Goal: Task Accomplishment & Management: Complete application form

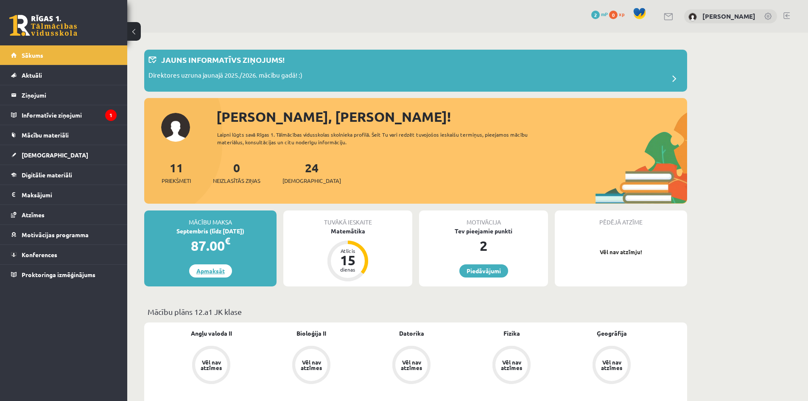
click at [220, 273] on link "Apmaksāt" at bounding box center [210, 270] width 43 height 13
click at [357, 240] on div "Tuvākā ieskaite Matemātika Atlicis 15 dienas" at bounding box center [347, 248] width 129 height 76
click at [350, 234] on div "Matemātika" at bounding box center [347, 230] width 129 height 9
click at [294, 178] on span "[DEMOGRAPHIC_DATA]" at bounding box center [311, 180] width 59 height 8
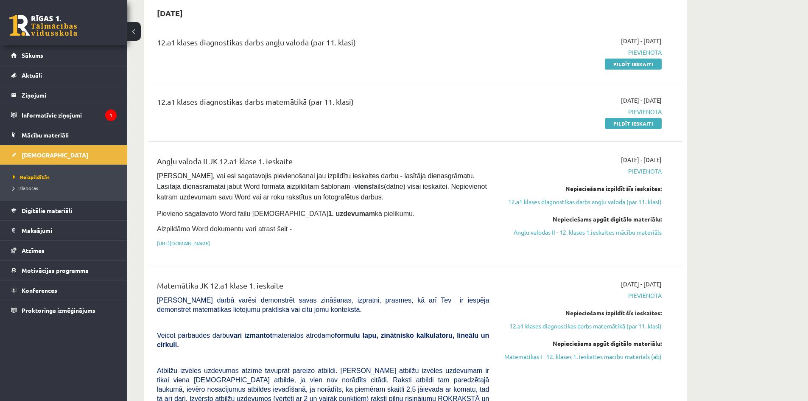
scroll to position [42, 0]
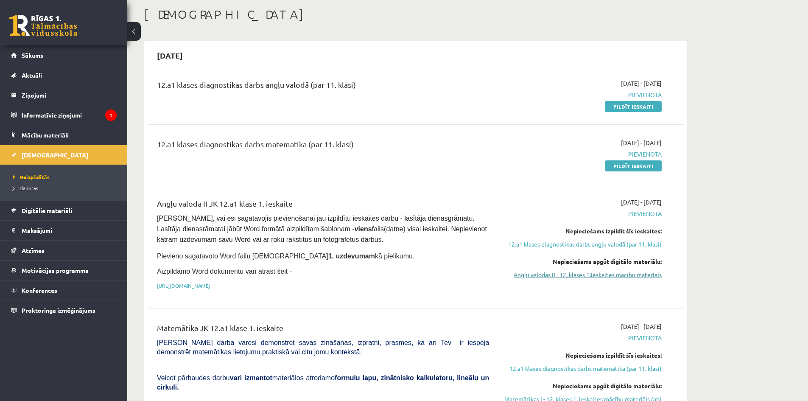
click at [603, 272] on link "Angļu valodas II - 12. klases 1.ieskaites mācību materiāls" at bounding box center [582, 274] width 160 height 9
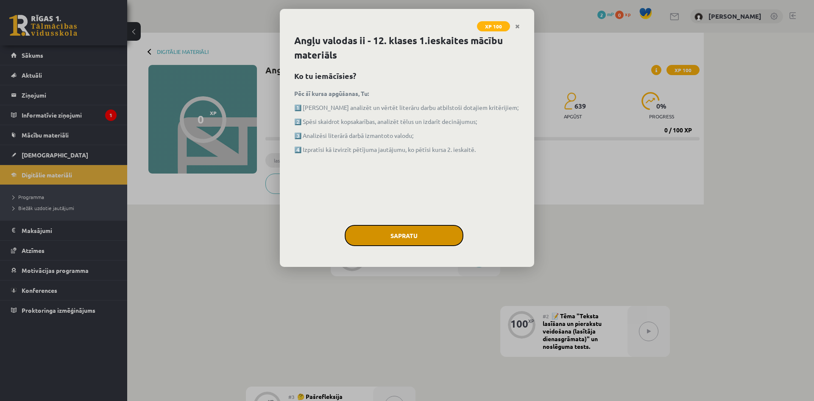
click at [414, 243] on button "Sapratu" at bounding box center [404, 235] width 119 height 21
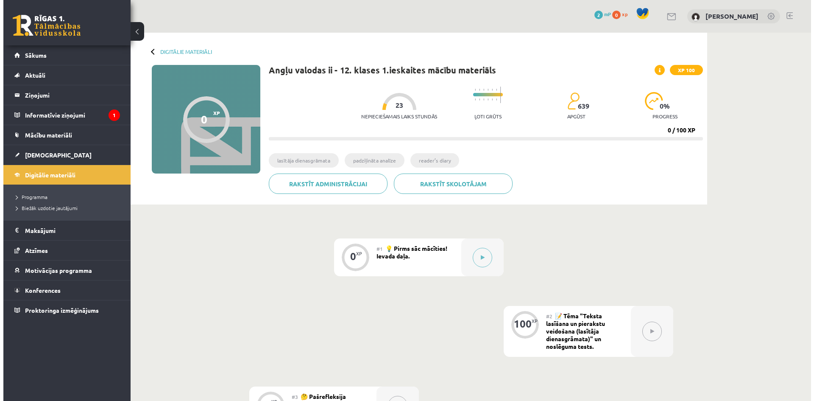
scroll to position [127, 0]
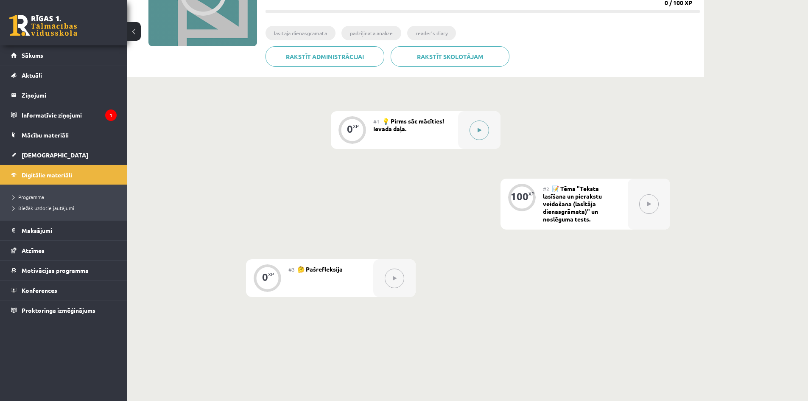
click at [480, 137] on button at bounding box center [479, 130] width 20 height 20
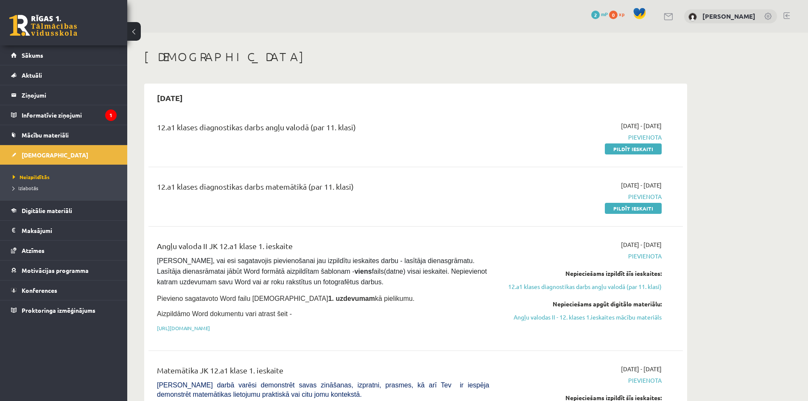
scroll to position [42, 0]
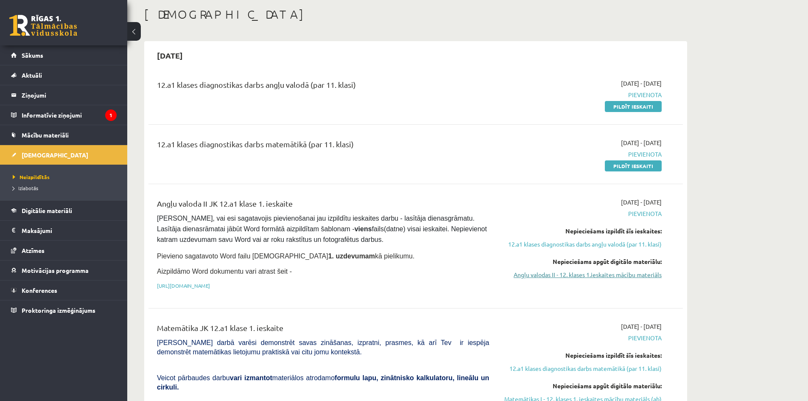
click at [557, 278] on link "Angļu valodas II - 12. klases 1.ieskaites mācību materiāls" at bounding box center [582, 274] width 160 height 9
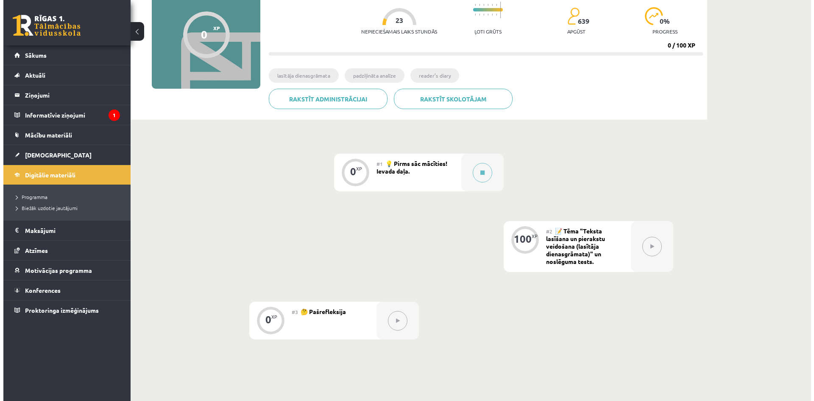
scroll to position [127, 0]
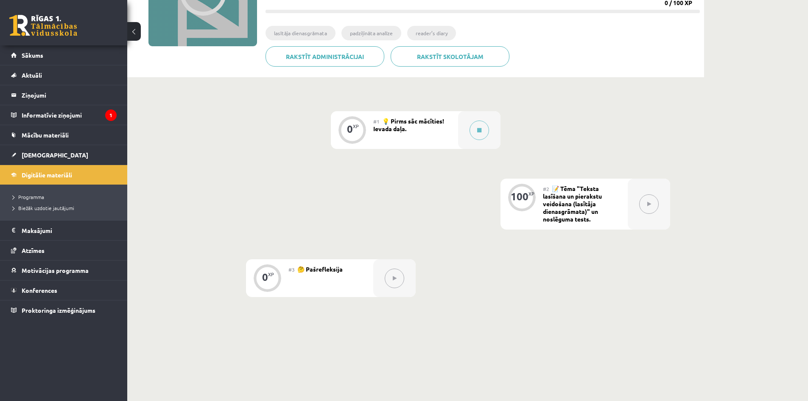
click at [410, 129] on div "#1 💡 Pirms sāc mācīties! Ievada daļa." at bounding box center [415, 130] width 85 height 38
click at [488, 131] on button at bounding box center [479, 130] width 20 height 20
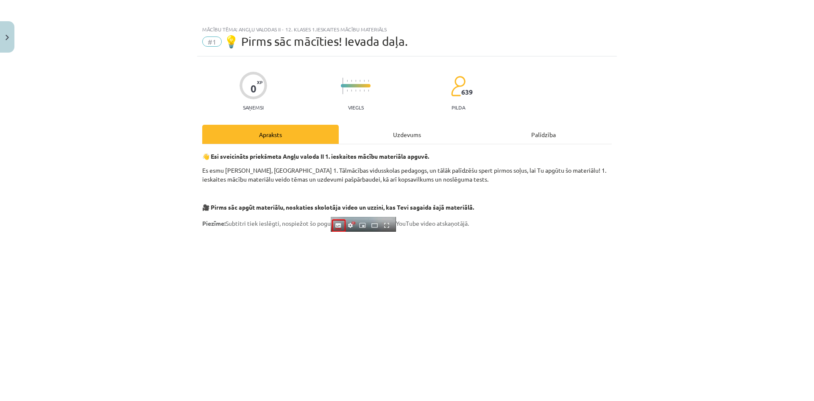
click at [401, 138] on div "Uzdevums" at bounding box center [407, 134] width 137 height 19
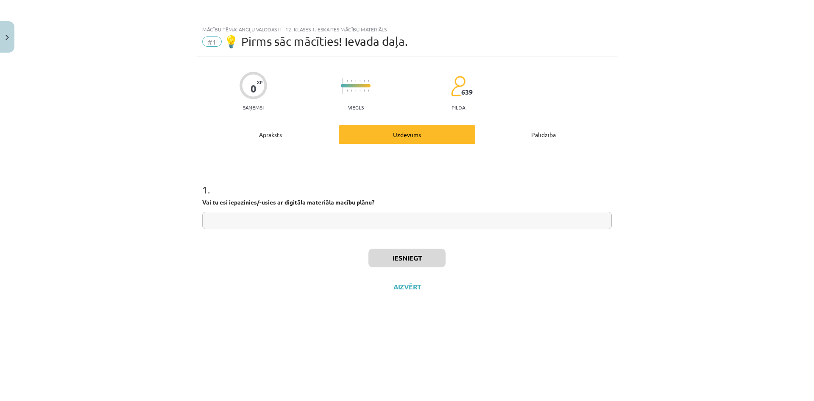
click at [329, 130] on div "Apraksts" at bounding box center [270, 134] width 137 height 19
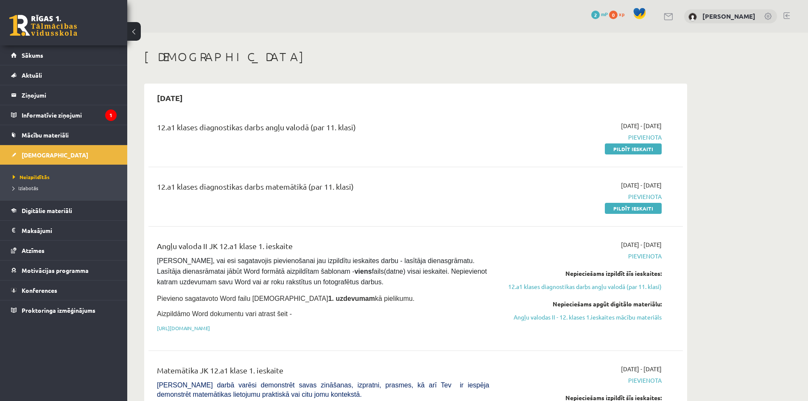
click at [660, 176] on div "12.a1 klases diagnostikas darbs matemātikā (par 11. klasi) 2025-09-01 - 2025-09…" at bounding box center [415, 196] width 534 height 49
click at [83, 119] on legend "Informatīvie ziņojumi 1" at bounding box center [69, 115] width 95 height 20
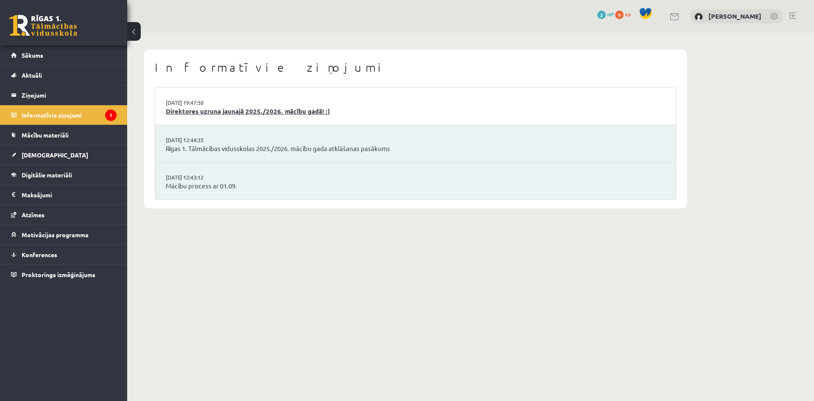
click at [264, 111] on link "Direktores uzruna jaunajā 2025./2026. mācību gadā! :)" at bounding box center [416, 111] width 500 height 10
click at [220, 186] on link "Mācību process ar 01.09." at bounding box center [416, 186] width 500 height 10
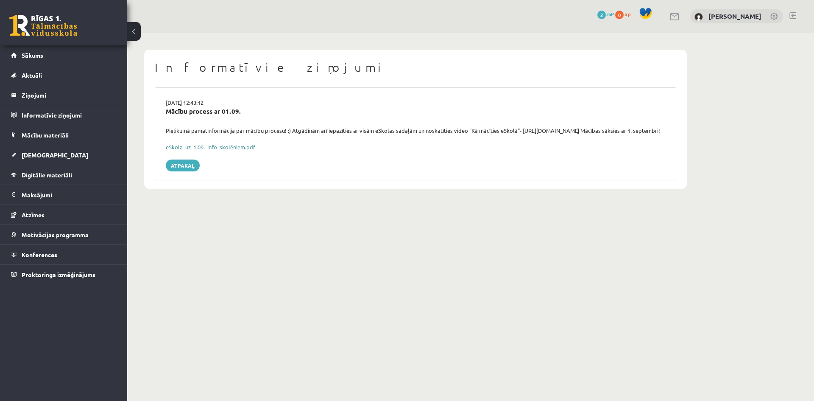
click at [198, 151] on link "eSkola_uz_1.09._info_skolēniem.pdf" at bounding box center [210, 146] width 89 height 7
click at [48, 46] on link "Sākums" at bounding box center [64, 55] width 106 height 20
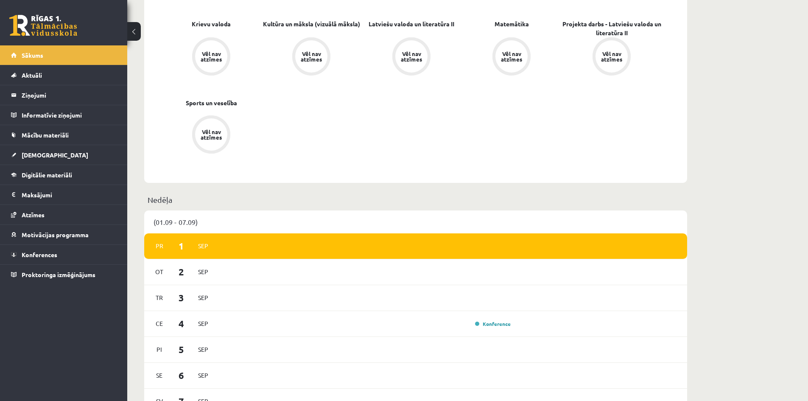
scroll to position [382, 0]
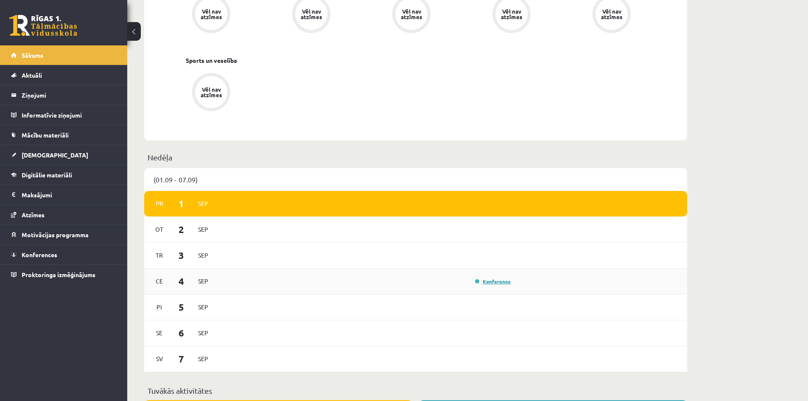
click at [489, 281] on link "Konference" at bounding box center [493, 281] width 36 height 7
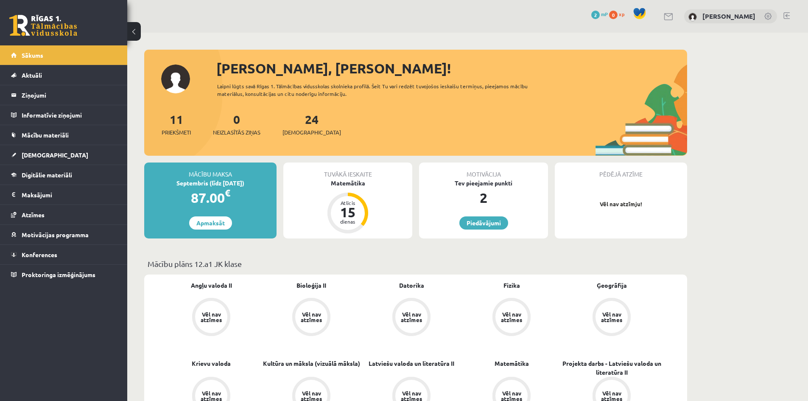
scroll to position [382, 0]
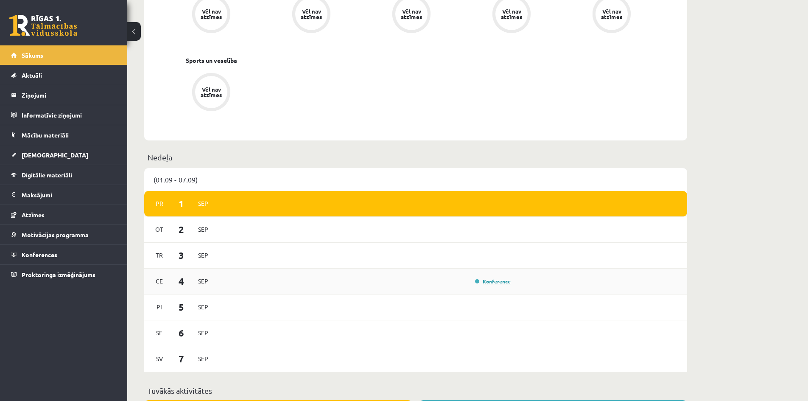
click at [484, 281] on link "Konference" at bounding box center [493, 281] width 36 height 7
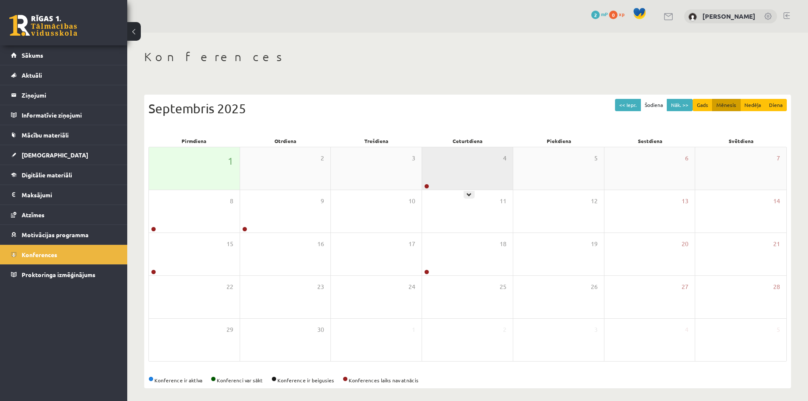
click at [471, 165] on div "4" at bounding box center [467, 168] width 91 height 42
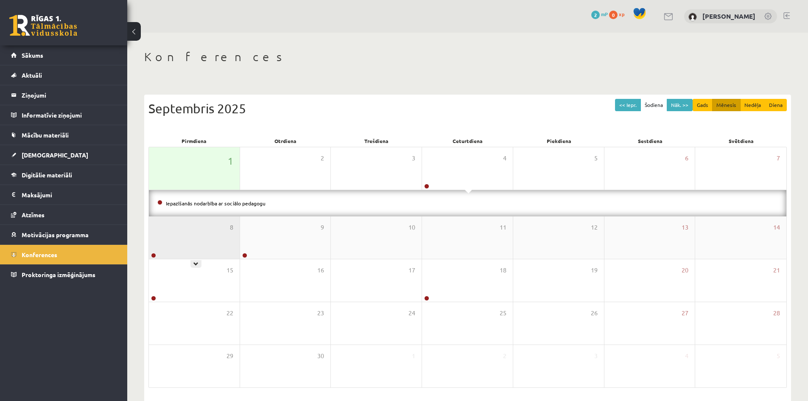
click at [208, 234] on div "8" at bounding box center [194, 237] width 91 height 42
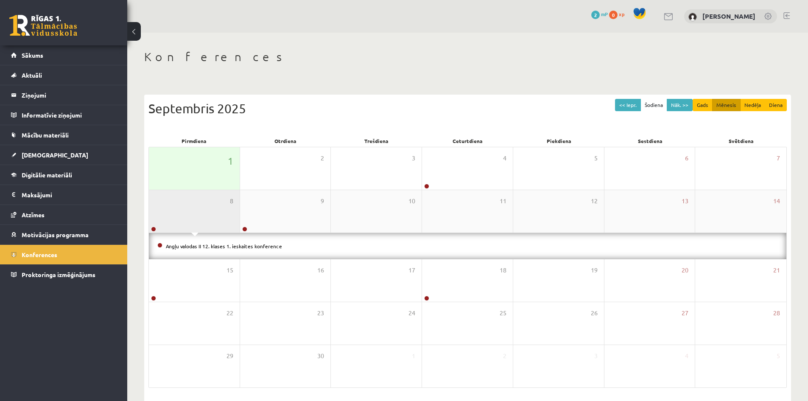
click at [209, 212] on div "8" at bounding box center [194, 211] width 91 height 42
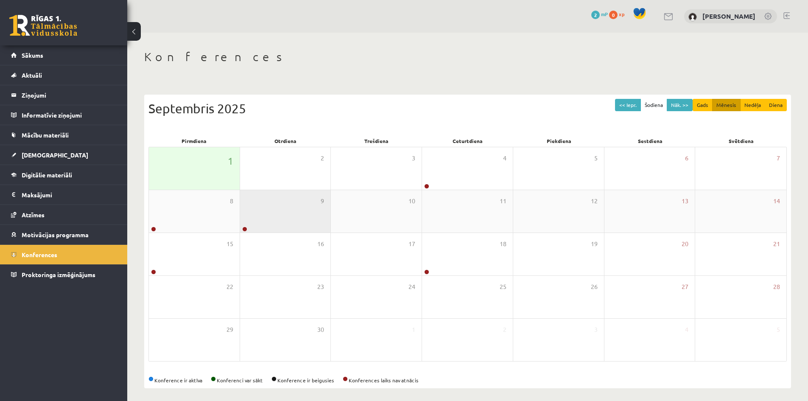
click at [291, 215] on div "9" at bounding box center [285, 211] width 91 height 42
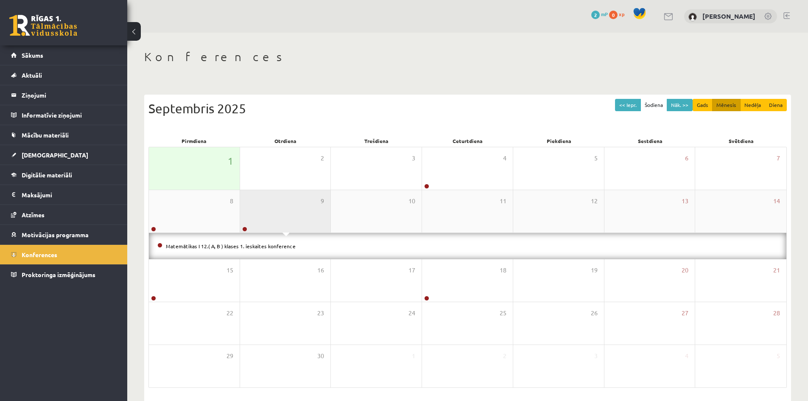
click at [291, 215] on div "9" at bounding box center [285, 211] width 91 height 42
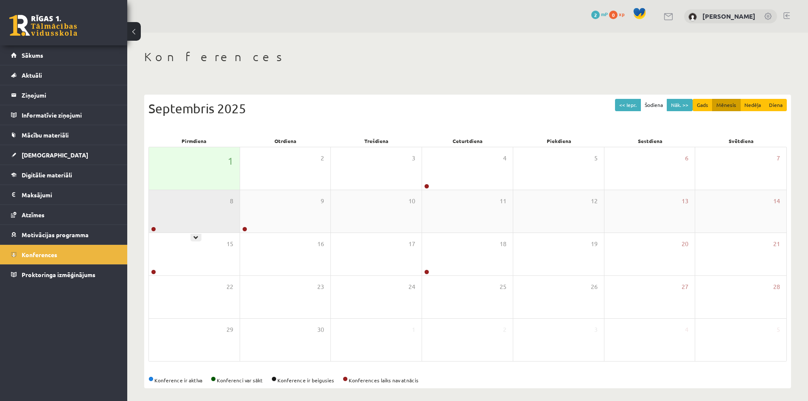
click at [217, 212] on div "8" at bounding box center [194, 211] width 91 height 42
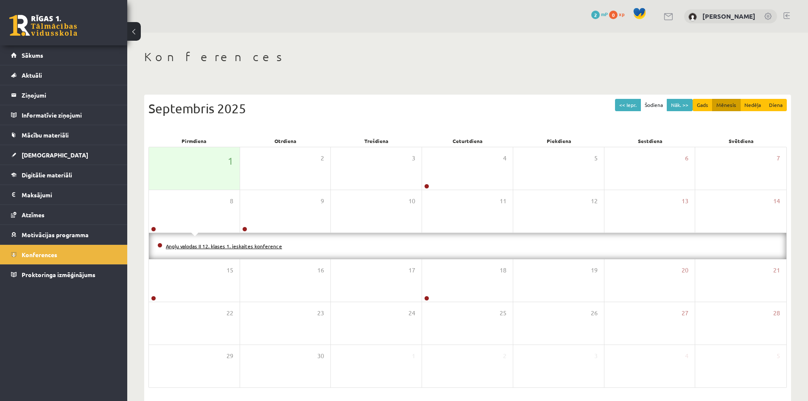
click at [203, 247] on link "Angļu valodas II 12. klases 1. ieskaites konference" at bounding box center [224, 246] width 116 height 7
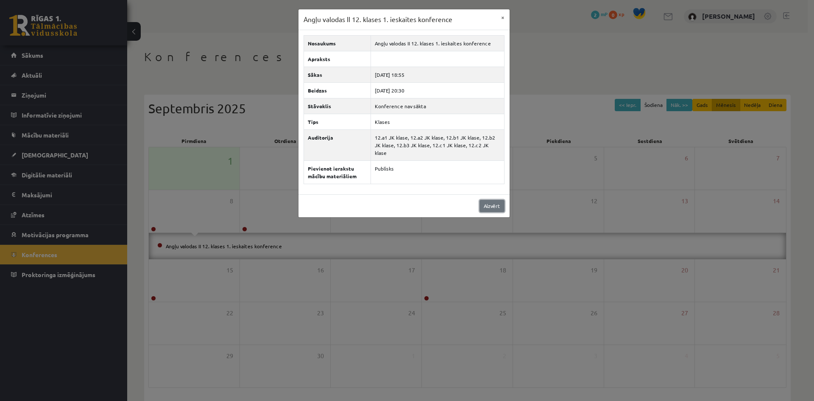
click at [494, 205] on link "Aizvērt" at bounding box center [492, 206] width 25 height 12
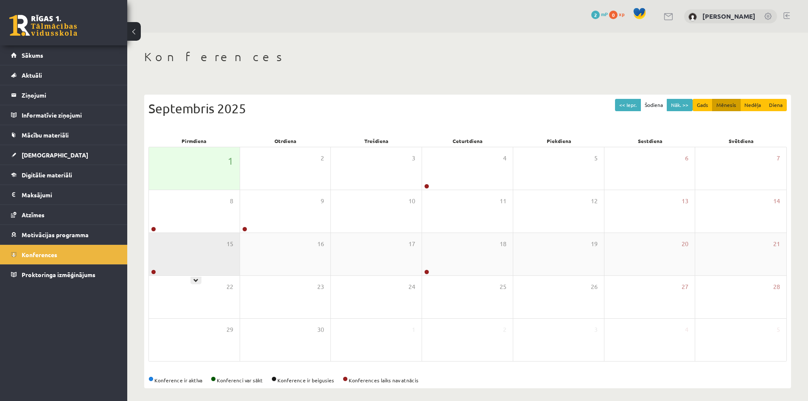
click at [199, 243] on div "15" at bounding box center [194, 254] width 91 height 42
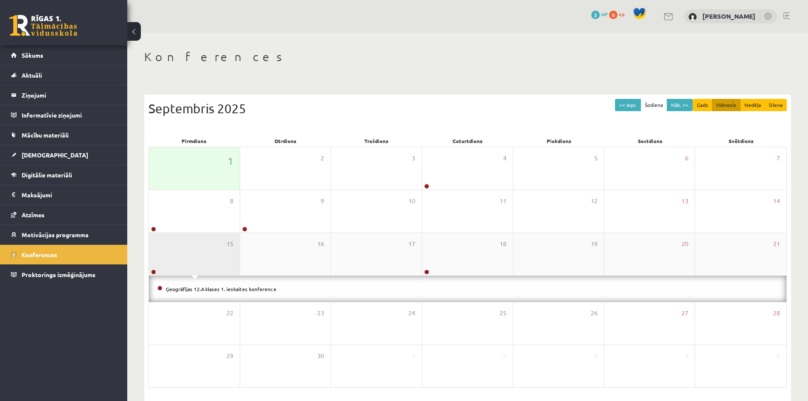
click at [198, 243] on div "15" at bounding box center [194, 254] width 91 height 42
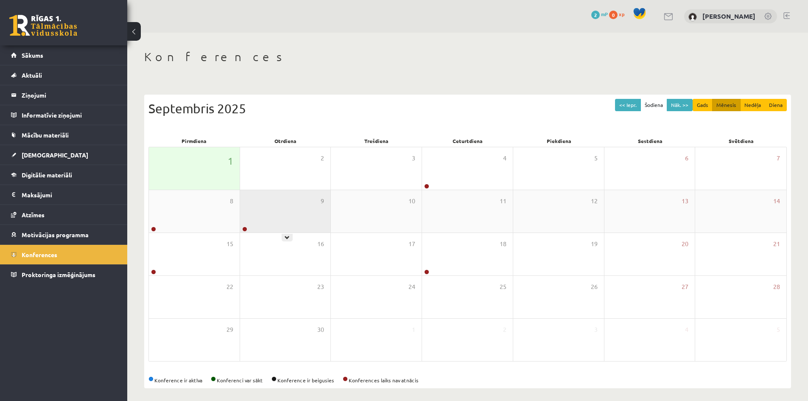
click at [269, 204] on div "9" at bounding box center [285, 211] width 91 height 42
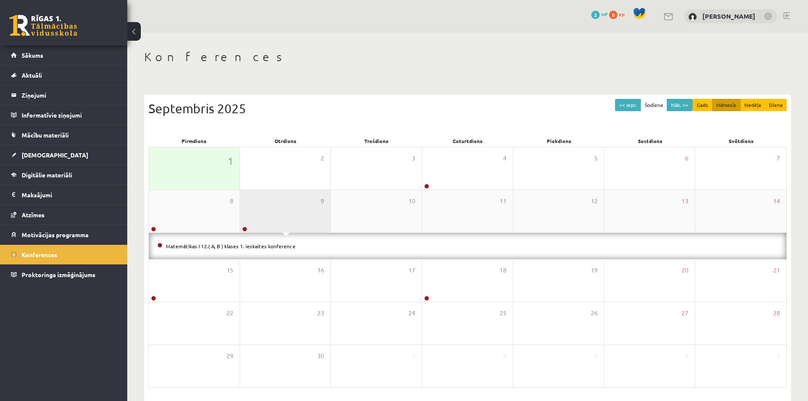
click at [269, 204] on div "9" at bounding box center [285, 211] width 91 height 42
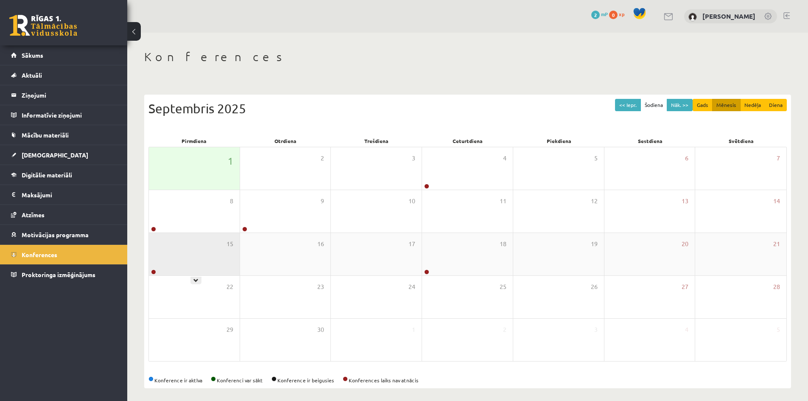
click at [206, 242] on div "15" at bounding box center [194, 254] width 91 height 42
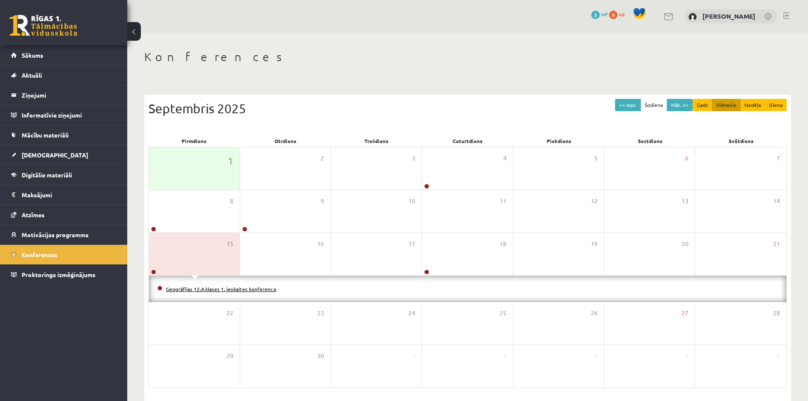
click at [207, 288] on link "Ģeogrāfijas 12.A klases 1. ieskaites konference" at bounding box center [221, 288] width 111 height 7
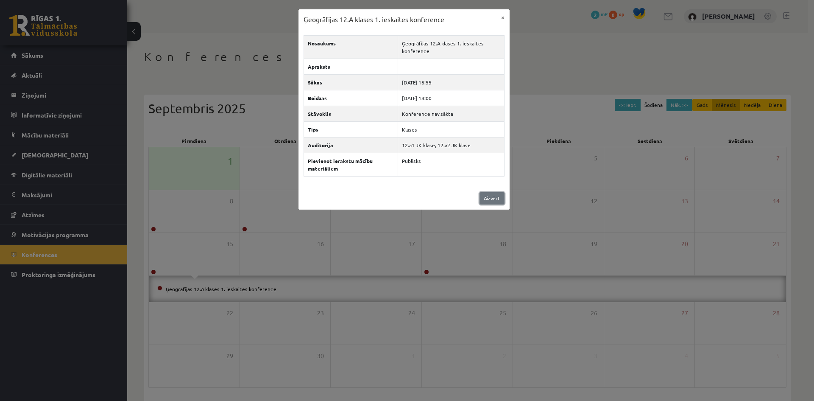
click at [491, 195] on link "Aizvērt" at bounding box center [492, 198] width 25 height 12
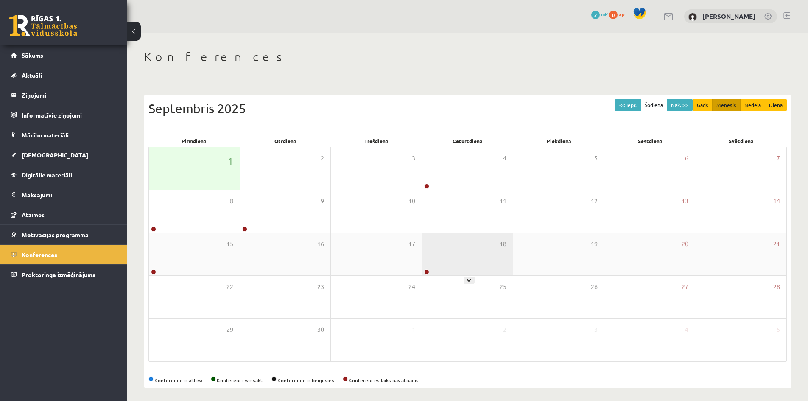
click at [455, 263] on div "18" at bounding box center [467, 254] width 91 height 42
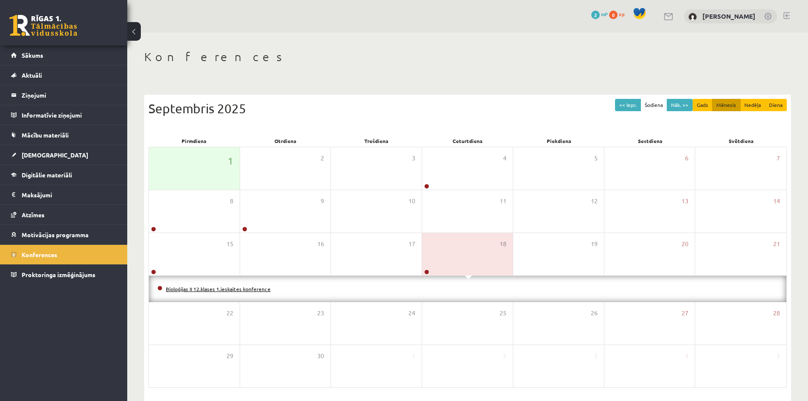
click at [257, 288] on link "Bioloģijas II 12.klases 1.ieskaites konference" at bounding box center [218, 288] width 105 height 7
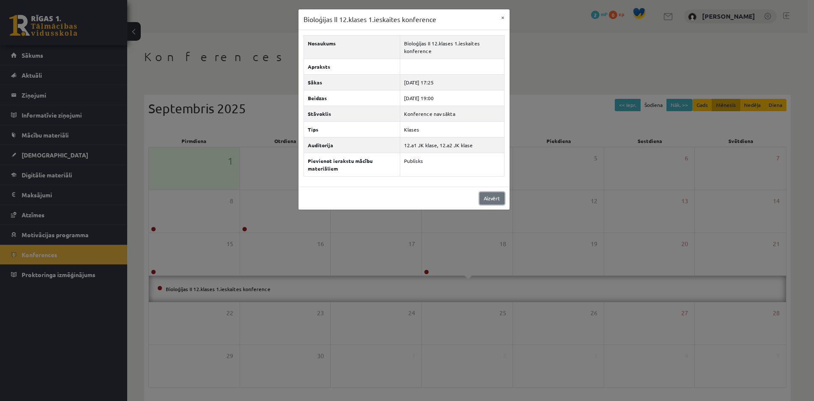
click at [490, 197] on link "Aizvērt" at bounding box center [492, 198] width 25 height 12
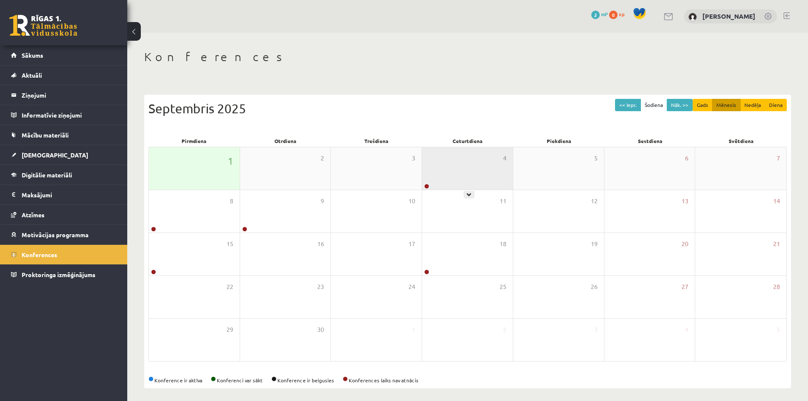
click at [468, 161] on div "4" at bounding box center [467, 168] width 91 height 42
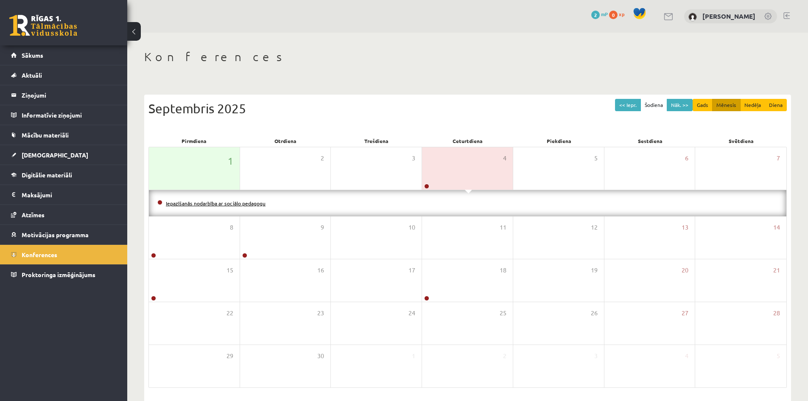
click at [262, 202] on link "Iepazīšanās nodarbība ar sociālo pedagogu" at bounding box center [216, 203] width 100 height 7
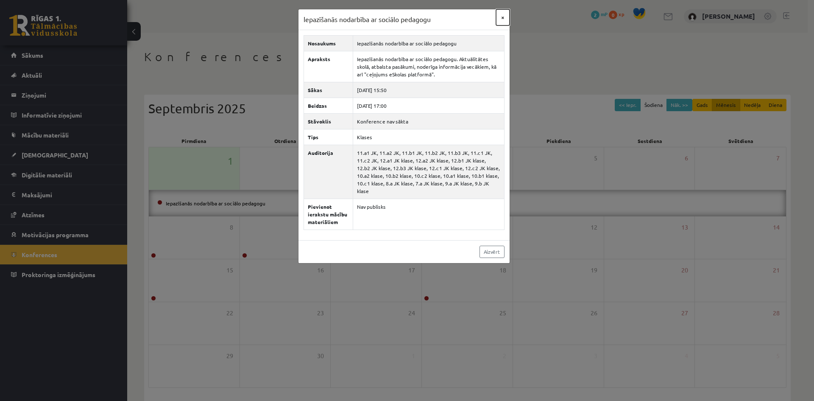
click at [501, 16] on button "×" at bounding box center [503, 17] width 14 height 16
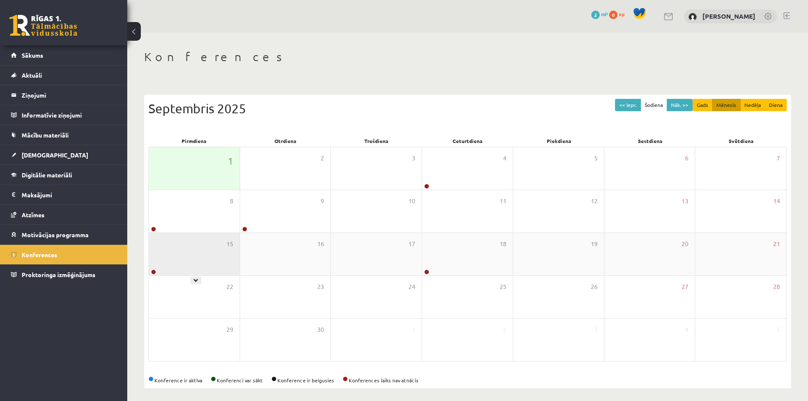
click at [197, 235] on div "15" at bounding box center [194, 254] width 91 height 42
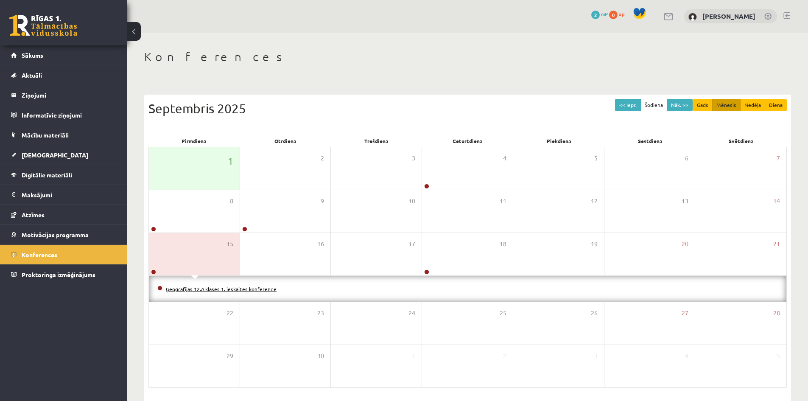
click at [223, 287] on link "Ģeogrāfijas 12.A klases 1. ieskaites konference" at bounding box center [221, 288] width 111 height 7
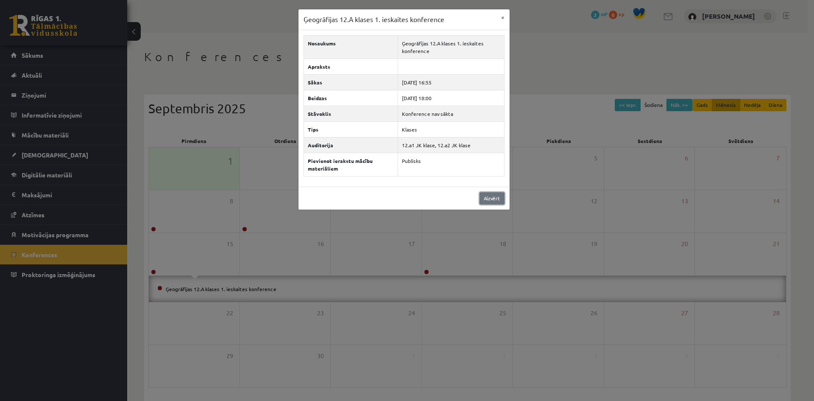
click at [484, 199] on link "Aizvērt" at bounding box center [492, 198] width 25 height 12
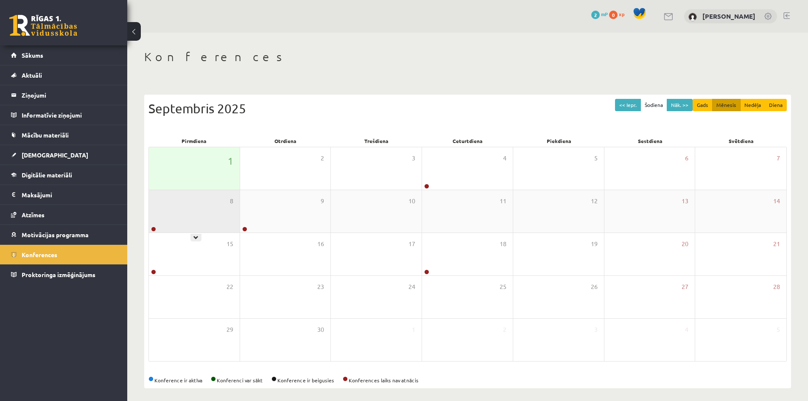
click at [181, 201] on div "8" at bounding box center [194, 211] width 91 height 42
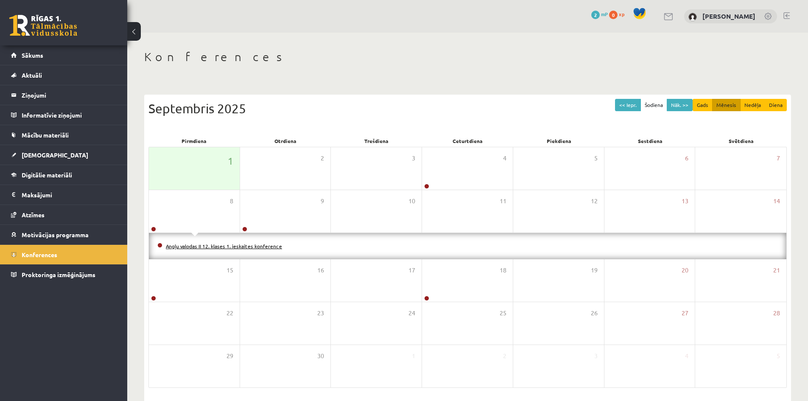
click at [204, 247] on link "Angļu valodas II 12. klases 1. ieskaites konference" at bounding box center [224, 246] width 116 height 7
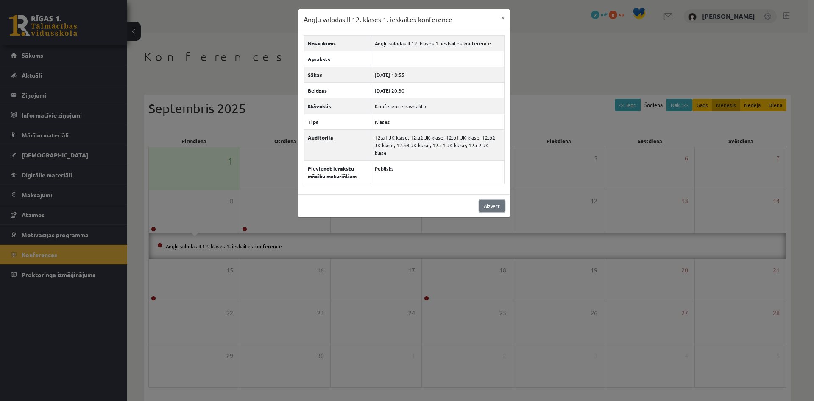
click at [485, 201] on link "Aizvērt" at bounding box center [492, 206] width 25 height 12
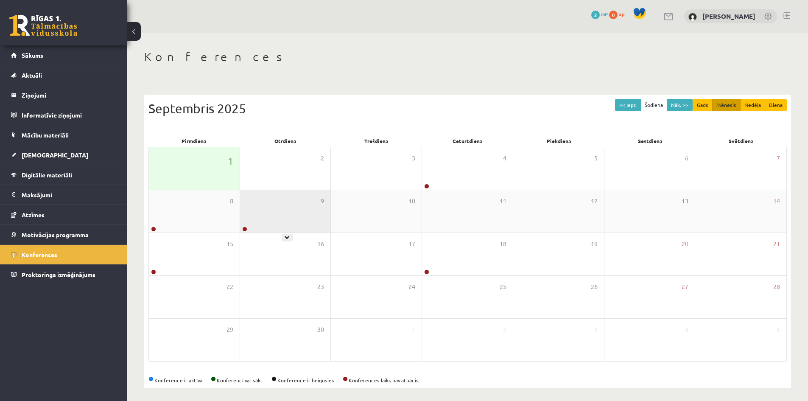
click at [300, 219] on div "9" at bounding box center [285, 211] width 91 height 42
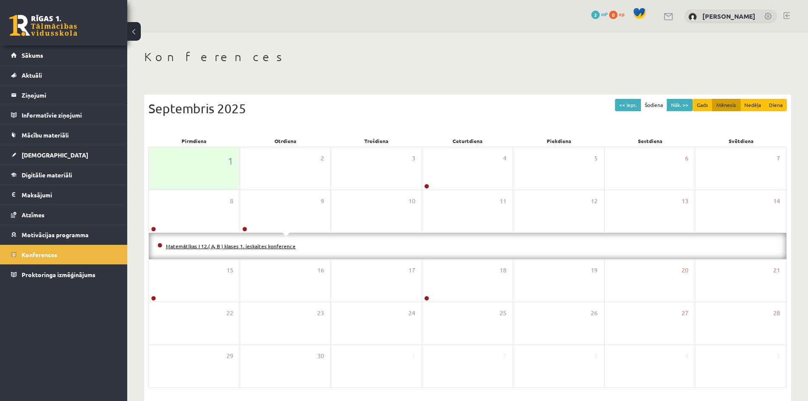
click at [284, 244] on link "Matemātikas I 12.( A, B ) klases 1. ieskaites konference" at bounding box center [231, 246] width 130 height 7
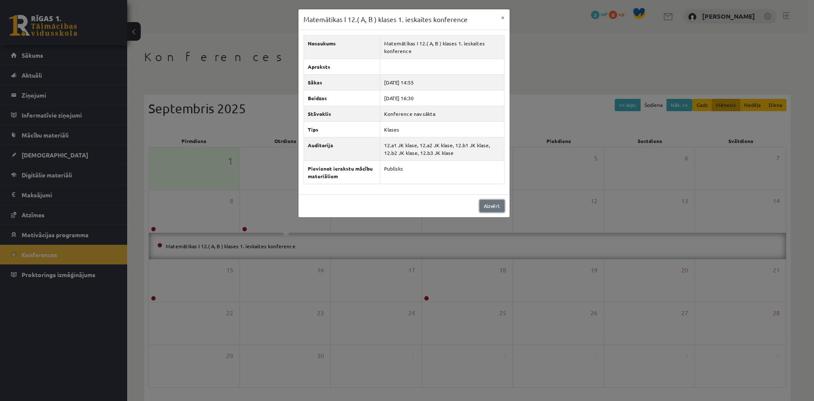
click at [481, 203] on link "Aizvērt" at bounding box center [492, 206] width 25 height 12
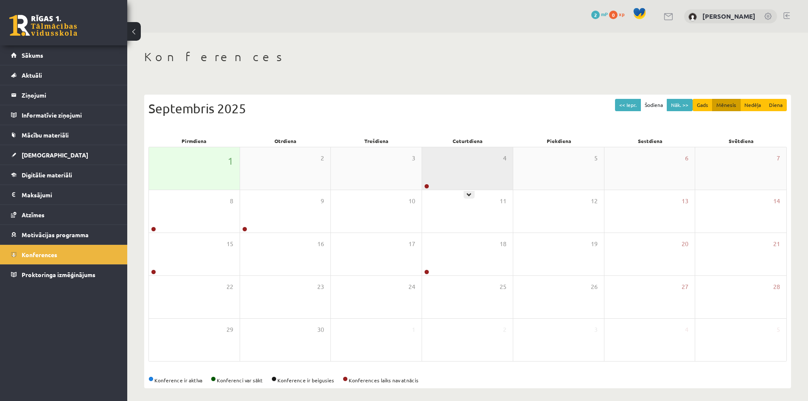
scroll to position [4, 0]
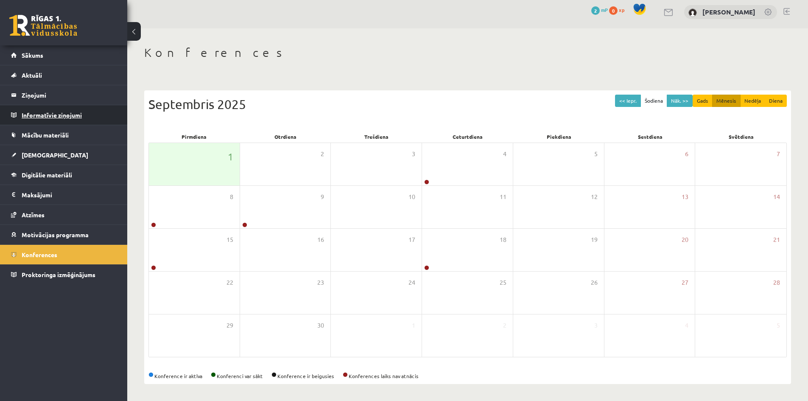
click at [59, 113] on legend "Informatīvie ziņojumi 0" at bounding box center [69, 115] width 95 height 20
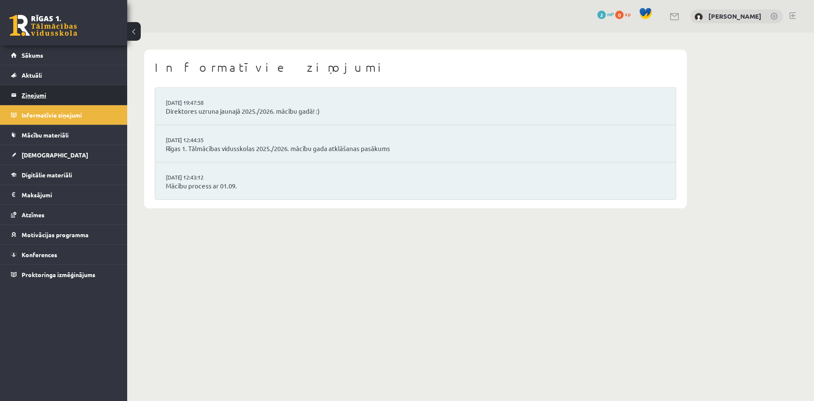
click at [69, 94] on legend "Ziņojumi 0" at bounding box center [69, 95] width 95 height 20
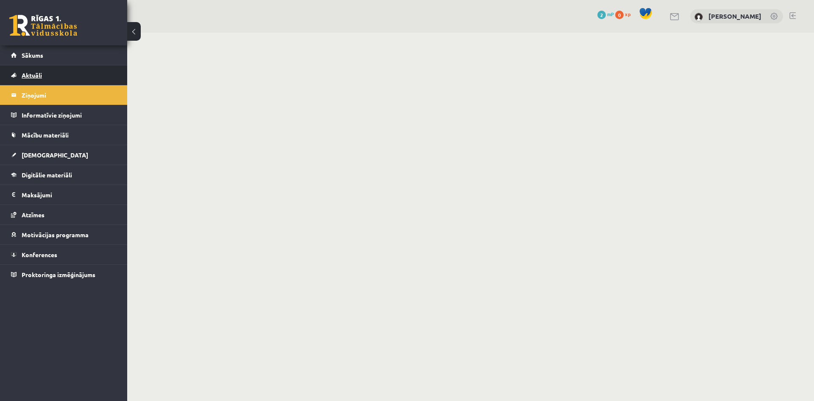
click at [74, 66] on link "Aktuāli" at bounding box center [64, 75] width 106 height 20
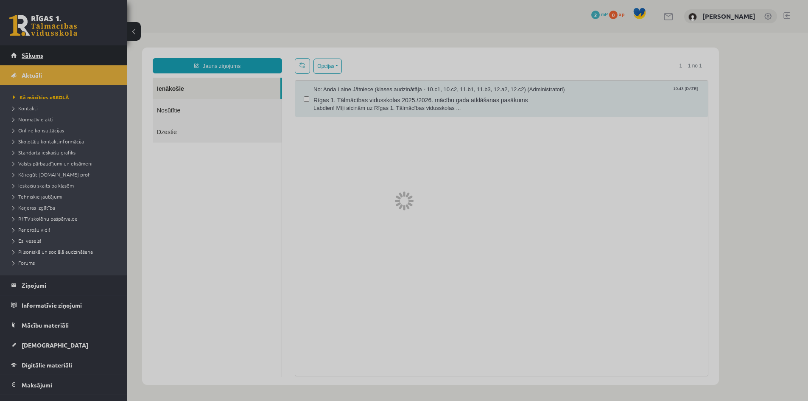
click at [76, 56] on link "Sākums" at bounding box center [64, 55] width 106 height 20
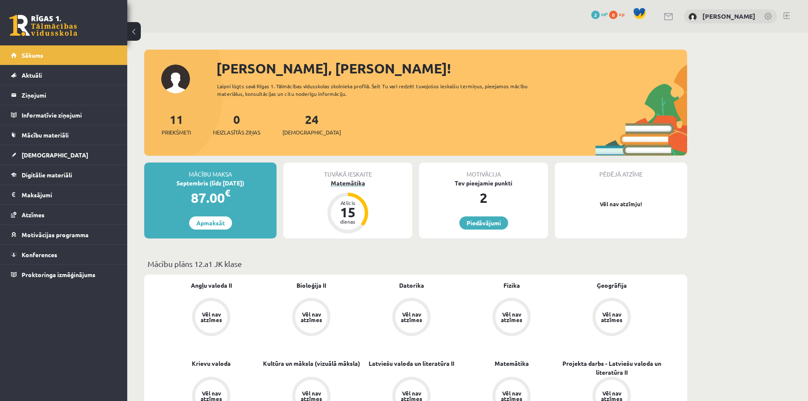
click at [349, 216] on div "15" at bounding box center [347, 212] width 25 height 14
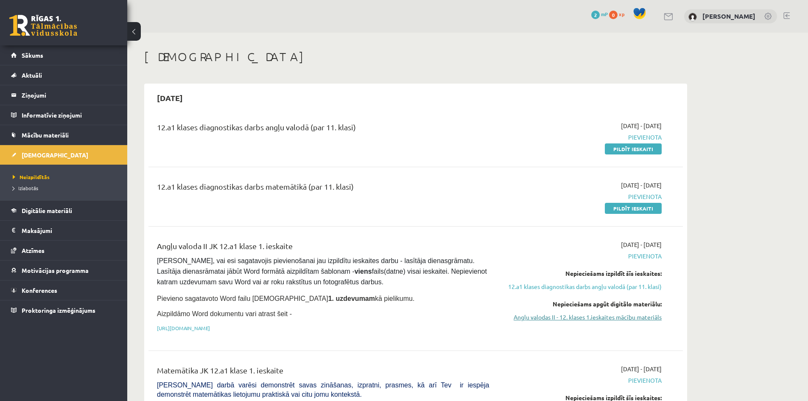
click at [593, 320] on link "Angļu valodas II - 12. klases 1.ieskaites mācību materiāls" at bounding box center [582, 317] width 160 height 9
click at [647, 205] on link "Pildīt ieskaiti" at bounding box center [633, 208] width 57 height 11
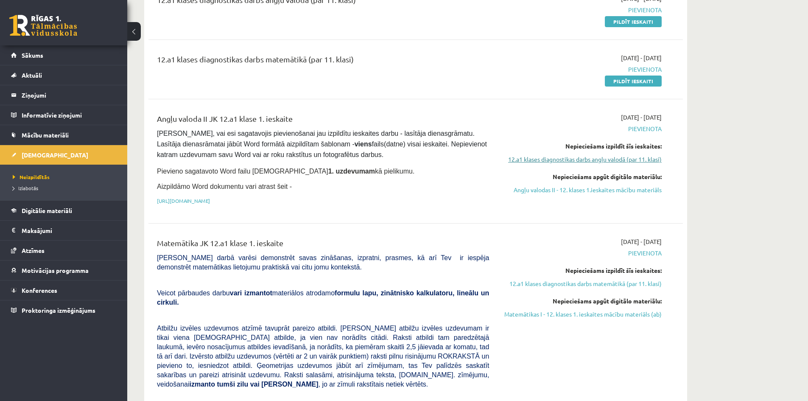
scroll to position [170, 0]
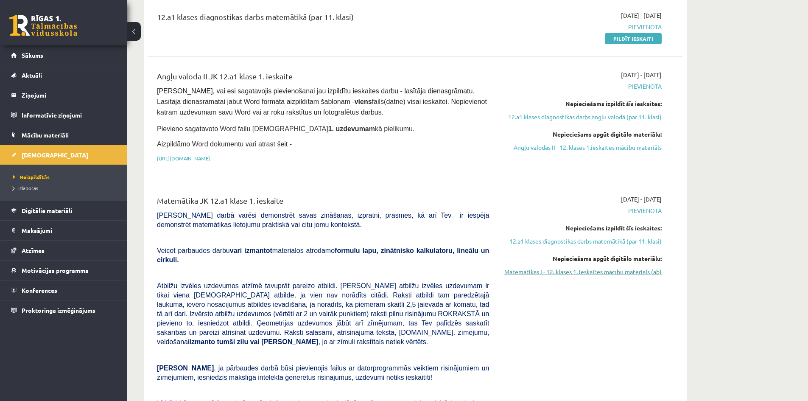
click at [573, 274] on link "Matemātikas I - 12. klases 1. ieskaites mācību materiāls (ab)" at bounding box center [582, 271] width 160 height 9
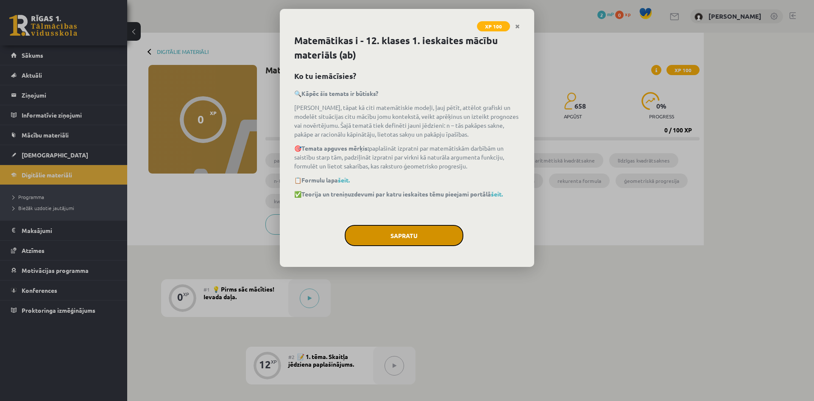
click at [434, 237] on button "Sapratu" at bounding box center [404, 235] width 119 height 21
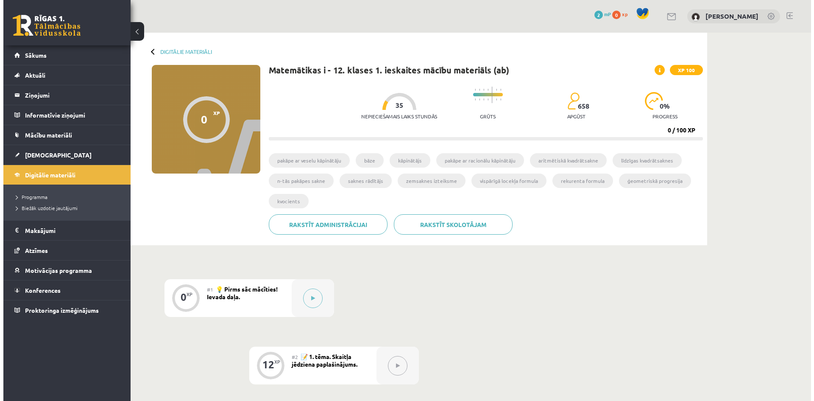
scroll to position [85, 0]
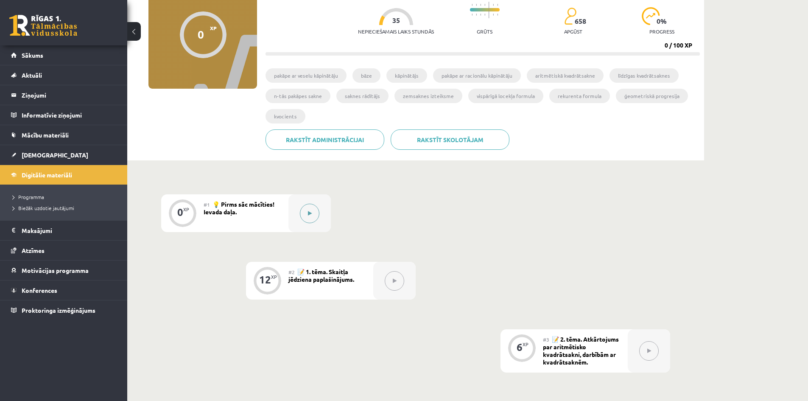
click at [310, 215] on icon at bounding box center [310, 213] width 4 height 5
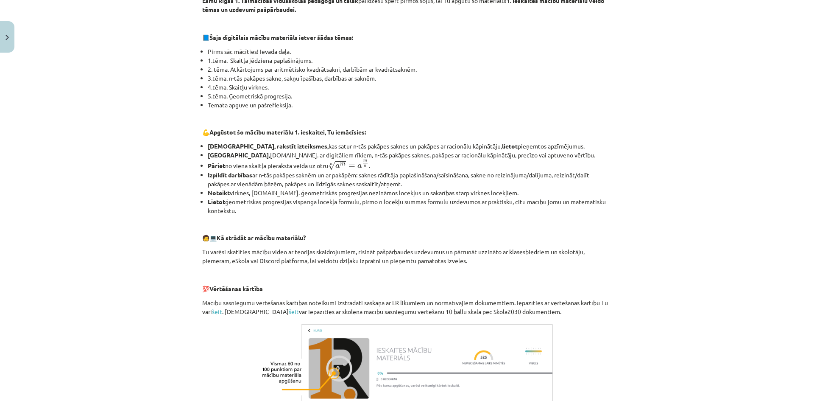
scroll to position [281, 0]
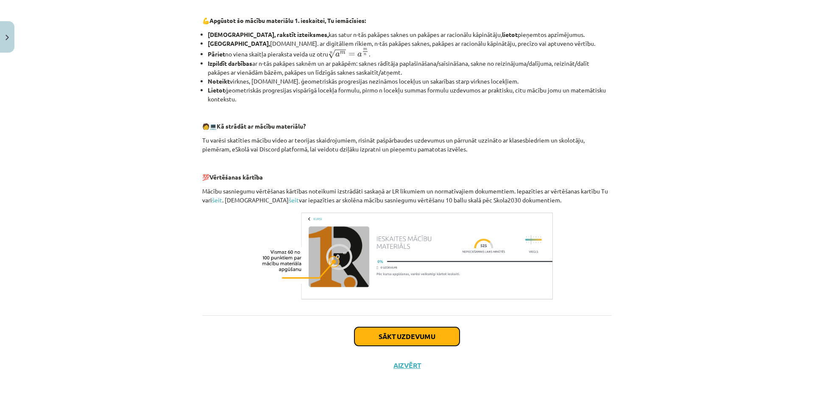
click at [417, 335] on button "Sākt uzdevumu" at bounding box center [407, 336] width 105 height 19
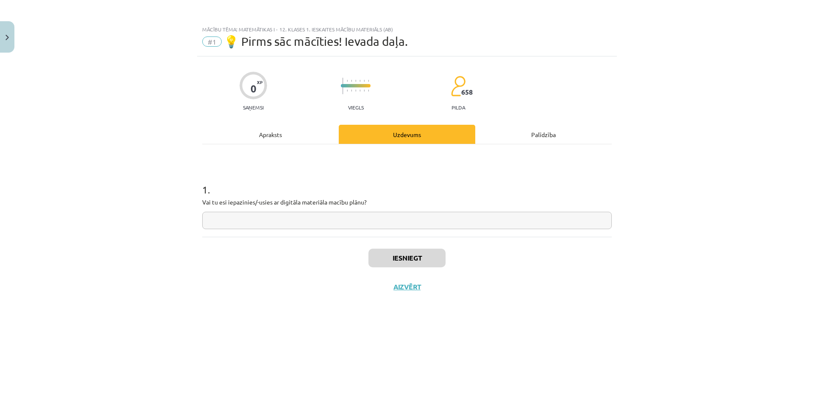
scroll to position [0, 0]
click at [411, 290] on button "Aizvērt" at bounding box center [407, 286] width 32 height 8
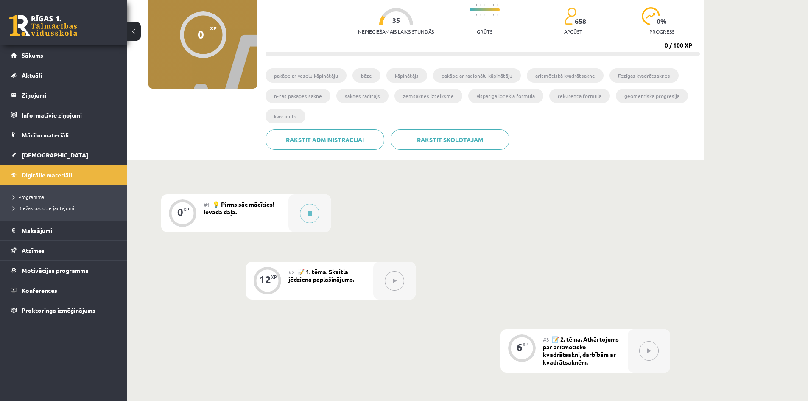
click at [247, 214] on div "#1 💡 Pirms sāc mācīties! Ievada daļa." at bounding box center [246, 213] width 85 height 38
click at [313, 212] on button at bounding box center [310, 214] width 20 height 20
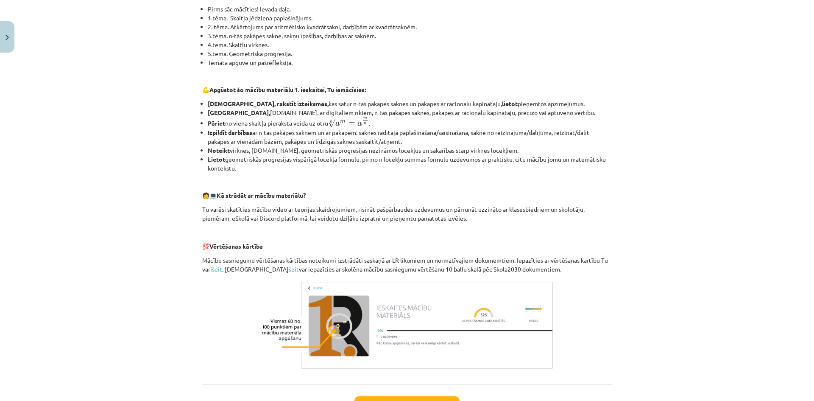
scroll to position [281, 0]
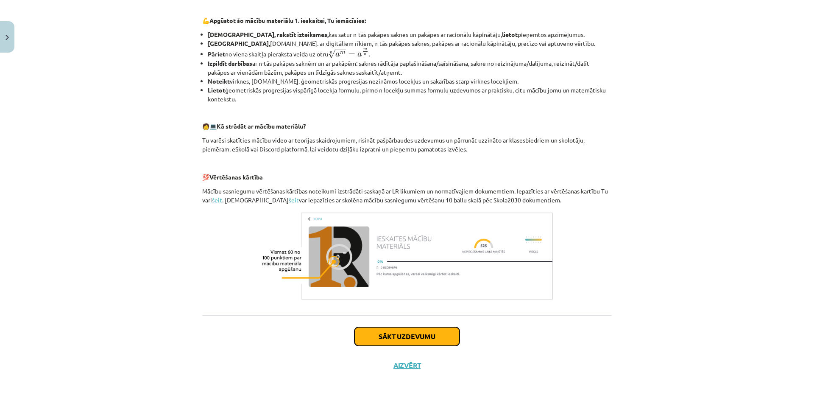
click at [433, 336] on button "Sākt uzdevumu" at bounding box center [407, 336] width 105 height 19
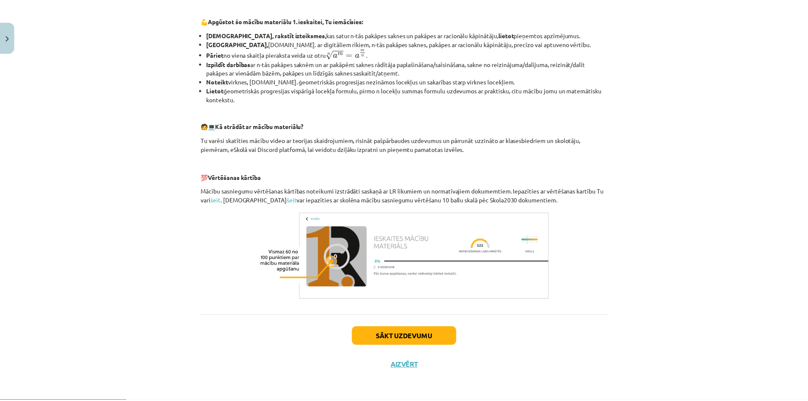
scroll to position [0, 0]
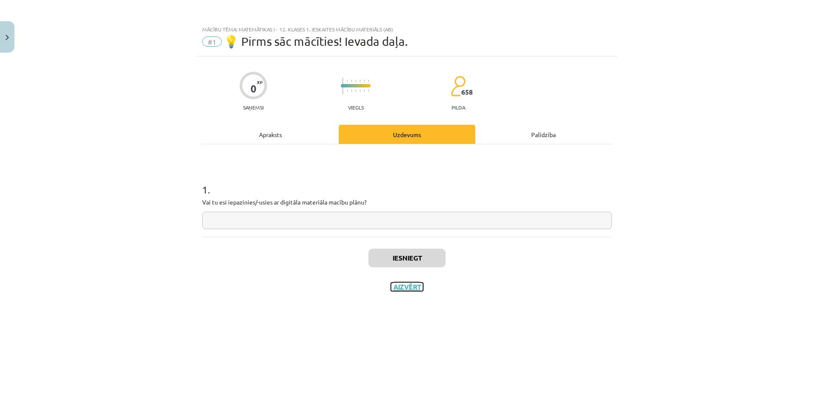
click at [410, 285] on button "Aizvērt" at bounding box center [407, 286] width 32 height 8
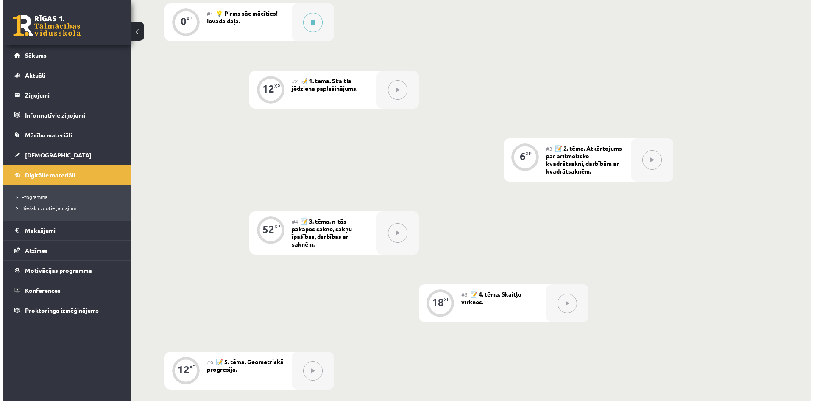
scroll to position [106, 0]
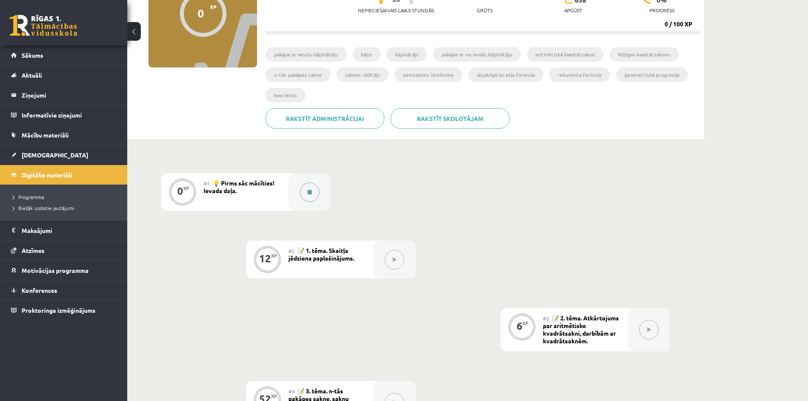
click at [302, 189] on button at bounding box center [310, 192] width 20 height 20
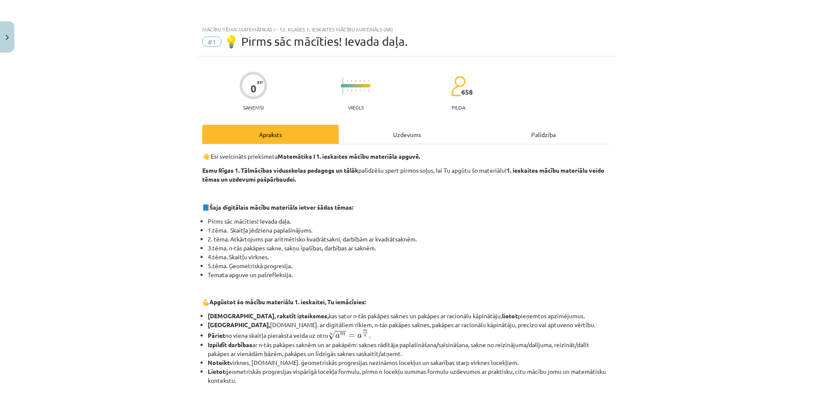
drag, startPoint x: 518, startPoint y: 122, endPoint x: 500, endPoint y: 128, distance: 18.6
click at [517, 123] on div "0 XP Saņemsi Viegls 658 pilda Apraksts Uzdevums Palīdzība 👋 Esi sveicināts prie…" at bounding box center [407, 358] width 420 height 604
click at [451, 122] on div "0 XP Saņemsi Viegls 658 pilda Apraksts Uzdevums Palīdzība 👋 Esi sveicināts prie…" at bounding box center [407, 358] width 420 height 604
click at [435, 132] on div "Uzdevums" at bounding box center [407, 134] width 137 height 19
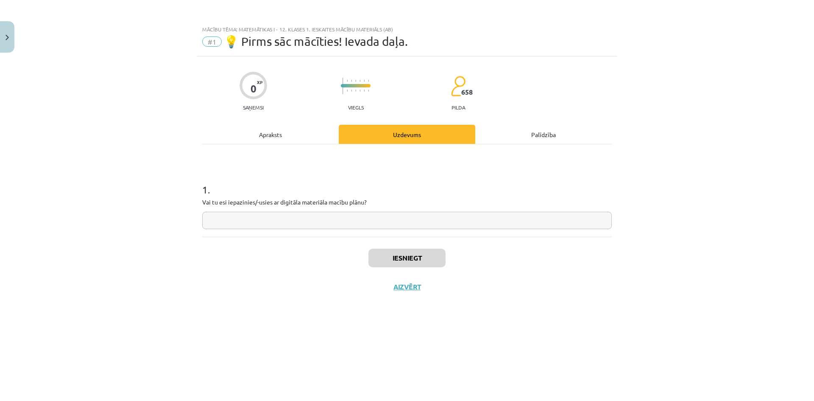
scroll to position [0, 0]
click at [365, 210] on div "1 . Vai tu esi iepazinies/-usies ar digitāla materiāla macību plānu?" at bounding box center [407, 199] width 410 height 60
click at [368, 212] on input "text" at bounding box center [407, 220] width 410 height 17
type input "**"
click at [409, 257] on button "Iesniegt" at bounding box center [407, 258] width 77 height 19
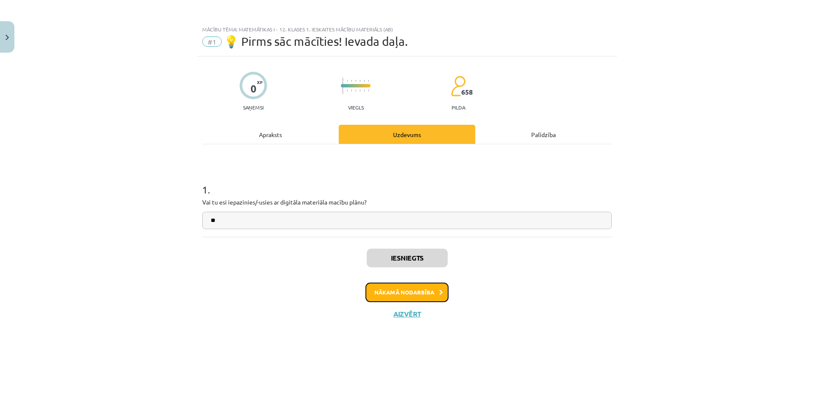
click at [428, 298] on button "Nākamā nodarbība" at bounding box center [407, 292] width 83 height 20
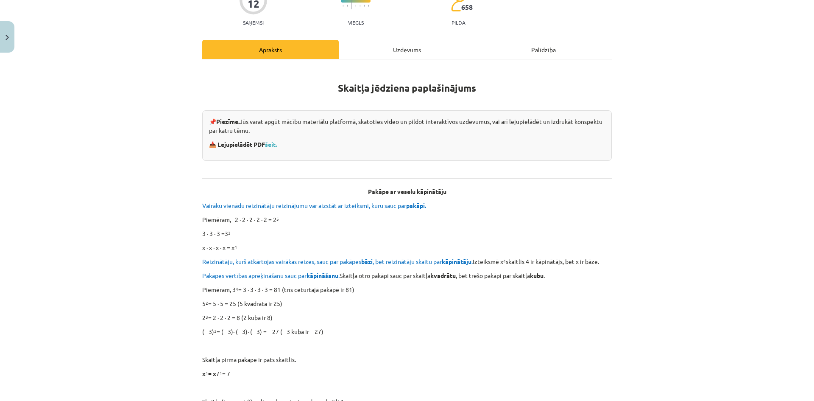
scroll to position [127, 0]
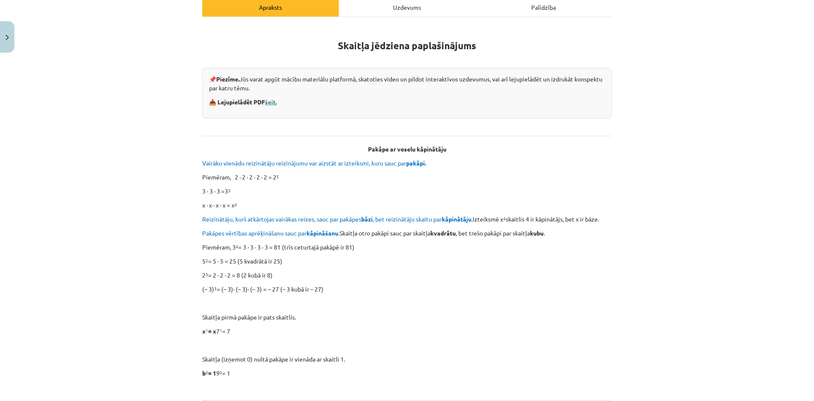
click at [275, 102] on link "šeit." at bounding box center [271, 102] width 12 height 8
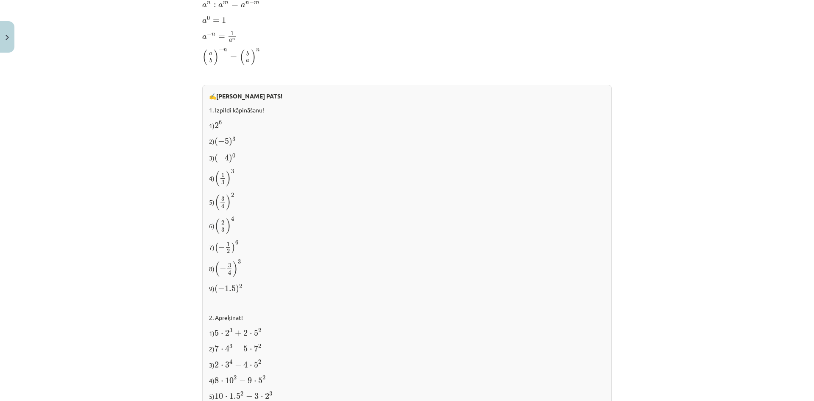
scroll to position [811, 0]
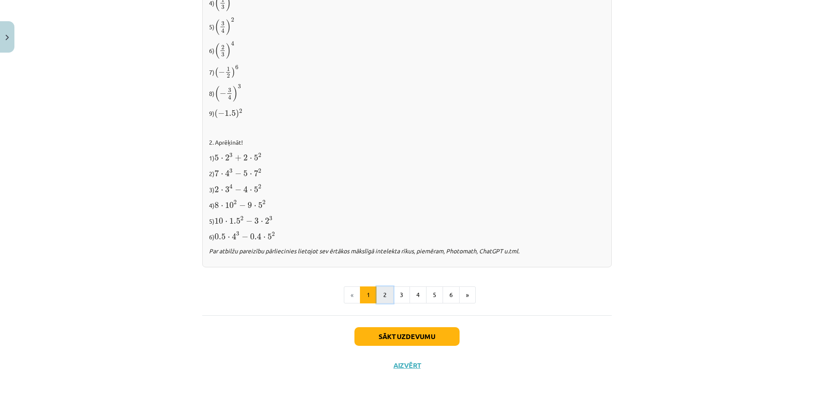
click at [379, 296] on button "2" at bounding box center [385, 294] width 17 height 17
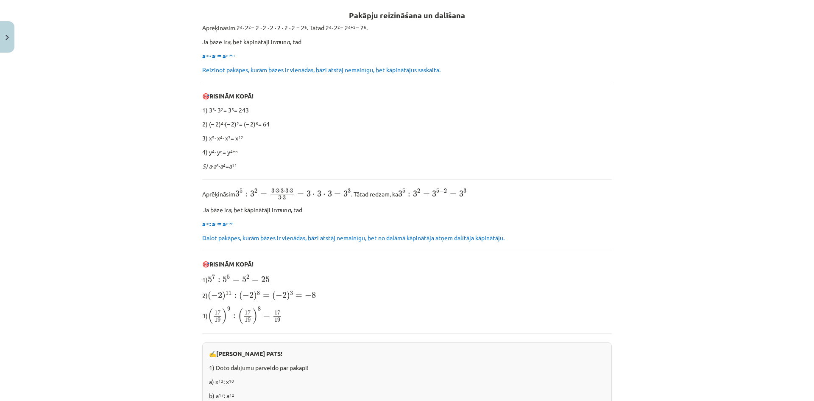
scroll to position [502, 0]
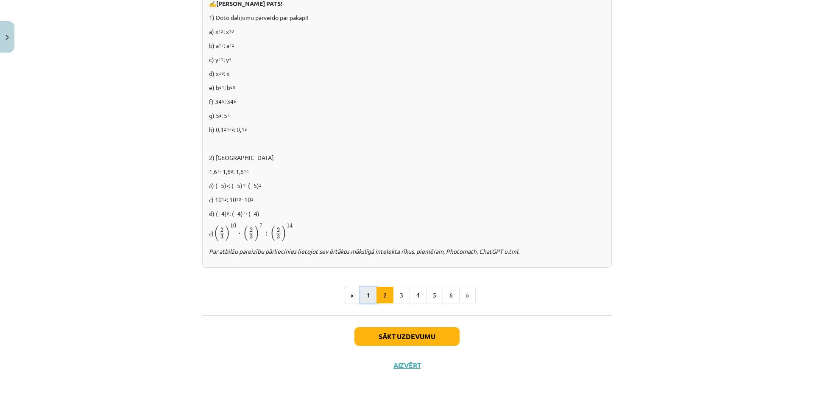
click at [367, 291] on button "1" at bounding box center [368, 295] width 17 height 17
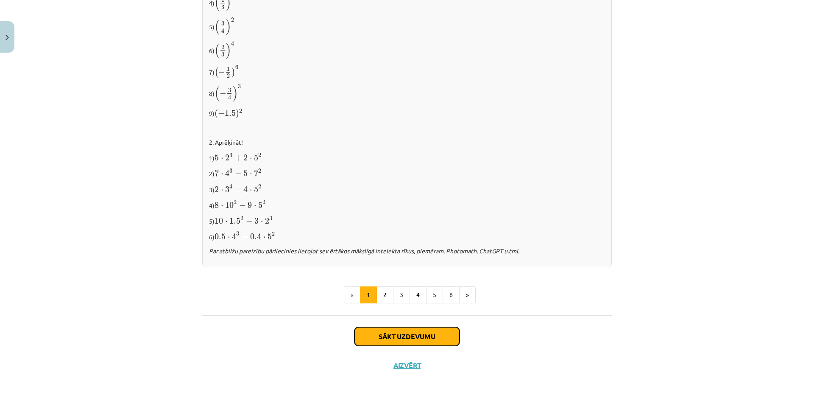
click at [402, 332] on button "Sākt uzdevumu" at bounding box center [407, 336] width 105 height 19
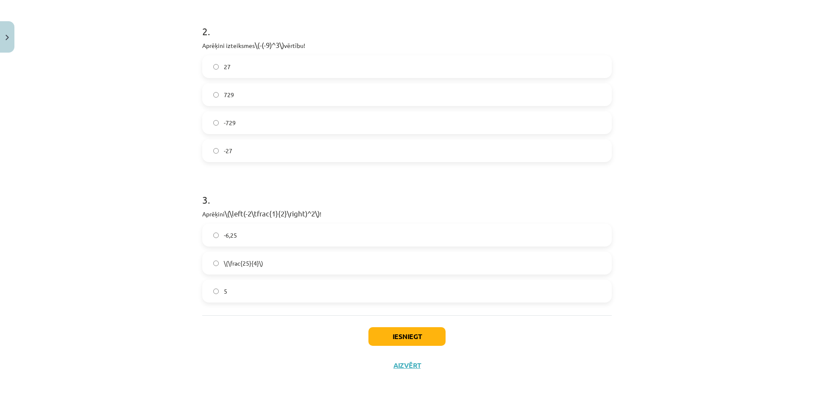
scroll to position [21, 0]
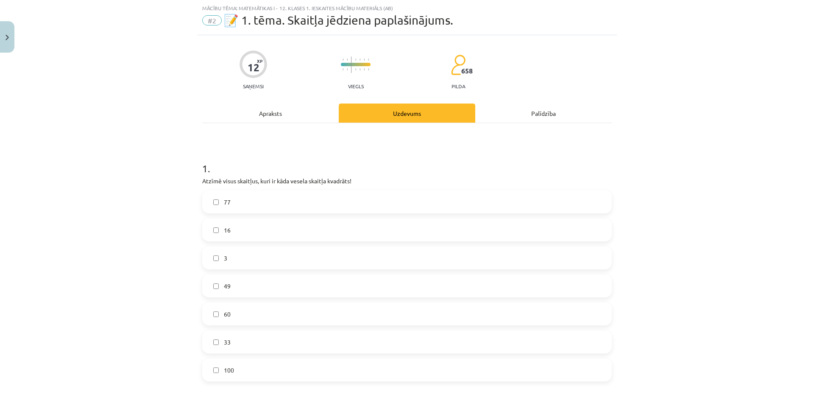
click at [343, 231] on label "16" at bounding box center [407, 229] width 408 height 21
click at [307, 289] on label "49" at bounding box center [407, 285] width 408 height 21
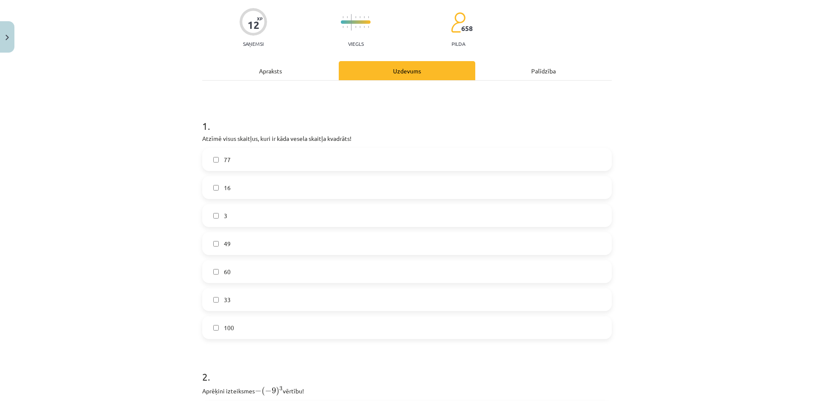
click at [320, 331] on label "100" at bounding box center [407, 327] width 408 height 21
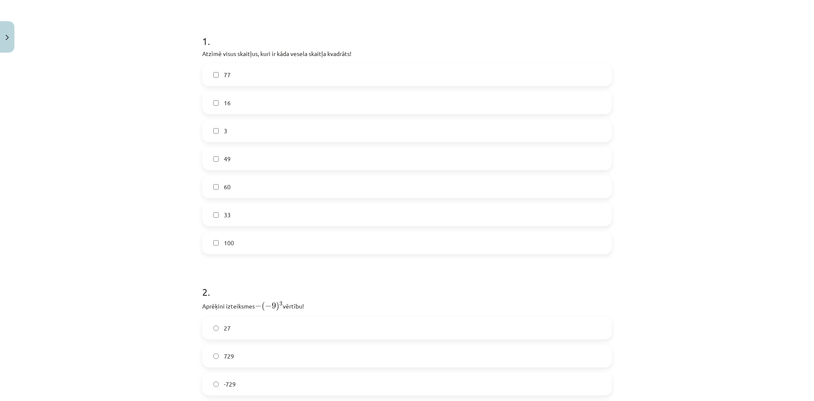
scroll to position [191, 0]
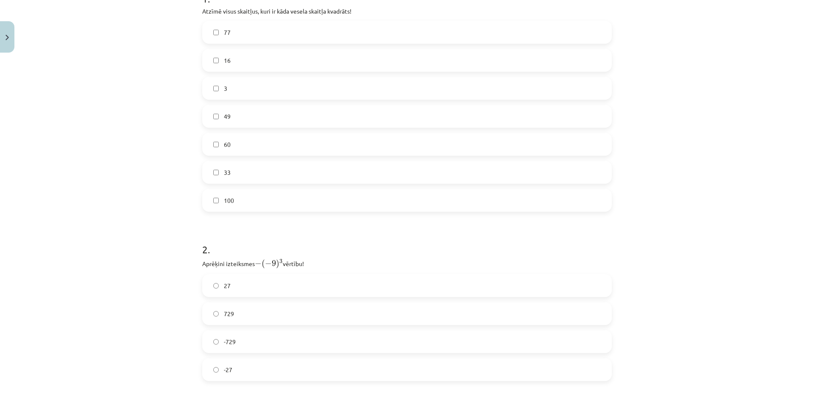
click at [255, 263] on span "−" at bounding box center [258, 264] width 7 height 6
click at [261, 339] on label "-729" at bounding box center [407, 341] width 408 height 21
click at [244, 313] on label "729" at bounding box center [407, 313] width 408 height 21
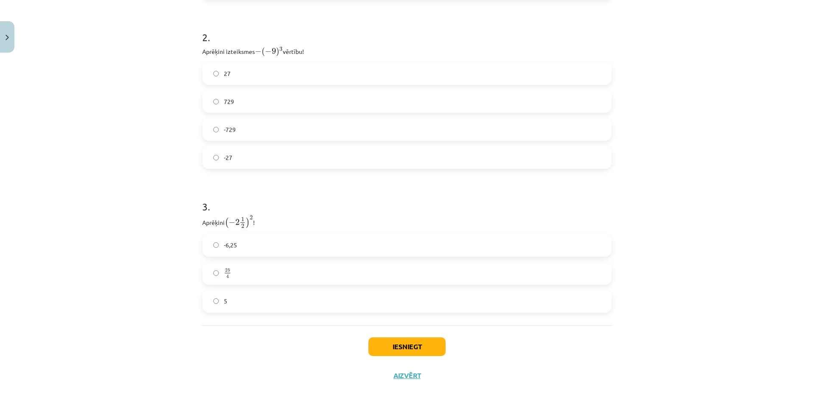
click at [258, 271] on label "25 4 25 4" at bounding box center [407, 272] width 408 height 21
drag, startPoint x: 241, startPoint y: 224, endPoint x: 236, endPoint y: 221, distance: 5.7
click at [236, 221] on span "( − 2 1 2 )" at bounding box center [237, 222] width 25 height 11
click at [231, 213] on div "3 . Aprēķini ( − 2 1 2 ) 2 ( − 2 1 2 ) 2 ! -6,25 25 4 25 4 5" at bounding box center [407, 249] width 410 height 127
drag, startPoint x: 240, startPoint y: 224, endPoint x: 232, endPoint y: 219, distance: 9.8
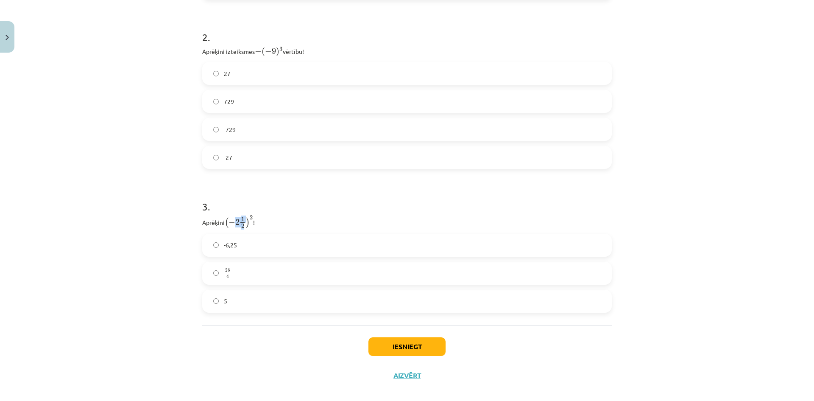
click at [232, 219] on span "( − 2 1 2 )" at bounding box center [237, 222] width 25 height 11
click at [232, 220] on span "−" at bounding box center [232, 223] width 7 height 6
click at [400, 351] on button "Iesniegt" at bounding box center [407, 346] width 77 height 19
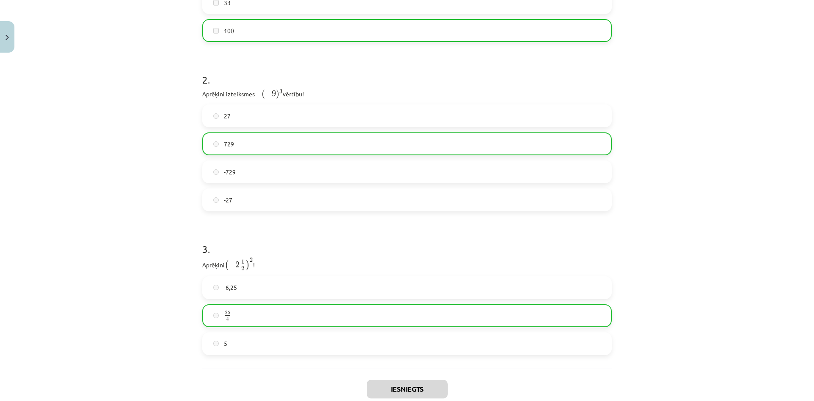
scroll to position [440, 0]
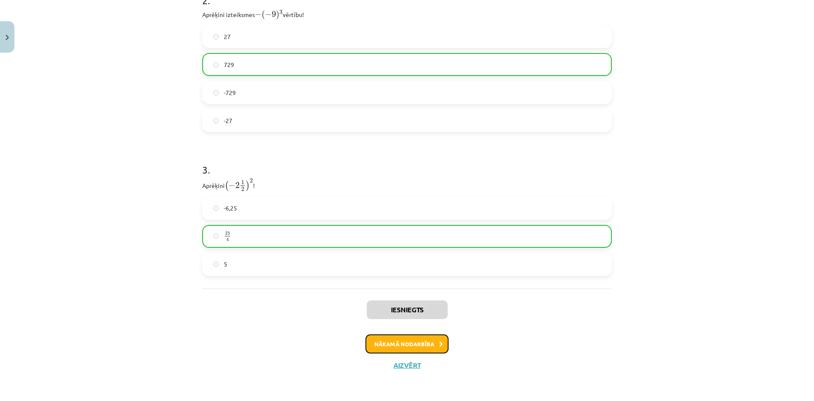
click at [401, 346] on button "Nākamā nodarbība" at bounding box center [407, 344] width 83 height 20
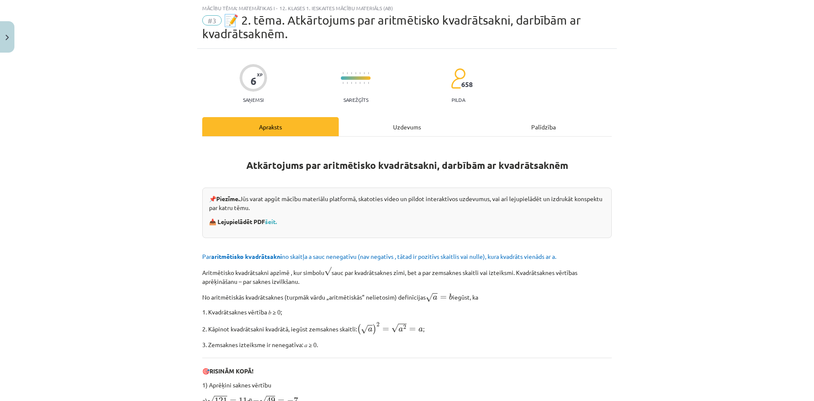
scroll to position [106, 0]
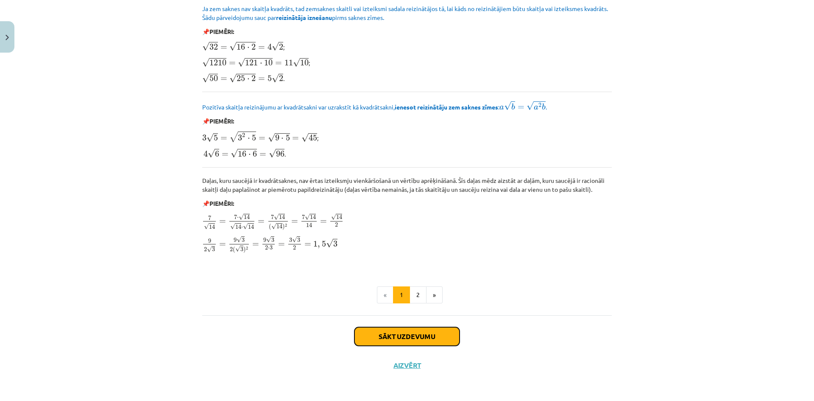
click at [395, 336] on button "Sākt uzdevumu" at bounding box center [407, 336] width 105 height 19
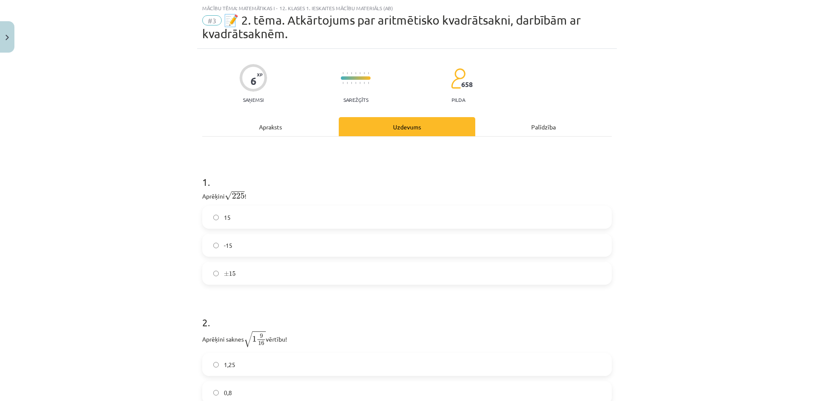
click at [293, 221] on label "15" at bounding box center [407, 217] width 408 height 21
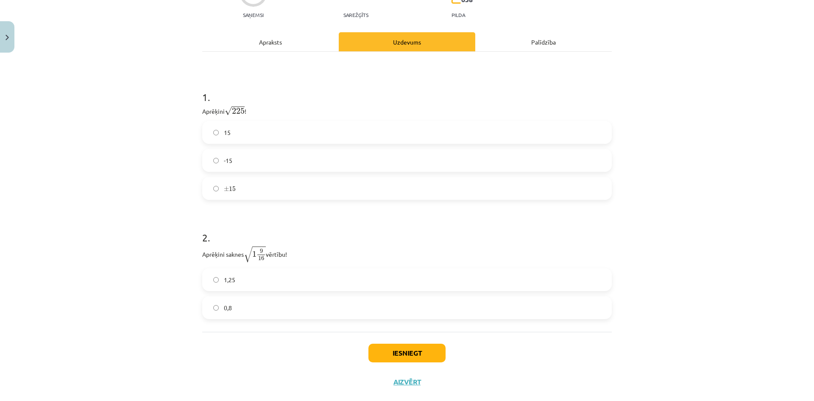
click at [301, 270] on label "1,25" at bounding box center [407, 279] width 408 height 21
click at [404, 358] on button "Iesniegt" at bounding box center [407, 352] width 77 height 19
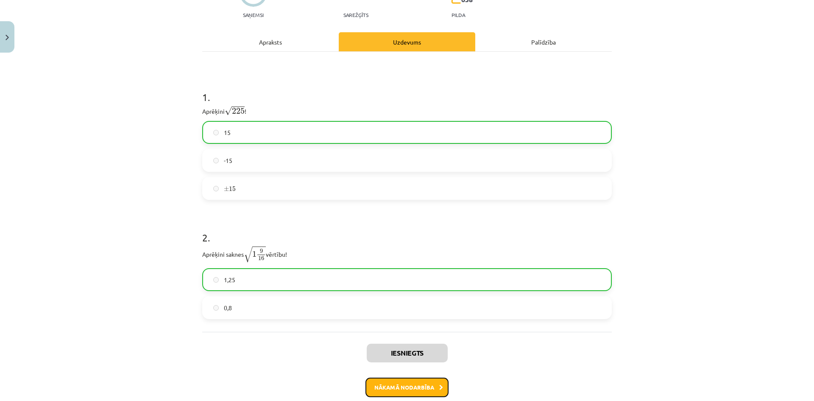
click at [427, 385] on button "Nākamā nodarbība" at bounding box center [407, 387] width 83 height 20
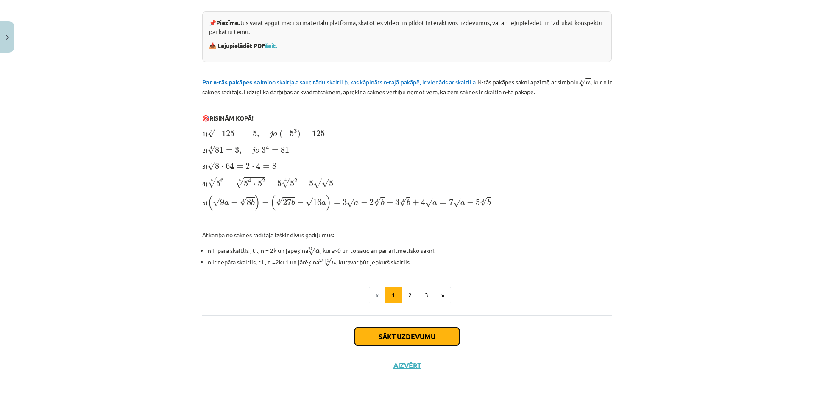
click at [381, 336] on button "Sākt uzdevumu" at bounding box center [407, 336] width 105 height 19
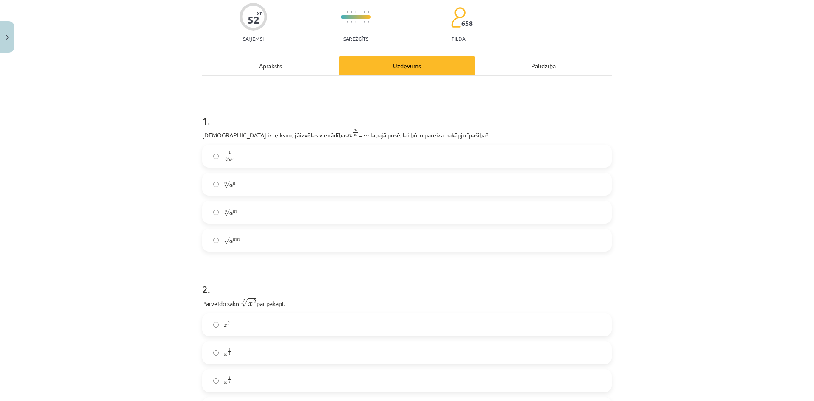
scroll to position [0, 0]
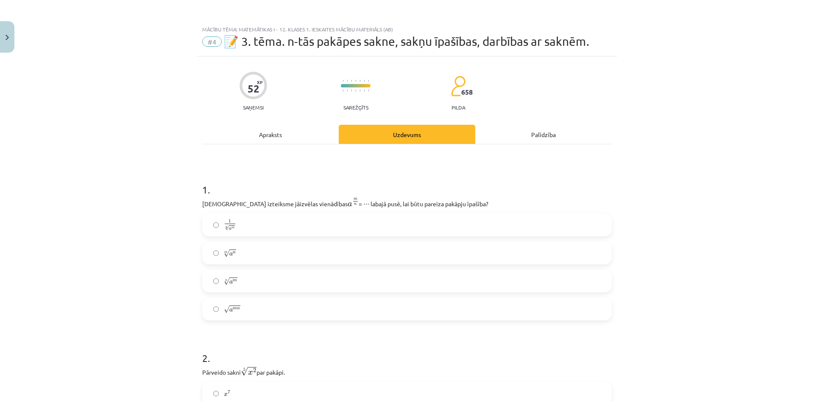
click at [267, 278] on label "n √ a m a m n" at bounding box center [407, 280] width 408 height 21
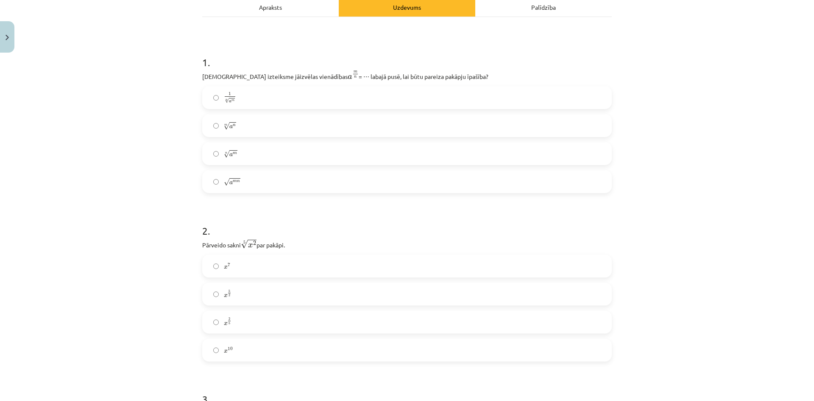
scroll to position [212, 0]
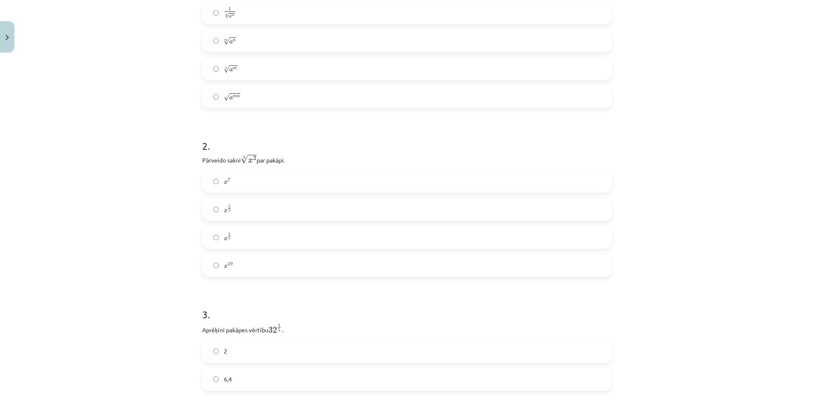
click at [262, 238] on label "x 2 5 x 2 5" at bounding box center [407, 236] width 408 height 21
click at [251, 265] on label "2" at bounding box center [407, 266] width 408 height 21
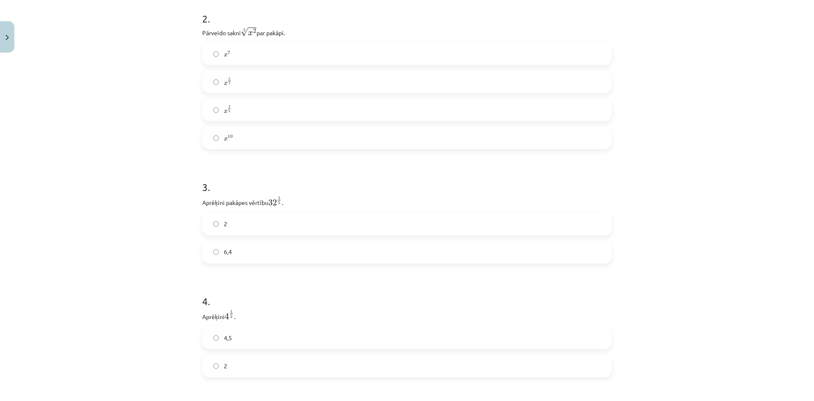
scroll to position [382, 0]
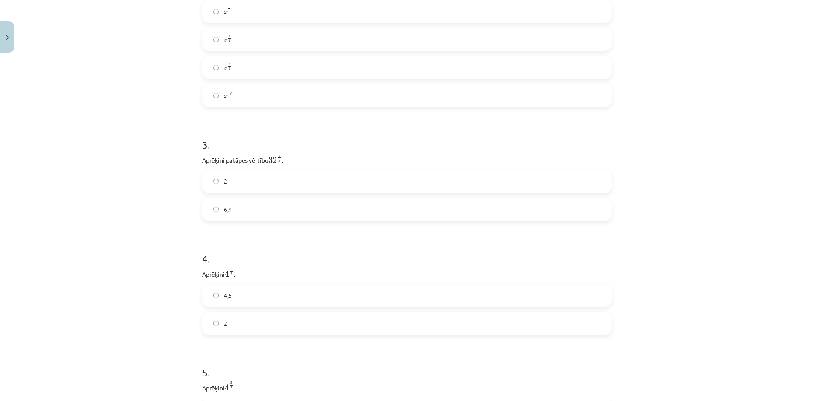
click at [285, 324] on label "2" at bounding box center [407, 323] width 408 height 21
click at [276, 308] on label "8" at bounding box center [407, 309] width 408 height 21
click at [287, 262] on label "− x 8 − x 8" at bounding box center [407, 256] width 408 height 21
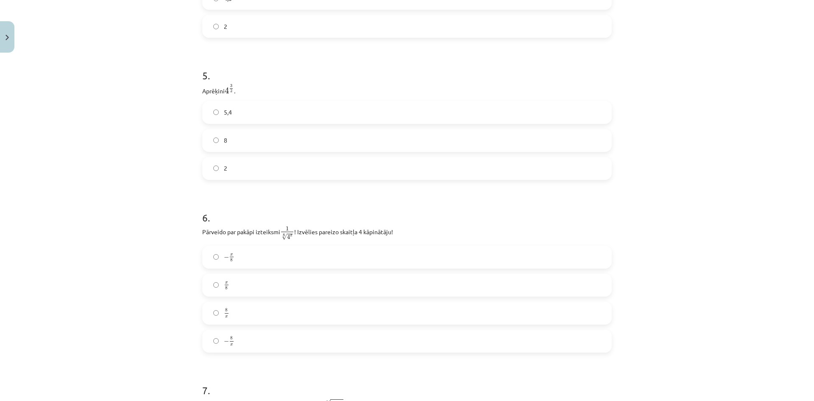
scroll to position [806, 0]
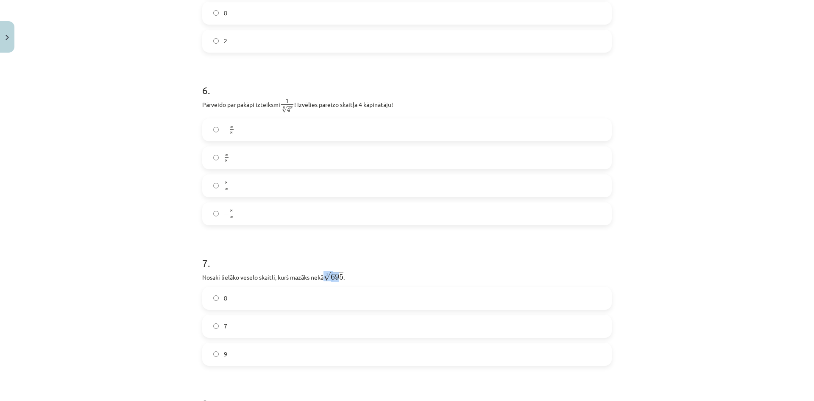
drag, startPoint x: 321, startPoint y: 276, endPoint x: 335, endPoint y: 276, distance: 14.8
click at [335, 276] on span "√ 695" at bounding box center [334, 275] width 20 height 9
drag, startPoint x: 200, startPoint y: 278, endPoint x: 347, endPoint y: 279, distance: 147.2
click at [347, 279] on p "Nosaki lielāko veselo skaitli, kurš mazāks nekā 3 √ 695 695 3 ." at bounding box center [407, 276] width 410 height 11
copy p "Nosaki lielāko veselo skaitli, kurš mazāks nekā 3 √ 695 695 3 ."
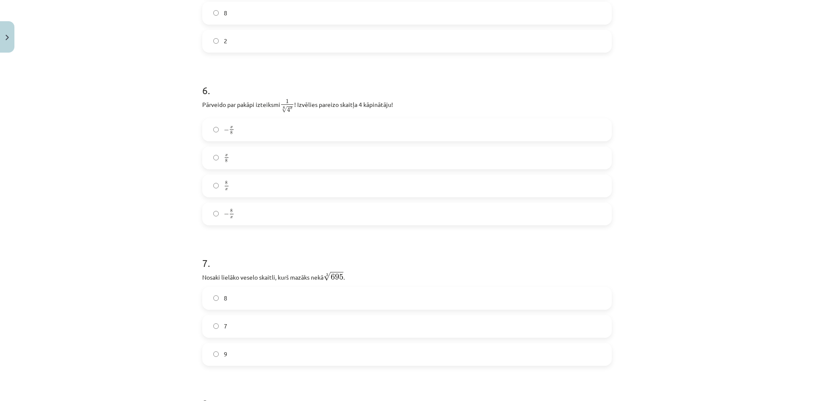
drag, startPoint x: 282, startPoint y: 291, endPoint x: 301, endPoint y: 286, distance: 20.3
click at [283, 291] on label "8" at bounding box center [407, 298] width 408 height 21
drag, startPoint x: 321, startPoint y: 275, endPoint x: 339, endPoint y: 275, distance: 18.2
click at [339, 275] on span "√ 695" at bounding box center [334, 275] width 20 height 9
click at [363, 273] on p "Nosaki lielāko veselo skaitli, kurš mazāks nekā 3 √ 695 695 3 ." at bounding box center [407, 276] width 410 height 11
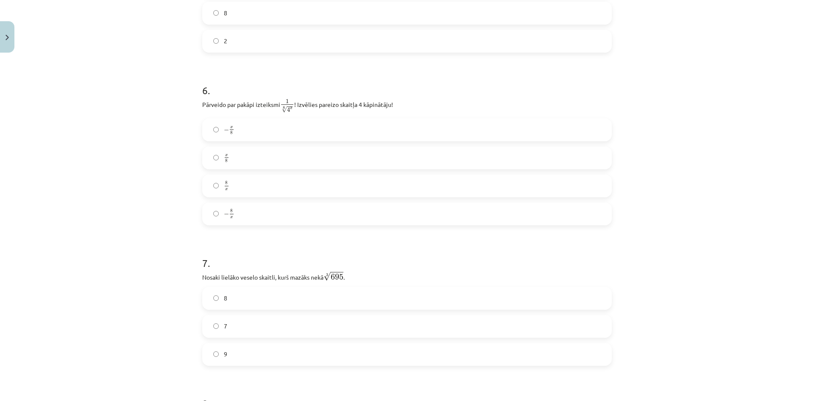
click at [325, 321] on label "7" at bounding box center [407, 326] width 408 height 21
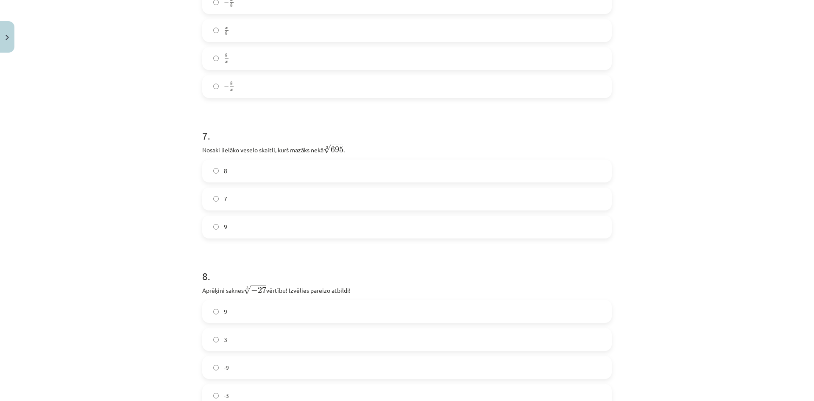
scroll to position [975, 0]
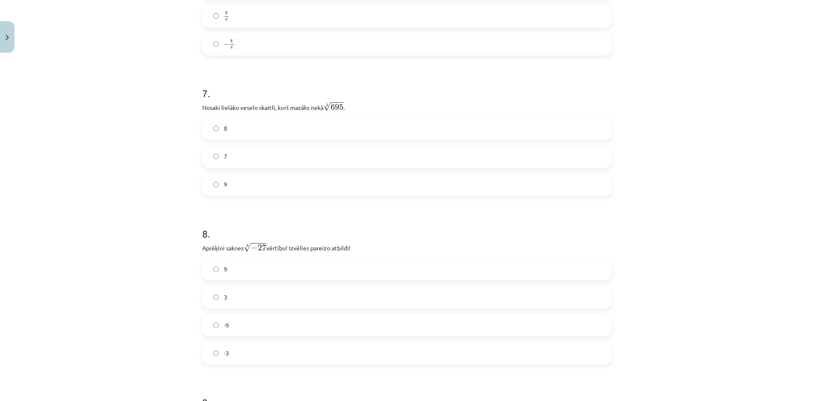
click at [303, 346] on label "-3" at bounding box center [407, 352] width 408 height 21
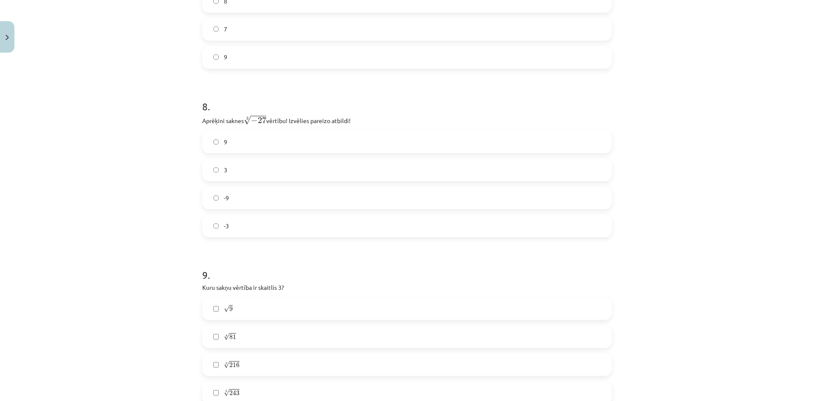
scroll to position [1145, 0]
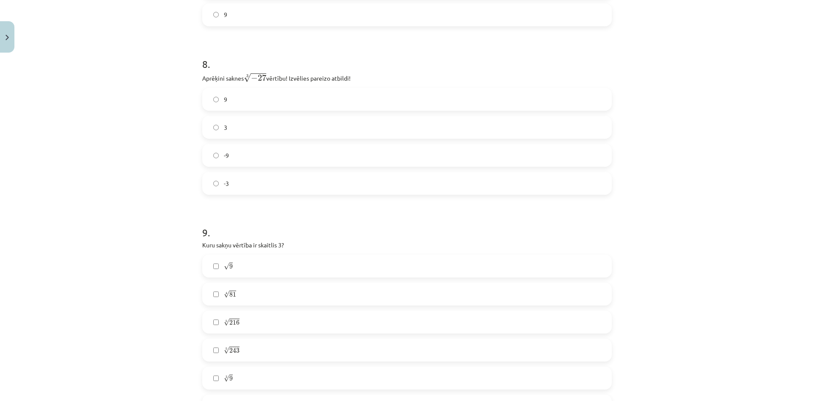
click at [300, 270] on label "√ 9 9" at bounding box center [407, 265] width 408 height 21
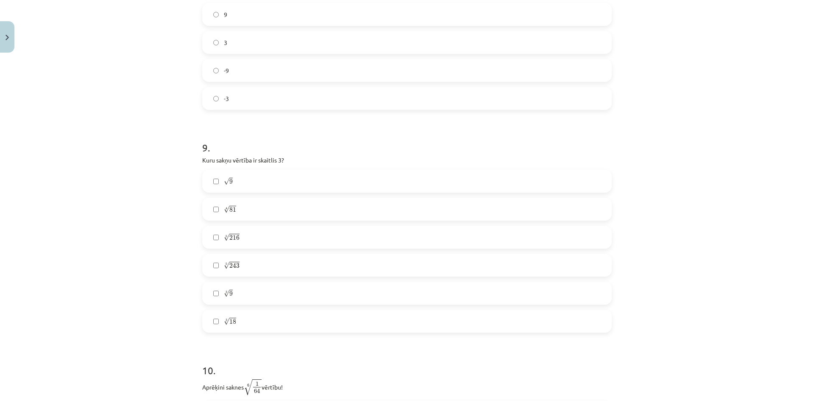
click at [310, 323] on label "3 √ 18 18 3" at bounding box center [407, 320] width 408 height 21
click at [302, 210] on label "4 √ 81 81 4" at bounding box center [407, 208] width 408 height 21
click at [298, 273] on label "5 √ 243 243 5" at bounding box center [407, 264] width 408 height 21
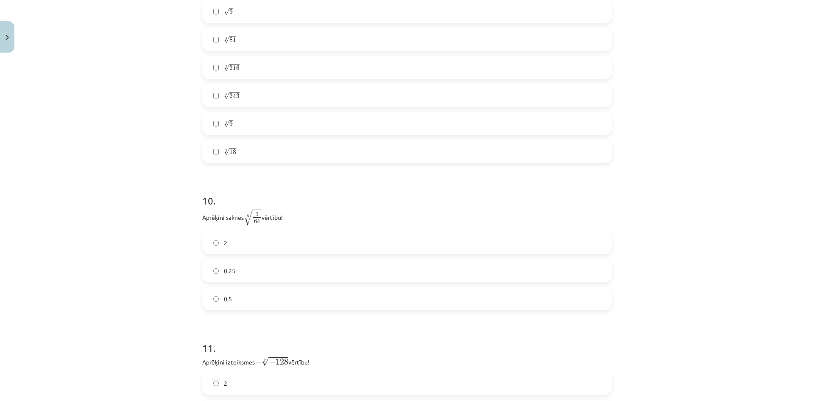
click at [234, 303] on label "0,5" at bounding box center [407, 298] width 408 height 21
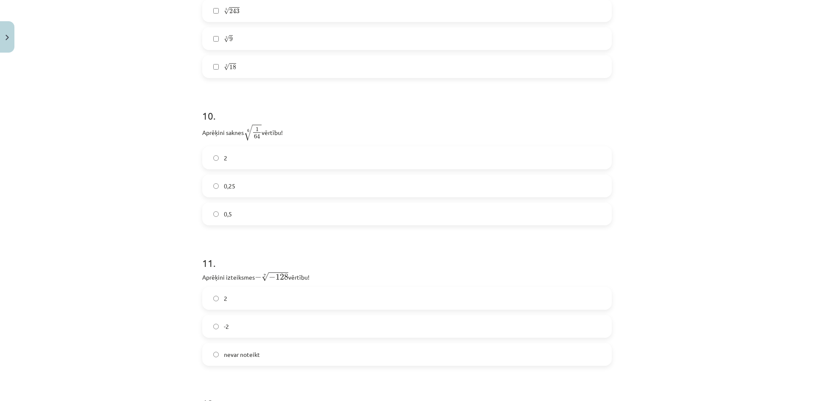
scroll to position [1527, 0]
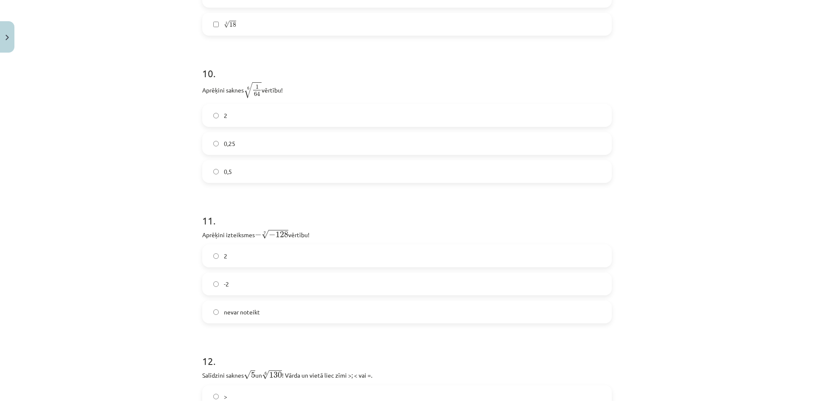
click at [265, 258] on label "2" at bounding box center [407, 255] width 408 height 21
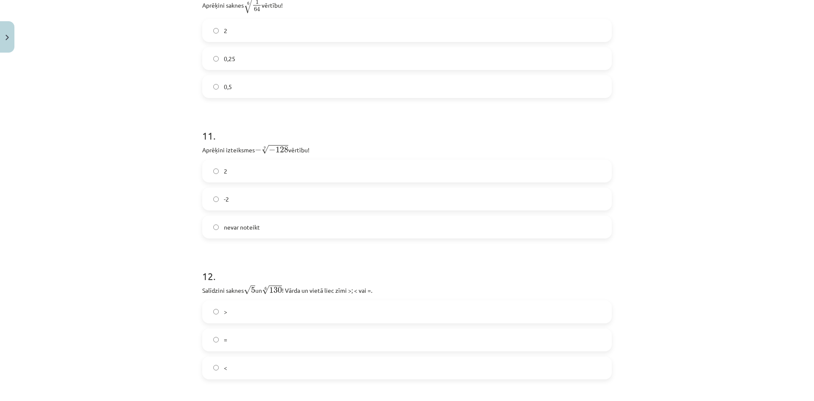
scroll to position [1654, 0]
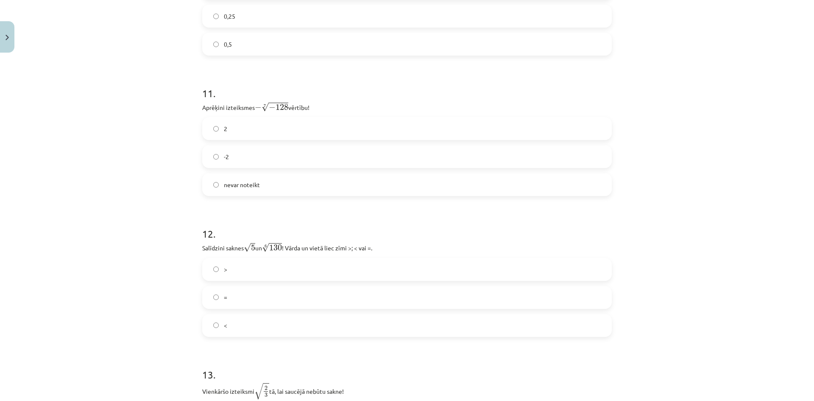
click at [317, 176] on label "nevar noteikt" at bounding box center [407, 184] width 408 height 21
click at [294, 265] on label ">" at bounding box center [407, 269] width 408 height 21
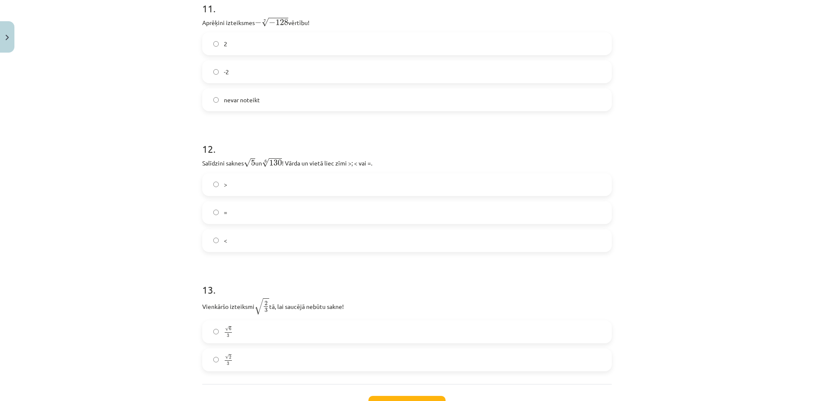
scroll to position [1781, 0]
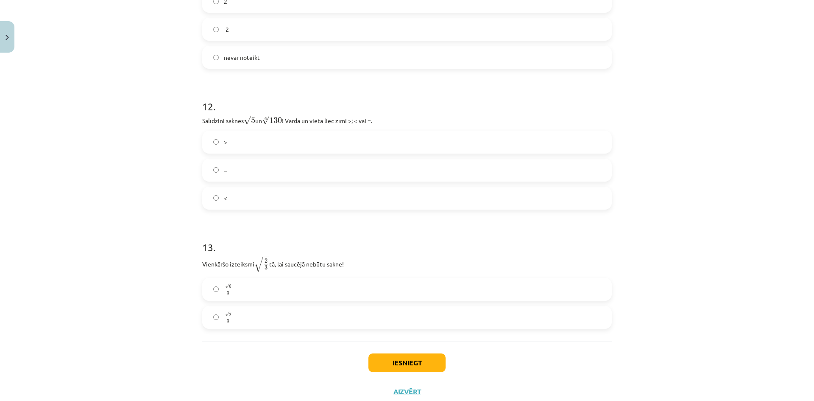
click at [307, 290] on label "√ 6 3 6 3" at bounding box center [407, 289] width 408 height 21
click at [418, 369] on button "Iesniegt" at bounding box center [407, 362] width 77 height 19
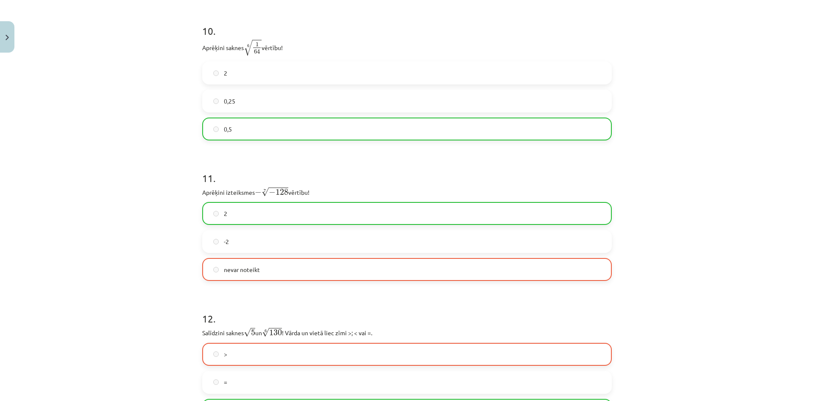
scroll to position [1834, 0]
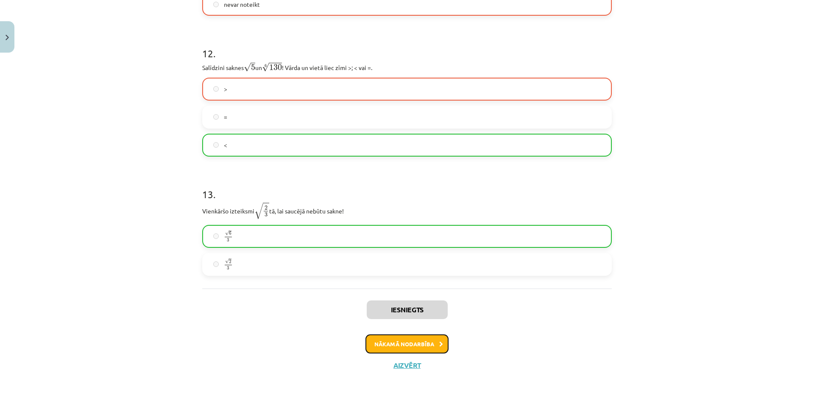
click at [385, 345] on button "Nākamā nodarbība" at bounding box center [407, 344] width 83 height 20
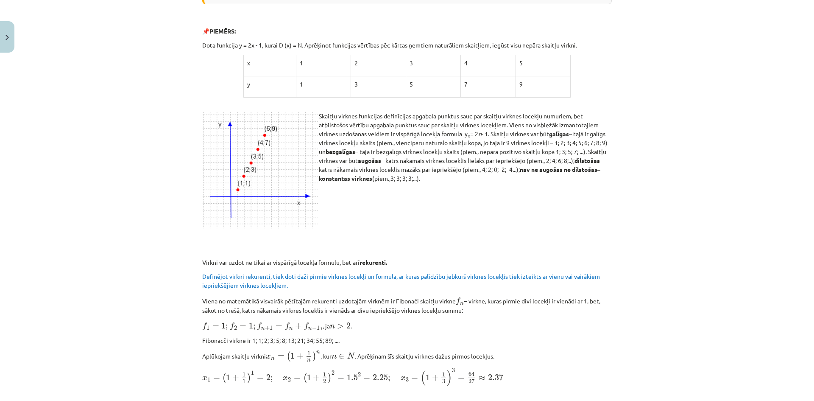
scroll to position [657, 0]
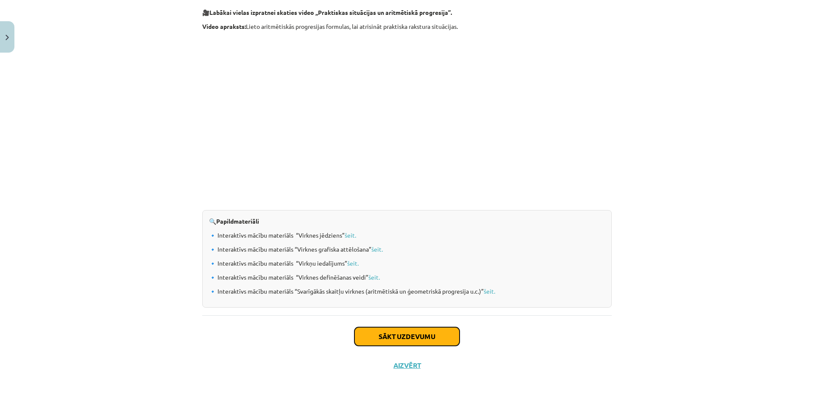
click at [401, 334] on button "Sākt uzdevumu" at bounding box center [407, 336] width 105 height 19
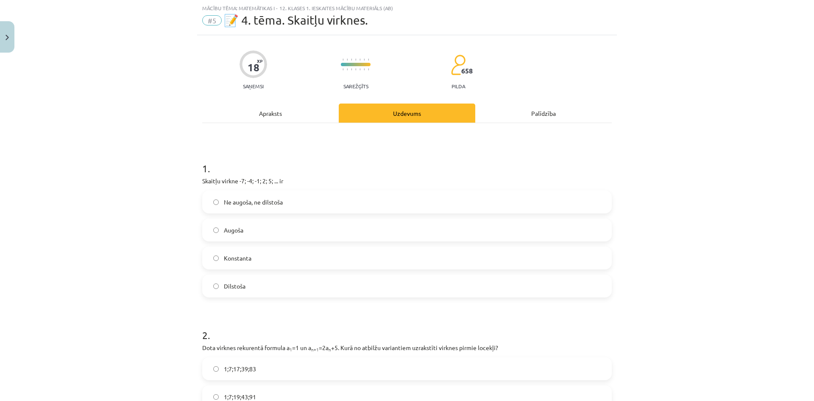
click at [321, 230] on label "Augoša" at bounding box center [407, 229] width 408 height 21
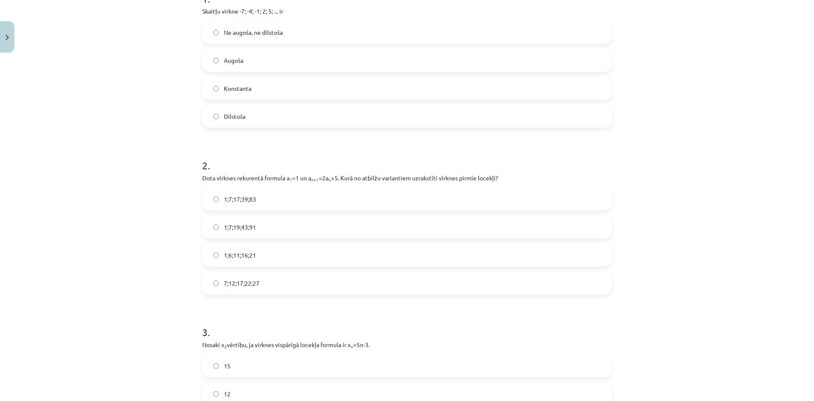
click at [303, 255] on label "1;6;11;16;21" at bounding box center [407, 254] width 408 height 21
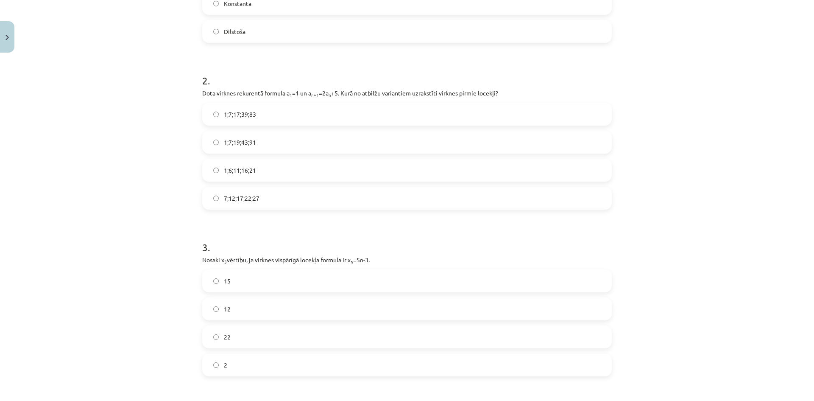
scroll to position [318, 0]
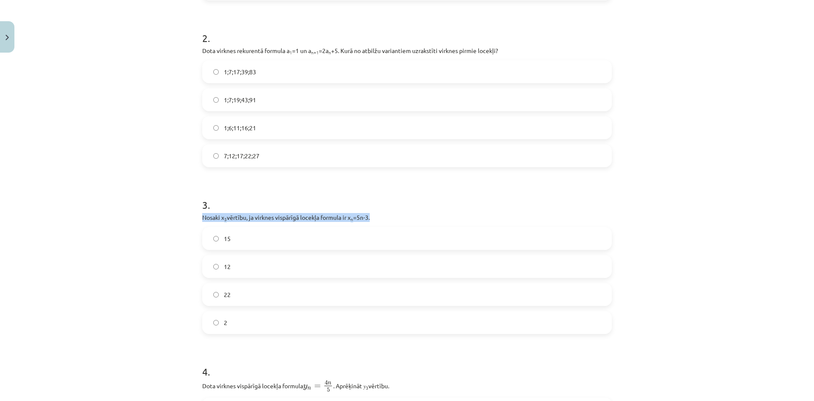
drag, startPoint x: 200, startPoint y: 217, endPoint x: 414, endPoint y: 212, distance: 214.2
click at [414, 212] on div "3 . Nosaki x 3 vērtību, ja virknes vispārīgā locekļa formula ir x n =5n-3. 15 1…" at bounding box center [407, 259] width 410 height 150
copy p "Nosaki x 3 vērtību, ja virknes vispārīgā locekļa formula ir x n =5n-3."
drag, startPoint x: 396, startPoint y: 209, endPoint x: 399, endPoint y: 253, distance: 43.8
click at [396, 211] on div "3 . Nosaki x 3 vērtību, ja virknes vispārīgā locekļa formula ir x n =5n-3. 15 1…" at bounding box center [407, 259] width 410 height 150
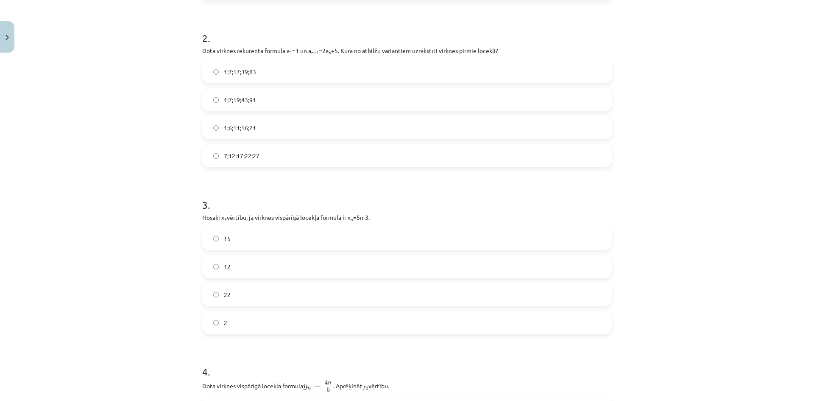
click at [401, 269] on label "12" at bounding box center [407, 266] width 408 height 21
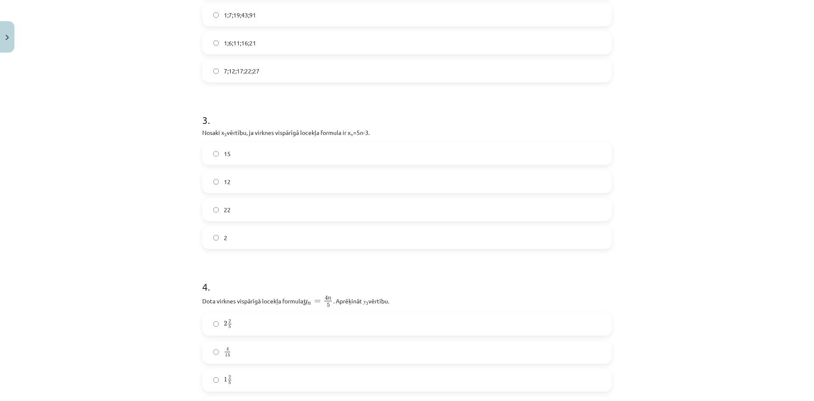
scroll to position [445, 0]
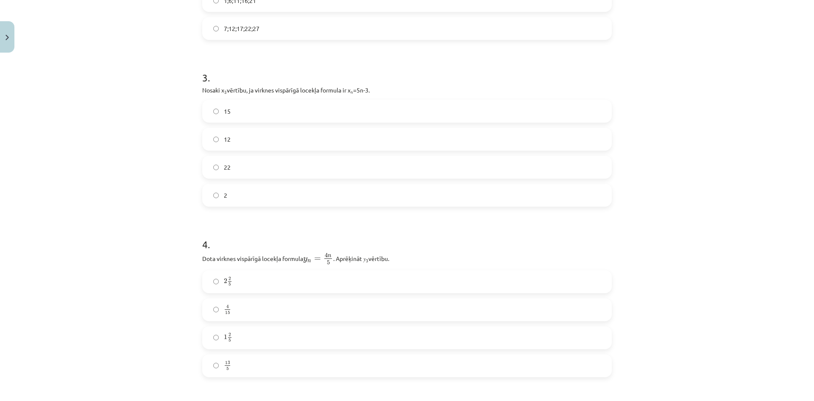
drag, startPoint x: 199, startPoint y: 260, endPoint x: 397, endPoint y: 253, distance: 198.2
click at [397, 253] on p "Dota virknes vispārīgā locekļa formula y n = 4 n 5 y n = 4 n 5 . Aprēķināt 𝑦 3 …" at bounding box center [407, 258] width 410 height 13
copy p "Dota virknes vispārīgā locekļa formula y n = 4 n 5 y n = 4 n 5 . Aprēķināt 𝑦 3 …"
click at [426, 238] on h1 "4 ." at bounding box center [407, 236] width 410 height 26
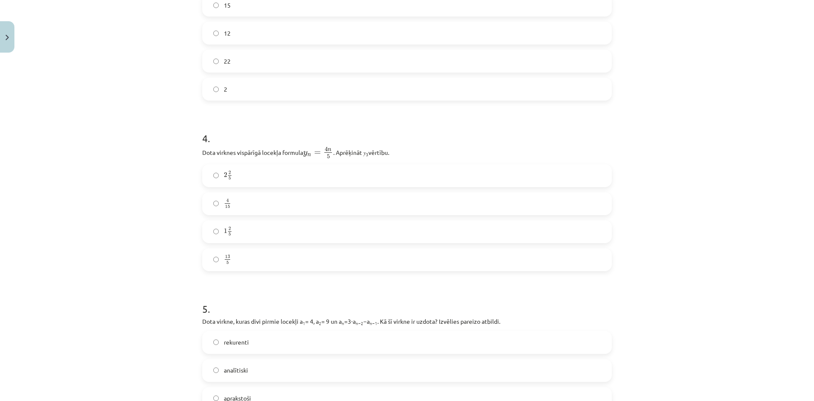
scroll to position [594, 0]
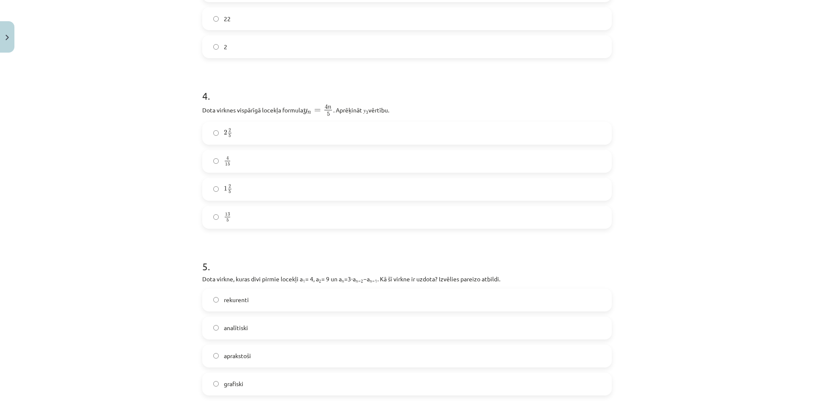
click at [345, 301] on label "rekurenti" at bounding box center [407, 299] width 408 height 21
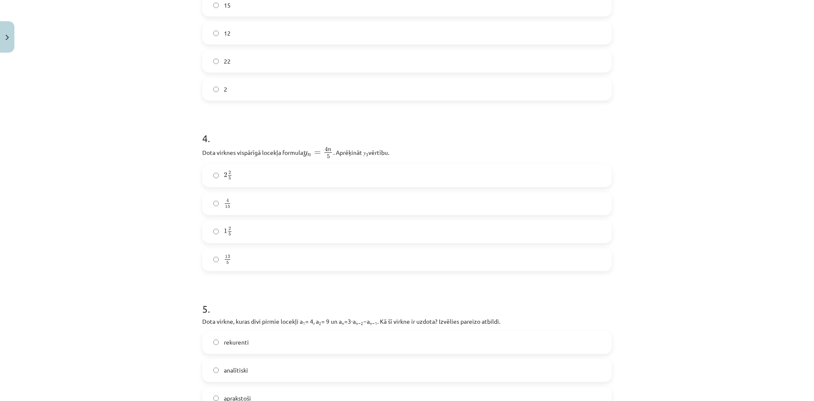
scroll to position [509, 0]
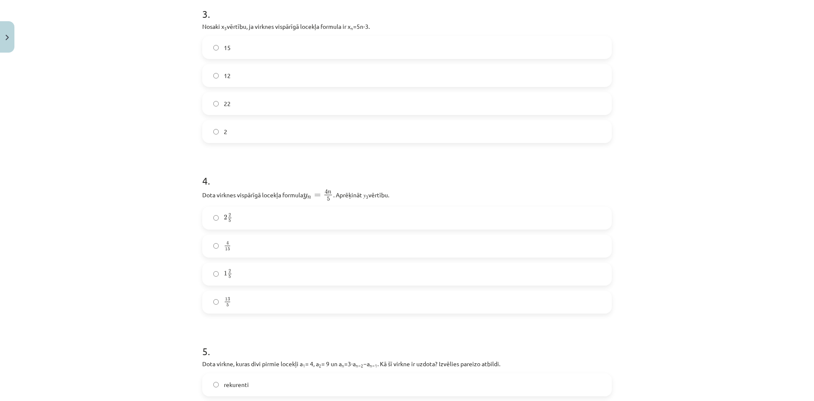
click at [336, 249] on label "4 15 4 15" at bounding box center [407, 245] width 408 height 21
click at [347, 221] on label "2 2 5 2 2 5" at bounding box center [407, 217] width 408 height 21
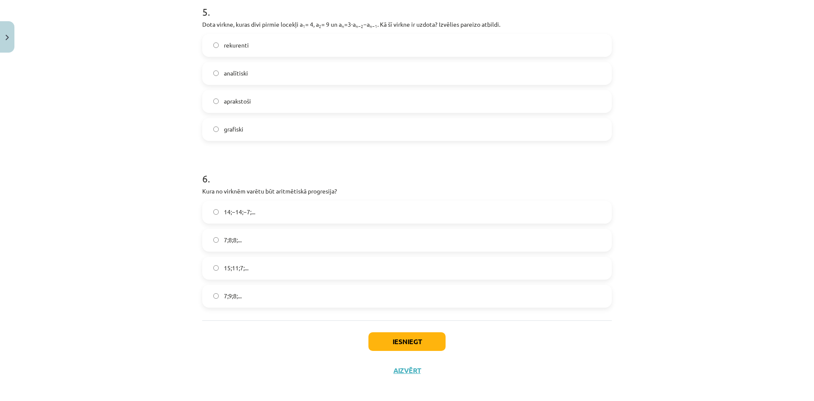
scroll to position [853, 0]
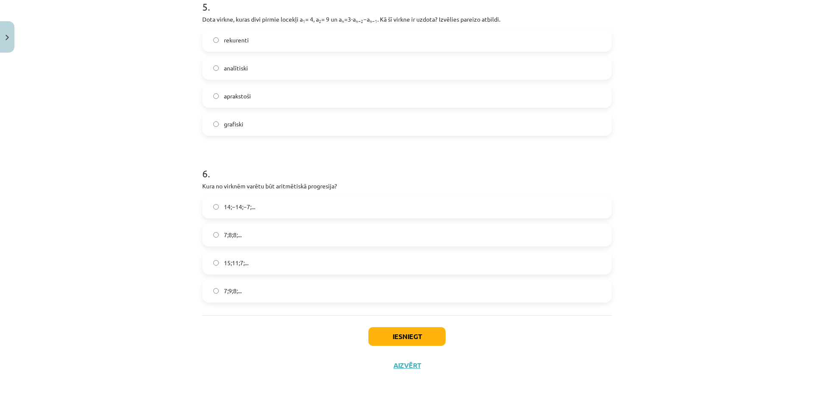
click at [329, 256] on label "15;11;7;..." at bounding box center [407, 262] width 408 height 21
click at [338, 204] on label "14;−14;−7;..." at bounding box center [407, 206] width 408 height 21
click at [342, 258] on label "15;11;7;..." at bounding box center [407, 262] width 408 height 21
click at [404, 335] on button "Iesniegt" at bounding box center [407, 336] width 77 height 19
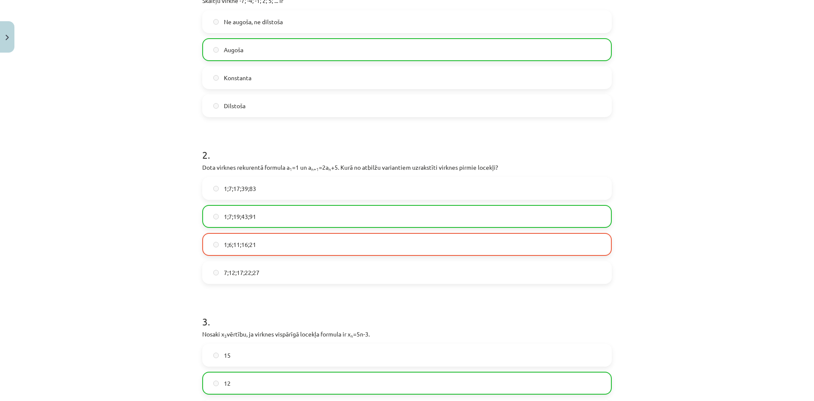
scroll to position [0, 0]
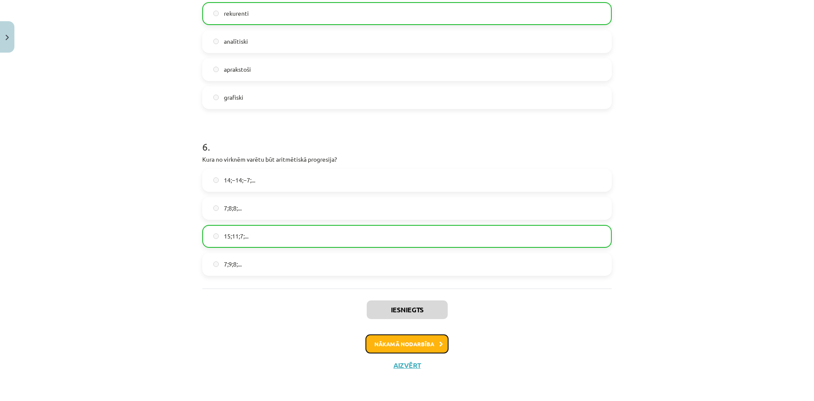
click at [433, 337] on button "Nākamā nodarbība" at bounding box center [407, 344] width 83 height 20
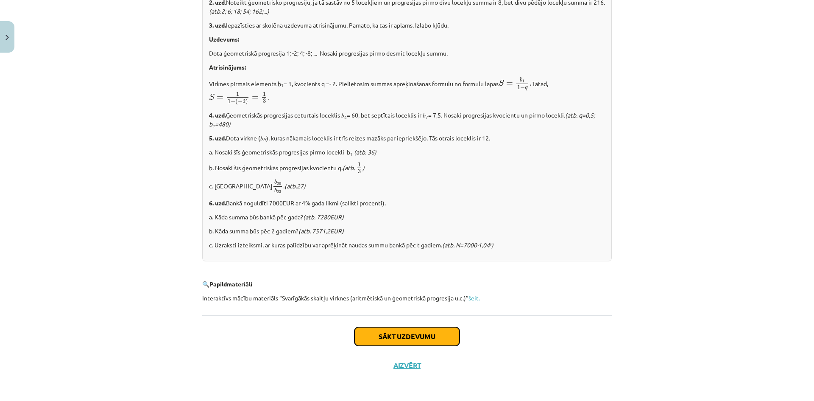
click at [433, 328] on button "Sākt uzdevumu" at bounding box center [407, 336] width 105 height 19
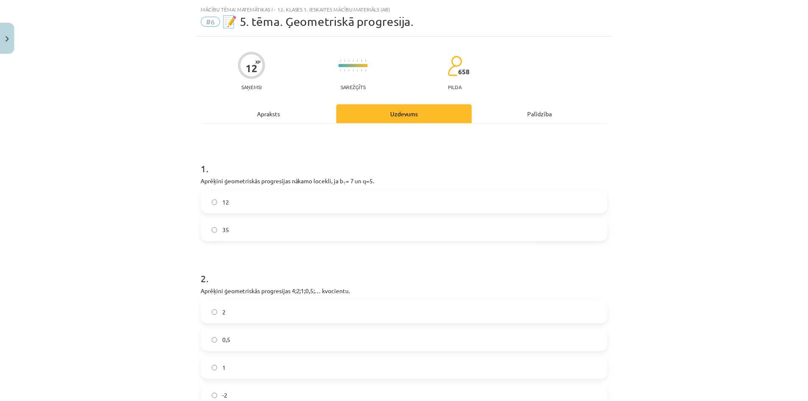
scroll to position [293, 0]
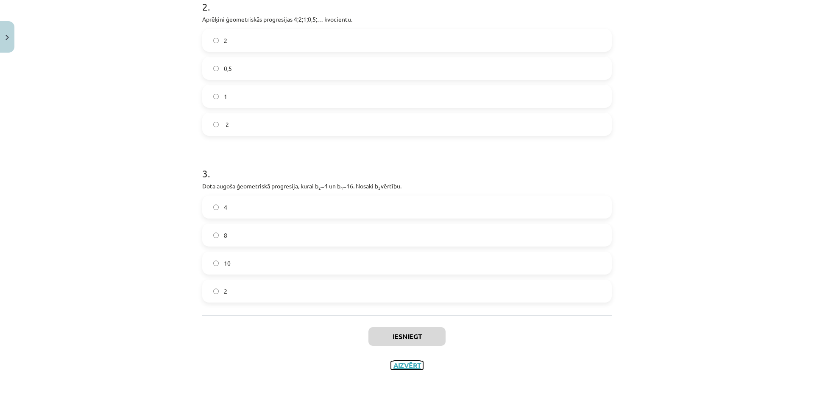
click at [400, 363] on button "Aizvērt" at bounding box center [407, 365] width 32 height 8
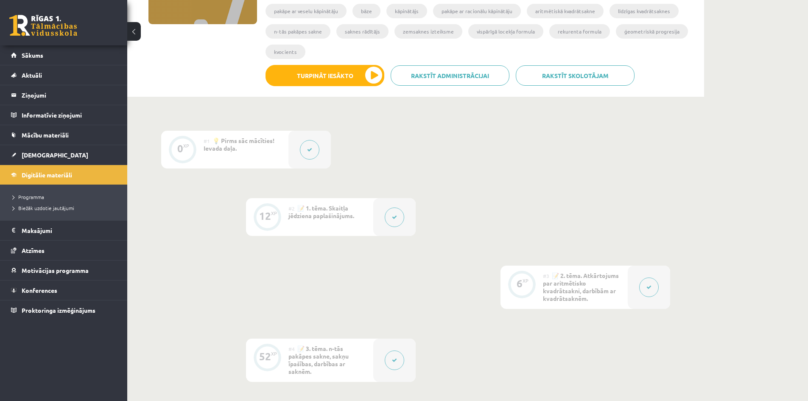
scroll to position [0, 0]
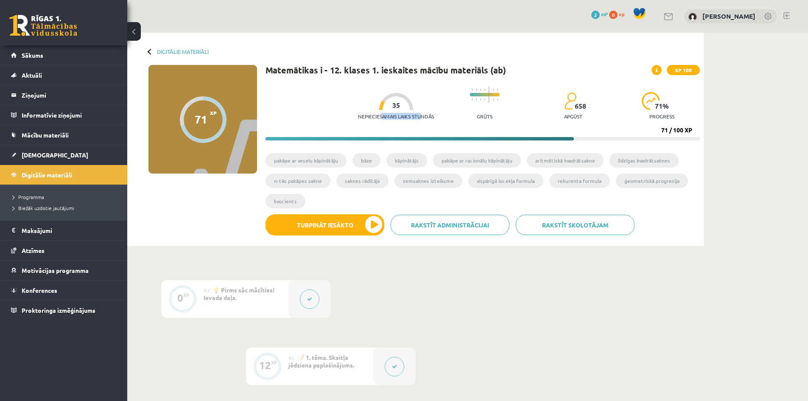
drag, startPoint x: 381, startPoint y: 116, endPoint x: 419, endPoint y: 118, distance: 38.2
click at [419, 118] on p "Nepieciešamais laiks stundās" at bounding box center [396, 116] width 76 height 6
drag, startPoint x: 404, startPoint y: 116, endPoint x: 423, endPoint y: 115, distance: 19.1
click at [423, 115] on p "Nepieciešamais laiks stundās" at bounding box center [396, 116] width 76 height 6
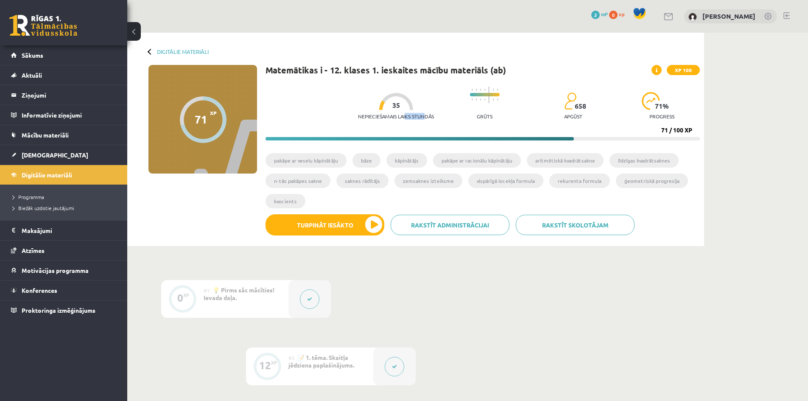
click at [423, 115] on p "Nepieciešamais laiks stundās" at bounding box center [396, 116] width 76 height 6
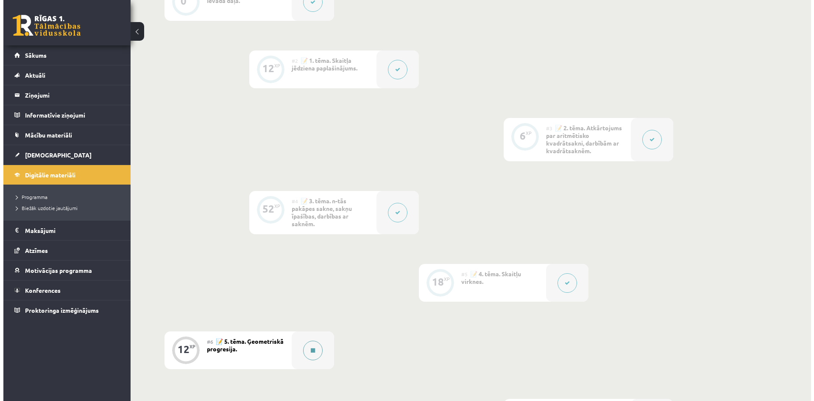
scroll to position [424, 0]
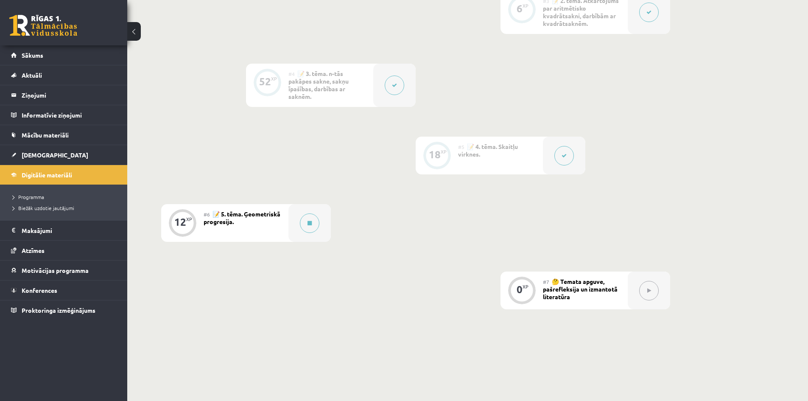
click at [277, 235] on div "#6 📝 5. tēma. Ģeometriskā progresija." at bounding box center [246, 223] width 85 height 38
click at [314, 227] on button at bounding box center [310, 223] width 20 height 20
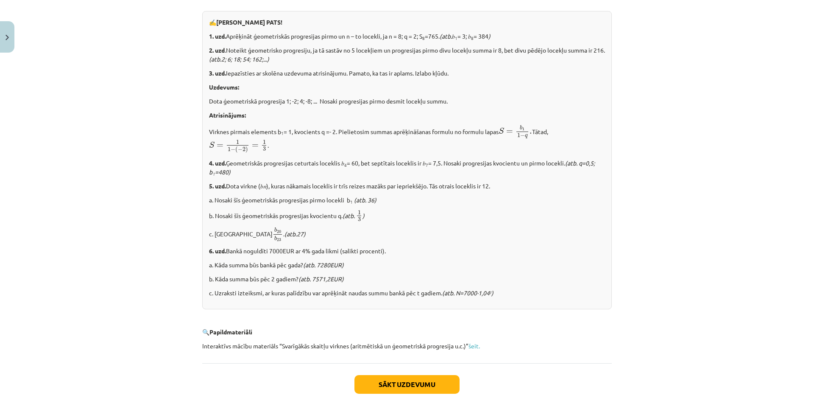
scroll to position [981, 0]
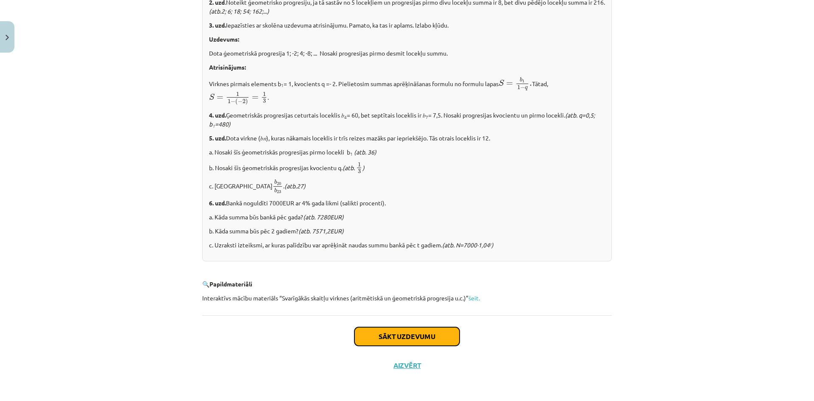
click at [425, 336] on button "Sākt uzdevumu" at bounding box center [407, 336] width 105 height 19
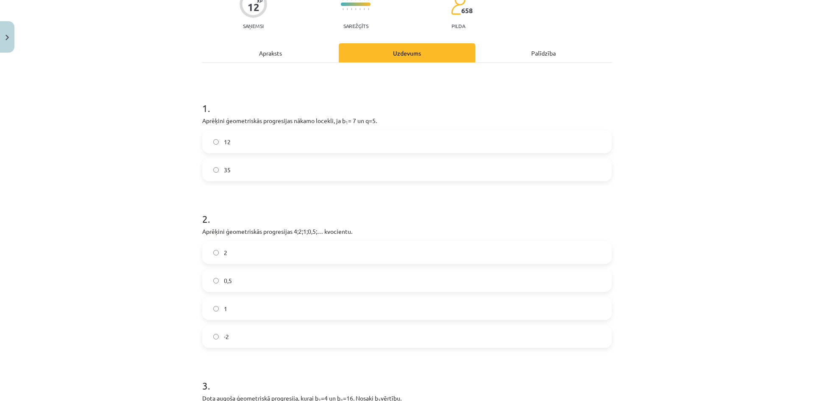
scroll to position [0, 0]
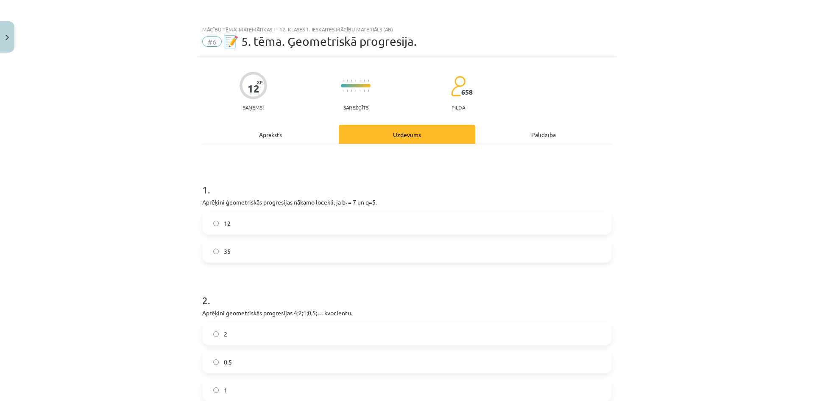
drag, startPoint x: 199, startPoint y: 201, endPoint x: 402, endPoint y: 202, distance: 203.1
click at [402, 202] on p "Aprēķini ģeometriskās progresijas nākamo locekli, ja b 1 = 7 un q=5." at bounding box center [407, 202] width 410 height 9
copy p "Aprēķini ģeometriskās progresijas nākamo locekli, ja b 1 = 7 un q=5."
click at [334, 253] on label "35" at bounding box center [407, 250] width 408 height 21
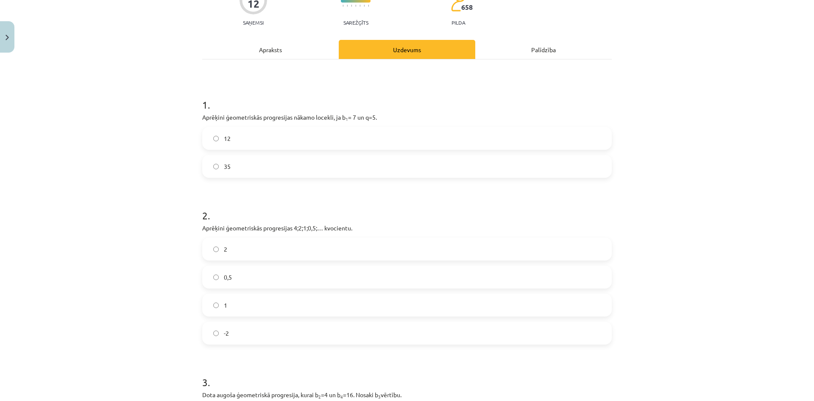
scroll to position [127, 0]
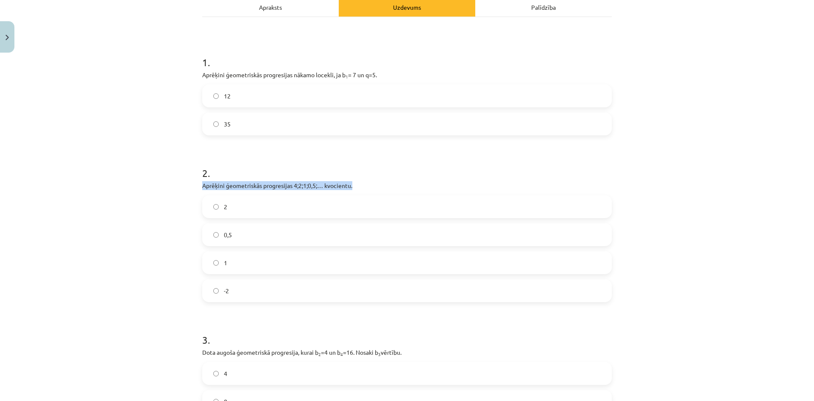
drag, startPoint x: 199, startPoint y: 185, endPoint x: 373, endPoint y: 187, distance: 174.3
click at [373, 187] on p "Aprēķini ģeometriskās progresijas 4;2;1;0,5;… kvocientu." at bounding box center [407, 185] width 410 height 9
copy p "Aprēķini ģeometriskās progresijas 4;2;1;0,5;… kvocientu."
click at [400, 170] on h1 "2 ." at bounding box center [407, 165] width 410 height 26
click at [366, 238] on label "0,5" at bounding box center [407, 234] width 408 height 21
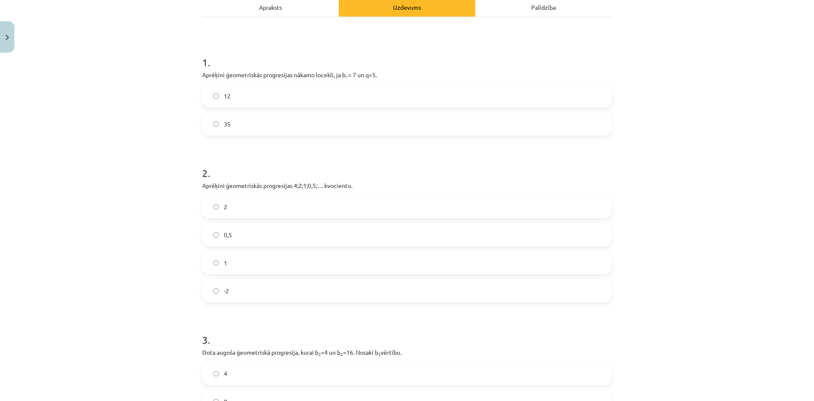
scroll to position [254, 0]
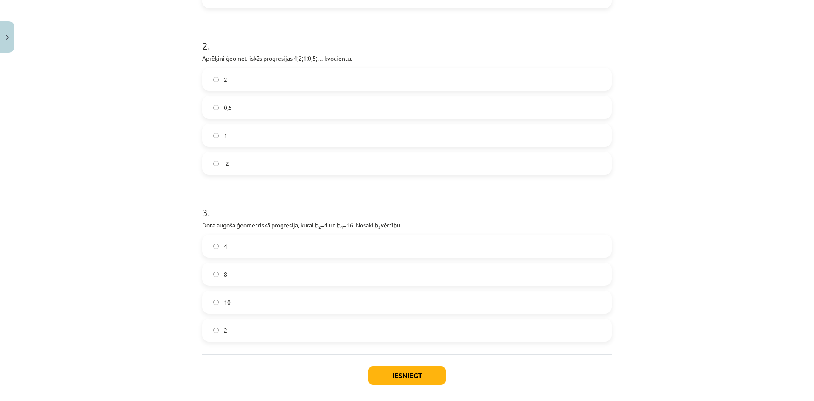
drag, startPoint x: 199, startPoint y: 224, endPoint x: 437, endPoint y: 219, distance: 237.5
click at [437, 219] on div "3 . Dota augoša ģeometriskā progresija, kurai b 2 =4 un b 4 =16. Nosaki b 3 vēr…" at bounding box center [407, 267] width 410 height 150
copy p "Dota augoša ģeometriskā progresija, kurai b 2 =4 un b 4 =16. Nosaki b 3 vērtību."
click at [362, 266] on label "8" at bounding box center [407, 273] width 408 height 21
click at [394, 369] on button "Iesniegt" at bounding box center [407, 375] width 77 height 19
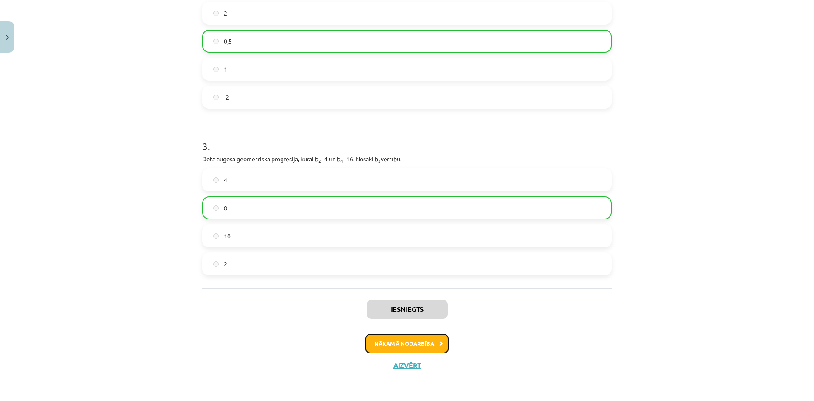
click at [430, 346] on button "Nākamā nodarbība" at bounding box center [407, 344] width 83 height 20
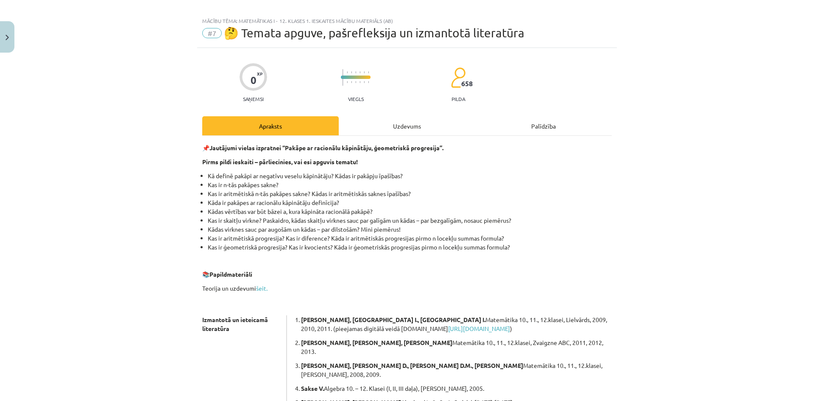
scroll to position [136, 0]
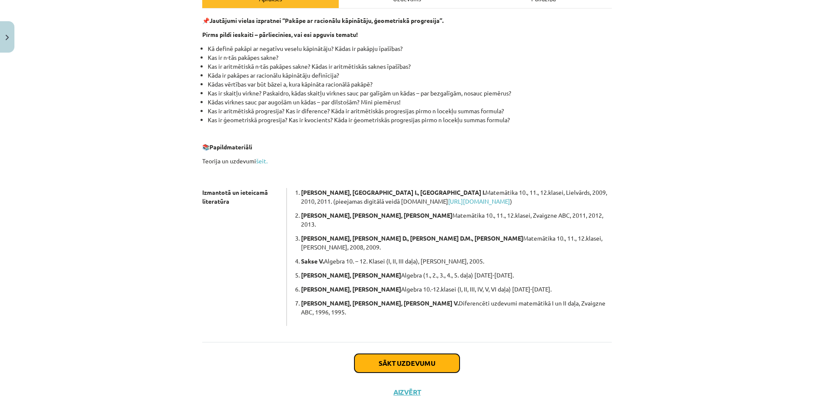
click at [409, 354] on button "Sākt uzdevumu" at bounding box center [407, 363] width 105 height 19
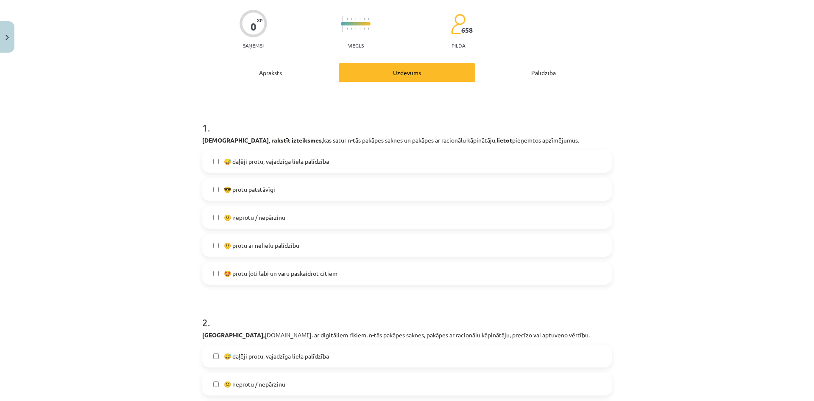
scroll to position [0, 0]
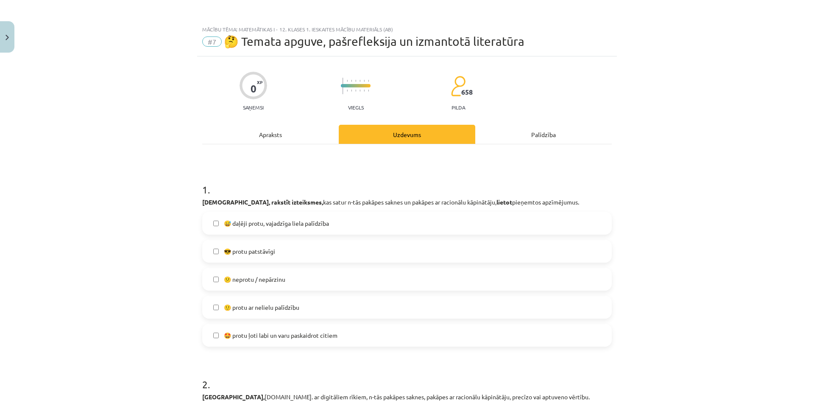
click at [304, 305] on label "🙂 protu ar nelielu palīdzību" at bounding box center [407, 306] width 408 height 21
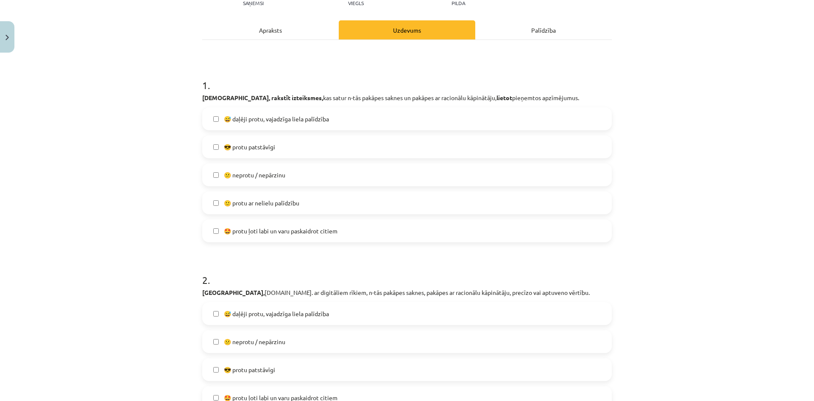
scroll to position [189, 0]
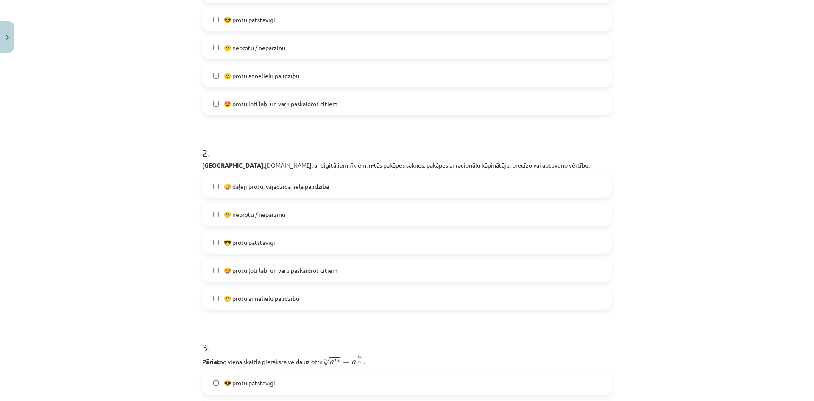
click at [321, 305] on label "🙂 protu ar nelielu palīdzību" at bounding box center [407, 298] width 408 height 21
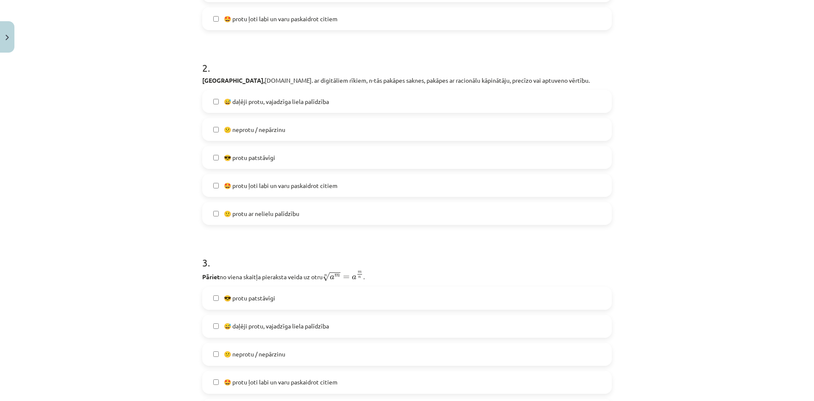
scroll to position [359, 0]
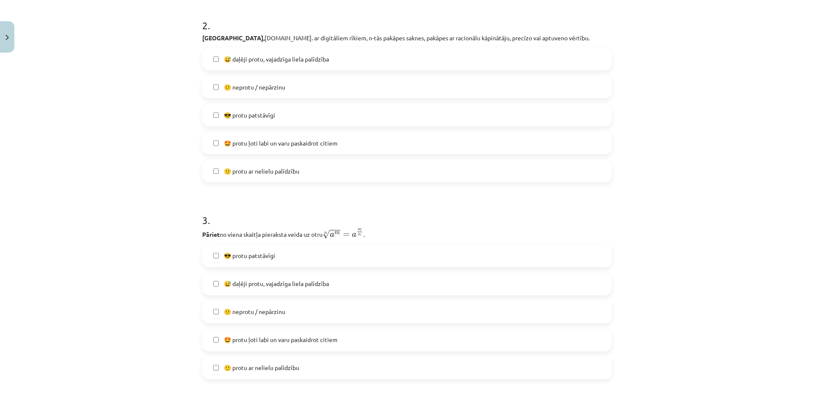
click at [319, 257] on label "😎 protu patstāvīgi" at bounding box center [407, 255] width 408 height 21
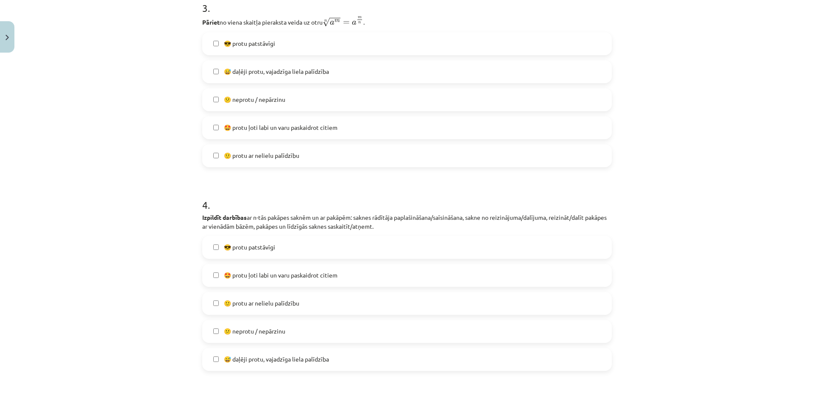
scroll to position [613, 0]
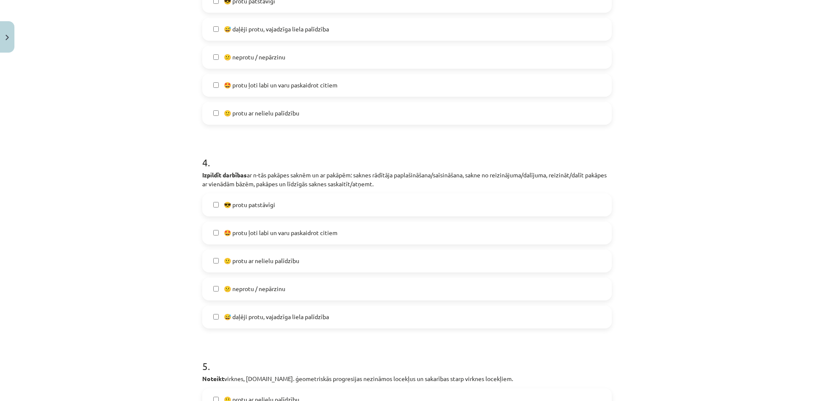
click at [305, 209] on label "😎 protu patstāvīgi" at bounding box center [407, 204] width 408 height 21
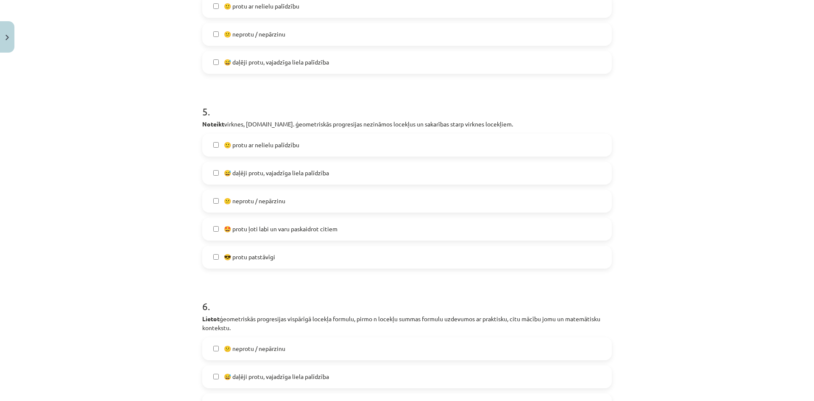
click at [312, 256] on label "😎 protu patstāvīgi" at bounding box center [407, 256] width 408 height 21
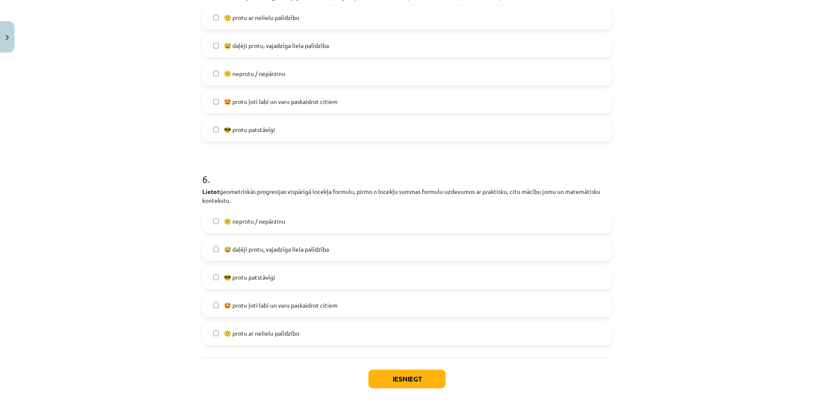
scroll to position [1037, 0]
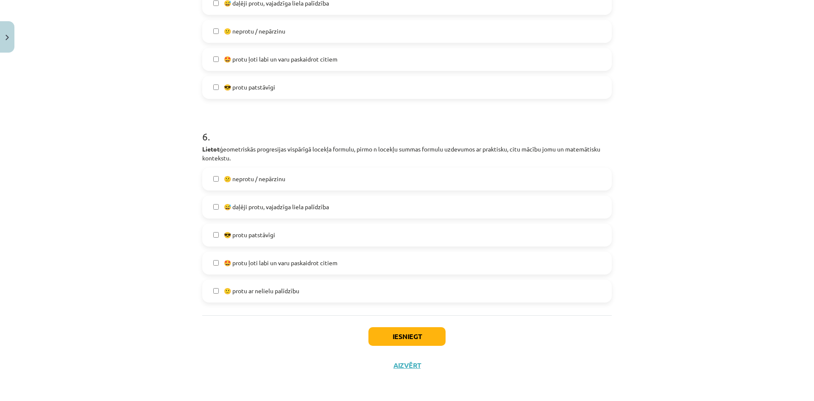
click at [321, 291] on label "🙂 protu ar nelielu palīdzību" at bounding box center [407, 290] width 408 height 21
click at [394, 337] on button "Iesniegt" at bounding box center [407, 336] width 77 height 19
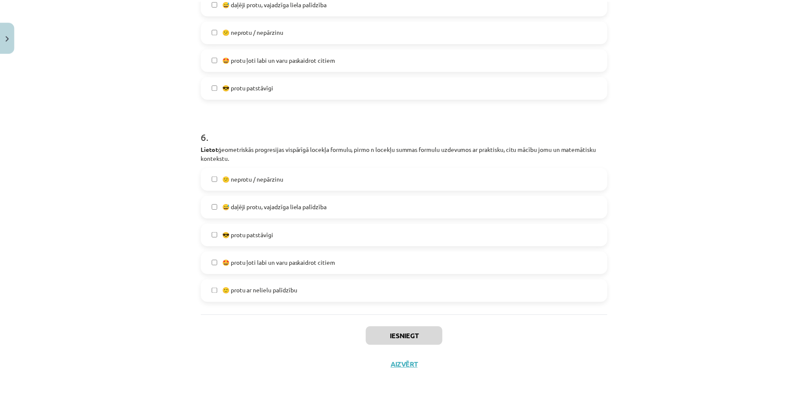
scroll to position [423, 0]
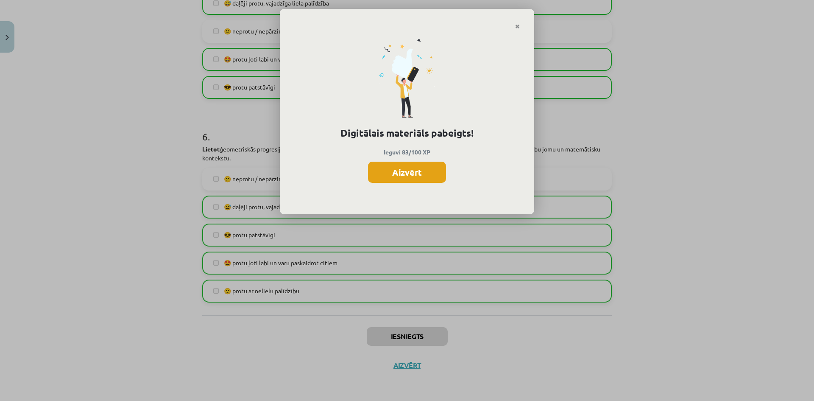
click at [417, 174] on button "Aizvērt" at bounding box center [407, 172] width 78 height 21
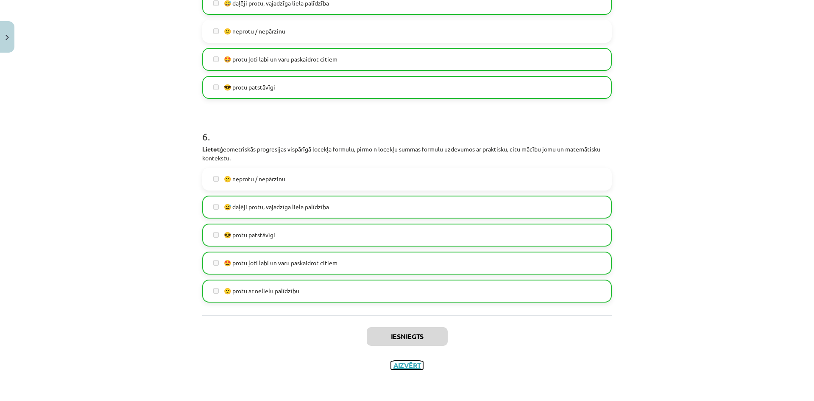
click at [403, 363] on button "Aizvērt" at bounding box center [407, 365] width 32 height 8
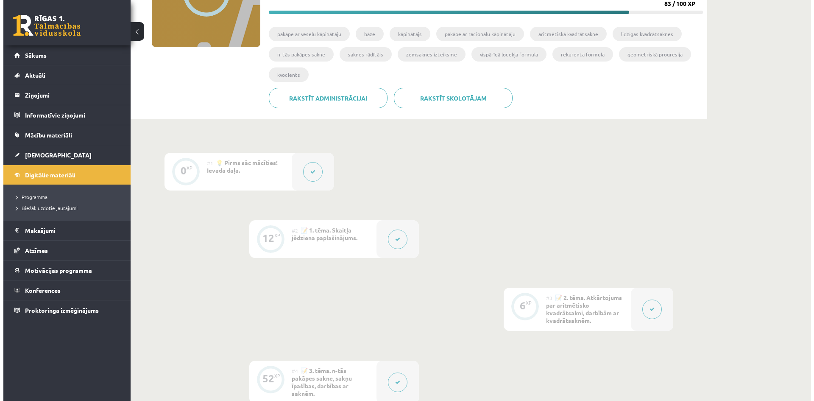
scroll to position [0, 0]
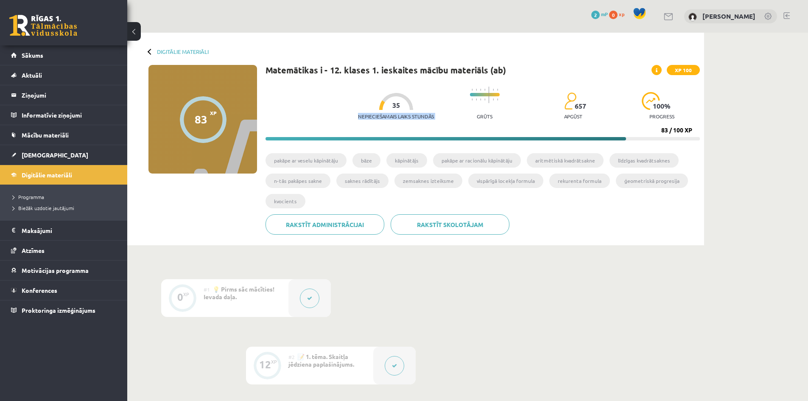
drag, startPoint x: 393, startPoint y: 105, endPoint x: 403, endPoint y: 105, distance: 9.8
click at [403, 105] on div "Nepieciešamais laiks stundās 35" at bounding box center [396, 108] width 76 height 31
click at [403, 105] on div at bounding box center [396, 101] width 34 height 17
drag, startPoint x: 396, startPoint y: 105, endPoint x: 402, endPoint y: 105, distance: 5.9
click at [400, 105] on div "Nepieciešamais laiks stundās 35" at bounding box center [396, 108] width 76 height 31
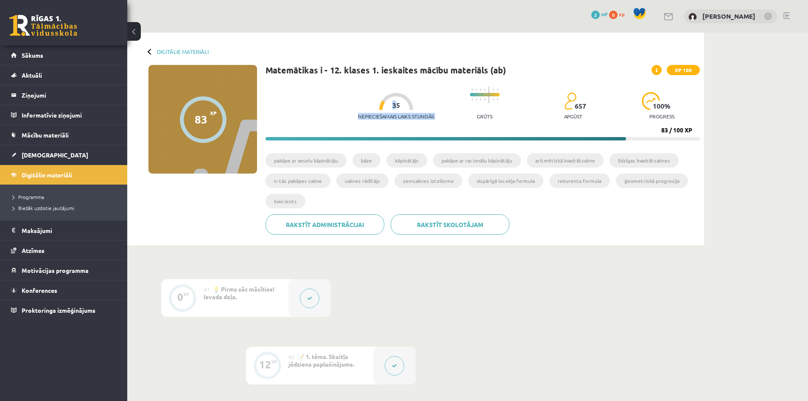
click at [402, 105] on div at bounding box center [396, 101] width 34 height 17
drag, startPoint x: 397, startPoint y: 106, endPoint x: 402, endPoint y: 106, distance: 4.7
click at [399, 106] on span "35" at bounding box center [396, 105] width 8 height 8
click at [402, 106] on div at bounding box center [396, 101] width 34 height 17
drag, startPoint x: 395, startPoint y: 106, endPoint x: 400, endPoint y: 106, distance: 5.1
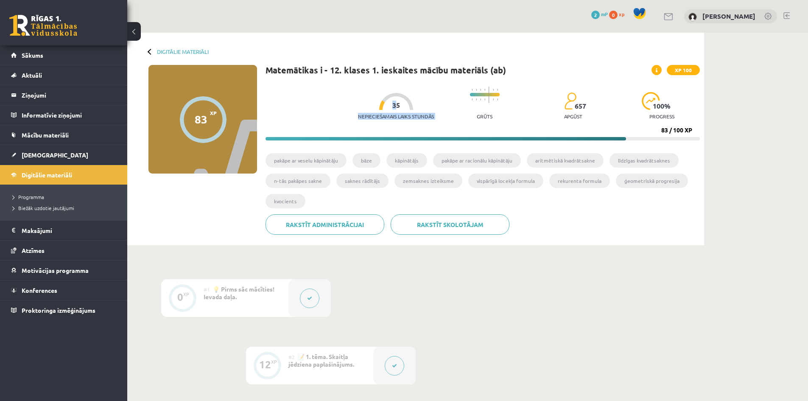
click at [400, 106] on div "Nepieciešamais laiks stundās 35" at bounding box center [396, 108] width 76 height 31
click at [400, 106] on div at bounding box center [396, 101] width 34 height 17
drag, startPoint x: 393, startPoint y: 106, endPoint x: 401, endPoint y: 106, distance: 8.1
click at [401, 106] on div "Nepieciešamais laiks stundās 35" at bounding box center [396, 108] width 76 height 31
click at [401, 106] on div at bounding box center [396, 101] width 34 height 17
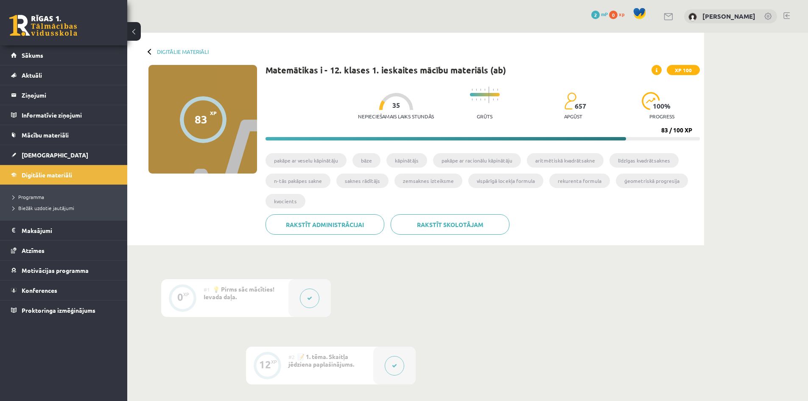
drag, startPoint x: 395, startPoint y: 106, endPoint x: 400, endPoint y: 107, distance: 4.7
click at [399, 106] on span "35" at bounding box center [396, 105] width 8 height 8
click at [400, 107] on div at bounding box center [396, 101] width 34 height 17
click at [397, 107] on span "35" at bounding box center [396, 105] width 8 height 8
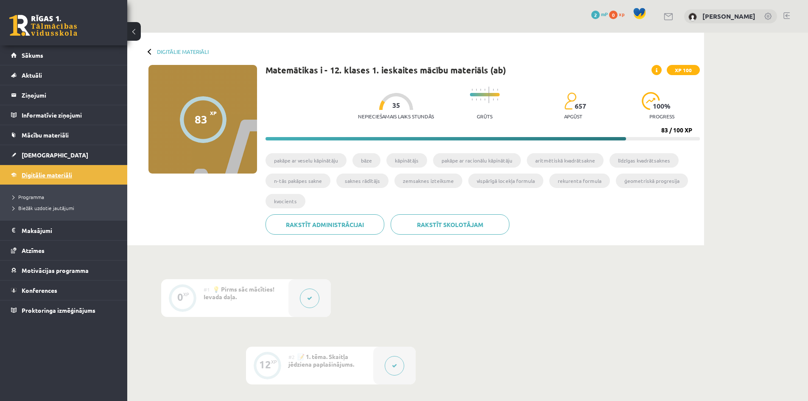
click at [87, 170] on link "Digitālie materiāli" at bounding box center [64, 175] width 106 height 20
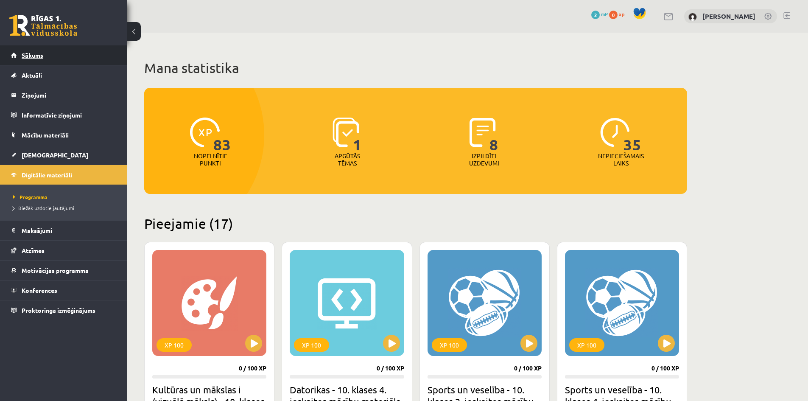
click at [59, 47] on link "Sākums" at bounding box center [64, 55] width 106 height 20
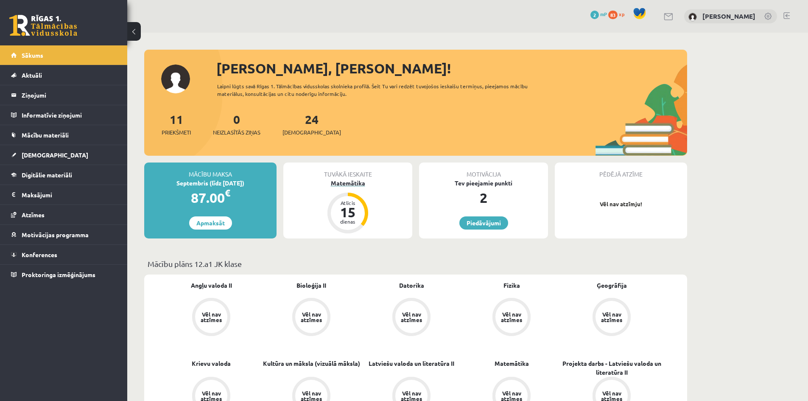
click at [345, 181] on div "Matemātika" at bounding box center [347, 183] width 129 height 9
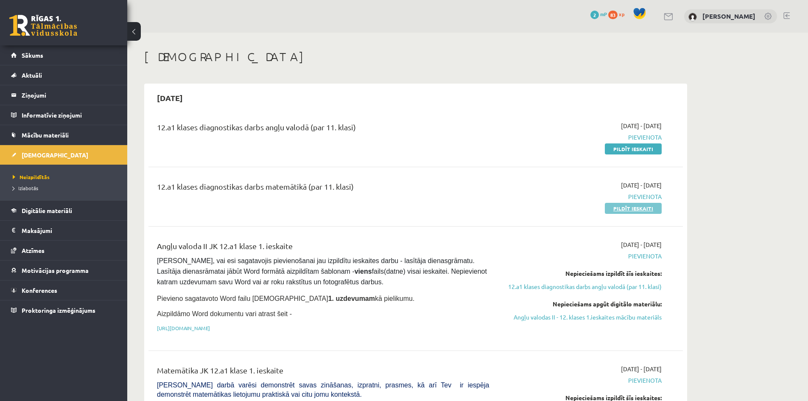
click at [641, 209] on link "Pildīt ieskaiti" at bounding box center [633, 208] width 57 height 11
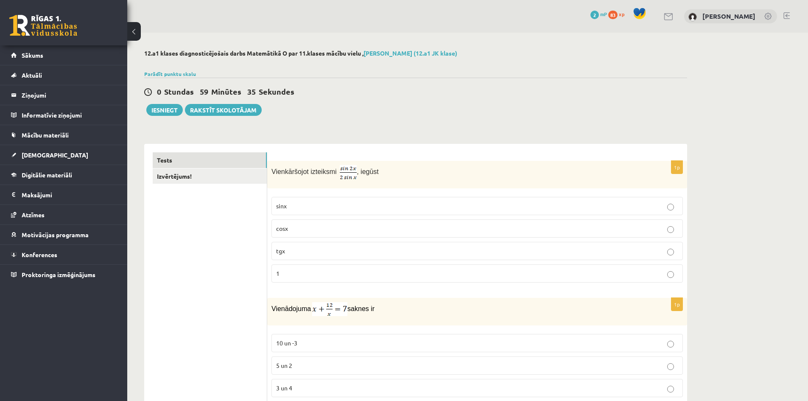
drag, startPoint x: 271, startPoint y: 170, endPoint x: 381, endPoint y: 172, distance: 109.4
click at [381, 172] on p "Vienkāršojot izteiksmi , iegūst" at bounding box center [455, 172] width 369 height 14
drag, startPoint x: 366, startPoint y: 174, endPoint x: 408, endPoint y: 400, distance: 229.4
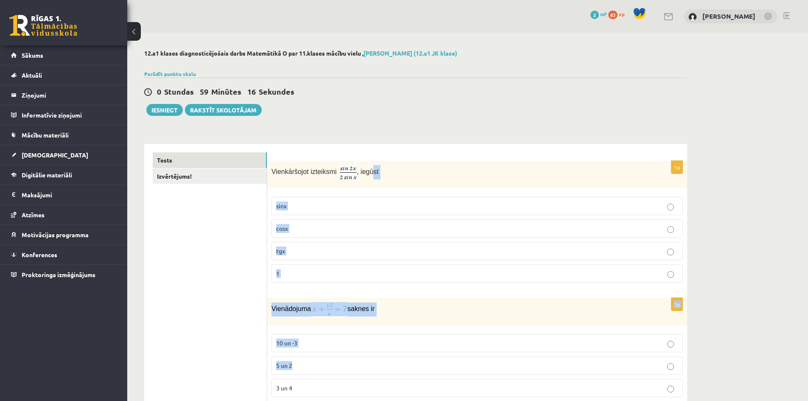
click at [647, 227] on p "cosx" at bounding box center [477, 228] width 402 height 9
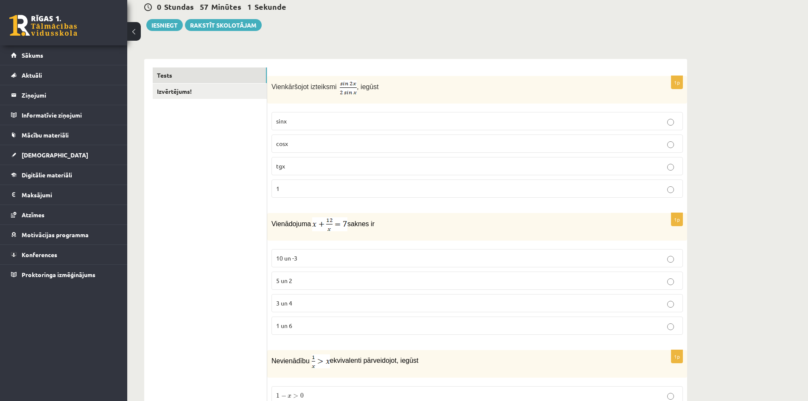
scroll to position [127, 0]
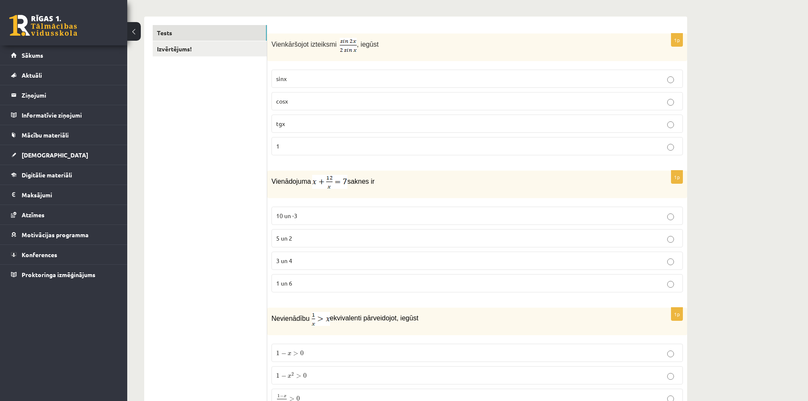
click at [525, 264] on p "3 un 4" at bounding box center [477, 260] width 402 height 9
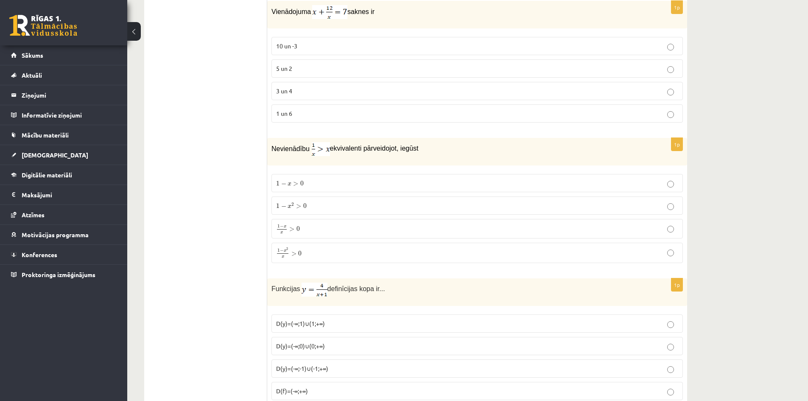
click at [385, 249] on p "1 − x 2 x > 0 1 − x 2 x > 0" at bounding box center [477, 252] width 402 height 11
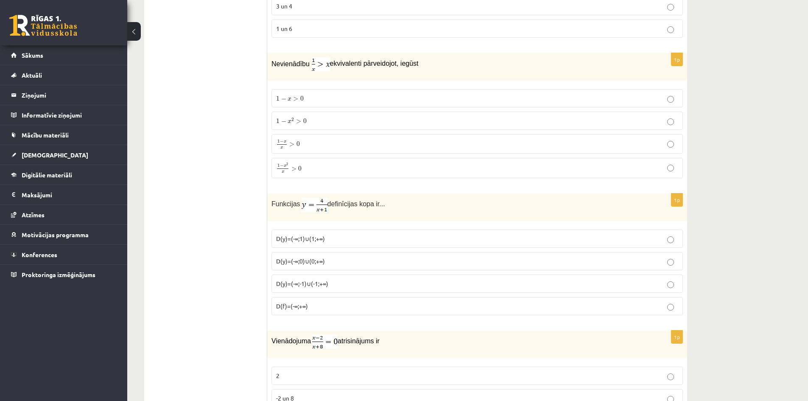
click at [393, 283] on p "D(y)=(-∞;-1)∪(-1;+∞)" at bounding box center [477, 283] width 402 height 9
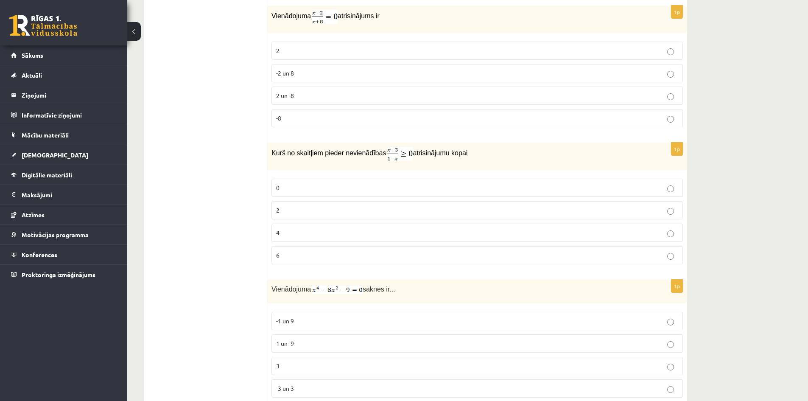
scroll to position [537, 0]
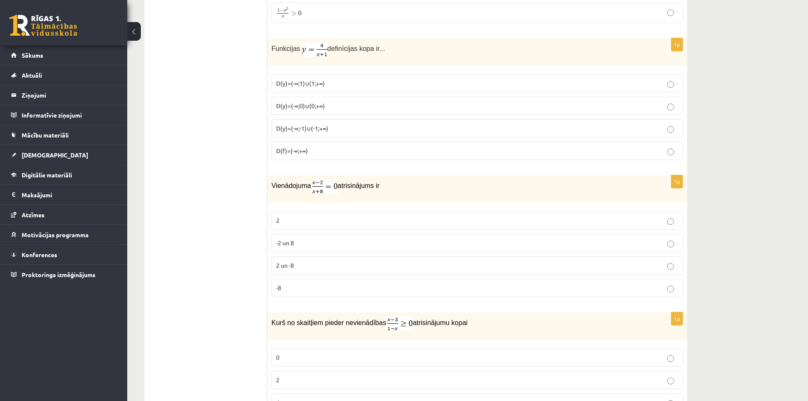
click at [507, 212] on label "2" at bounding box center [476, 220] width 411 height 18
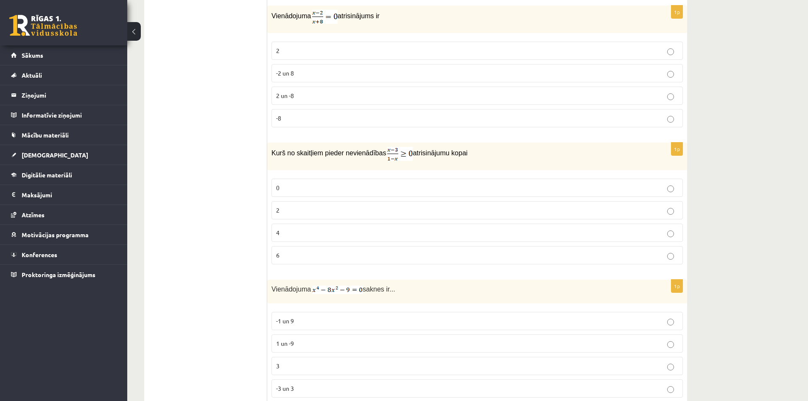
scroll to position [664, 0]
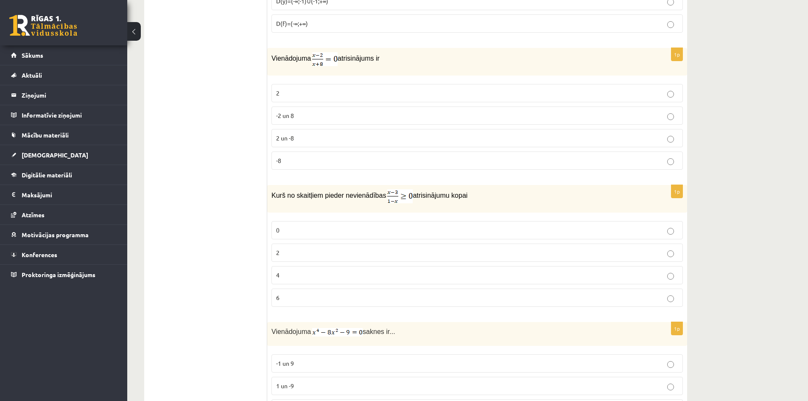
click at [408, 247] on label "2" at bounding box center [476, 252] width 411 height 18
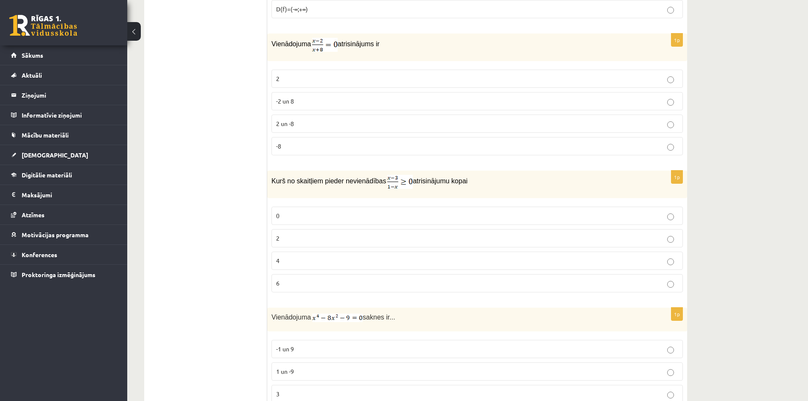
scroll to position [763, 0]
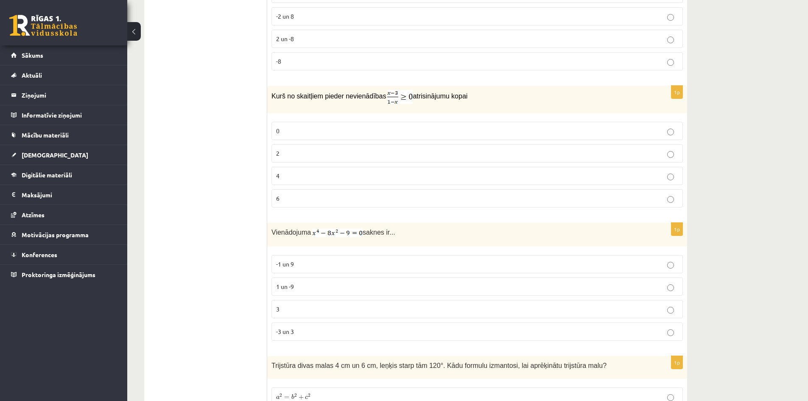
click at [353, 332] on p "-3 un 3" at bounding box center [477, 331] width 402 height 9
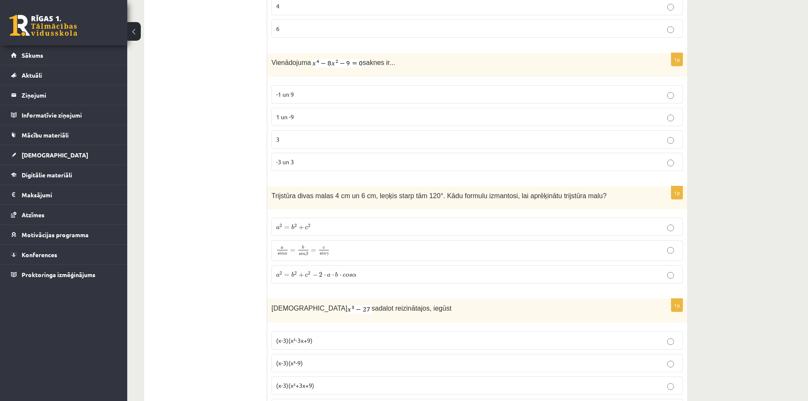
scroll to position [975, 0]
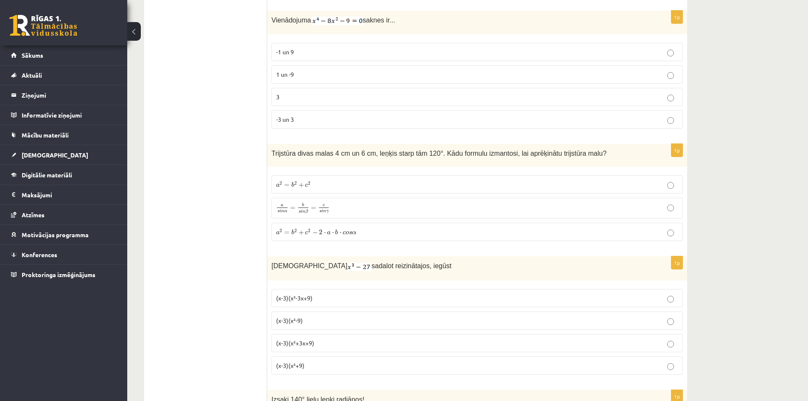
click at [383, 300] on p "(x-3)(x²-3x+9)" at bounding box center [477, 297] width 402 height 9
click at [275, 152] on span "Trijstūra divas malas 4 cm un 6 cm, leņķis starp tām 120°. Kādu formulu izmanto…" at bounding box center [438, 153] width 335 height 7
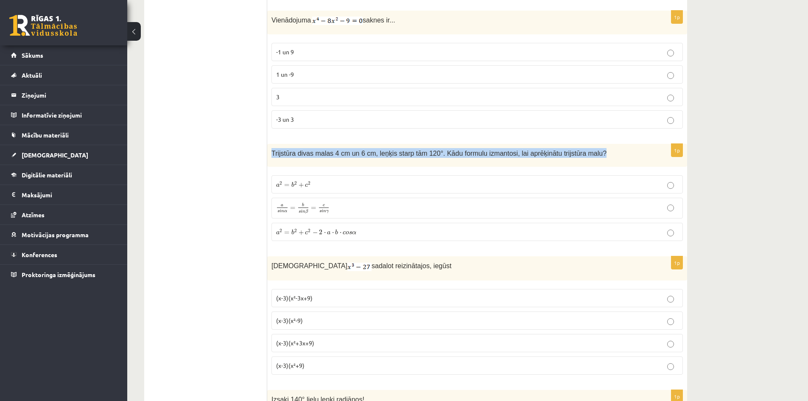
click at [275, 152] on span "Trijstūra divas malas 4 cm un 6 cm, leņķis starp tām 120°. Kādu formulu izmanto…" at bounding box center [438, 153] width 335 height 7
copy div "Trijstūra divas malas 4 cm un 6 cm, leņķis starp tām 120°. Kādu formulu izmanto…"
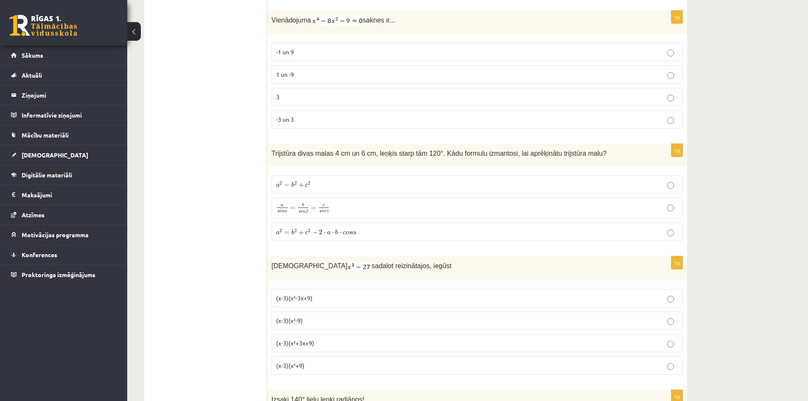
click at [370, 182] on p "a 2 = b 2 + c 2 a 2 = b 2 + c 2" at bounding box center [477, 184] width 402 height 9
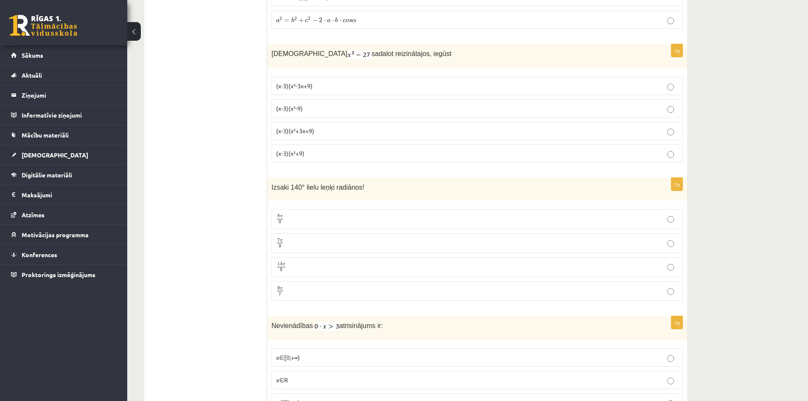
scroll to position [1230, 0]
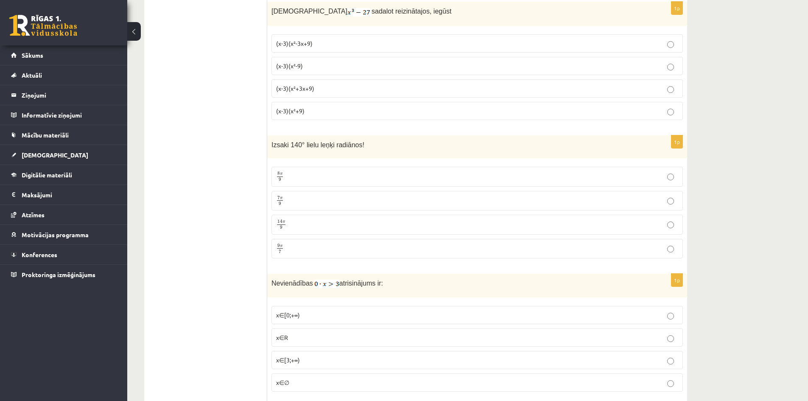
click at [271, 145] on span "Izsaki 140° lielu leņķi radiānos!" at bounding box center [317, 144] width 93 height 7
copy div "Izsaki 140° lielu leņķi radiānos!"
click at [334, 204] on p "7 π 9 7 π 9" at bounding box center [477, 200] width 402 height 11
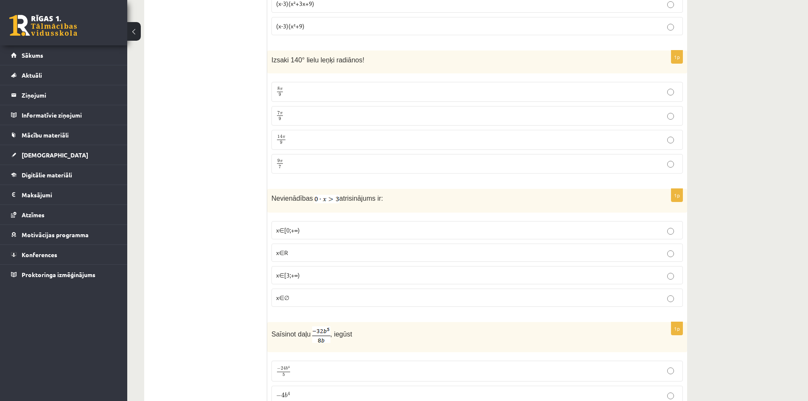
scroll to position [1357, 0]
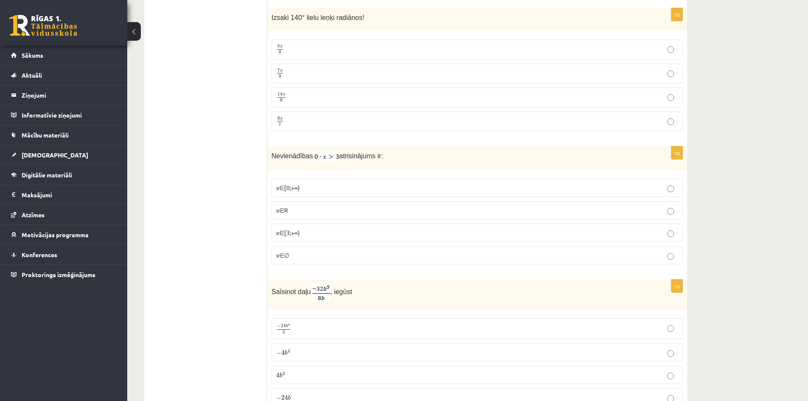
click at [351, 191] on p "x∈[0;+∞)" at bounding box center [477, 187] width 402 height 9
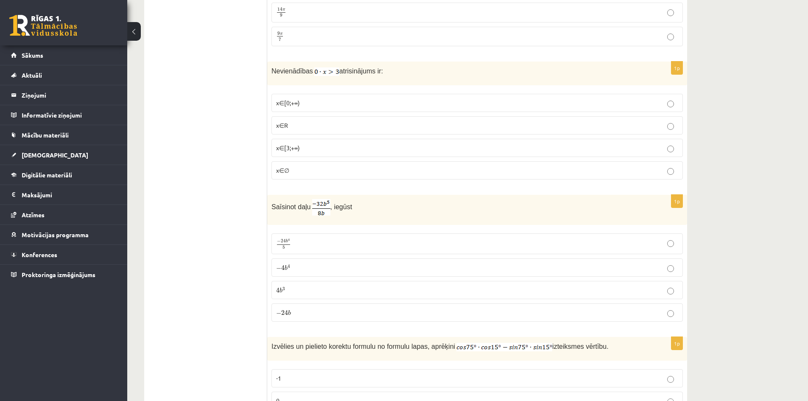
scroll to position [1484, 0]
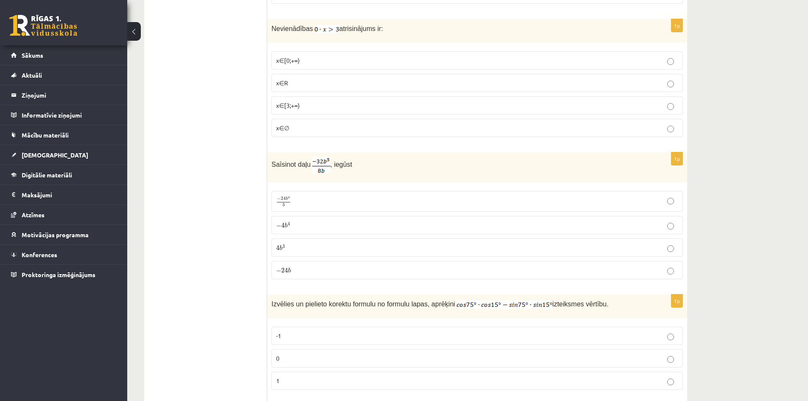
click at [329, 224] on p "− 4 b 4 − 4 b 4" at bounding box center [477, 225] width 402 height 9
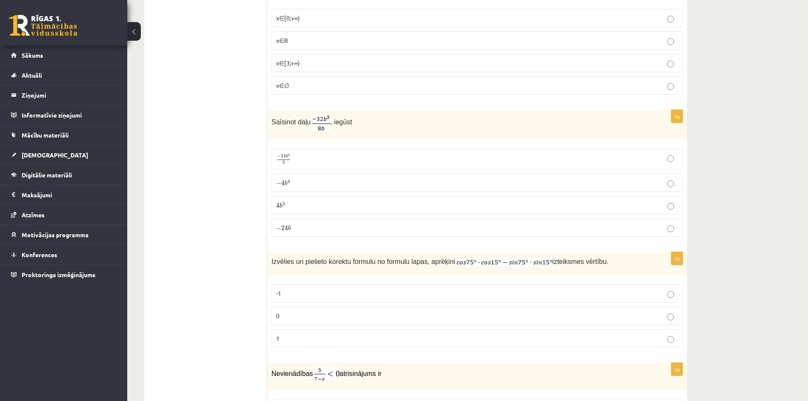
click at [392, 316] on p "0" at bounding box center [477, 315] width 402 height 9
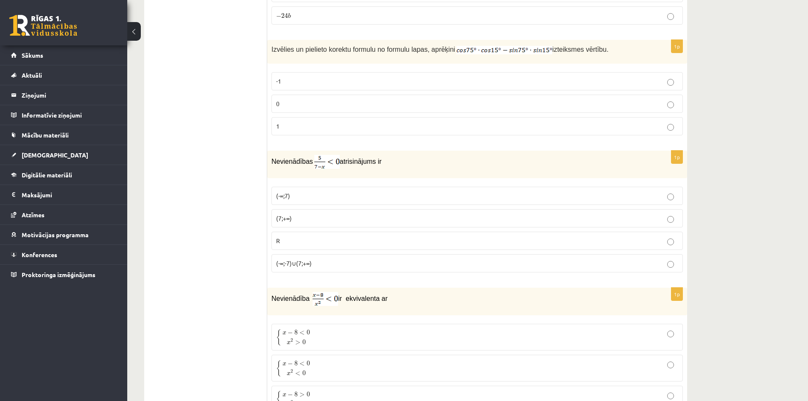
scroll to position [1781, 0]
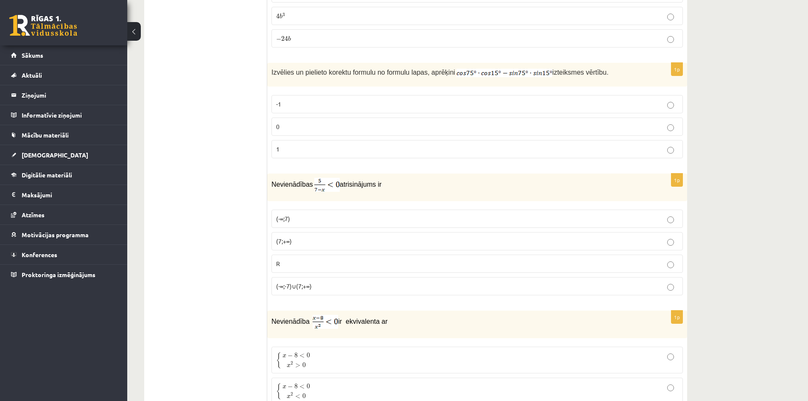
scroll to position [1758, 0]
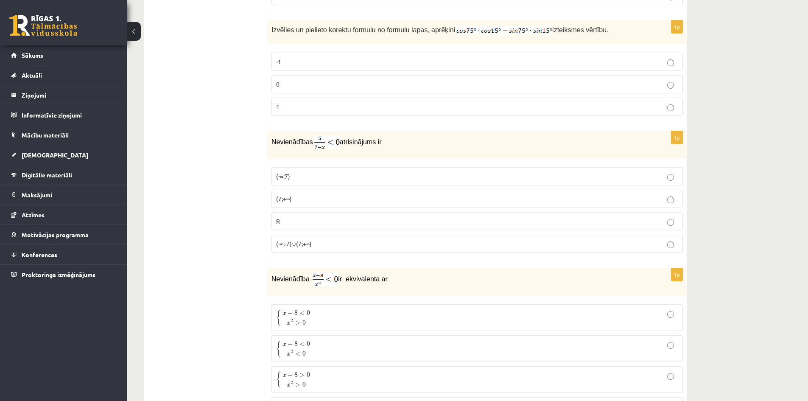
click at [364, 179] on p "(-∞;7)" at bounding box center [477, 176] width 402 height 9
click at [371, 242] on p "(-∞;-7)∪(7;+∞)" at bounding box center [477, 243] width 402 height 9
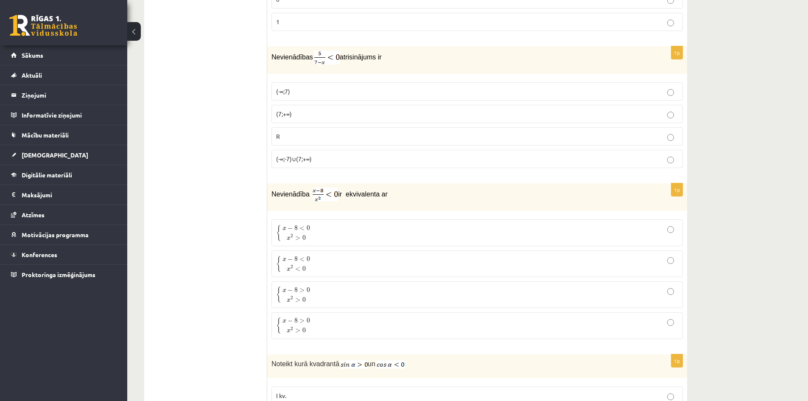
scroll to position [1885, 0]
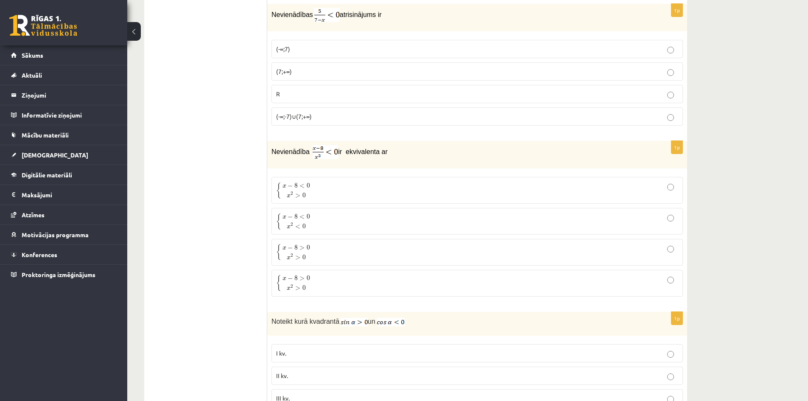
click at [374, 248] on p "{ x − 8 > 0 x 2 > 0 { x − 8 > 0 x 2 > 0" at bounding box center [477, 251] width 402 height 17
click at [376, 194] on p "{ x − 8 < 0 x 2 > 0 { x − 8 < 0 x 2 > 0" at bounding box center [477, 189] width 402 height 17
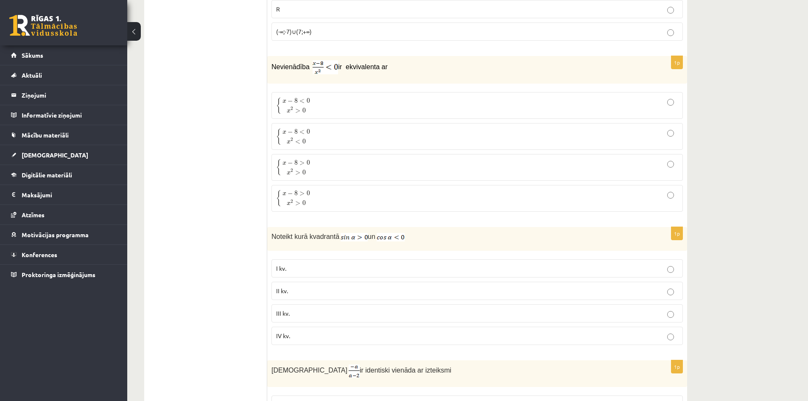
scroll to position [2055, 0]
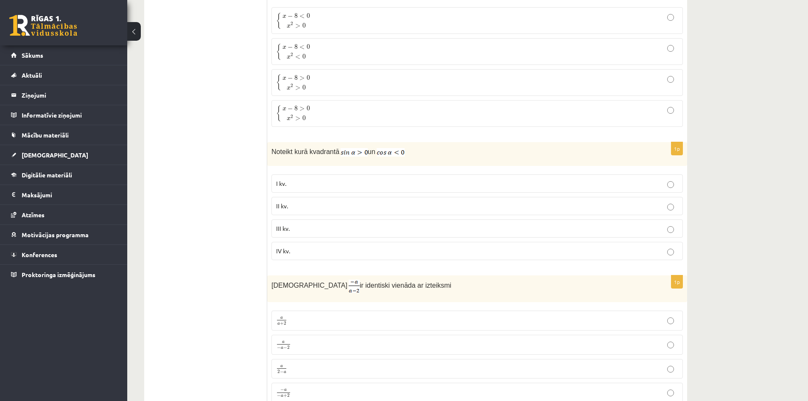
click at [464, 212] on label "II kv." at bounding box center [476, 206] width 411 height 18
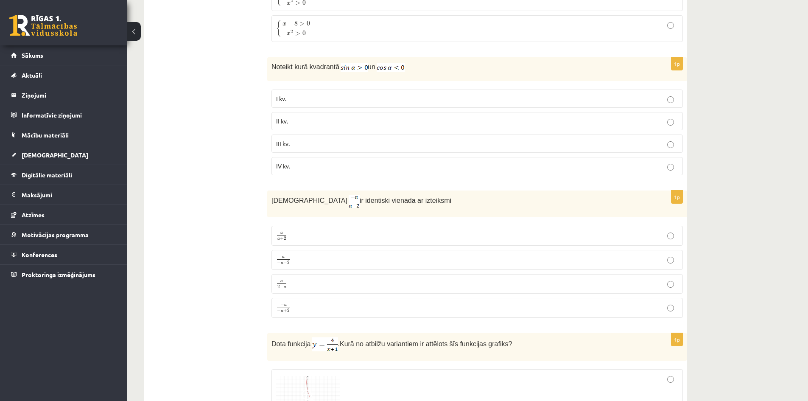
scroll to position [2182, 0]
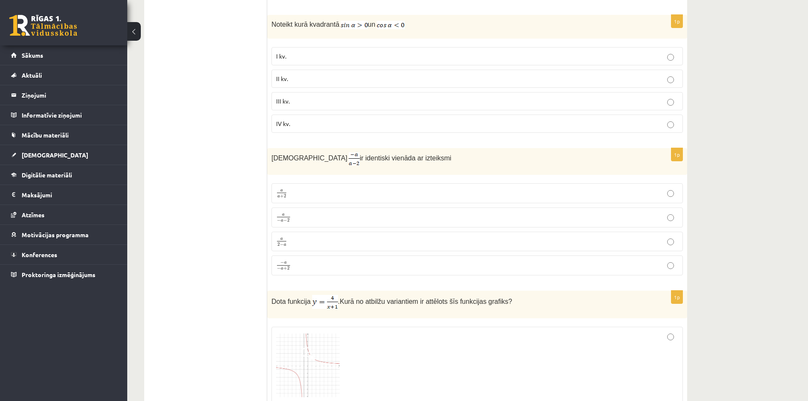
click at [367, 265] on p "− a − a + 2 − a − a + 2" at bounding box center [477, 265] width 402 height 11
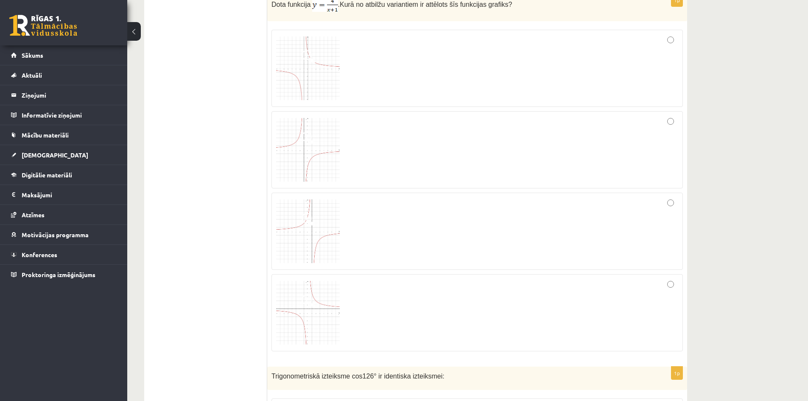
scroll to position [2394, 0]
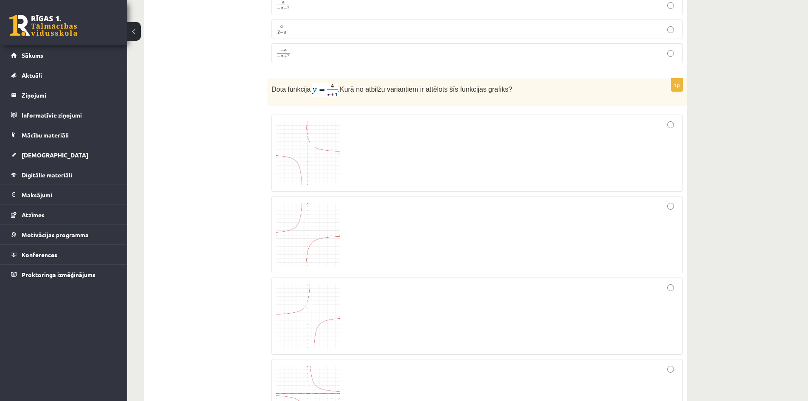
click at [648, 237] on div at bounding box center [477, 235] width 402 height 68
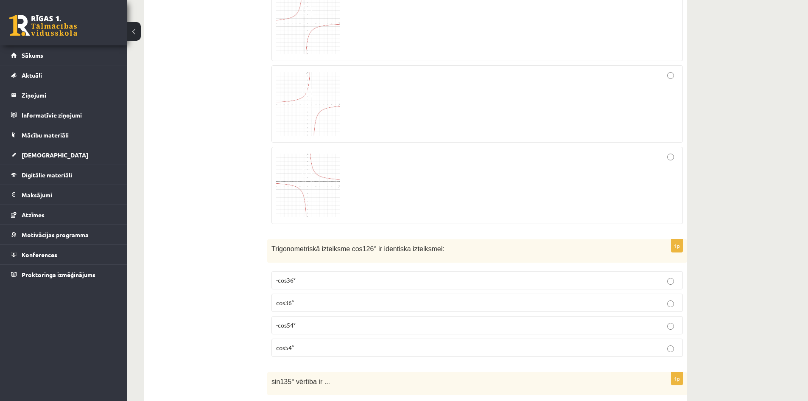
scroll to position [2649, 0]
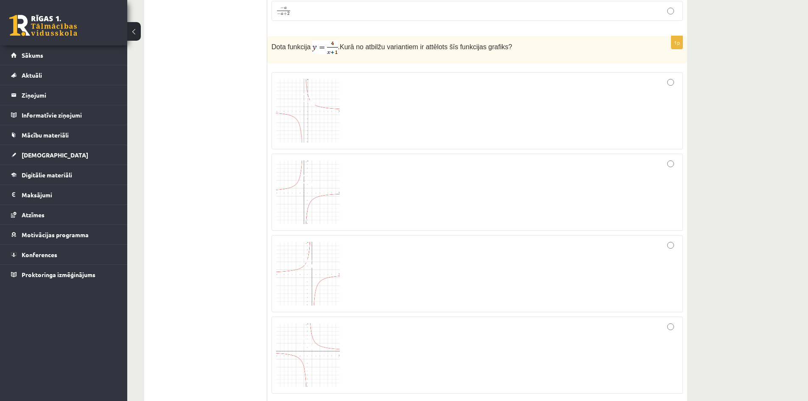
click at [541, 342] on div at bounding box center [477, 355] width 402 height 68
click at [531, 112] on div at bounding box center [477, 111] width 402 height 68
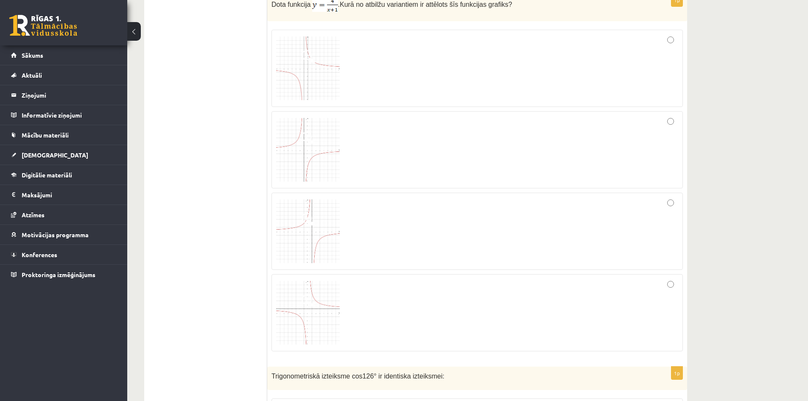
scroll to position [2776, 0]
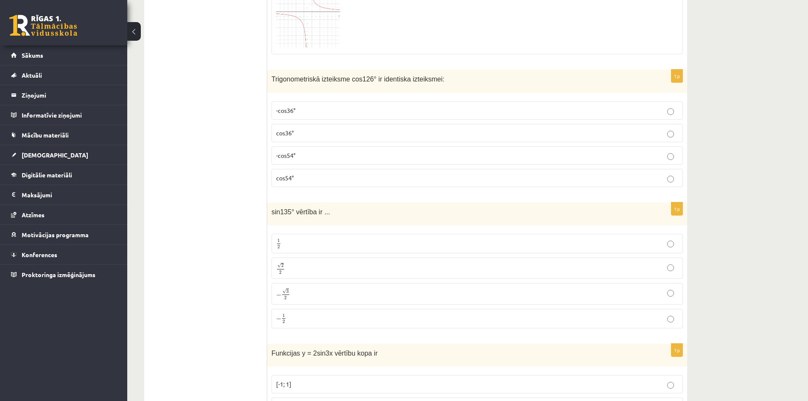
click at [430, 117] on label "-cos36°" at bounding box center [476, 110] width 411 height 18
click at [472, 160] on p "-cos54°" at bounding box center [477, 155] width 402 height 9
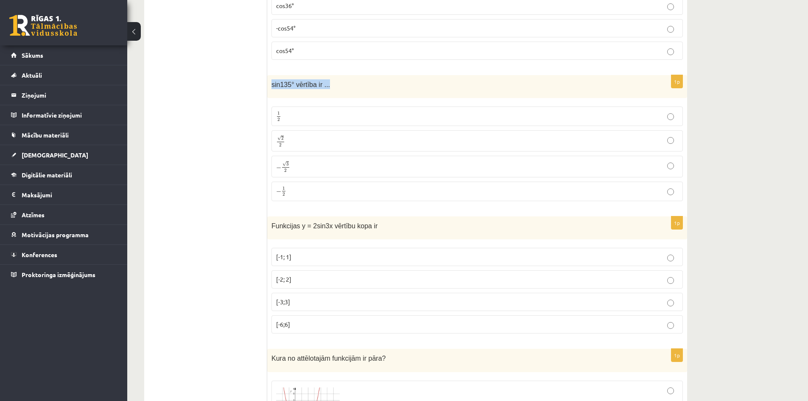
drag, startPoint x: 272, startPoint y: 86, endPoint x: 332, endPoint y: 89, distance: 60.3
click at [332, 89] on p "sin135° vērtība ir ..." at bounding box center [455, 84] width 369 height 10
copy span "sin135° vērtība ir ..."
click at [339, 145] on p "√ 2 2 2 2" at bounding box center [477, 141] width 402 height 12
click at [419, 314] on fieldset "[-1; 1] [-2; 2] [-3;3] [-6;6]" at bounding box center [476, 289] width 411 height 92
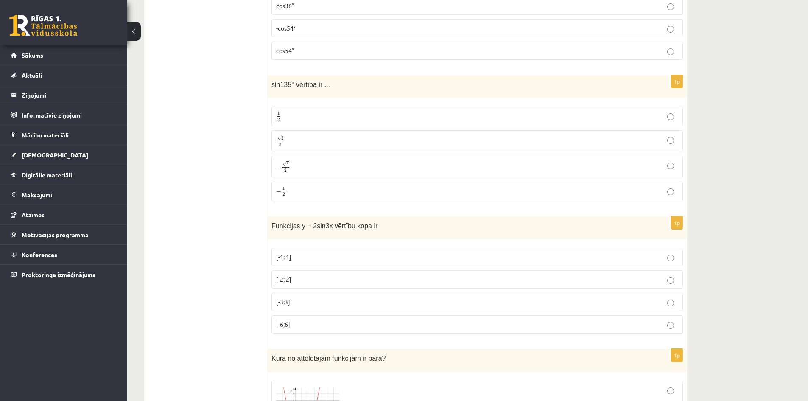
click at [416, 304] on p "[-3;3]" at bounding box center [477, 301] width 402 height 9
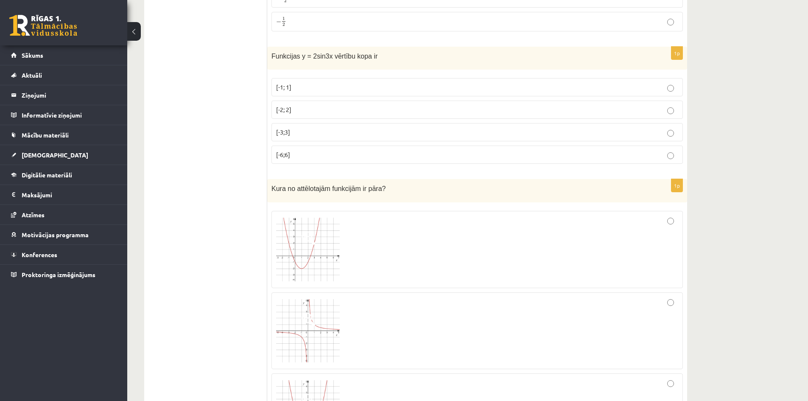
scroll to position [3115, 0]
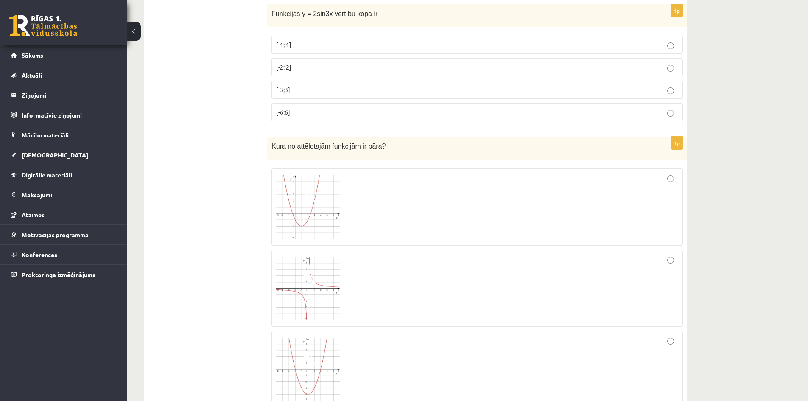
click at [645, 190] on div at bounding box center [477, 207] width 402 height 68
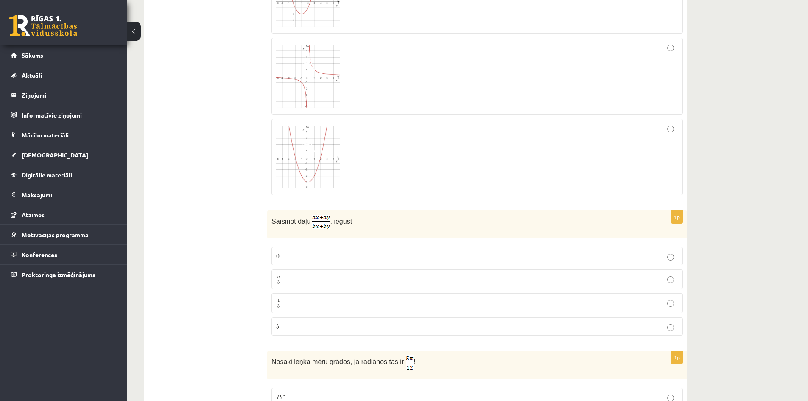
scroll to position [3412, 0]
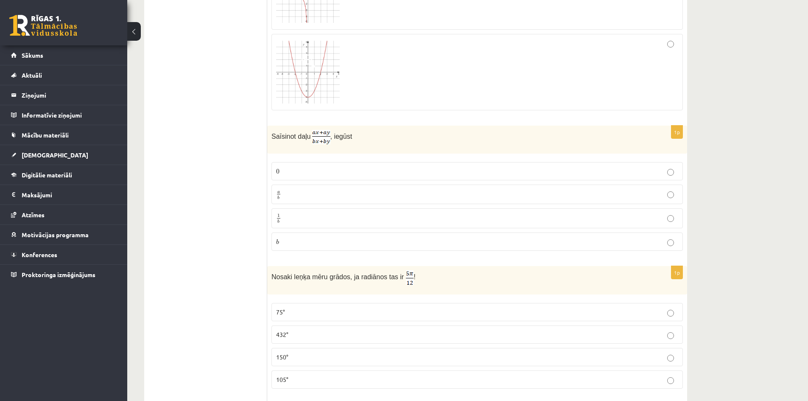
click at [403, 166] on label "0 0" at bounding box center [476, 171] width 411 height 18
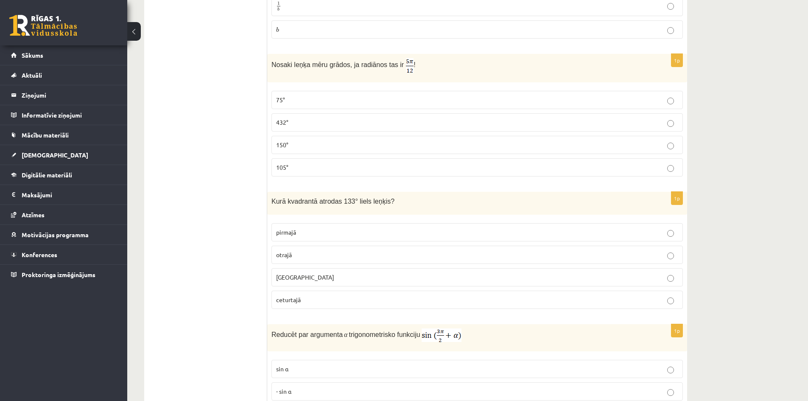
scroll to position [3582, 0]
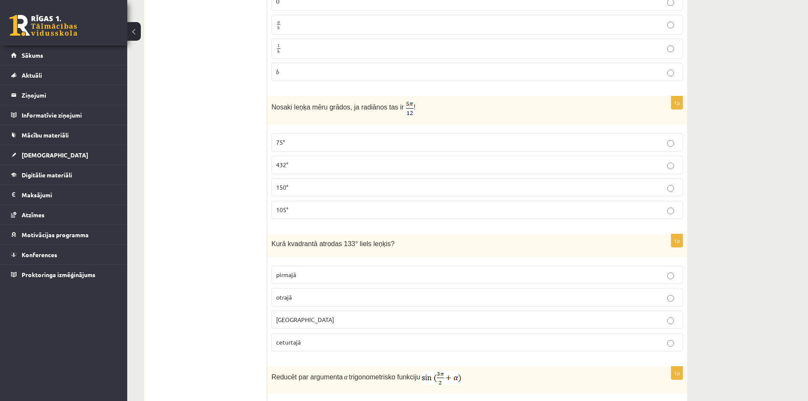
click at [360, 148] on label "75°" at bounding box center [476, 142] width 411 height 18
click at [428, 324] on p "trešajā" at bounding box center [477, 319] width 402 height 9
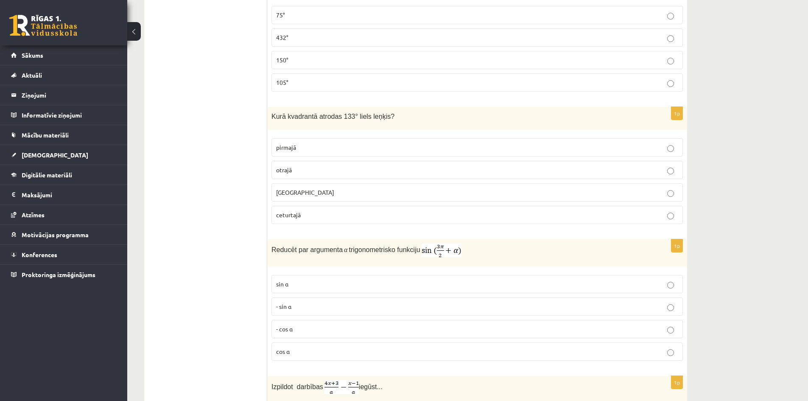
scroll to position [3751, 0]
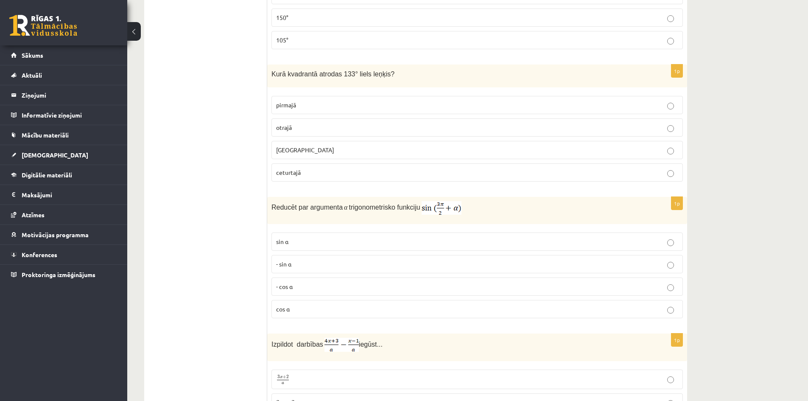
click at [389, 285] on p "- cos ⁡α" at bounding box center [477, 286] width 402 height 9
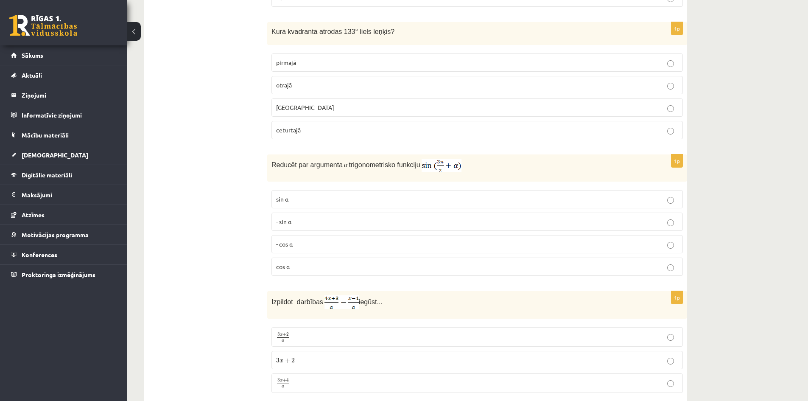
scroll to position [3878, 0]
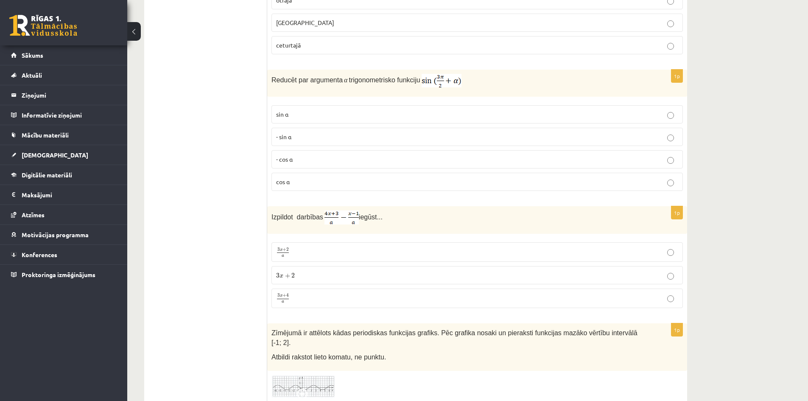
click at [386, 249] on p "3 x + 2 a 3 x + 2 a" at bounding box center [477, 252] width 402 height 10
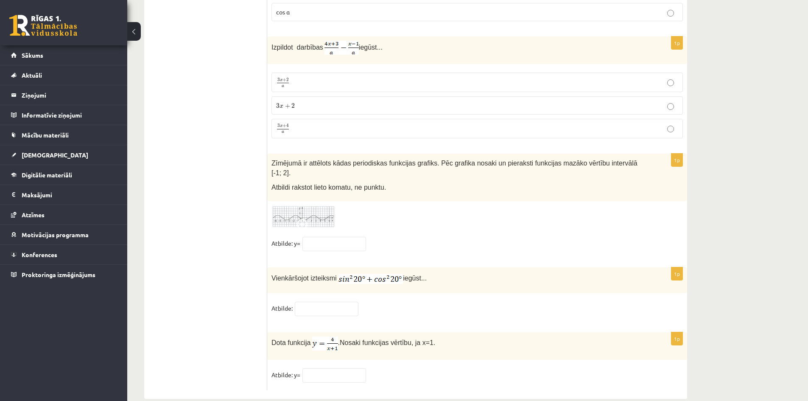
scroll to position [4057, 0]
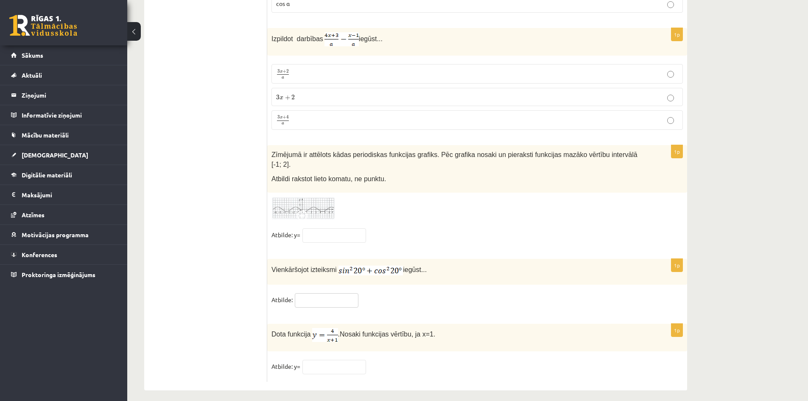
click at [328, 293] on input "text" at bounding box center [327, 300] width 64 height 14
type input "*"
click at [343, 360] on input "text" at bounding box center [334, 367] width 64 height 14
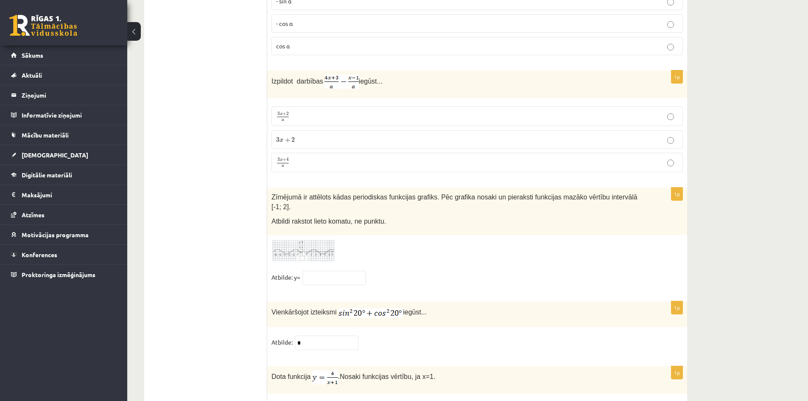
type input "*"
click at [335, 271] on input "text" at bounding box center [334, 278] width 64 height 14
type input "*"
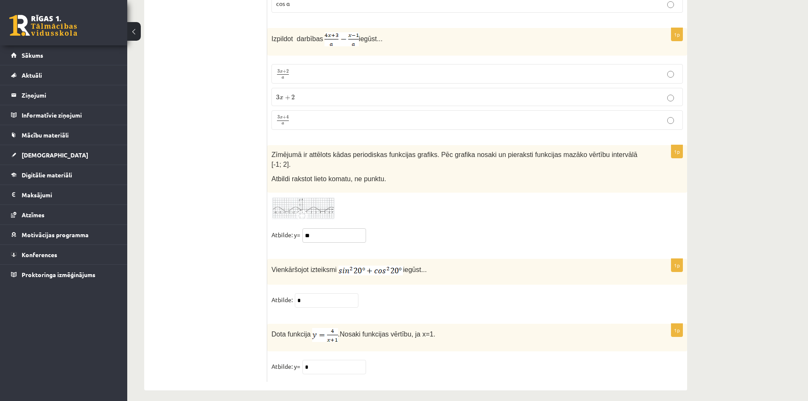
type input "**"
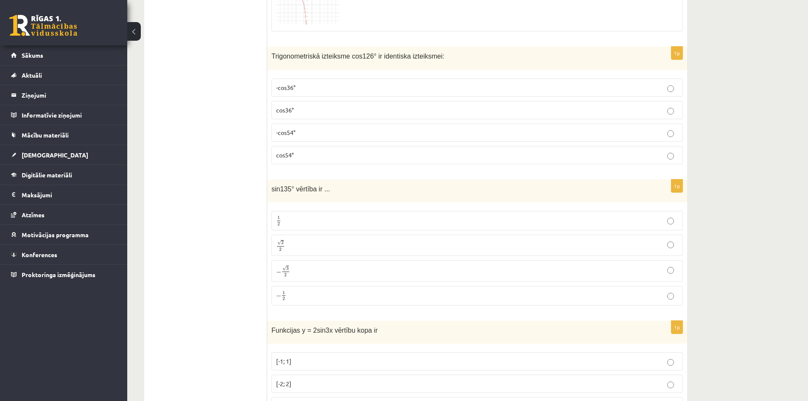
scroll to position [2968, 0]
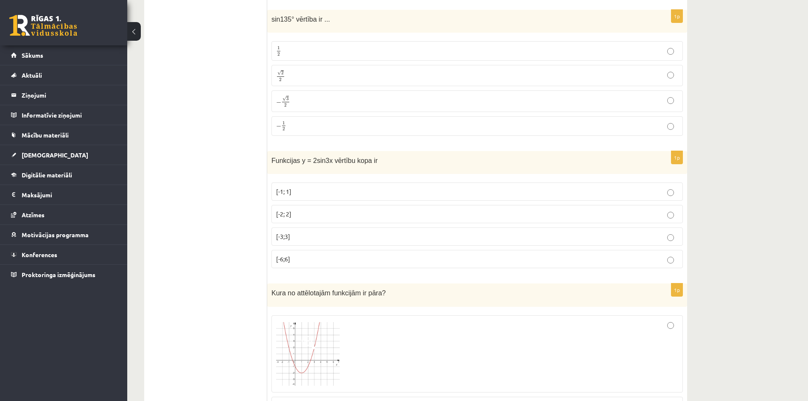
click at [374, 256] on p "[-6;6]" at bounding box center [477, 258] width 402 height 9
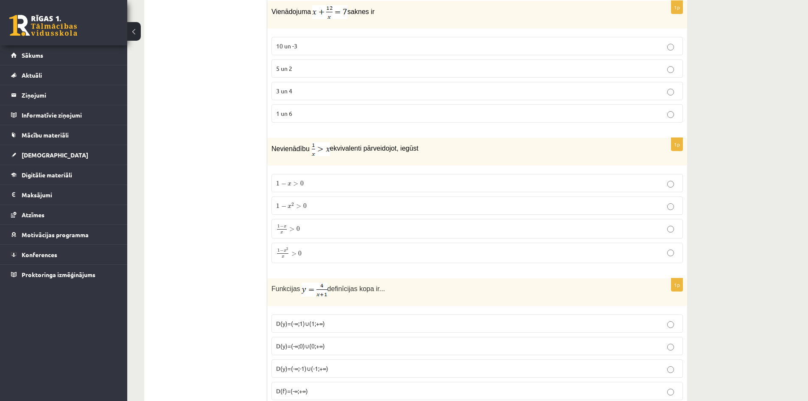
scroll to position [0, 0]
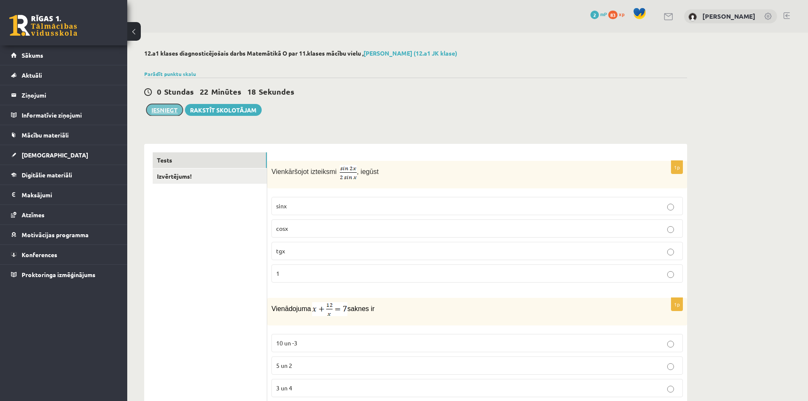
click at [165, 107] on button "Iesniegt" at bounding box center [164, 110] width 36 height 12
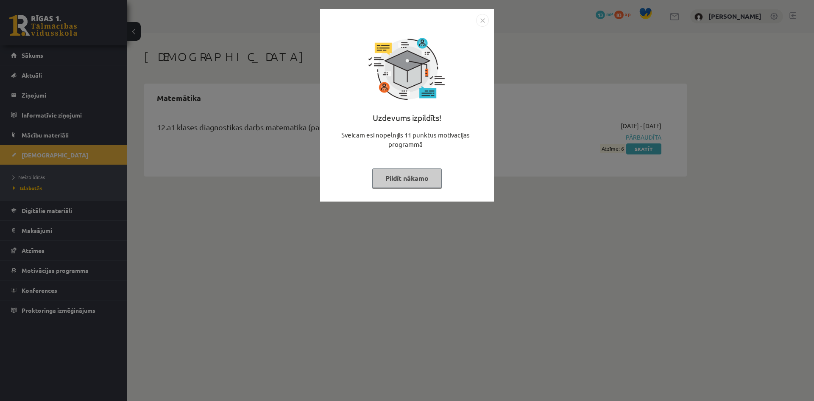
click at [418, 179] on button "Pildīt nākamo" at bounding box center [407, 178] width 70 height 20
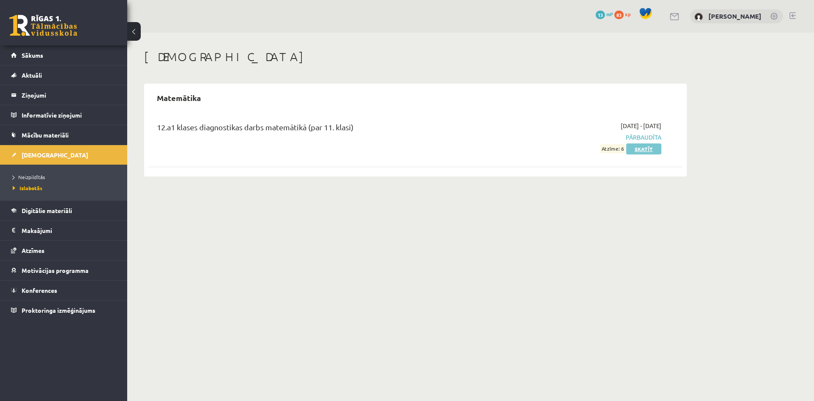
click at [643, 148] on link "Skatīt" at bounding box center [643, 148] width 35 height 11
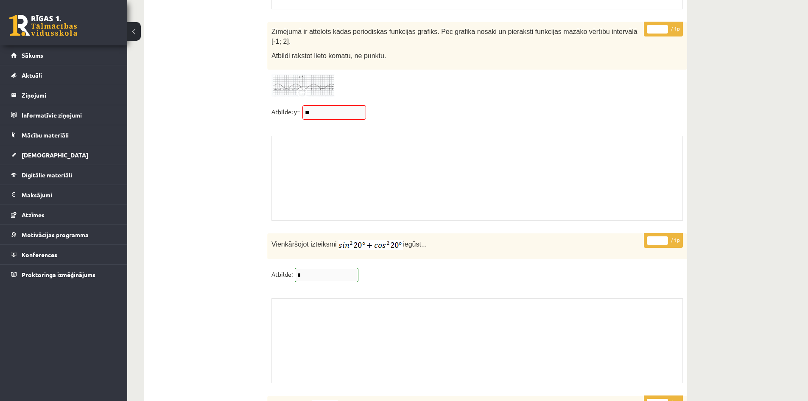
scroll to position [6754, 0]
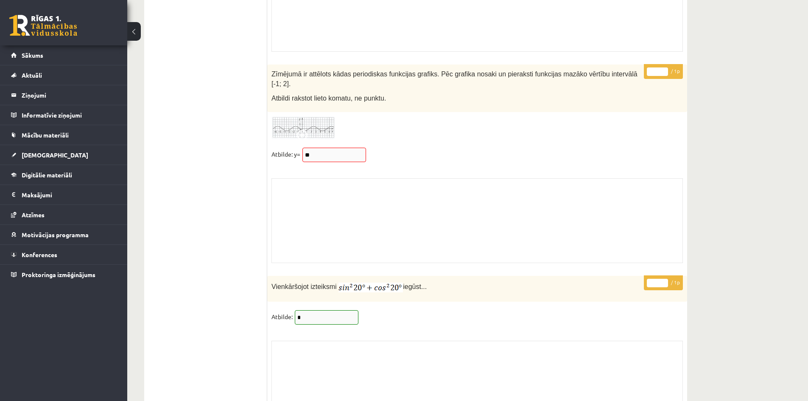
click at [330, 184] on div "Skolotāja pielikums" at bounding box center [476, 220] width 411 height 85
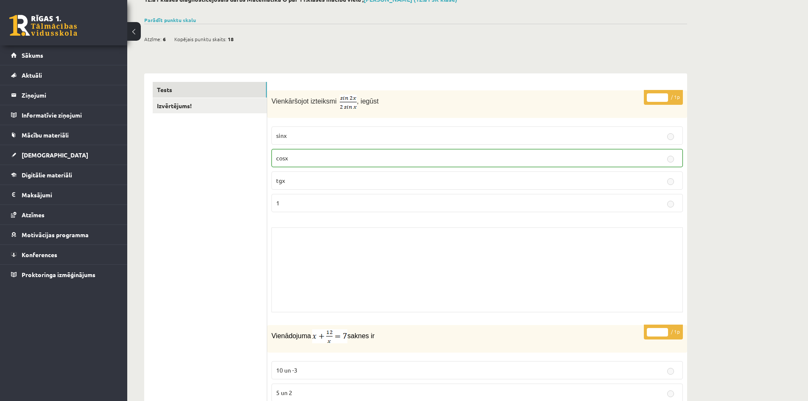
scroll to position [0, 0]
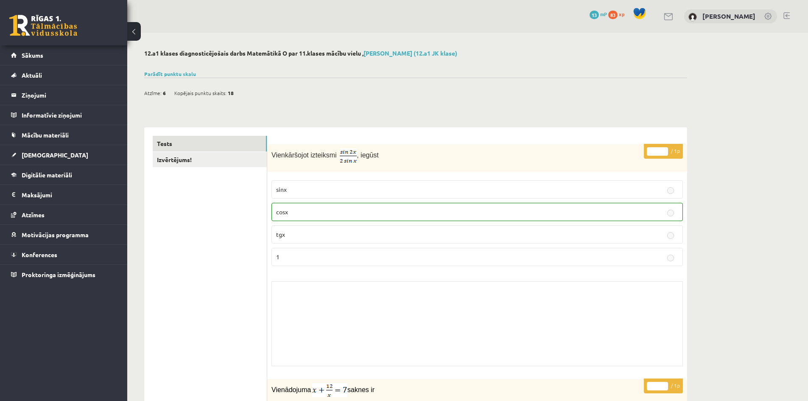
click at [203, 148] on link "Tests" at bounding box center [210, 144] width 114 height 16
click at [204, 160] on link "Izvērtējums!" at bounding box center [210, 160] width 114 height 16
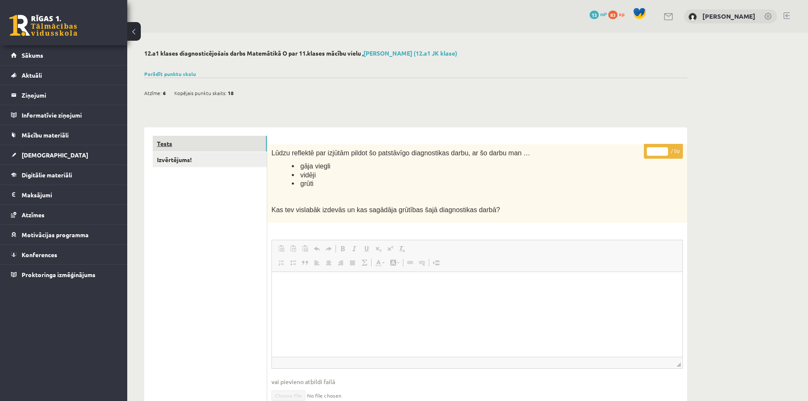
click at [201, 144] on link "Tests" at bounding box center [210, 144] width 114 height 16
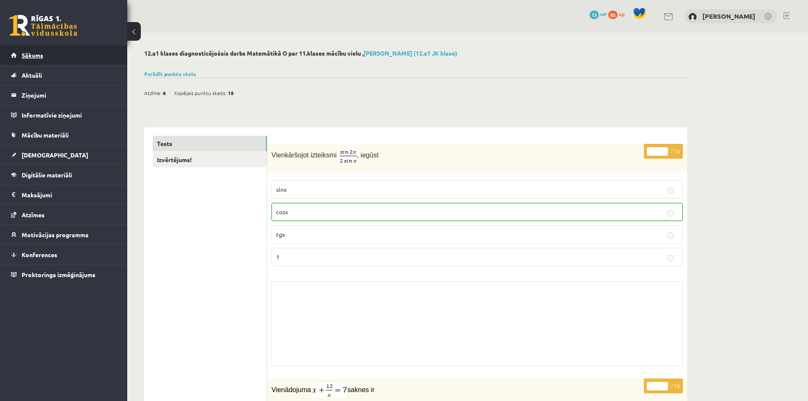
click at [64, 58] on link "Sākums" at bounding box center [64, 55] width 106 height 20
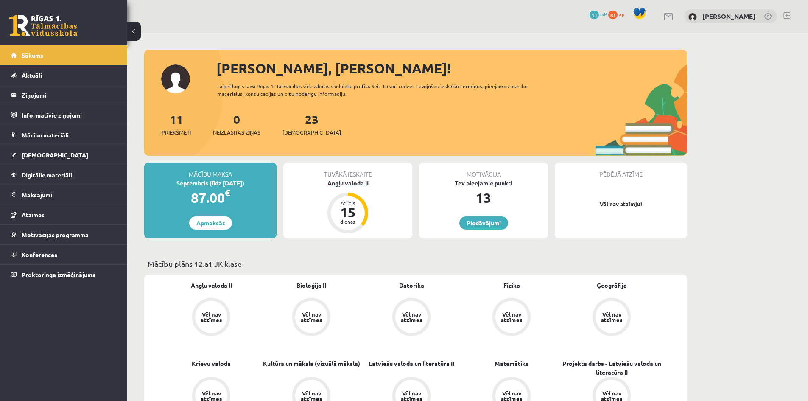
scroll to position [127, 0]
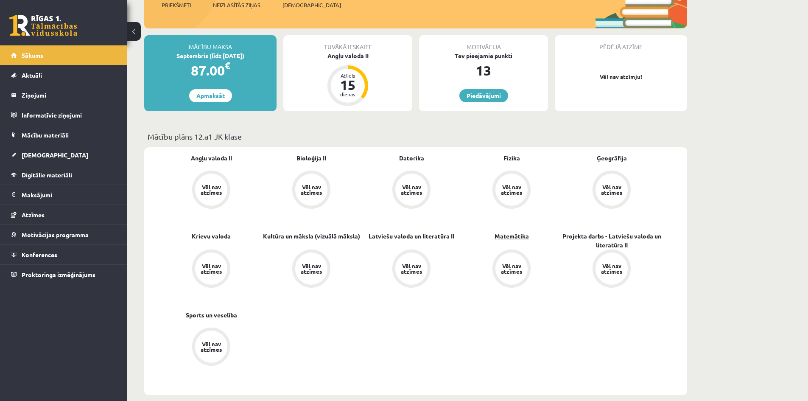
click at [514, 235] on link "Matemātika" at bounding box center [511, 236] width 34 height 9
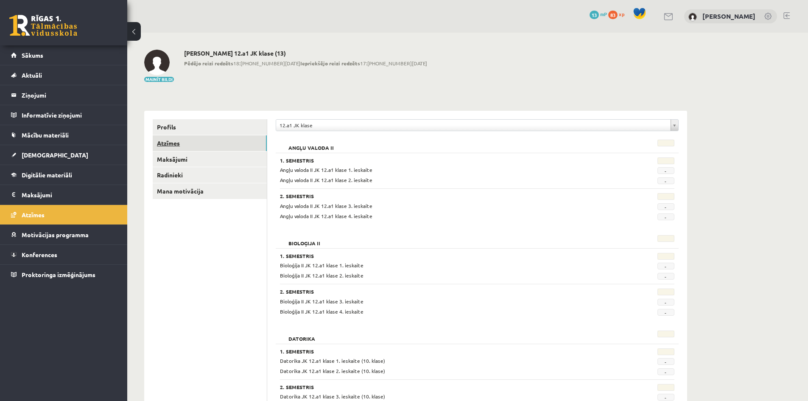
click at [201, 144] on link "Atzīmes" at bounding box center [210, 143] width 114 height 16
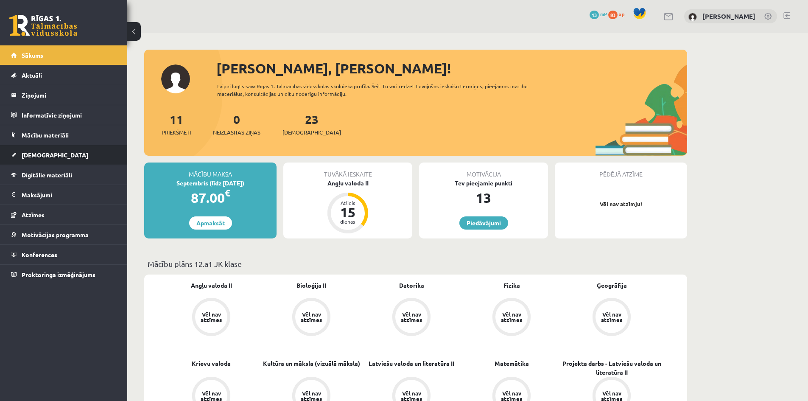
click at [86, 154] on link "[DEMOGRAPHIC_DATA]" at bounding box center [64, 155] width 106 height 20
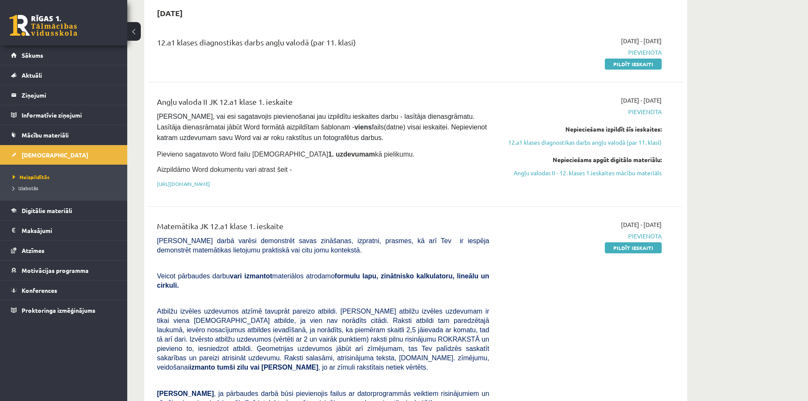
scroll to position [127, 0]
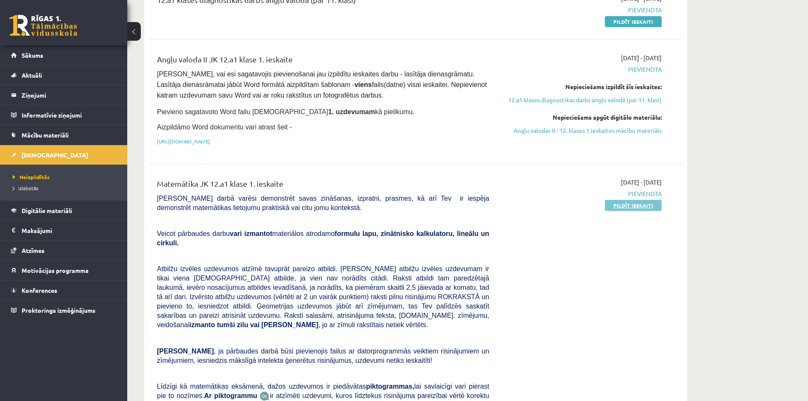
click at [637, 205] on link "Pildīt ieskaiti" at bounding box center [633, 205] width 57 height 11
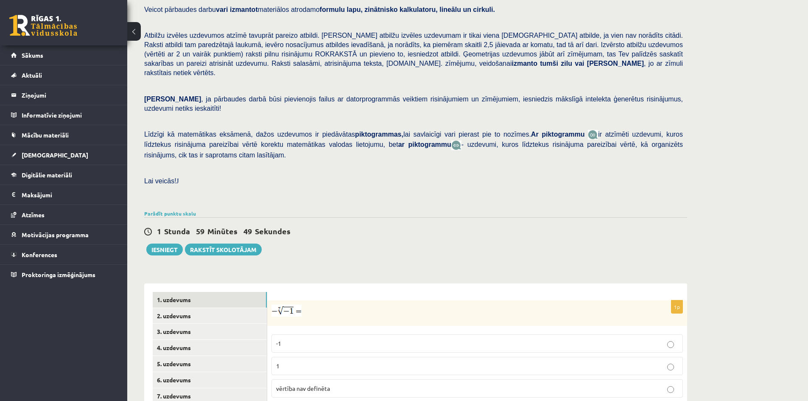
scroll to position [223, 0]
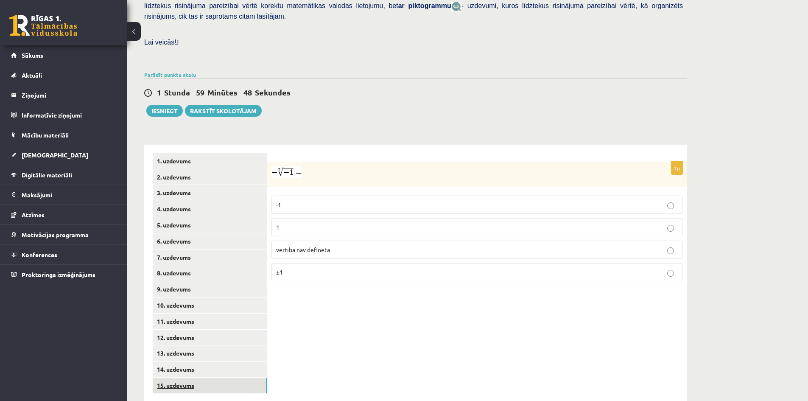
click at [235, 377] on link "15. uzdevums" at bounding box center [210, 385] width 114 height 16
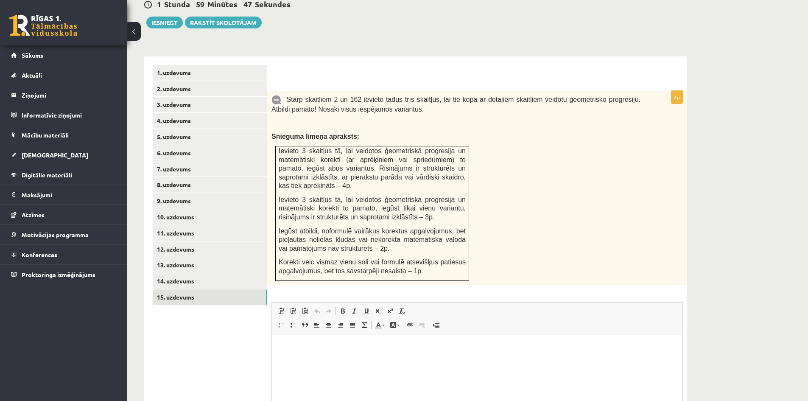
scroll to position [57, 0]
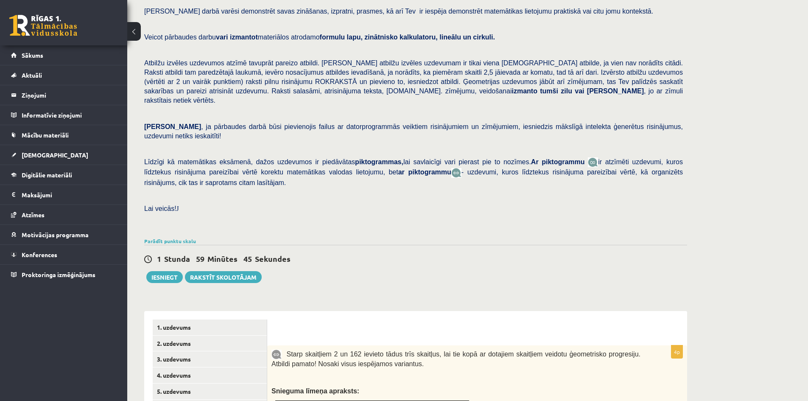
click at [137, 29] on button at bounding box center [134, 31] width 14 height 19
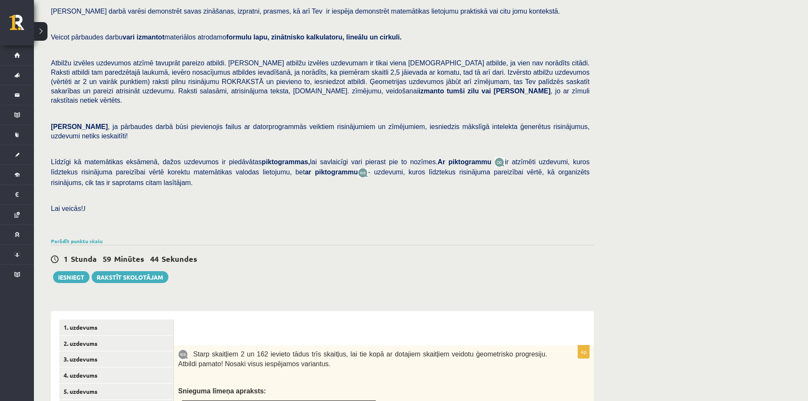
scroll to position [0, 0]
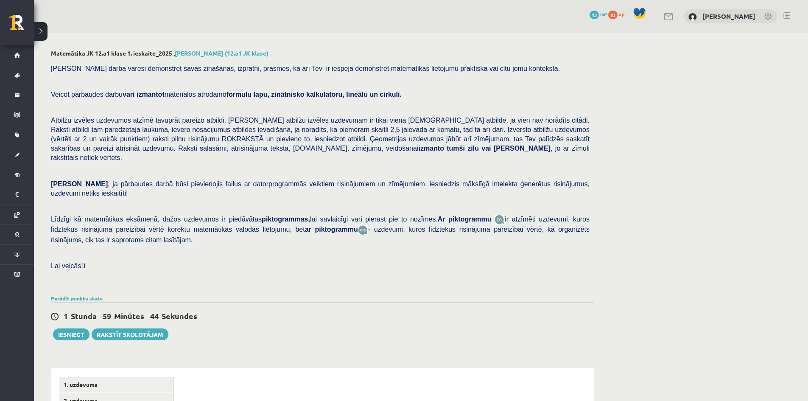
click at [40, 31] on button at bounding box center [41, 31] width 14 height 19
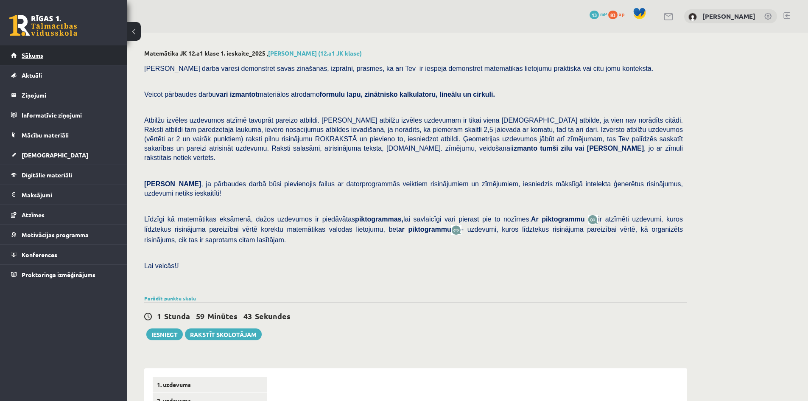
click at [59, 54] on link "Sākums" at bounding box center [64, 55] width 106 height 20
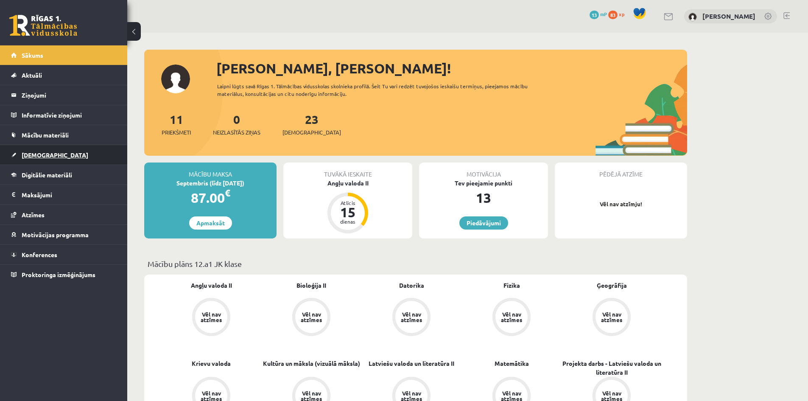
click at [101, 154] on link "[DEMOGRAPHIC_DATA]" at bounding box center [64, 155] width 106 height 20
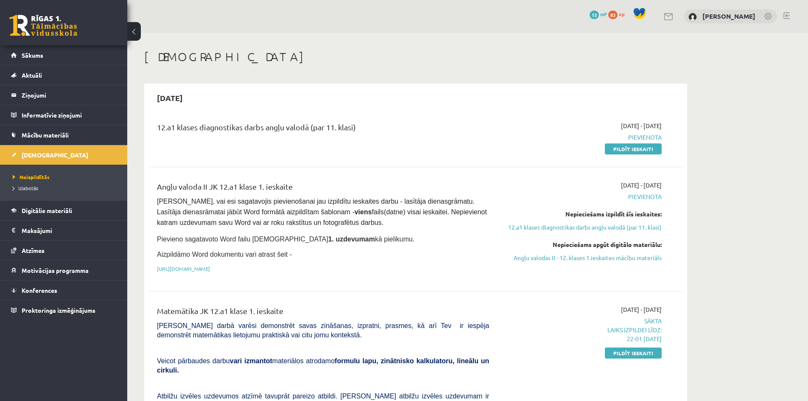
scroll to position [42, 0]
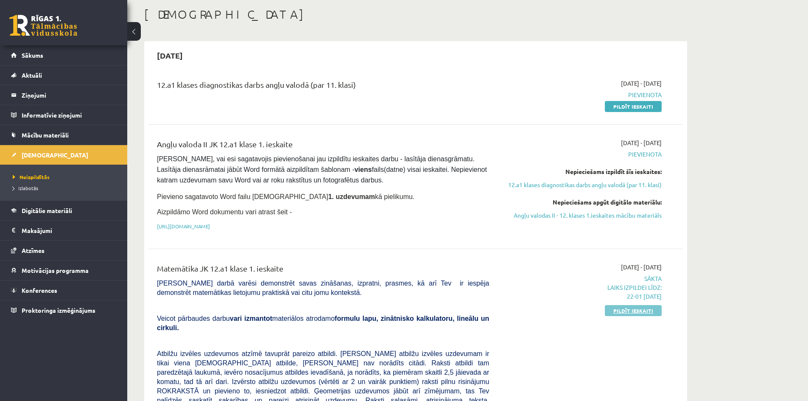
click at [624, 311] on link "Pildīt ieskaiti" at bounding box center [633, 310] width 57 height 11
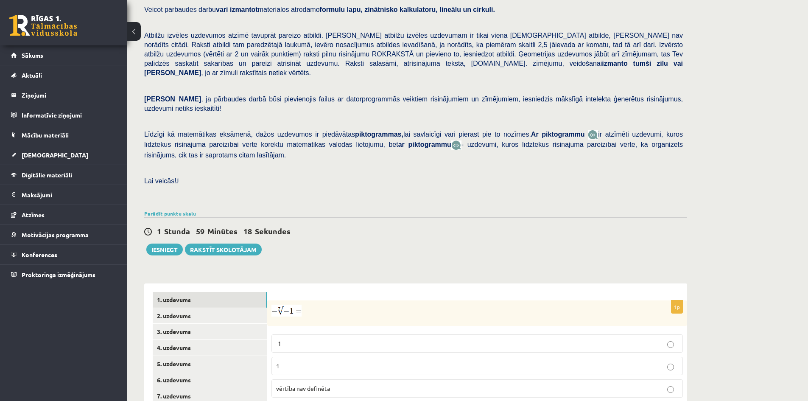
scroll to position [127, 0]
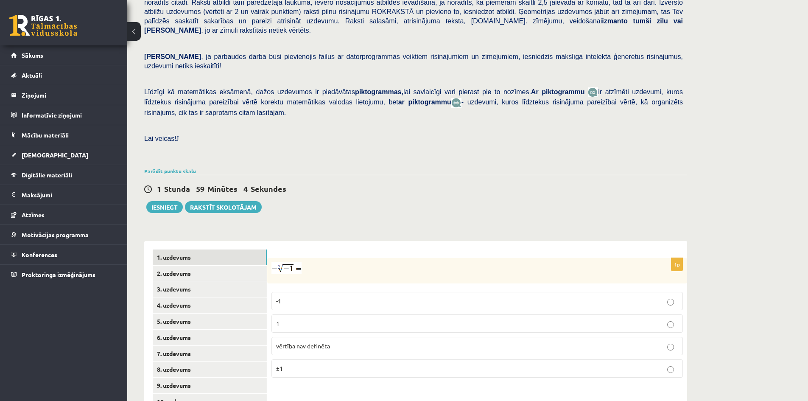
click at [380, 319] on p "1" at bounding box center [477, 323] width 402 height 9
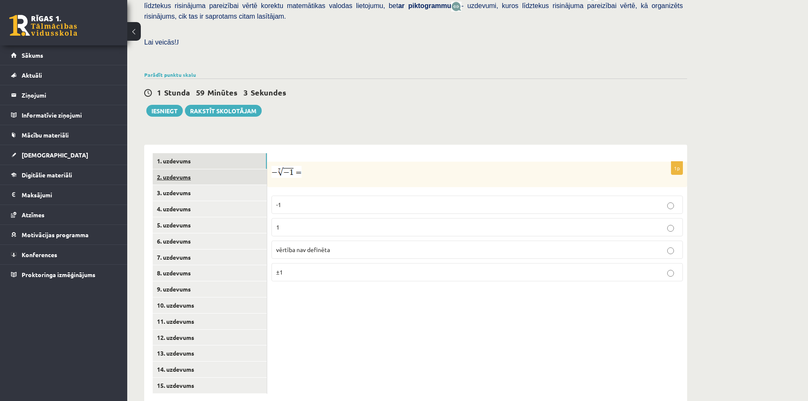
click at [213, 169] on link "2. uzdevums" at bounding box center [210, 177] width 114 height 16
click at [402, 272] on p "x − 9 4 x − 9 4" at bounding box center [477, 277] width 402 height 10
click at [379, 220] on label "x 9 4 x 9 4" at bounding box center [476, 230] width 411 height 20
click at [229, 185] on link "3. uzdevums" at bounding box center [210, 193] width 114 height 16
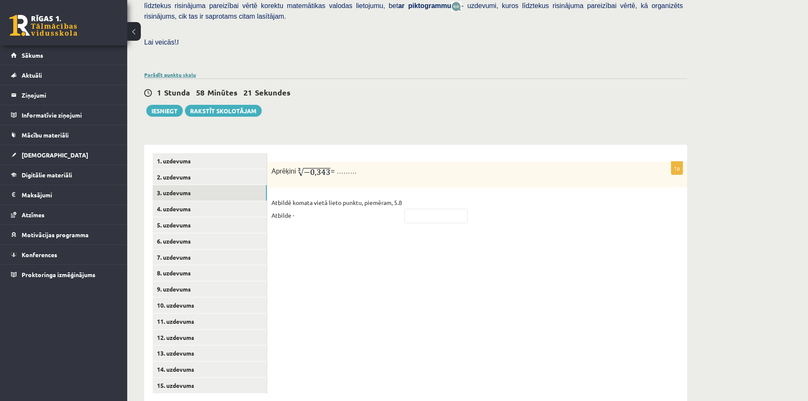
click at [165, 71] on link "Parādīt punktu skalu" at bounding box center [170, 74] width 52 height 7
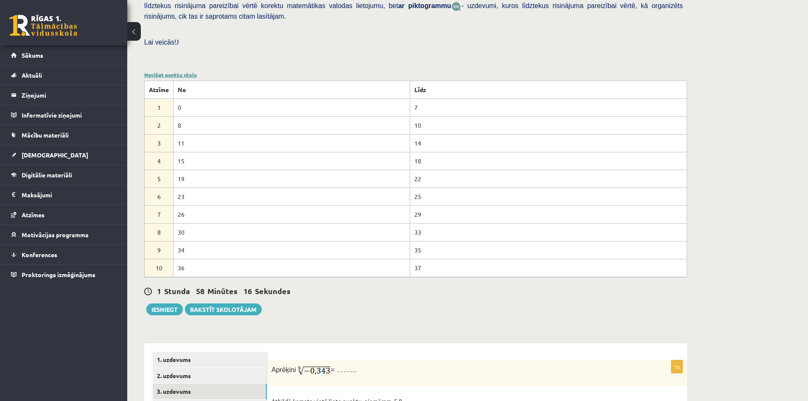
click at [181, 71] on link "Noslēpt punktu skalu" at bounding box center [170, 74] width 53 height 7
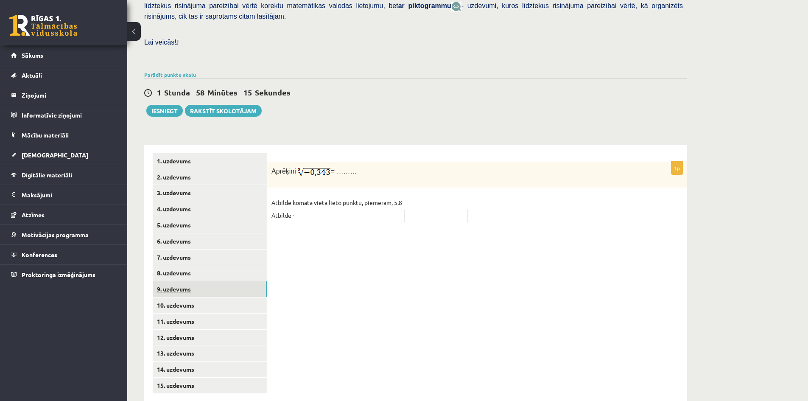
click at [221, 281] on link "9. uzdevums" at bounding box center [210, 289] width 114 height 16
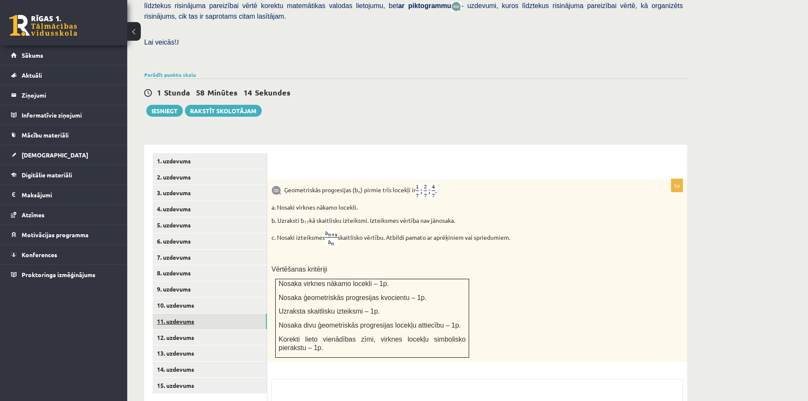
click at [228, 313] on link "11. uzdevums" at bounding box center [210, 321] width 114 height 16
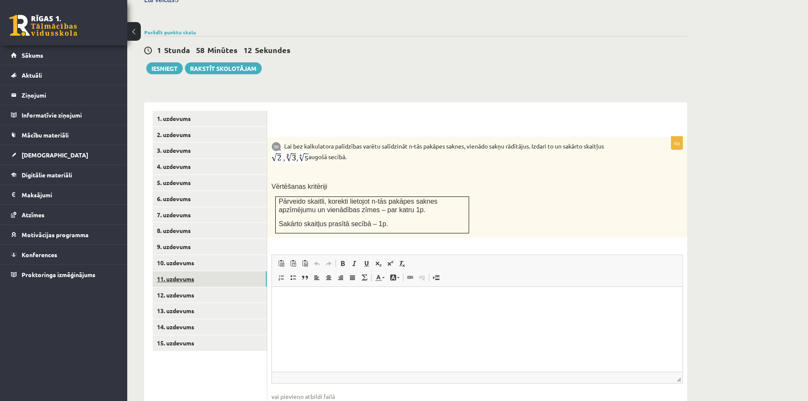
scroll to position [302, 0]
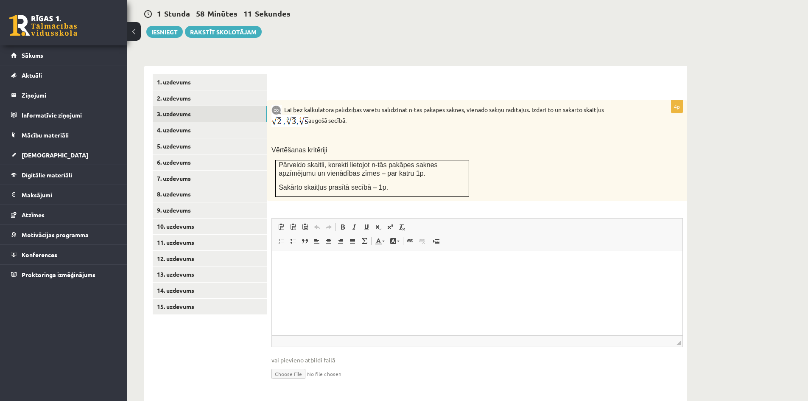
click at [233, 106] on link "3. uzdevums" at bounding box center [210, 114] width 114 height 16
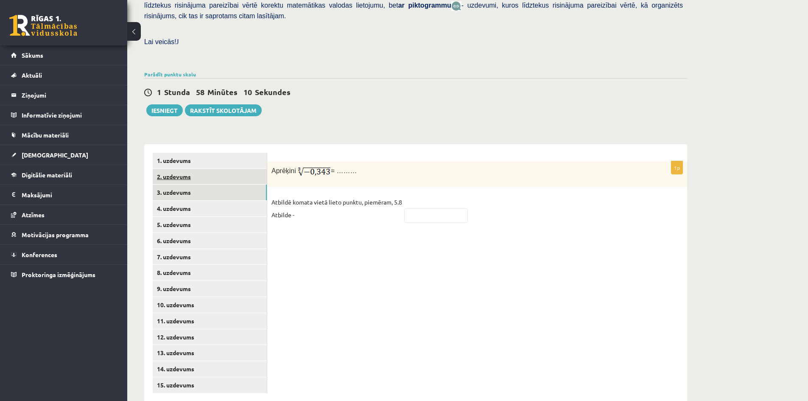
click at [237, 169] on link "2. uzdevums" at bounding box center [210, 177] width 114 height 16
click at [233, 184] on link "3. uzdevums" at bounding box center [210, 192] width 114 height 16
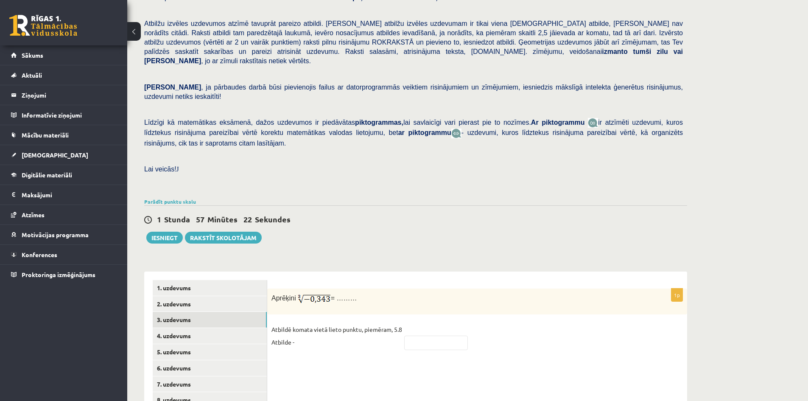
scroll to position [139, 0]
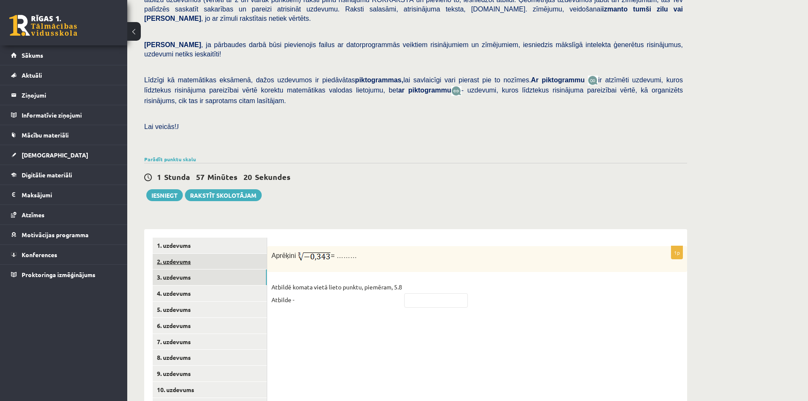
click at [232, 254] on link "2. uzdevums" at bounding box center [210, 262] width 114 height 16
click at [235, 269] on link "3. uzdevums" at bounding box center [210, 277] width 114 height 16
click at [240, 285] on link "4. uzdevums" at bounding box center [210, 293] width 114 height 16
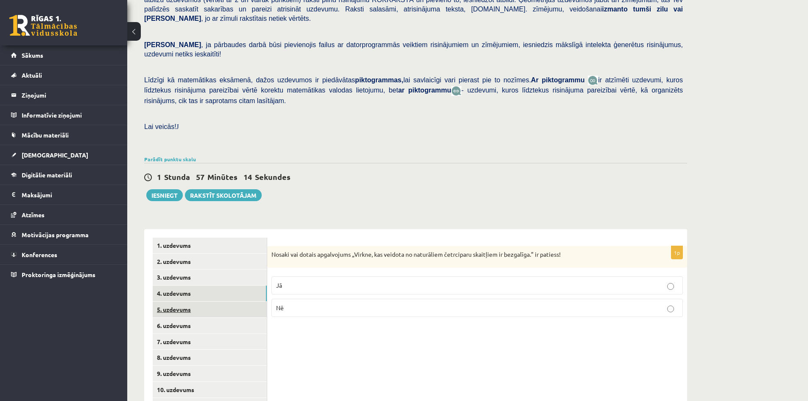
click at [245, 302] on link "5. uzdevums" at bounding box center [210, 310] width 114 height 16
click at [243, 318] on link "6. uzdevums" at bounding box center [210, 326] width 114 height 16
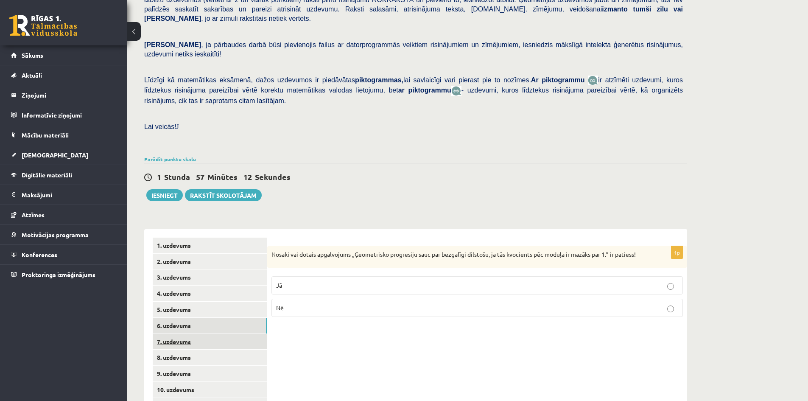
click at [243, 334] on link "7. uzdevums" at bounding box center [210, 342] width 114 height 16
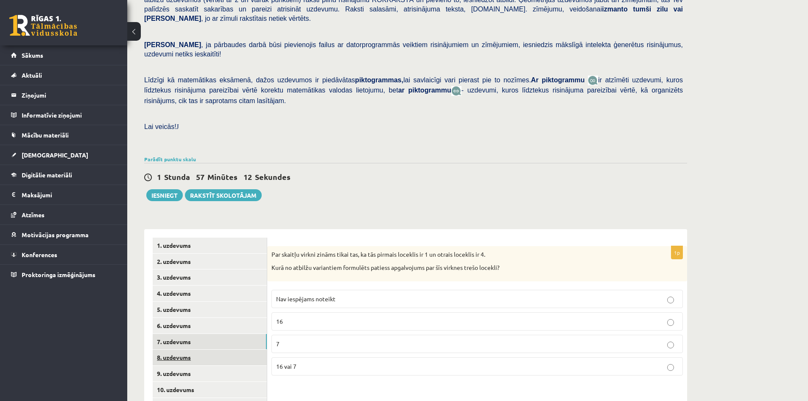
click at [243, 349] on link "8. uzdevums" at bounding box center [210, 357] width 114 height 16
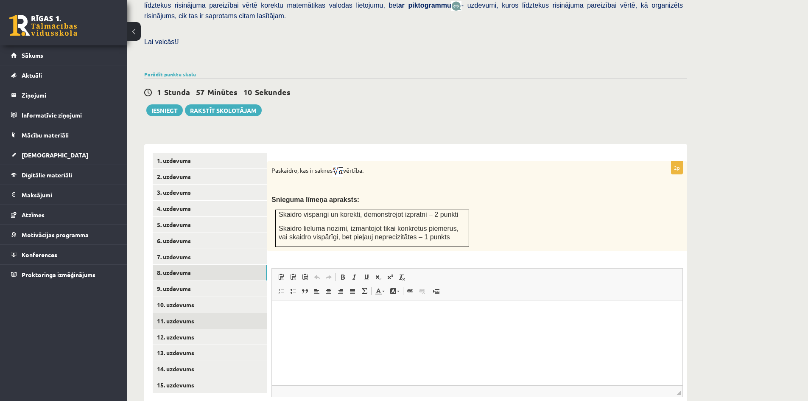
scroll to position [266, 0]
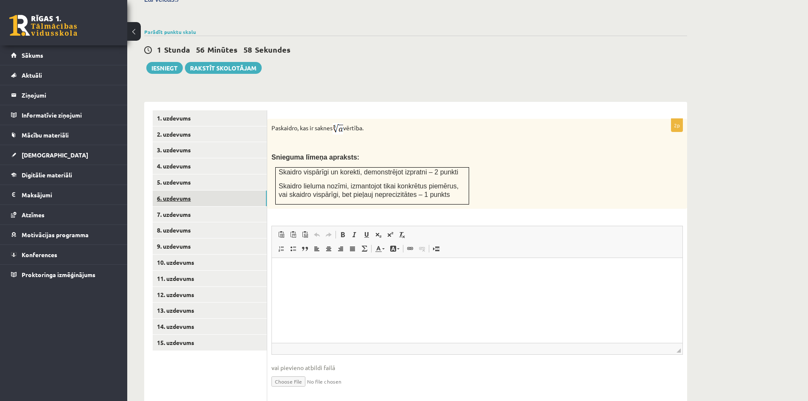
click at [221, 190] on link "6. uzdevums" at bounding box center [210, 198] width 114 height 16
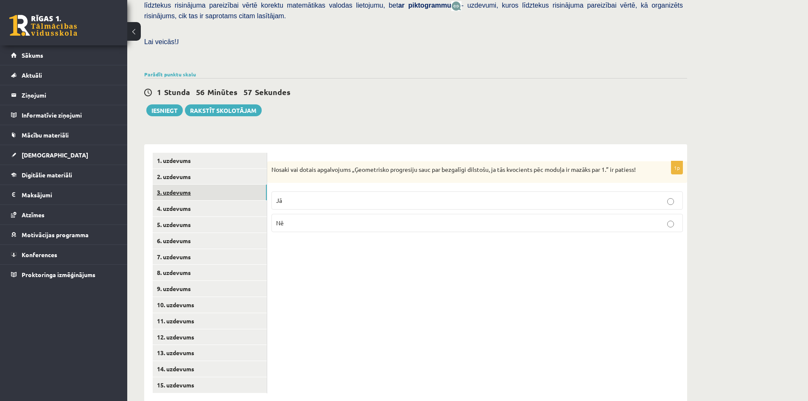
click at [221, 184] on link "3. uzdevums" at bounding box center [210, 192] width 114 height 16
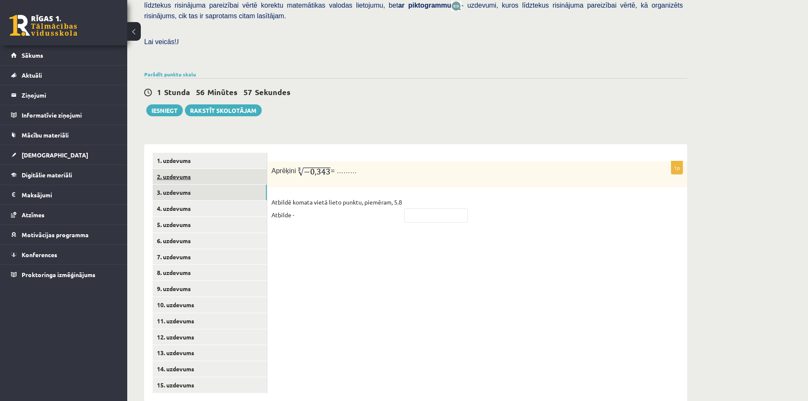
click at [223, 169] on link "2. uzdevums" at bounding box center [210, 177] width 114 height 16
click at [229, 184] on link "3. uzdevums" at bounding box center [210, 192] width 114 height 16
click at [420, 208] on input "text" at bounding box center [436, 215] width 64 height 14
type input "****"
click at [240, 201] on link "4. uzdevums" at bounding box center [210, 209] width 114 height 16
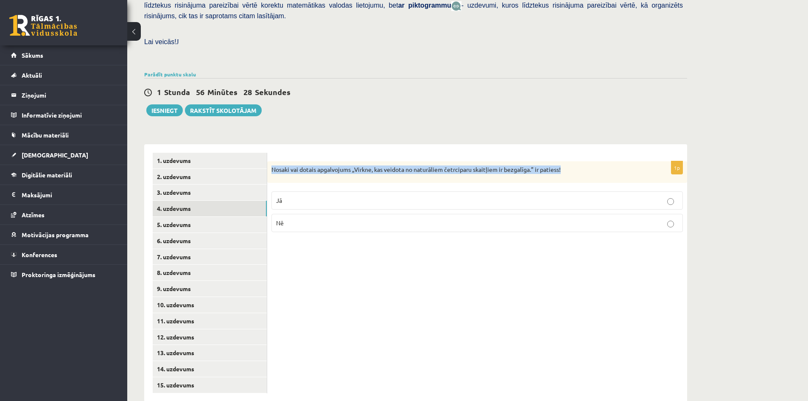
drag, startPoint x: 272, startPoint y: 151, endPoint x: 598, endPoint y: 151, distance: 326.5
click at [598, 165] on p "Nosaki vai dotais apgalvojums „Virkne, kas veidota no naturāliem četrciparu ska…" at bounding box center [455, 169] width 369 height 8
copy p "Nosaki vai dotais apgalvojums „Virkne, kas veidota no naturāliem četrciparu ska…"
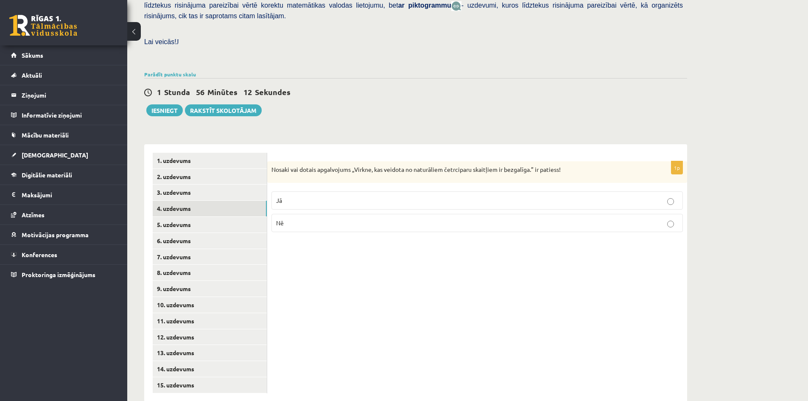
click at [319, 218] on p "Nē" at bounding box center [477, 222] width 402 height 9
click at [246, 217] on link "5. uzdevums" at bounding box center [210, 225] width 114 height 16
click at [436, 193] on label "Jā" at bounding box center [476, 202] width 411 height 18
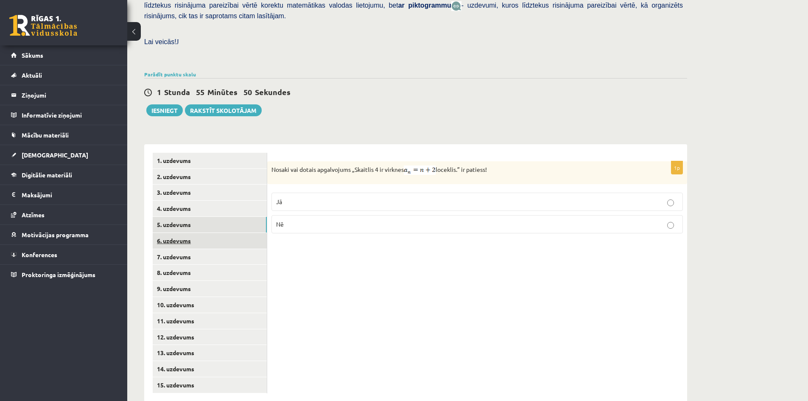
click at [216, 233] on link "6. uzdevums" at bounding box center [210, 241] width 114 height 16
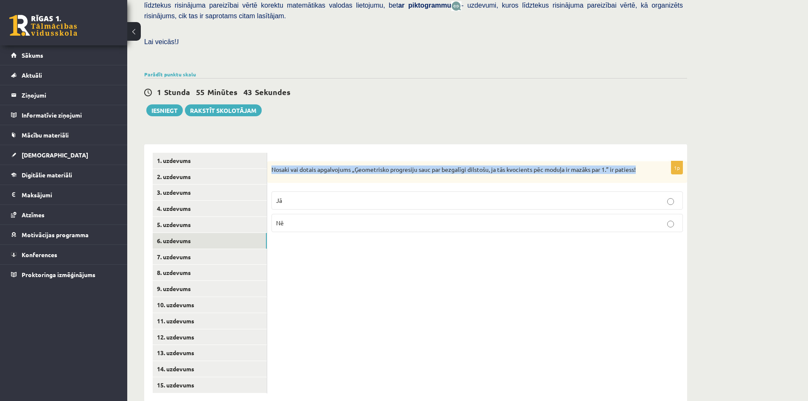
drag, startPoint x: 273, startPoint y: 151, endPoint x: 650, endPoint y: 142, distance: 377.1
click at [650, 153] on form "1p Nosaki vai dotais apgalvojums „Ģeometrisko progresiju sauc par bezgalīgi dil…" at bounding box center [477, 196] width 403 height 87
copy p "Nosaki vai dotais apgalvojums „Ģeometrisko progresiju sauc par bezgalīgi dilsto…"
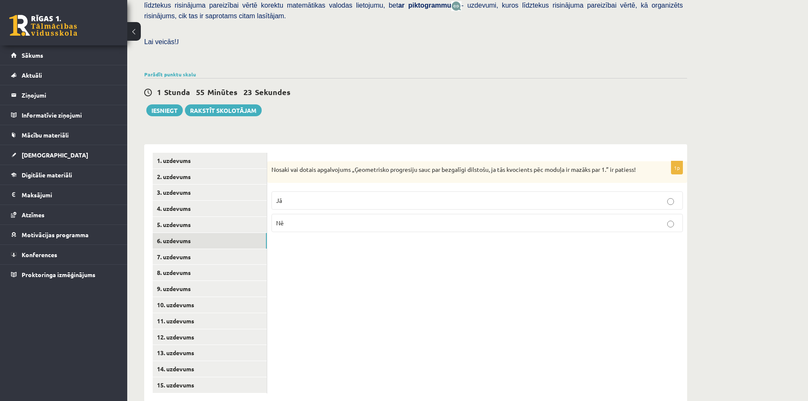
click at [422, 196] on p "Jā" at bounding box center [477, 200] width 402 height 9
click at [257, 249] on link "7. uzdevums" at bounding box center [210, 257] width 114 height 16
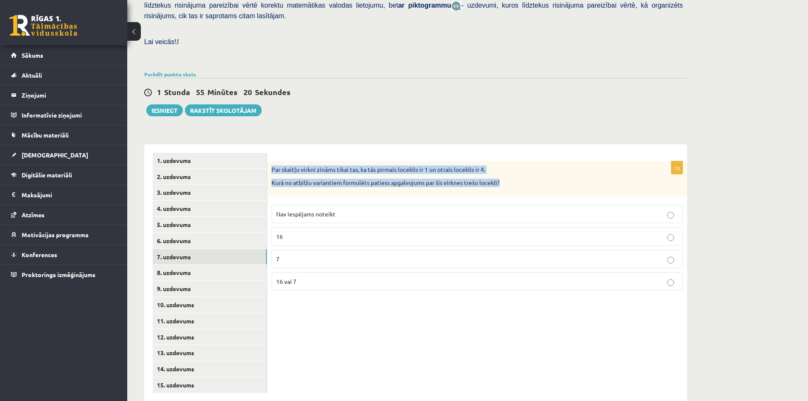
drag, startPoint x: 271, startPoint y: 151, endPoint x: 509, endPoint y: 162, distance: 237.7
click at [509, 162] on div "Par skaitļu virkni zināms tikai tas, ka tās pirmais loceklis ir 1 un otrais loc…" at bounding box center [477, 178] width 420 height 35
copy div "Par skaitļu virkni zināms tikai tas, ka tās pirmais loceklis ir 1 un otrais loc…"
click at [515, 179] on p "Kurā no atbilžu variantiem formulēts patiess apgalvojums par šīs virknes trešo …" at bounding box center [455, 183] width 369 height 8
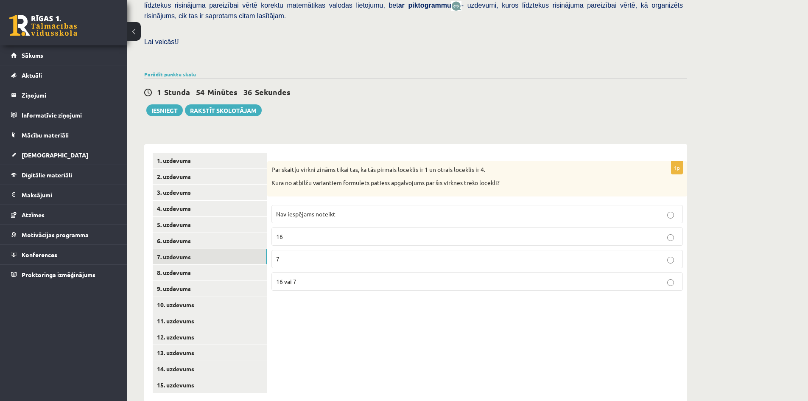
click at [514, 205] on label "Nav iespējams noteikt" at bounding box center [476, 214] width 411 height 18
click at [247, 265] on link "8. uzdevums" at bounding box center [210, 273] width 114 height 16
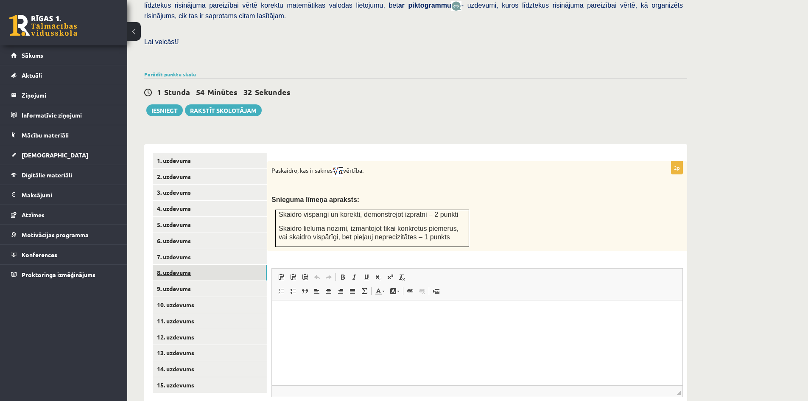
scroll to position [0, 0]
click at [224, 281] on link "9. uzdevums" at bounding box center [210, 289] width 114 height 16
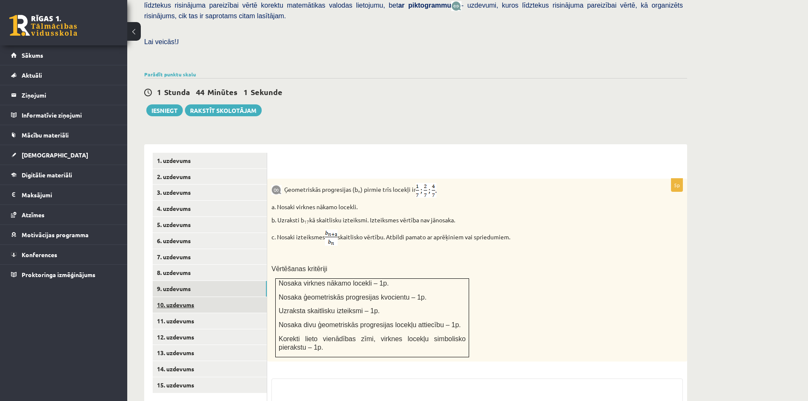
click at [230, 297] on link "10. uzdevums" at bounding box center [210, 305] width 114 height 16
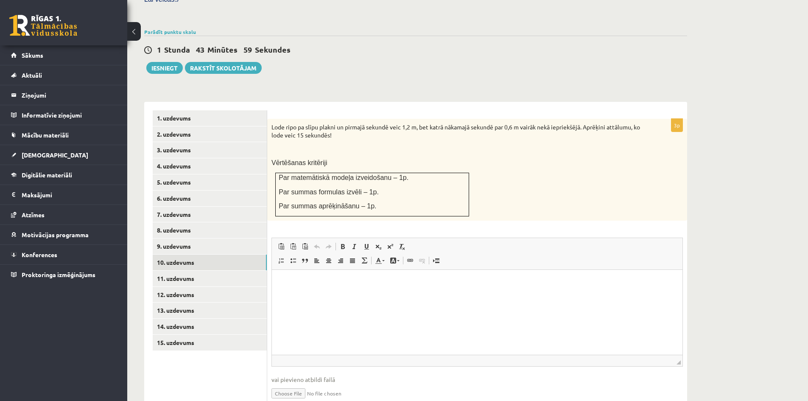
scroll to position [288, 0]
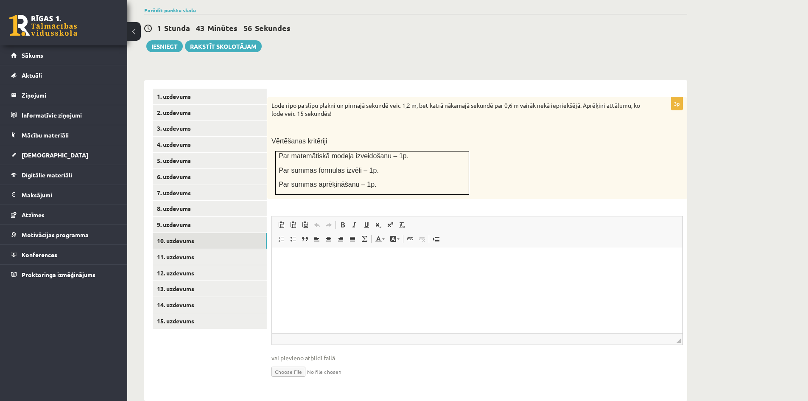
click at [313, 274] on html at bounding box center [477, 261] width 410 height 26
click at [209, 281] on link "13. uzdevums" at bounding box center [210, 289] width 114 height 16
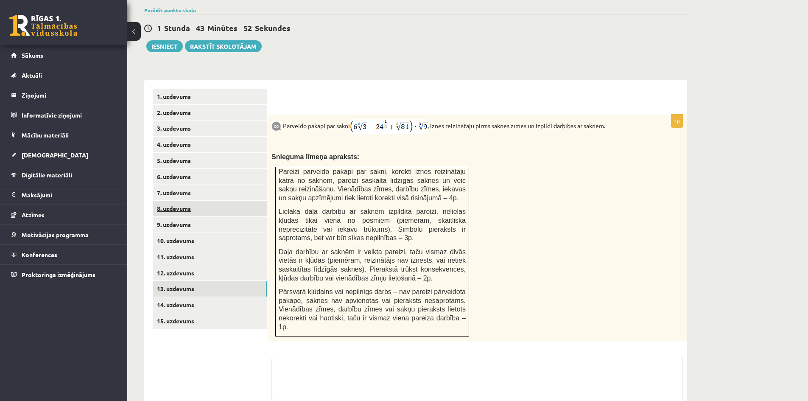
click at [220, 201] on link "8. uzdevums" at bounding box center [210, 209] width 114 height 16
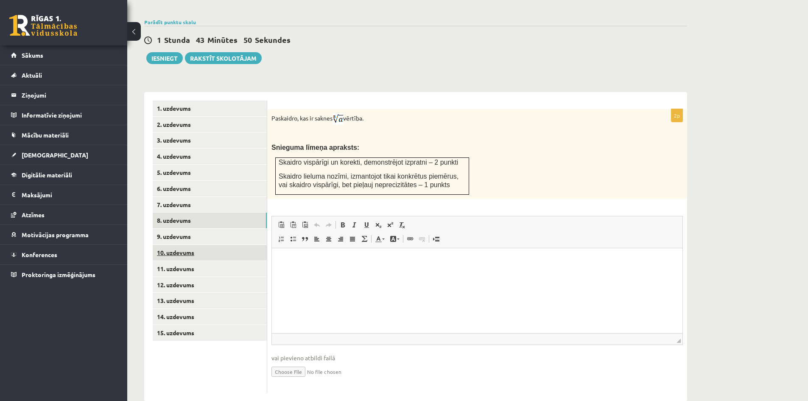
scroll to position [0, 0]
click at [210, 197] on link "7. uzdevums" at bounding box center [210, 205] width 114 height 16
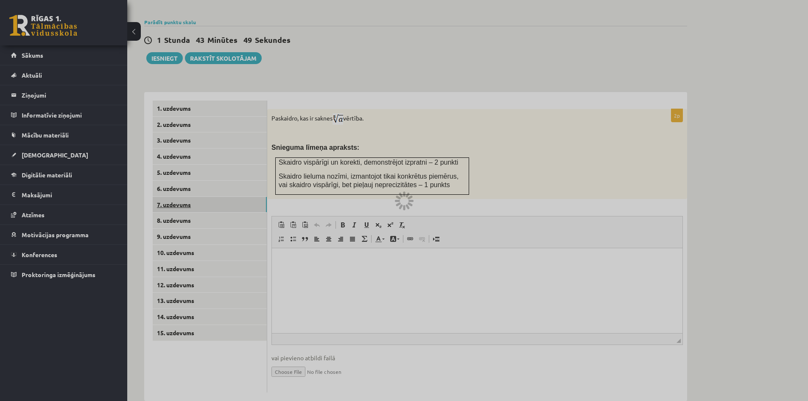
scroll to position [224, 0]
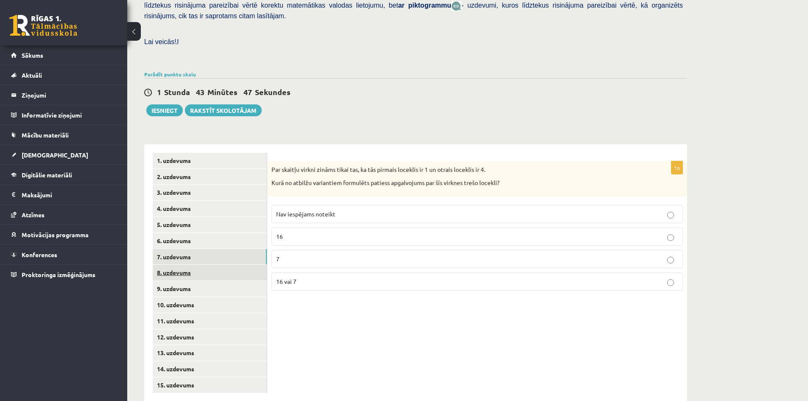
click at [211, 265] on link "8. uzdevums" at bounding box center [210, 273] width 114 height 16
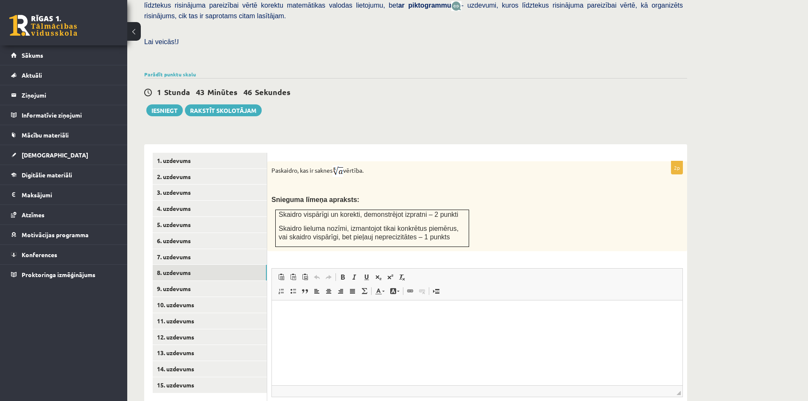
scroll to position [0, 0]
drag, startPoint x: 333, startPoint y: 152, endPoint x: 343, endPoint y: 151, distance: 9.8
click at [343, 165] on p "Paskaidro, kas ir saknes vērtība." at bounding box center [455, 170] width 369 height 11
copy p
click at [375, 182] on p at bounding box center [455, 186] width 369 height 8
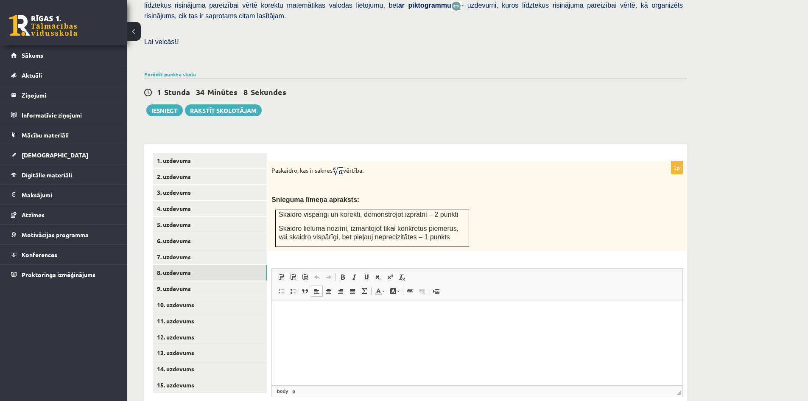
click at [364, 313] on p "Визуальный текстовый редактор, wiswyg-editor-user-answer-47363863194880" at bounding box center [477, 312] width 394 height 9
paste body "Визуальный текстовый редактор, wiswyg-editor-user-answer-47363863194880"
click at [344, 274] on span at bounding box center [342, 277] width 7 height 7
click at [361, 313] on p "**********" at bounding box center [477, 312] width 394 height 9
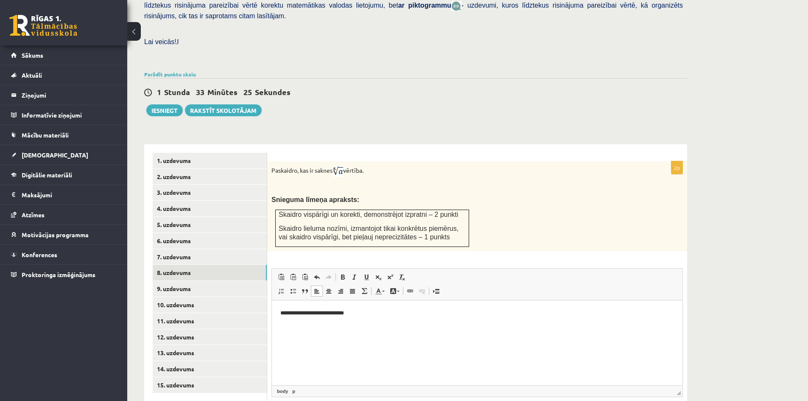
click at [374, 312] on p "**********" at bounding box center [477, 312] width 394 height 9
drag, startPoint x: 326, startPoint y: 311, endPoint x: 311, endPoint y: 309, distance: 14.5
click at [311, 309] on p "**********" at bounding box center [477, 312] width 394 height 9
click at [369, 316] on p "**********" at bounding box center [477, 312] width 394 height 9
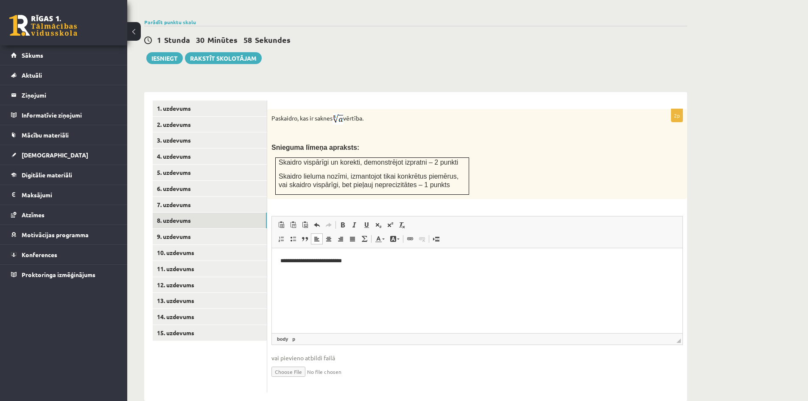
click at [357, 262] on p "**********" at bounding box center [477, 260] width 394 height 9
drag, startPoint x: 341, startPoint y: 277, endPoint x: 259, endPoint y: 269, distance: 82.7
click at [272, 269] on html "**********" at bounding box center [477, 282] width 410 height 69
drag, startPoint x: 298, startPoint y: 275, endPoint x: 217, endPoint y: 270, distance: 81.1
click at [272, 270] on html "**********" at bounding box center [477, 282] width 410 height 69
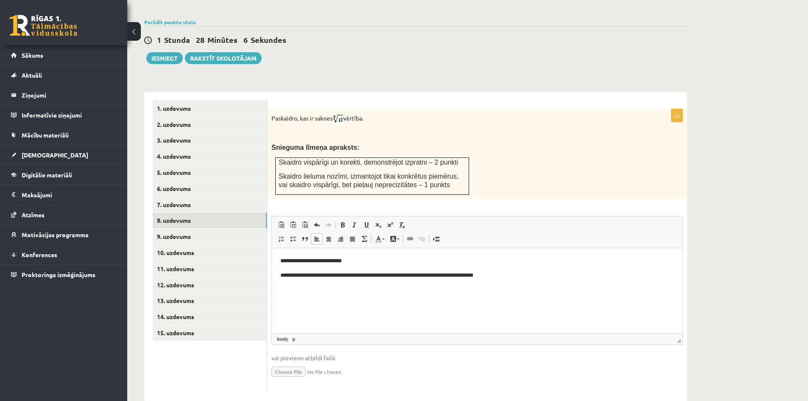
click at [347, 276] on p "**********" at bounding box center [477, 275] width 394 height 9
drag, startPoint x: 442, startPoint y: 275, endPoint x: 422, endPoint y: 273, distance: 20.5
click at [421, 275] on p "**********" at bounding box center [477, 275] width 394 height 9
click at [486, 276] on p "**********" at bounding box center [477, 275] width 394 height 9
click at [491, 279] on body "**********" at bounding box center [477, 282] width 394 height 52
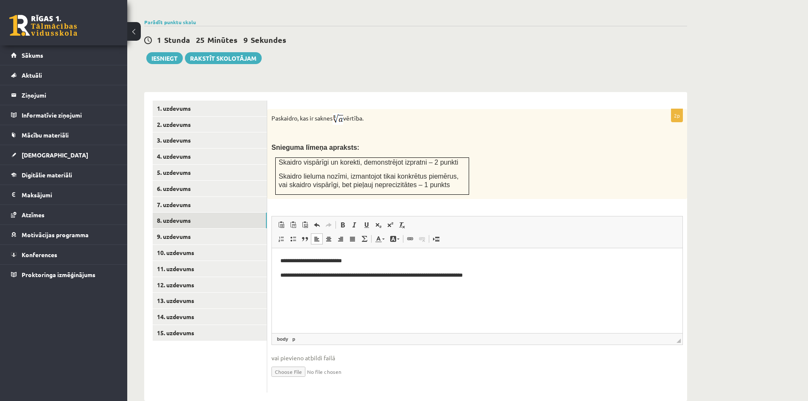
click at [490, 277] on p "**********" at bounding box center [477, 275] width 394 height 9
click at [466, 278] on p "**********" at bounding box center [477, 275] width 394 height 9
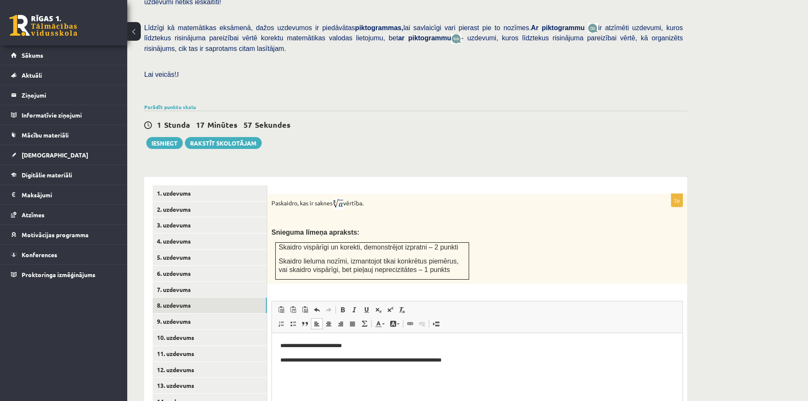
scroll to position [234, 0]
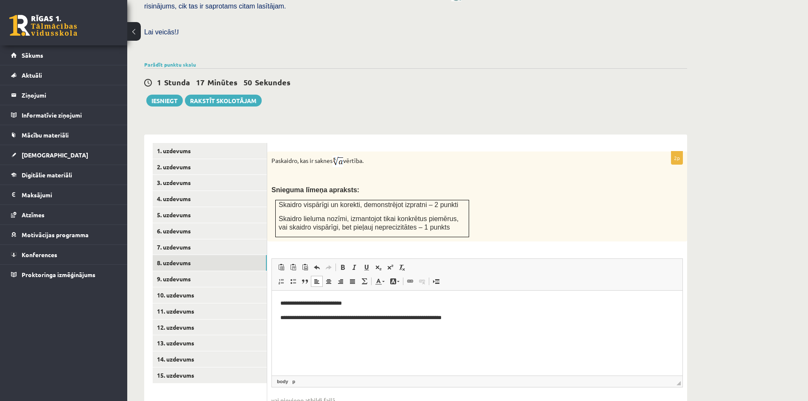
click at [514, 396] on span "vai pievieno atbildi failā" at bounding box center [476, 400] width 411 height 9
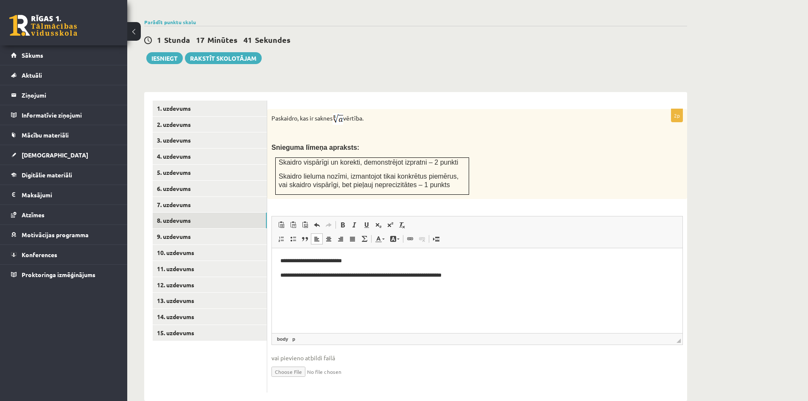
click at [782, 278] on div "Matemātika JK 12.a1 klase 1. ieskaite_2025 , Roberts Demidovičs (12.a1 JK klase…" at bounding box center [467, 87] width 681 height 661
click at [762, 190] on div "Matemātika JK 12.a1 klase 1. ieskaite_2025 , Roberts Demidovičs (12.a1 JK klase…" at bounding box center [467, 87] width 681 height 661
click at [479, 275] on p "**********" at bounding box center [477, 275] width 394 height 9
click at [314, 292] on p "**********" at bounding box center [477, 289] width 394 height 9
click at [338, 289] on p "**********" at bounding box center [477, 289] width 394 height 9
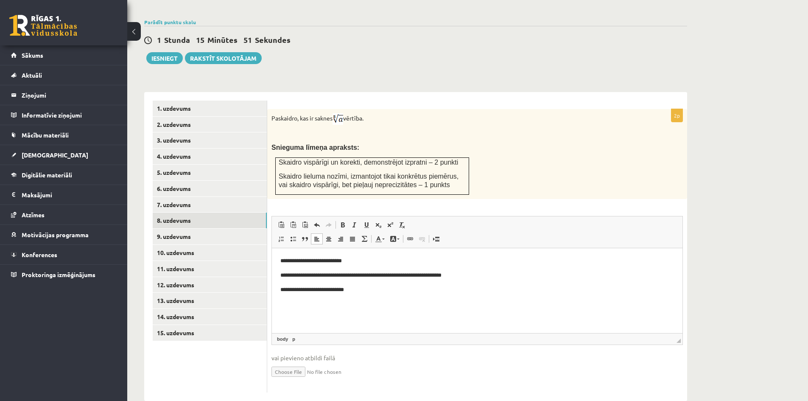
click at [357, 289] on p "**********" at bounding box center [477, 289] width 394 height 9
click at [381, 290] on p "**********" at bounding box center [477, 289] width 394 height 9
click at [365, 289] on p "**********" at bounding box center [477, 289] width 394 height 9
click at [403, 289] on p "**********" at bounding box center [477, 289] width 394 height 9
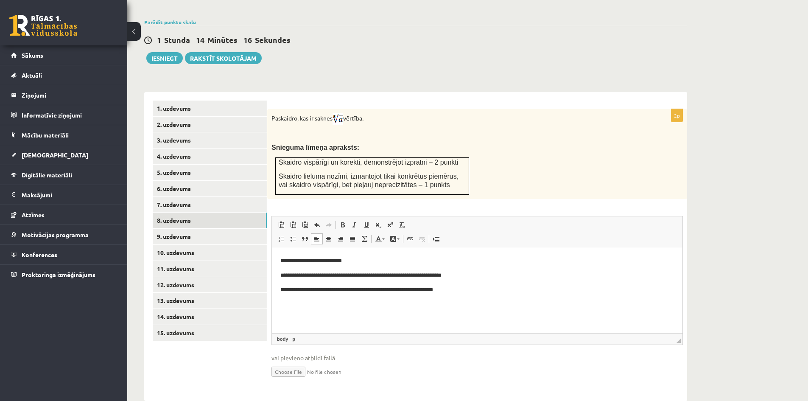
click at [436, 291] on p "**********" at bounding box center [477, 289] width 394 height 9
click at [304, 329] on html "**********" at bounding box center [477, 289] width 410 height 83
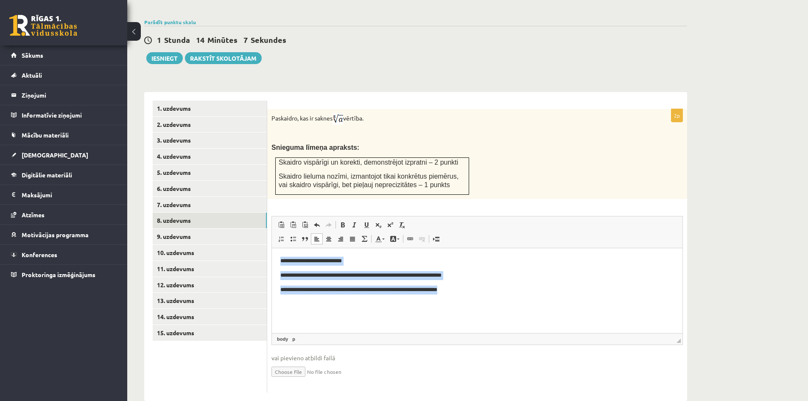
drag, startPoint x: 278, startPoint y: 260, endPoint x: 489, endPoint y: 292, distance: 213.5
click at [489, 292] on html "**********" at bounding box center [477, 289] width 410 height 83
copy body "**********"
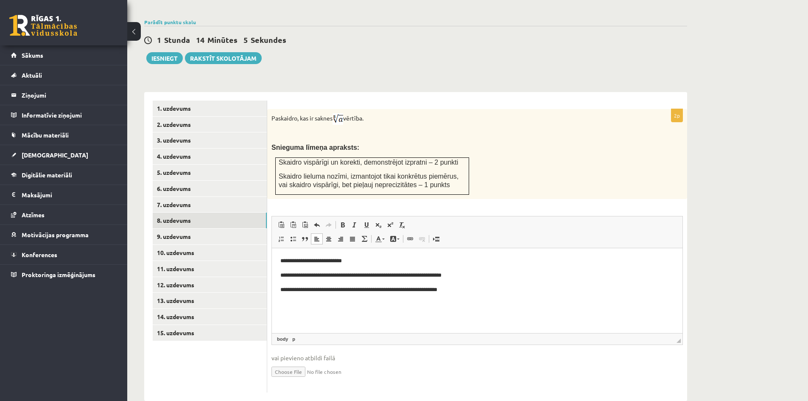
click at [447, 314] on p "Визуальный текстовый редактор, wiswyg-editor-user-answer-47363863194880" at bounding box center [477, 317] width 394 height 9
click at [492, 295] on body "**********" at bounding box center [477, 289] width 394 height 66
click at [203, 229] on link "9. uzdevums" at bounding box center [210, 237] width 114 height 16
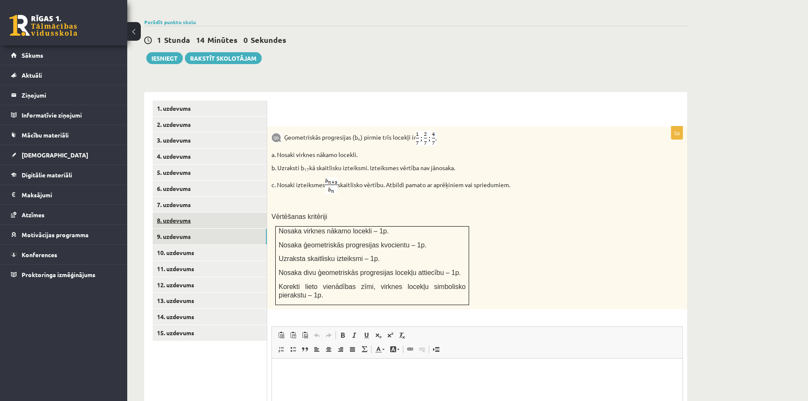
click at [203, 212] on link "8. uzdevums" at bounding box center [210, 220] width 114 height 16
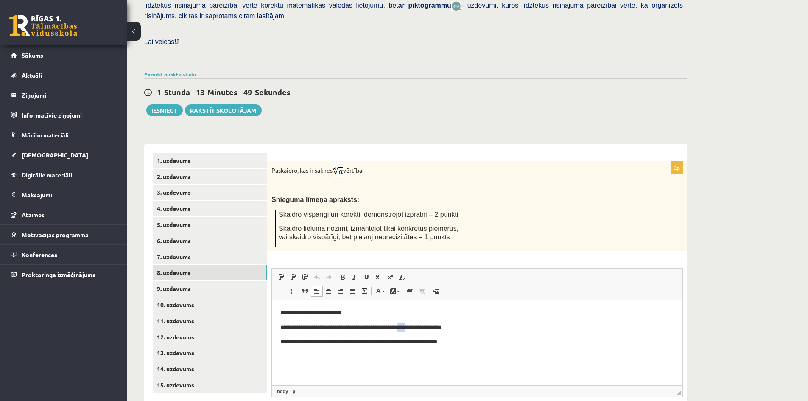
drag, startPoint x: 419, startPoint y: 327, endPoint x: 411, endPoint y: 329, distance: 8.6
click at [411, 329] on p "**********" at bounding box center [477, 327] width 394 height 9
click at [473, 334] on body "**********" at bounding box center [477, 341] width 394 height 66
drag, startPoint x: 312, startPoint y: 326, endPoint x: 271, endPoint y: 323, distance: 40.4
click at [272, 323] on html "**********" at bounding box center [477, 341] width 410 height 83
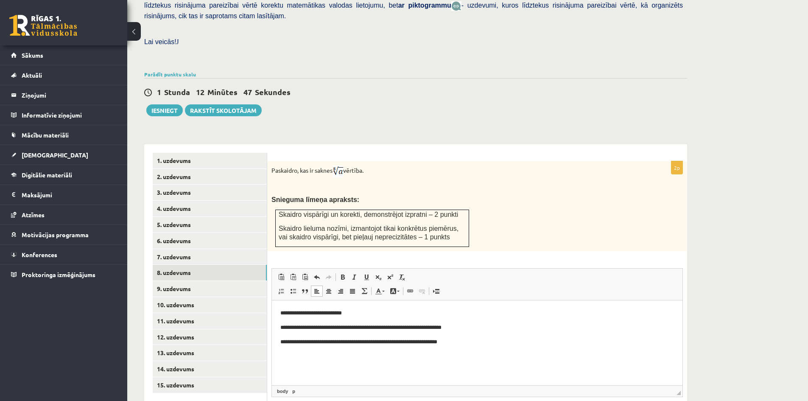
drag, startPoint x: 508, startPoint y: 344, endPoint x: 498, endPoint y: 344, distance: 9.8
click at [508, 344] on p "**********" at bounding box center [477, 341] width 394 height 9
click at [246, 281] on link "9. uzdevums" at bounding box center [210, 289] width 114 height 16
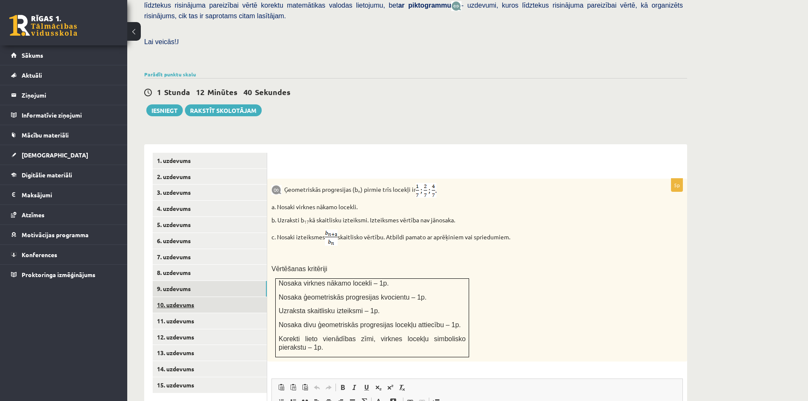
click at [226, 297] on link "10. uzdevums" at bounding box center [210, 305] width 114 height 16
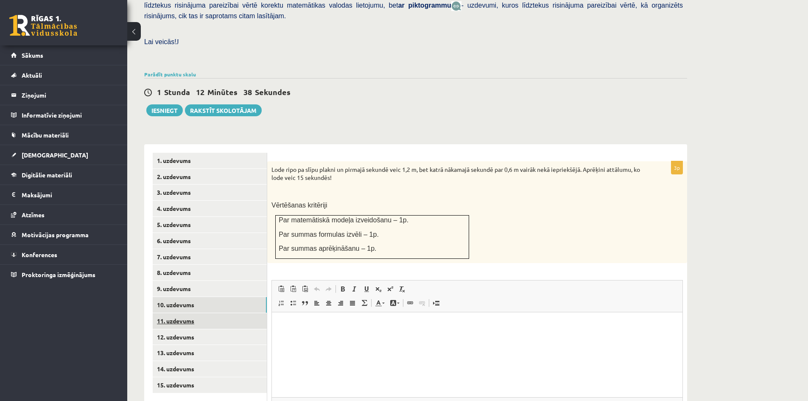
click at [204, 313] on link "11. uzdevums" at bounding box center [210, 321] width 114 height 16
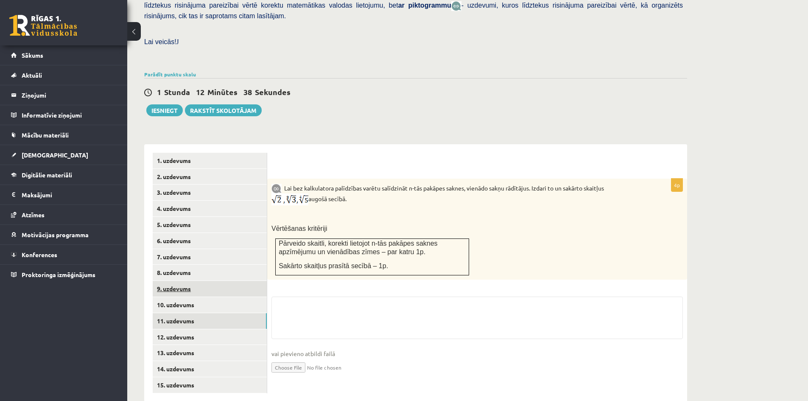
click at [204, 281] on link "9. uzdevums" at bounding box center [210, 289] width 114 height 16
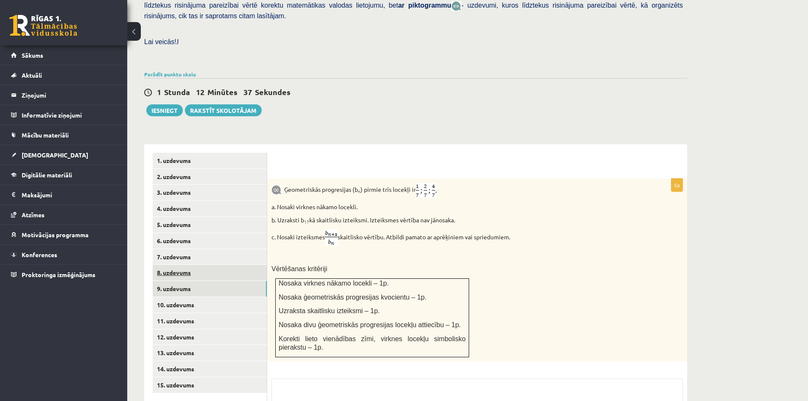
click at [204, 265] on link "8. uzdevums" at bounding box center [210, 273] width 114 height 16
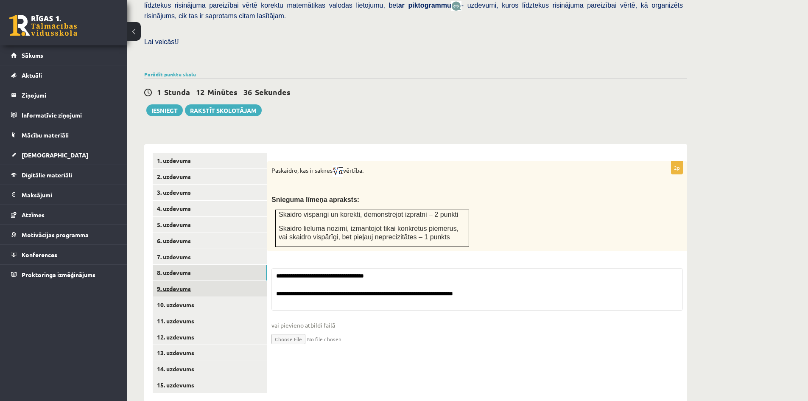
click at [206, 281] on link "9. uzdevums" at bounding box center [210, 289] width 114 height 16
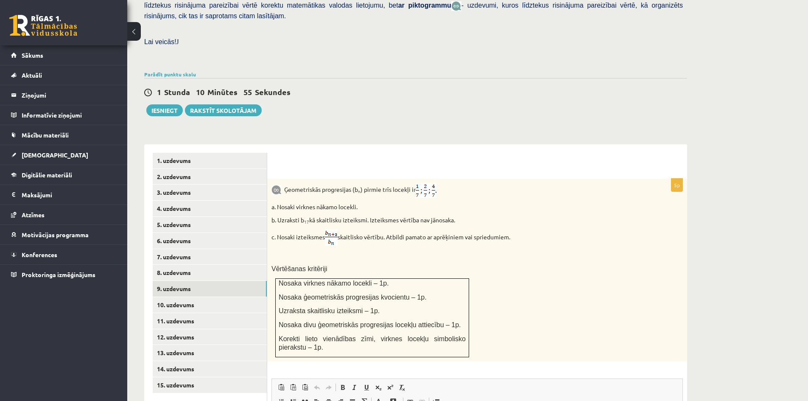
scroll to position [309, 0]
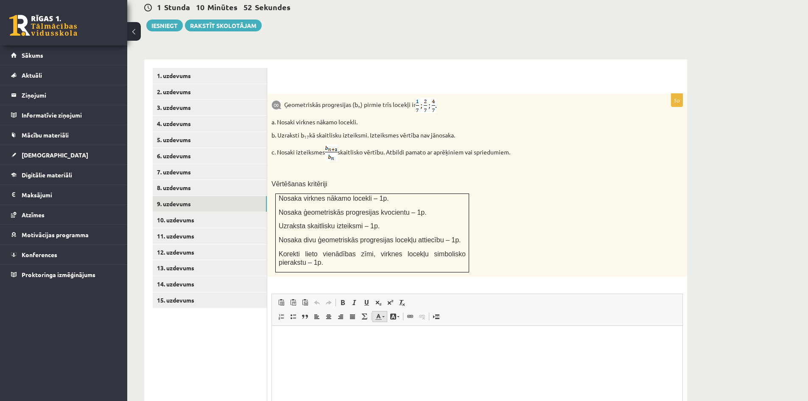
click at [377, 313] on span at bounding box center [378, 316] width 7 height 7
click at [400, 311] on link "Цвет фона" at bounding box center [394, 316] width 15 height 11
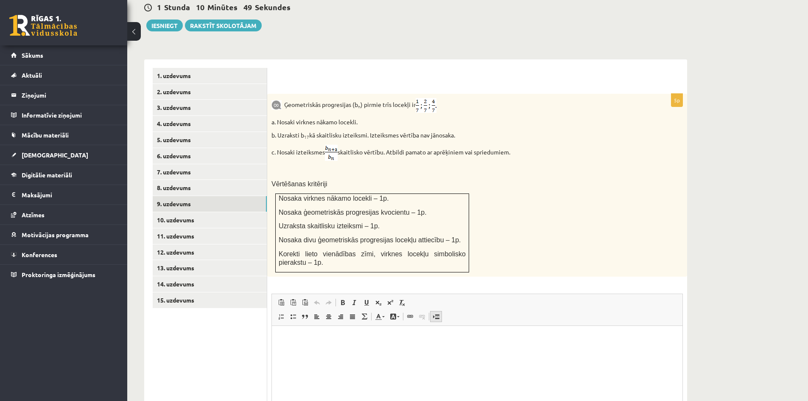
click at [436, 313] on span at bounding box center [436, 316] width 7 height 7
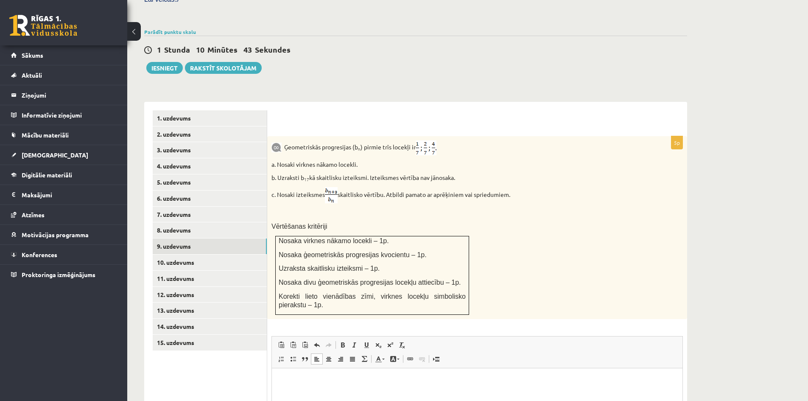
scroll to position [309, 0]
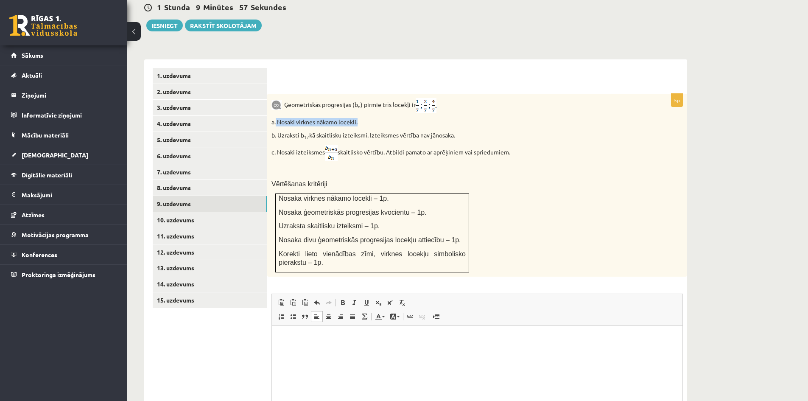
drag, startPoint x: 276, startPoint y: 103, endPoint x: 371, endPoint y: 106, distance: 94.6
click at [371, 118] on p "a. Nosaki virknes nākamo locekli." at bounding box center [455, 122] width 369 height 8
copy p "Nosaki virknes nākamo locekli."
click at [357, 341] on p "Визуальный текстовый редактор, wiswyg-editor-user-answer-47363878743660" at bounding box center [477, 338] width 394 height 9
click at [335, 343] on html at bounding box center [477, 338] width 410 height 26
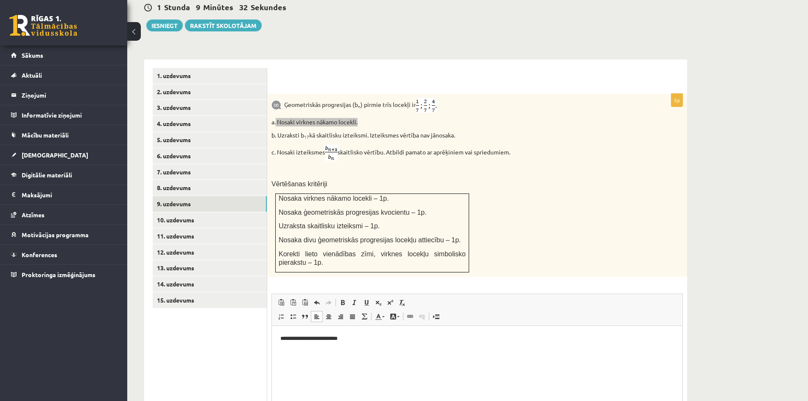
click at [364, 347] on html "**********" at bounding box center [477, 338] width 410 height 26
click at [410, 336] on p "**********" at bounding box center [477, 338] width 394 height 9
click at [296, 357] on html "**********" at bounding box center [477, 345] width 410 height 40
click at [292, 354] on p "********" at bounding box center [477, 352] width 394 height 9
click at [305, 354] on p "*********" at bounding box center [477, 352] width 394 height 9
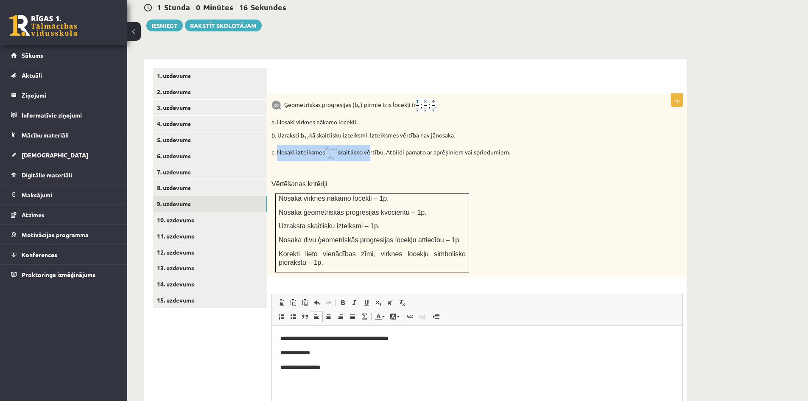
drag, startPoint x: 277, startPoint y: 133, endPoint x: 367, endPoint y: 136, distance: 90.0
click at [367, 145] on p "c. Nosaki izteiksmes skaitlisko vērtību. Atbildi pamato ar aprēķiniem vai sprie…" at bounding box center [455, 153] width 369 height 16
click at [366, 166] on p at bounding box center [455, 170] width 369 height 8
click at [341, 370] on p "**********" at bounding box center [477, 367] width 394 height 9
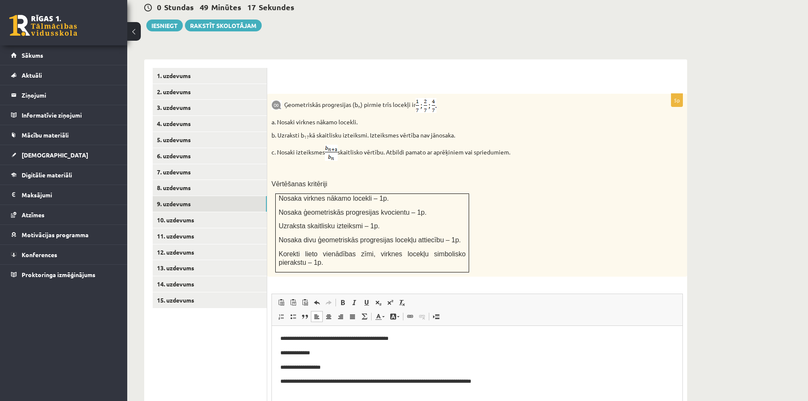
click at [515, 377] on p "**********" at bounding box center [477, 381] width 394 height 9
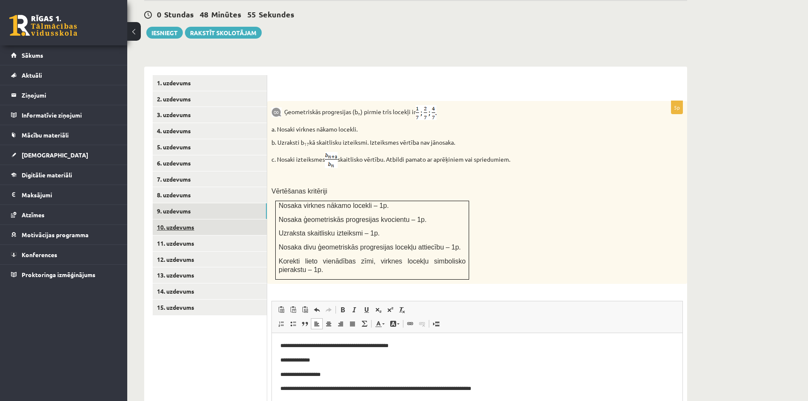
click at [205, 219] on link "10. uzdevums" at bounding box center [210, 227] width 114 height 16
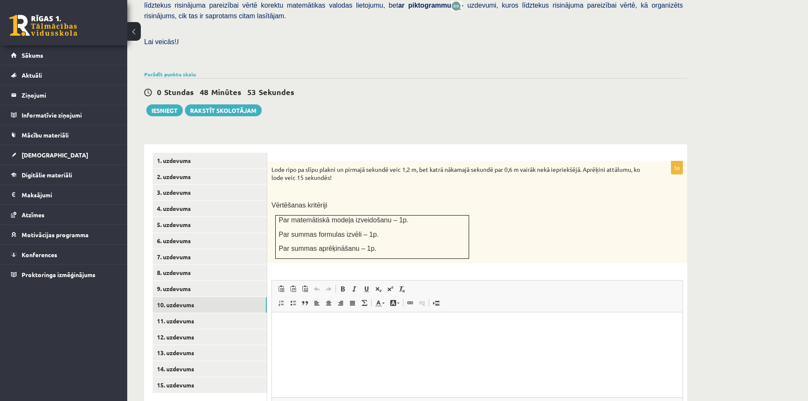
scroll to position [0, 0]
click at [226, 313] on link "11. uzdevums" at bounding box center [210, 321] width 114 height 16
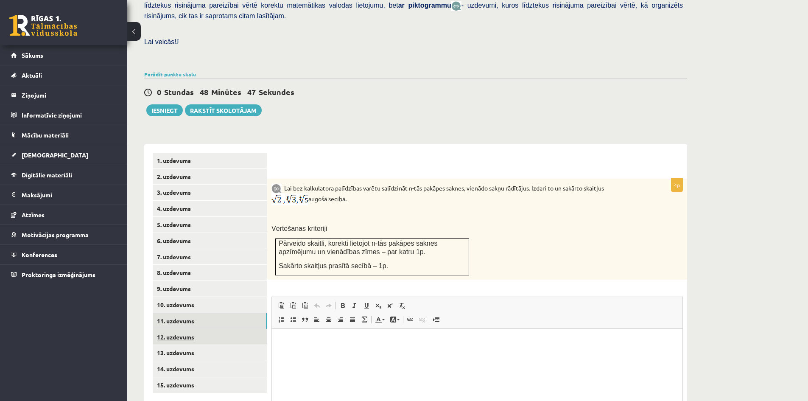
click at [223, 329] on link "12. uzdevums" at bounding box center [210, 337] width 114 height 16
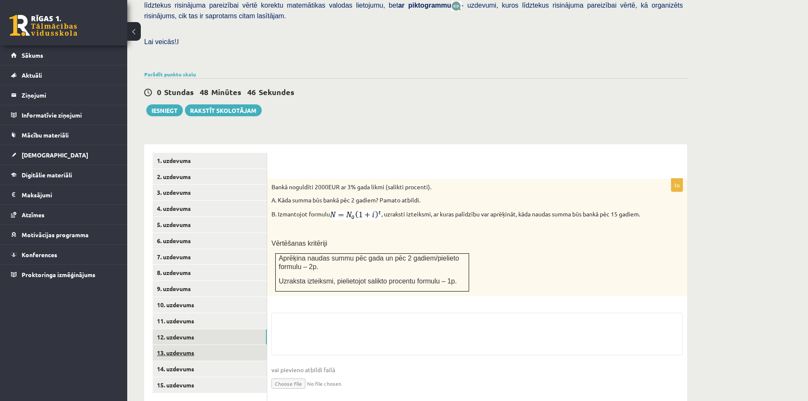
click at [219, 345] on link "13. uzdevums" at bounding box center [210, 353] width 114 height 16
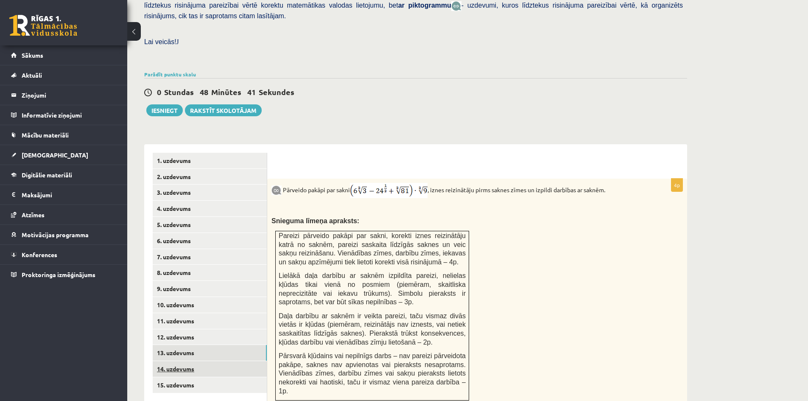
click at [226, 361] on link "14. uzdevums" at bounding box center [210, 369] width 114 height 16
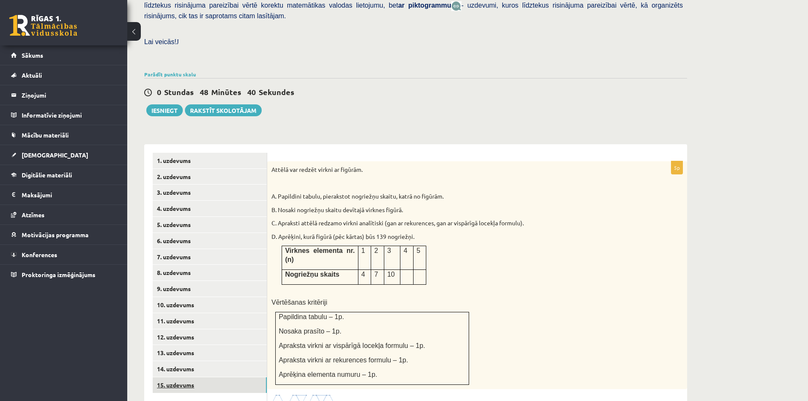
click at [223, 377] on link "15. uzdevums" at bounding box center [210, 385] width 114 height 16
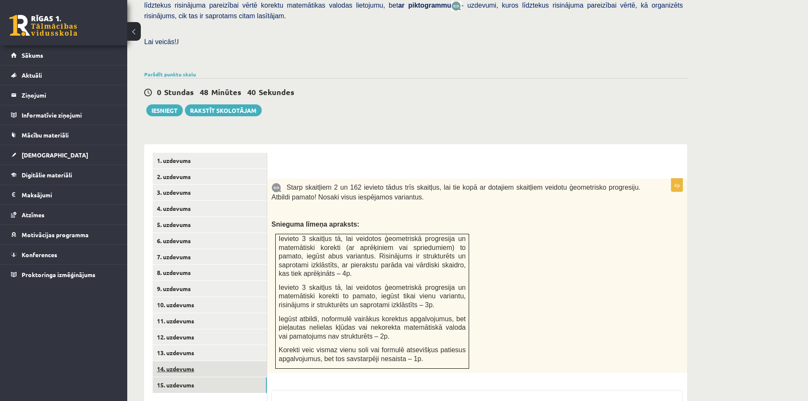
click at [216, 361] on link "14. uzdevums" at bounding box center [210, 369] width 114 height 16
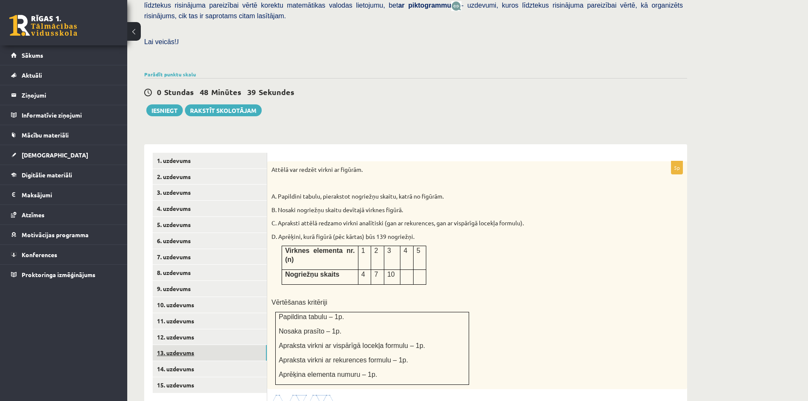
click at [217, 345] on link "13. uzdevums" at bounding box center [210, 353] width 114 height 16
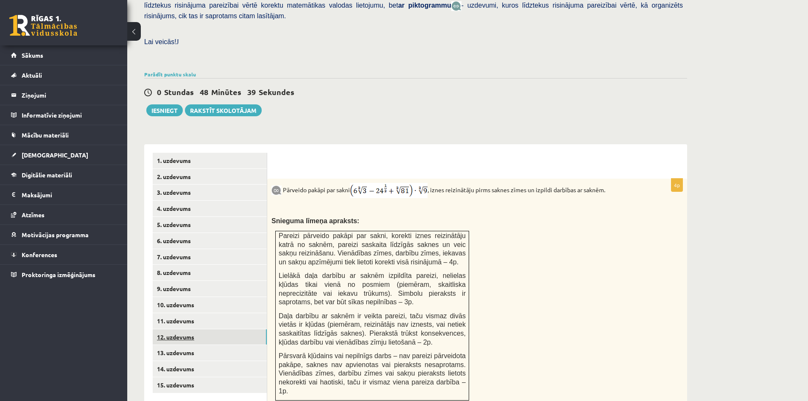
click at [217, 329] on link "12. uzdevums" at bounding box center [210, 337] width 114 height 16
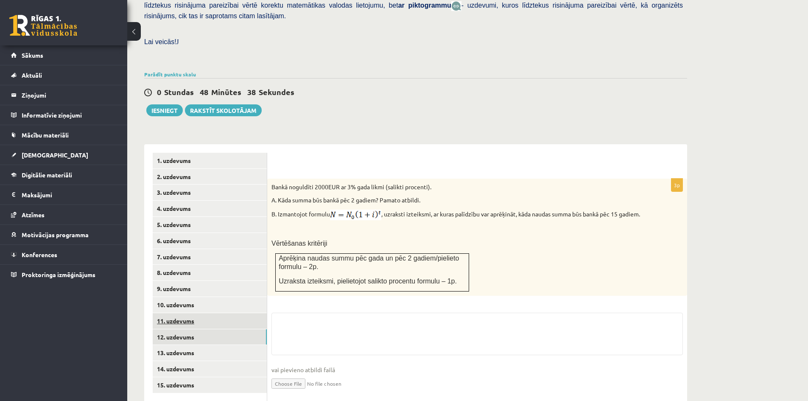
click at [214, 313] on link "11. uzdevums" at bounding box center [210, 321] width 114 height 16
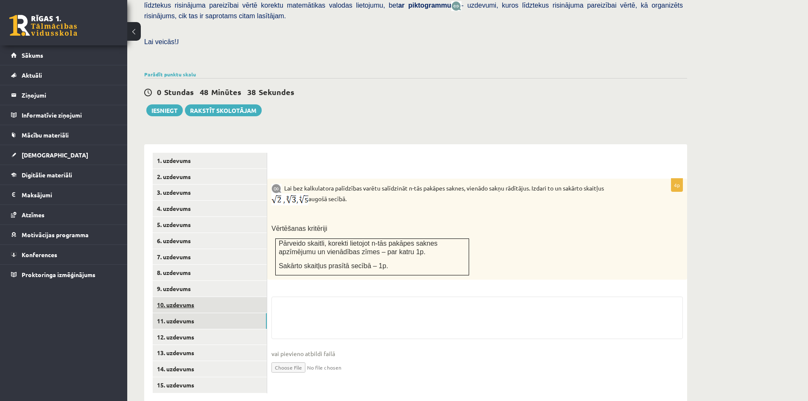
click at [213, 297] on link "10. uzdevums" at bounding box center [210, 305] width 114 height 16
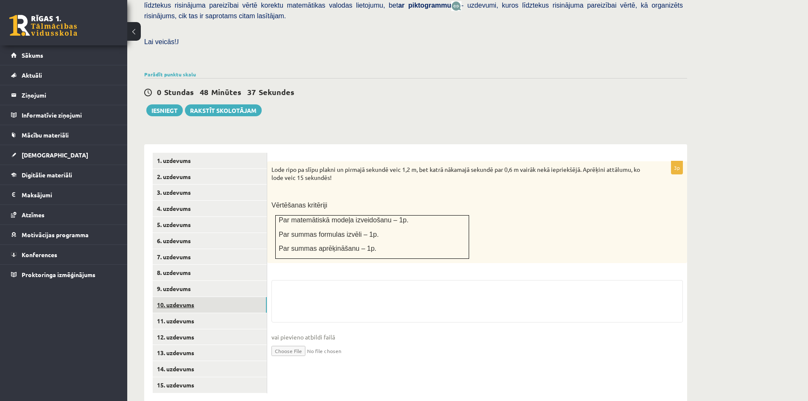
click at [213, 297] on link "10. uzdevums" at bounding box center [210, 305] width 114 height 16
click at [212, 281] on link "9. uzdevums" at bounding box center [210, 289] width 114 height 16
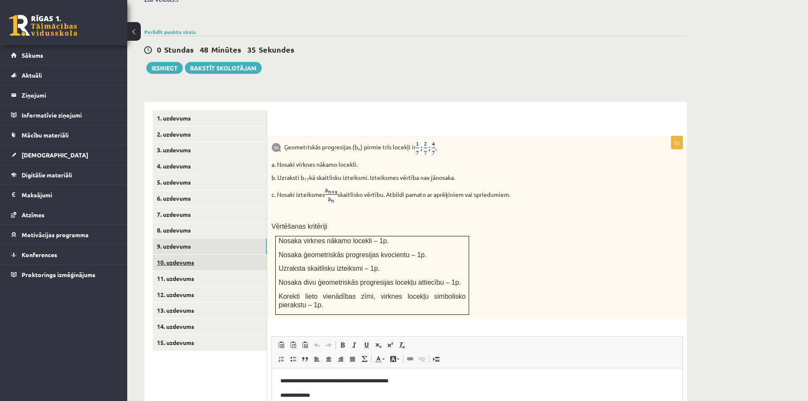
click at [210, 254] on link "10. uzdevums" at bounding box center [210, 262] width 114 height 16
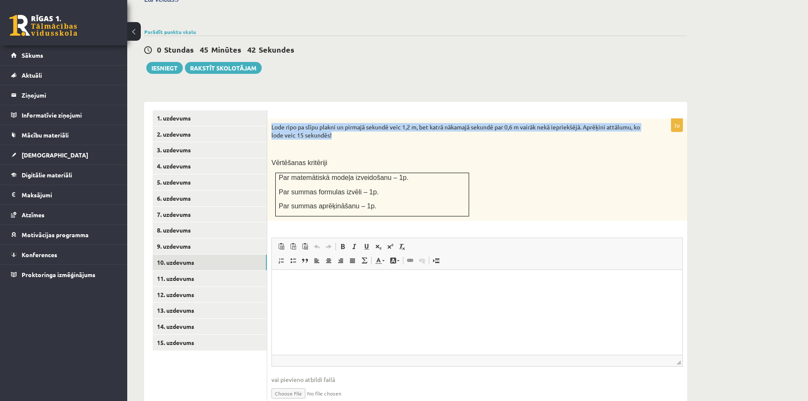
drag, startPoint x: 272, startPoint y: 108, endPoint x: 362, endPoint y: 120, distance: 91.1
click at [362, 123] on p "Lode ripo pa slīpu plakni un pirmajā sekundē veic 1,2 m, bet katrā nākamajā sek…" at bounding box center [455, 131] width 369 height 17
copy p "Lode ripo pa slīpu plakni un pirmajā sekundē veic 1,2 m, bet katrā nākamajā sek…"
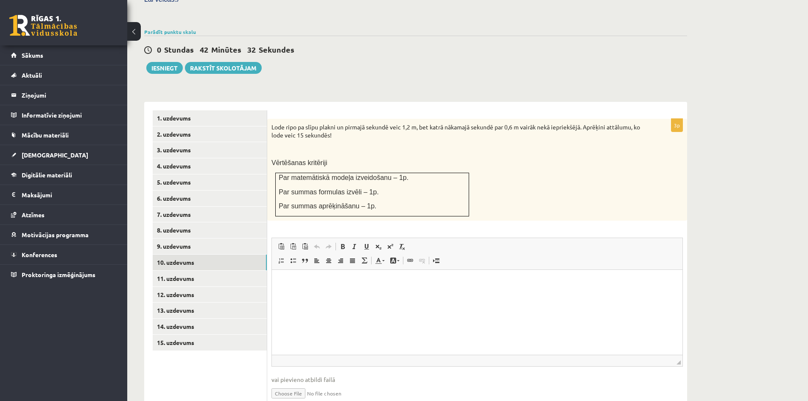
click at [408, 145] on p at bounding box center [455, 149] width 369 height 8
click at [208, 254] on link "10. uzdevums" at bounding box center [210, 262] width 114 height 16
click at [357, 292] on html at bounding box center [477, 283] width 410 height 26
click at [285, 283] on p "**********" at bounding box center [477, 282] width 394 height 9
click at [290, 283] on p "**********" at bounding box center [477, 282] width 394 height 9
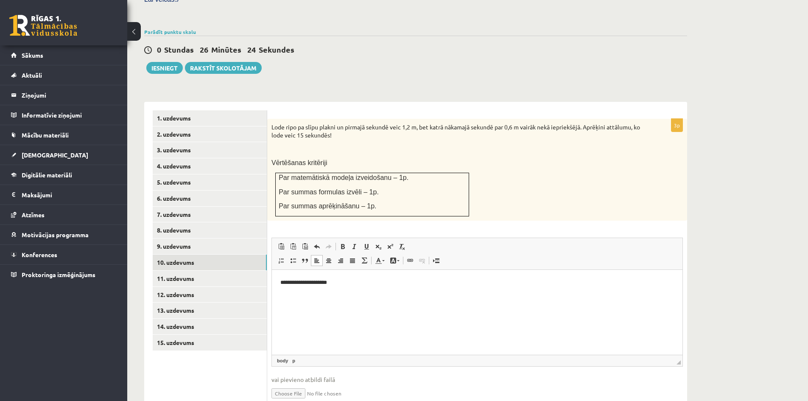
click at [296, 282] on p "**********" at bounding box center [477, 282] width 394 height 9
click at [338, 284] on p "**********" at bounding box center [477, 282] width 394 height 9
drag, startPoint x: 294, startPoint y: 284, endPoint x: 288, endPoint y: 283, distance: 6.8
click at [288, 283] on p "**********" at bounding box center [477, 282] width 394 height 9
drag, startPoint x: 297, startPoint y: 285, endPoint x: 303, endPoint y: 286, distance: 6.2
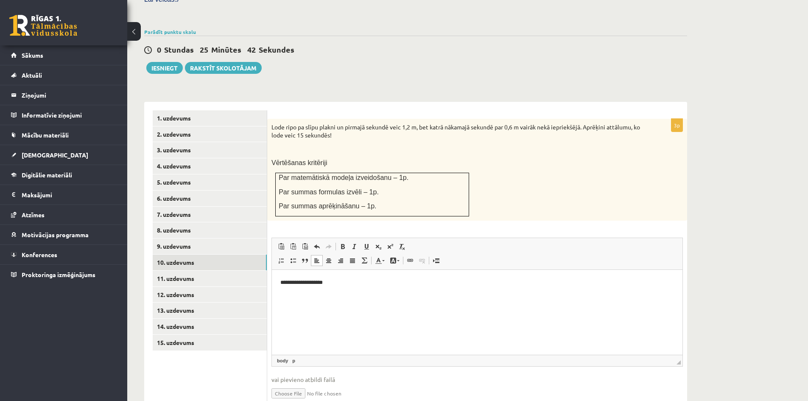
click at [297, 285] on p "**********" at bounding box center [477, 282] width 394 height 9
drag, startPoint x: 357, startPoint y: 282, endPoint x: 232, endPoint y: 277, distance: 125.6
click at [272, 277] on html "**********" at bounding box center [477, 283] width 410 height 26
click at [379, 243] on span at bounding box center [378, 246] width 7 height 7
click at [296, 284] on p "* *********" at bounding box center [477, 283] width 394 height 10
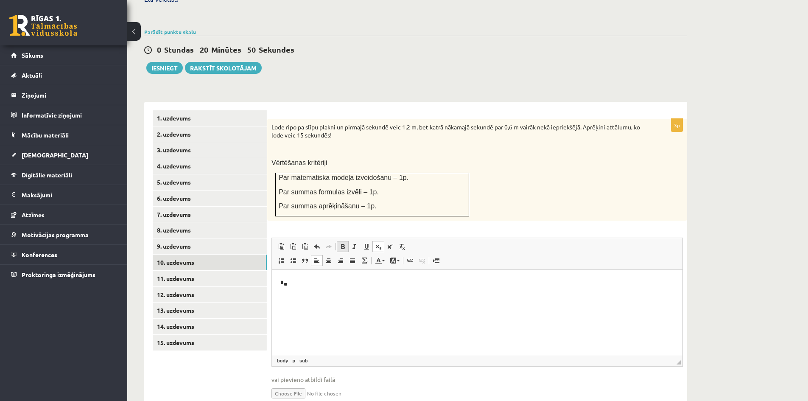
click at [343, 243] on span at bounding box center [342, 246] width 7 height 7
click at [379, 243] on span at bounding box center [378, 246] width 7 height 7
click at [345, 243] on span at bounding box center [342, 246] width 7 height 7
drag, startPoint x: 482, startPoint y: 138, endPoint x: 380, endPoint y: 230, distance: 137.2
click at [380, 241] on link "Подстрочный индекс" at bounding box center [378, 246] width 12 height 11
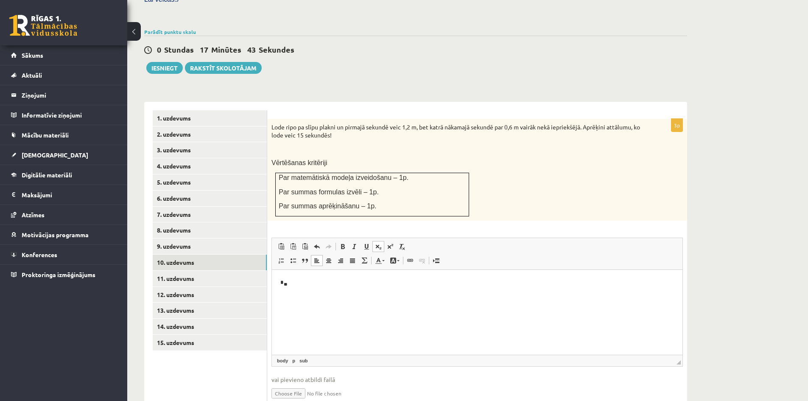
click at [380, 243] on span at bounding box center [378, 246] width 7 height 7
click at [379, 243] on span at bounding box center [378, 246] width 7 height 7
click at [377, 243] on span at bounding box center [378, 246] width 7 height 7
click at [380, 243] on span at bounding box center [378, 246] width 7 height 7
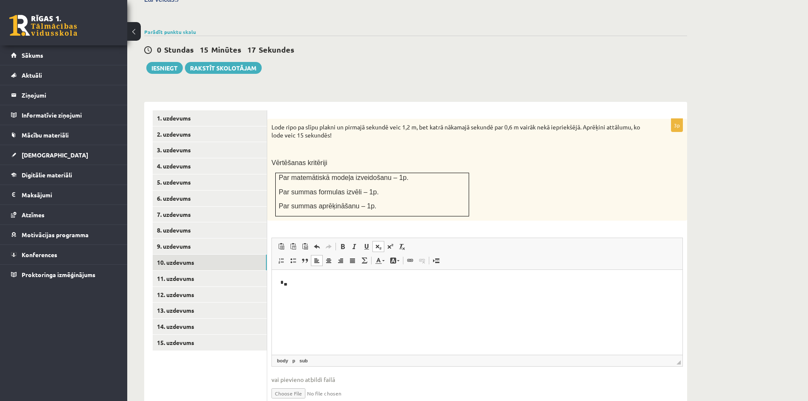
click at [377, 243] on span at bounding box center [378, 246] width 7 height 7
click at [378, 243] on span at bounding box center [378, 246] width 7 height 7
click at [377, 243] on span at bounding box center [378, 246] width 7 height 7
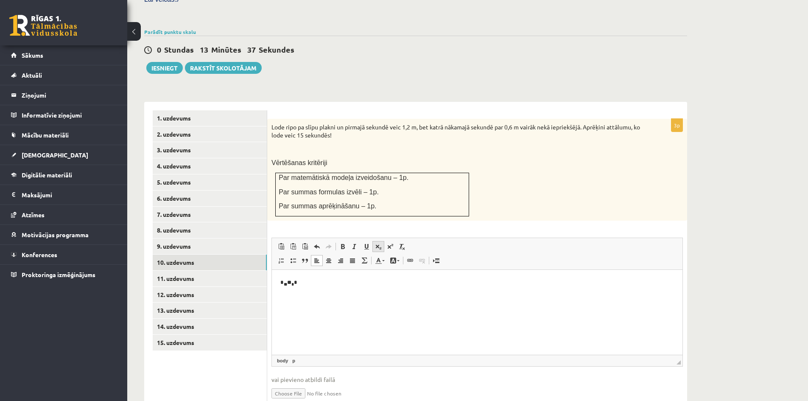
click at [378, 243] on span at bounding box center [378, 246] width 7 height 7
click at [292, 281] on p "* ** ** * * ** ********" at bounding box center [477, 283] width 394 height 10
click at [313, 283] on p "* ** *** * * ** ********" at bounding box center [477, 283] width 394 height 10
click at [405, 243] on span at bounding box center [402, 246] width 7 height 7
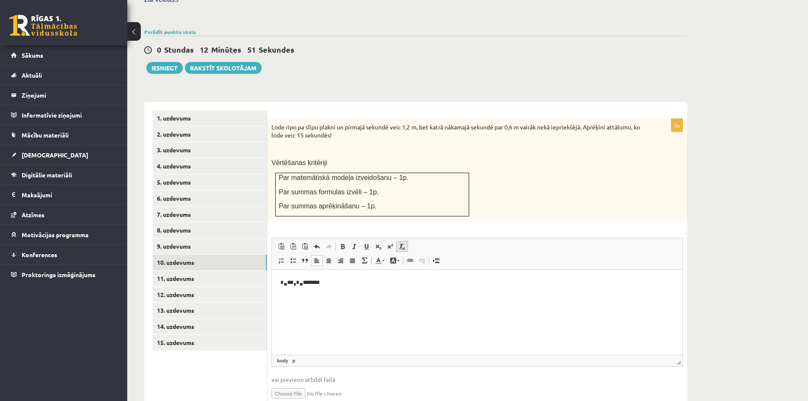
click at [404, 243] on span at bounding box center [402, 246] width 7 height 7
click at [379, 243] on span at bounding box center [378, 246] width 7 height 7
click at [401, 243] on span at bounding box center [402, 246] width 7 height 7
click at [372, 241] on link "Подчеркнутый Комбинация клавиш Ctrl+U" at bounding box center [366, 246] width 12 height 11
click at [290, 243] on span at bounding box center [293, 246] width 7 height 7
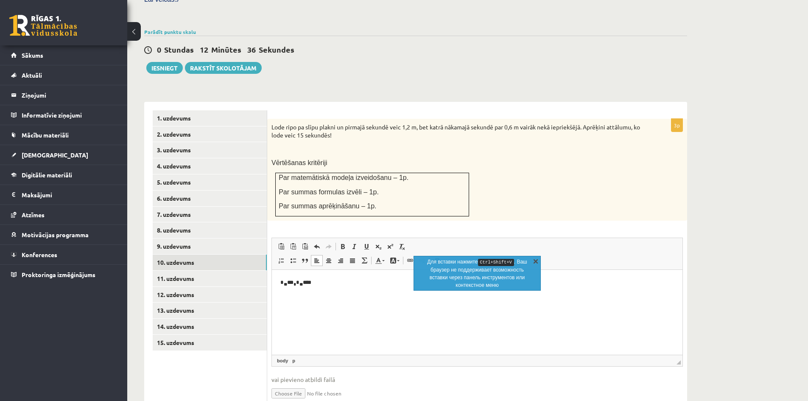
click at [535, 261] on link "X" at bounding box center [535, 261] width 8 height 8
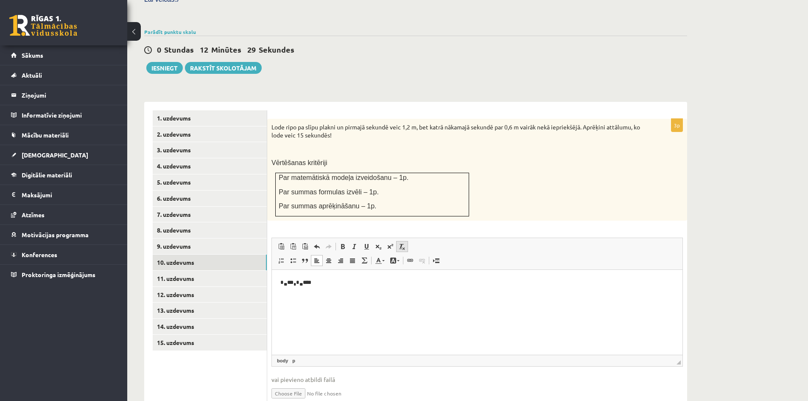
click at [402, 243] on span at bounding box center [402, 246] width 7 height 7
click at [342, 284] on p "* ** *** * * ** ****" at bounding box center [477, 283] width 394 height 10
click at [318, 282] on p "* ** *** * * ** ******" at bounding box center [477, 283] width 394 height 10
click at [299, 296] on p "**" at bounding box center [477, 298] width 394 height 9
click at [388, 243] on span at bounding box center [390, 246] width 7 height 7
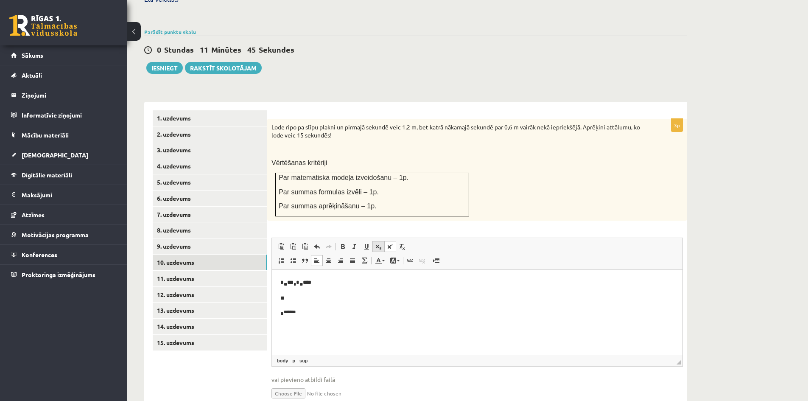
click at [377, 243] on span at bounding box center [378, 246] width 7 height 7
click at [378, 243] on span at bounding box center [378, 246] width 7 height 7
click at [407, 241] on link "Убрать форматирование" at bounding box center [402, 246] width 12 height 11
click at [291, 327] on p "**" at bounding box center [477, 329] width 394 height 10
click at [300, 344] on p "***" at bounding box center [477, 343] width 394 height 9
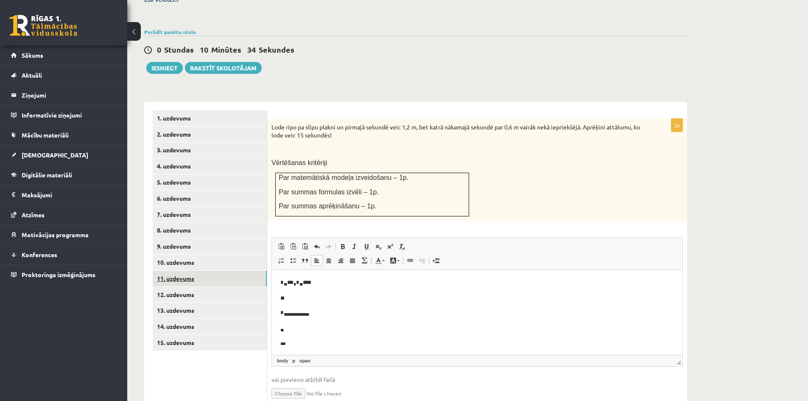
click at [226, 271] on link "11. uzdevums" at bounding box center [210, 279] width 114 height 16
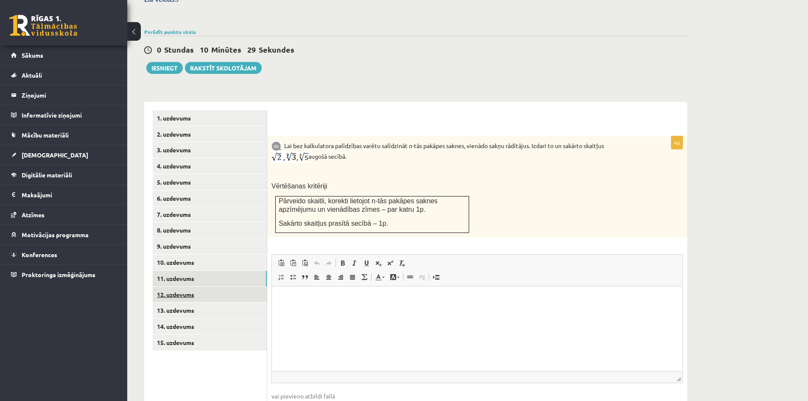
click at [220, 287] on link "12. uzdevums" at bounding box center [210, 295] width 114 height 16
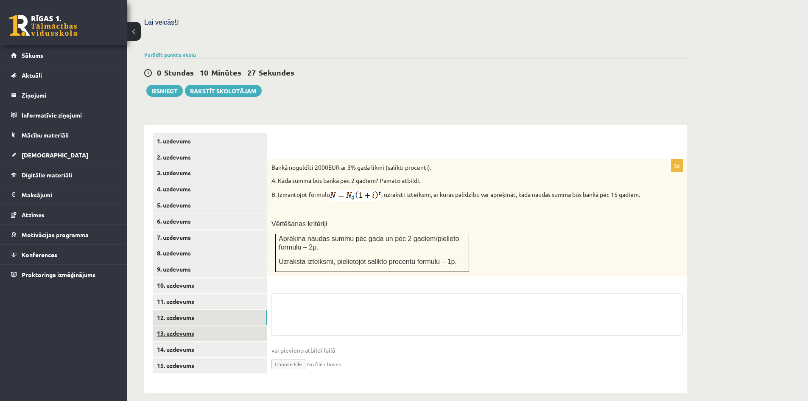
scroll to position [266, 0]
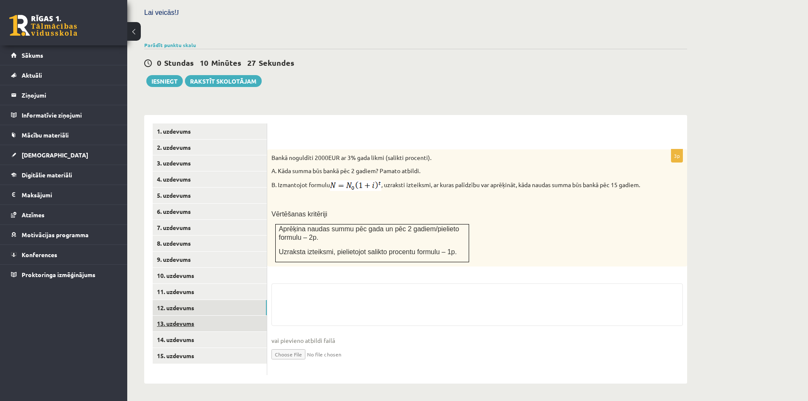
click at [201, 316] on link "13. uzdevums" at bounding box center [210, 324] width 114 height 16
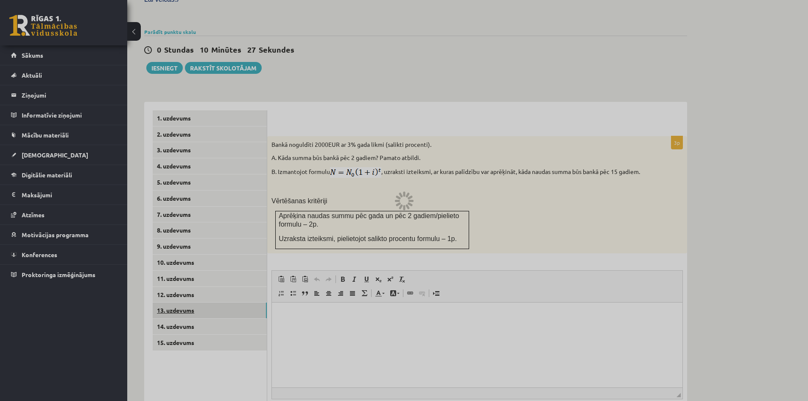
scroll to position [0, 0]
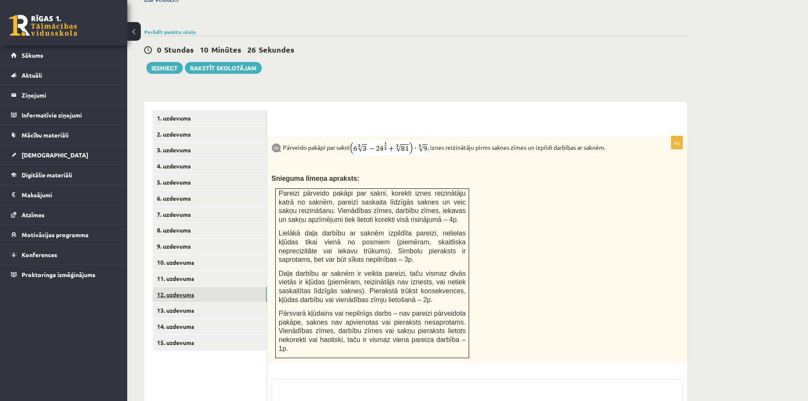
click at [201, 287] on link "12. uzdevums" at bounding box center [210, 295] width 114 height 16
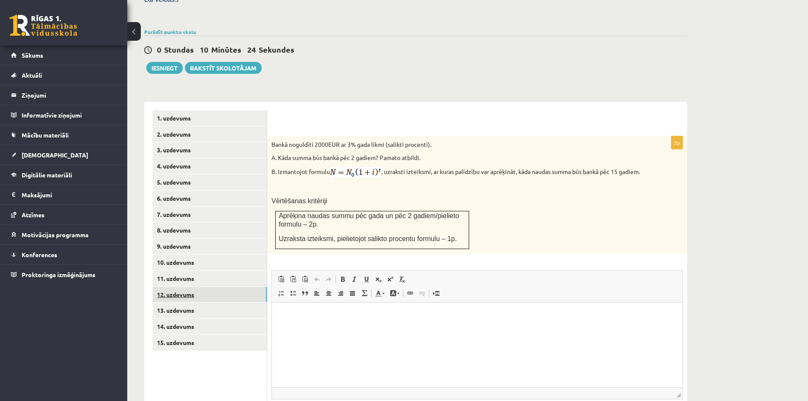
click at [209, 287] on link "12. uzdevums" at bounding box center [210, 295] width 114 height 16
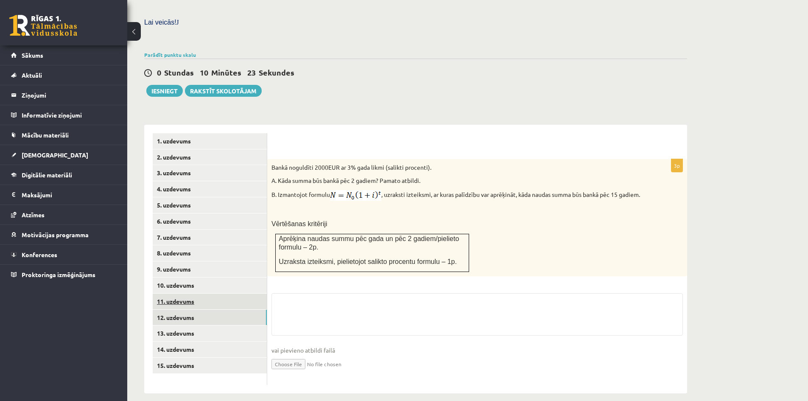
click at [211, 293] on link "11. uzdevums" at bounding box center [210, 301] width 114 height 16
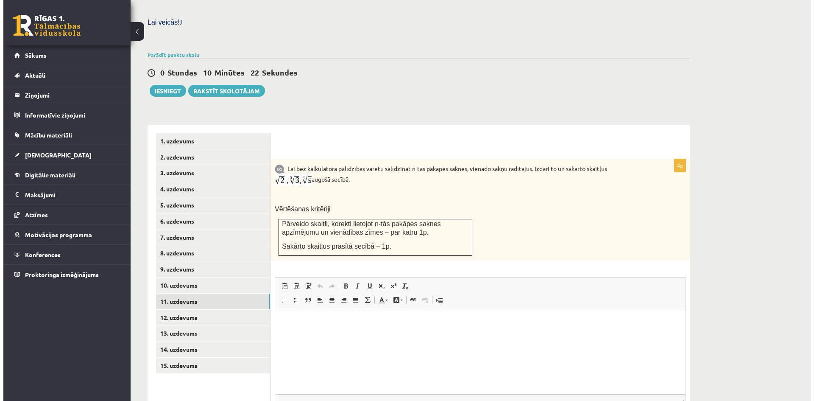
scroll to position [0, 0]
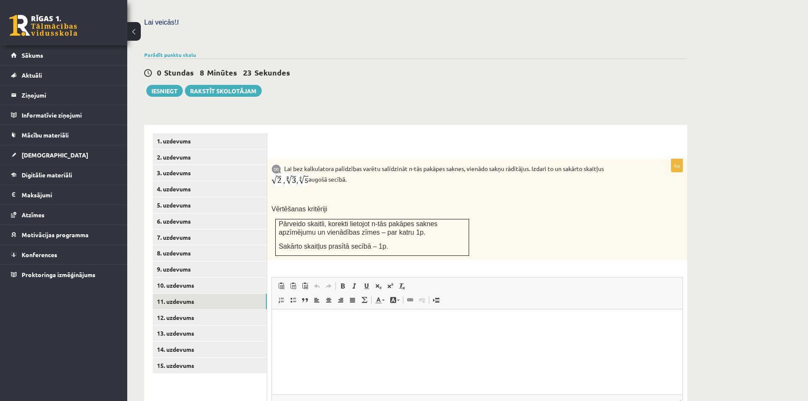
click at [308, 174] on img at bounding box center [289, 180] width 37 height 12
drag, startPoint x: 602, startPoint y: 149, endPoint x: 620, endPoint y: 149, distance: 17.8
click at [620, 163] on p "Lai bez kalkulatora palīdzības varētu salīdzināt n-tās pakāpes saknes, vienādo …" at bounding box center [455, 174] width 369 height 22
click at [285, 294] on link "Вставить / удалить нумерованный список" at bounding box center [281, 299] width 12 height 11
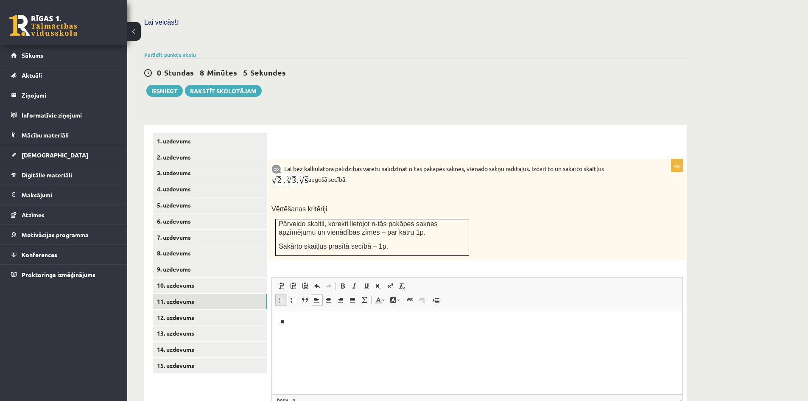
click at [285, 294] on link "Вставить / удалить нумерованный список" at bounding box center [281, 299] width 12 height 11
drag, startPoint x: 314, startPoint y: 318, endPoint x: 278, endPoint y: 319, distance: 35.6
click at [278, 320] on html "**" at bounding box center [477, 322] width 410 height 26
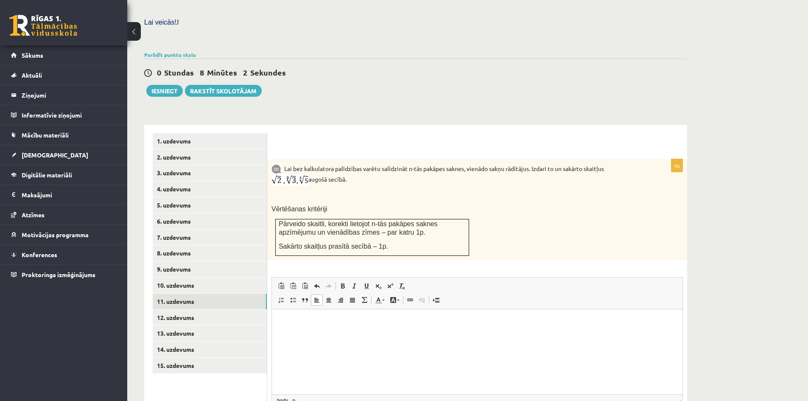
click at [295, 294] on span "Вставить / удалить нумерованный список Вставить / удалить маркированный список …" at bounding box center [323, 301] width 97 height 14
click at [295, 296] on span at bounding box center [293, 299] width 7 height 7
click at [309, 294] on link "Цитата" at bounding box center [305, 299] width 12 height 11
click at [366, 296] on span at bounding box center [364, 299] width 7 height 7
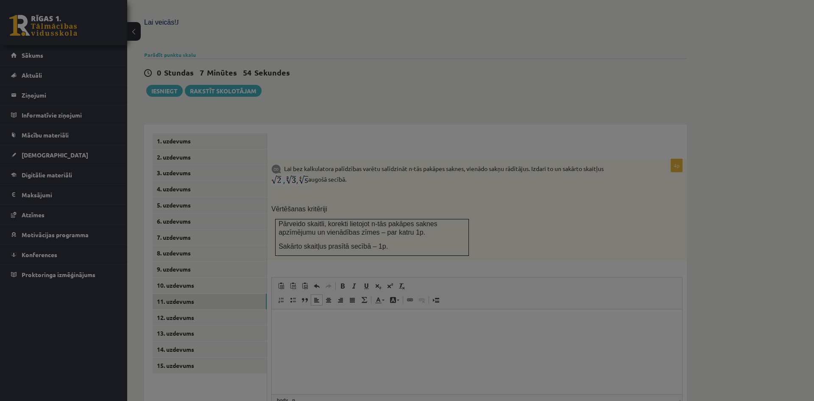
type textarea "**********"
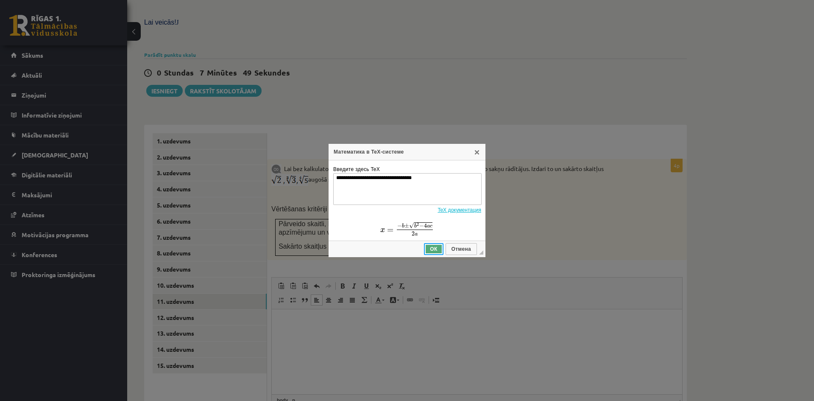
click at [434, 252] on span "ОК" at bounding box center [433, 249] width 17 height 6
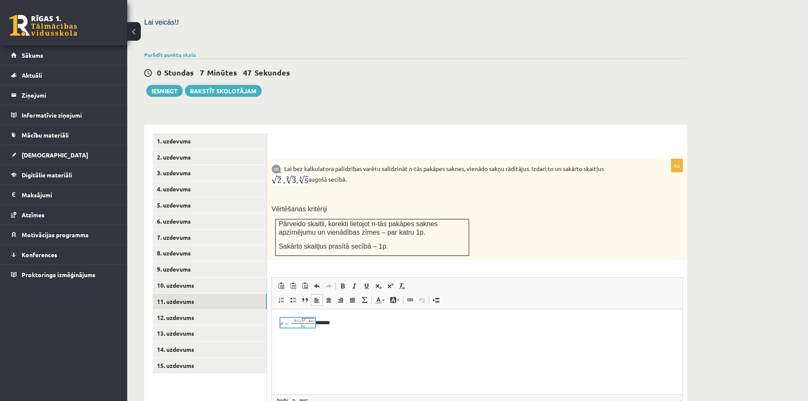
click at [327, 325] on p "*******" at bounding box center [477, 323] width 394 height 10
drag, startPoint x: 327, startPoint y: 325, endPoint x: 254, endPoint y: 321, distance: 73.0
click at [272, 321] on html at bounding box center [477, 322] width 410 height 27
click at [318, 321] on p "Визуальный текстовый редактор, wiswyg-editor-user-answer-47363939558300" at bounding box center [477, 323] width 394 height 10
click at [365, 296] on span at bounding box center [364, 299] width 7 height 7
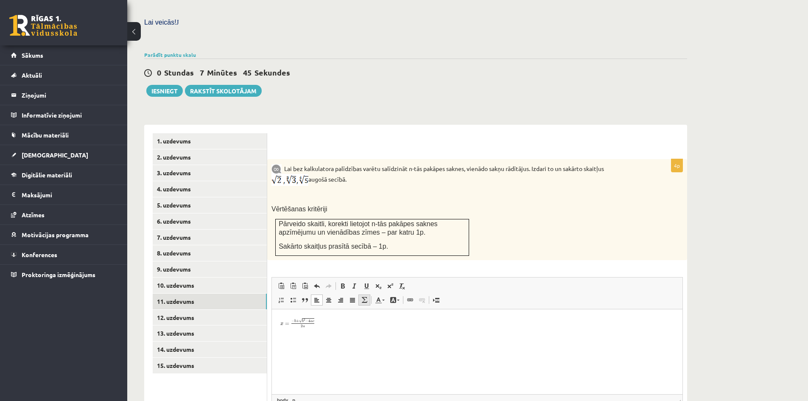
type textarea "**********"
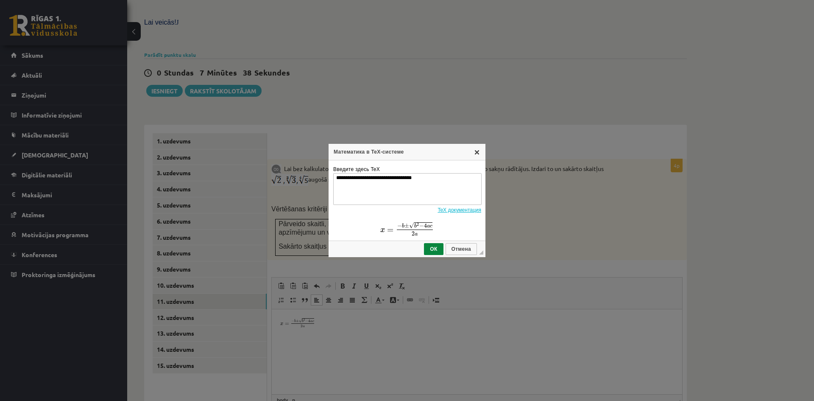
click at [475, 150] on link "X" at bounding box center [477, 151] width 7 height 7
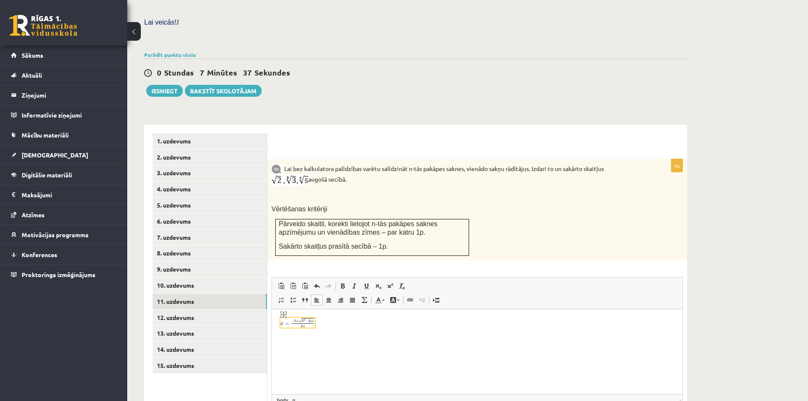
drag, startPoint x: 322, startPoint y: 327, endPoint x: 308, endPoint y: 327, distance: 13.6
click at [308, 327] on p "Визуальный текстовый редактор, wiswyg-editor-user-answer-47363939558300" at bounding box center [477, 323] width 394 height 10
drag, startPoint x: 325, startPoint y: 322, endPoint x: 271, endPoint y: 321, distance: 54.3
click at [272, 321] on html at bounding box center [477, 322] width 410 height 27
click at [619, 165] on div "Lai bez kalkulatora palīdzības varētu salīdzināt n-tās pakāpes saknes, vienādo …" at bounding box center [477, 209] width 420 height 101
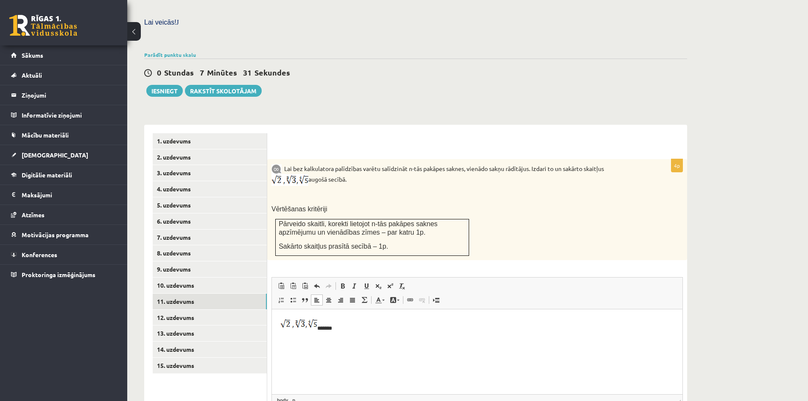
click at [327, 330] on p "*******" at bounding box center [477, 325] width 394 height 14
click at [334, 341] on html "*******" at bounding box center [477, 324] width 410 height 31
click at [332, 341] on html "*******" at bounding box center [477, 324] width 410 height 31
click at [332, 328] on p "Визуальный текстовый редактор, wiswyg-editor-user-answer-47363939558300" at bounding box center [477, 325] width 394 height 14
click at [282, 323] on img "Визуальный текстовый редактор, wiswyg-editor-user-answer-47363939558300" at bounding box center [298, 324] width 37 height 12
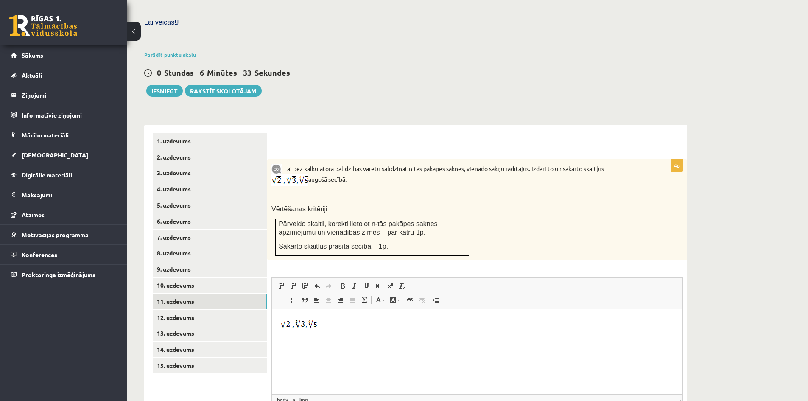
click at [325, 324] on p "Визуальный текстовый редактор, wiswyg-editor-user-answer-47363939558300" at bounding box center [477, 325] width 394 height 14
click at [204, 277] on link "10. uzdevums" at bounding box center [210, 285] width 114 height 16
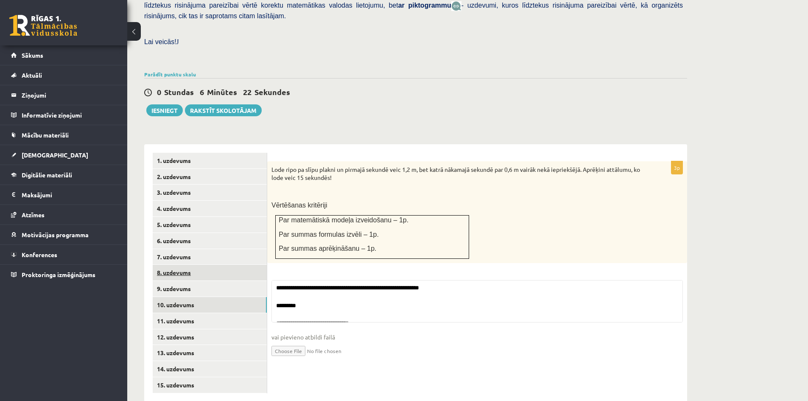
click at [205, 265] on link "8. uzdevums" at bounding box center [210, 273] width 114 height 16
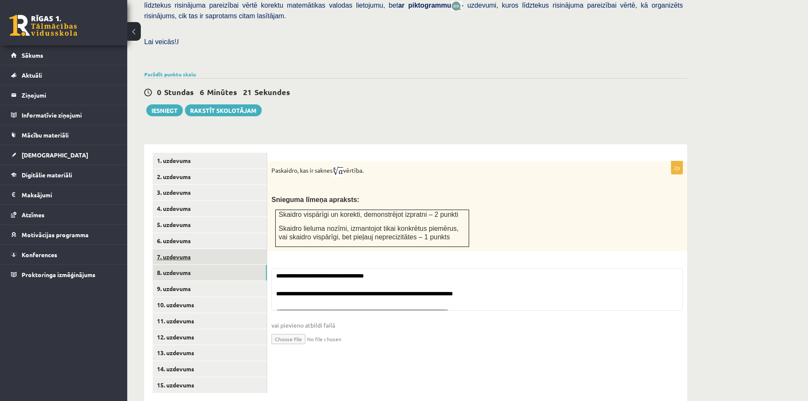
click at [206, 249] on link "7. uzdevums" at bounding box center [210, 257] width 114 height 16
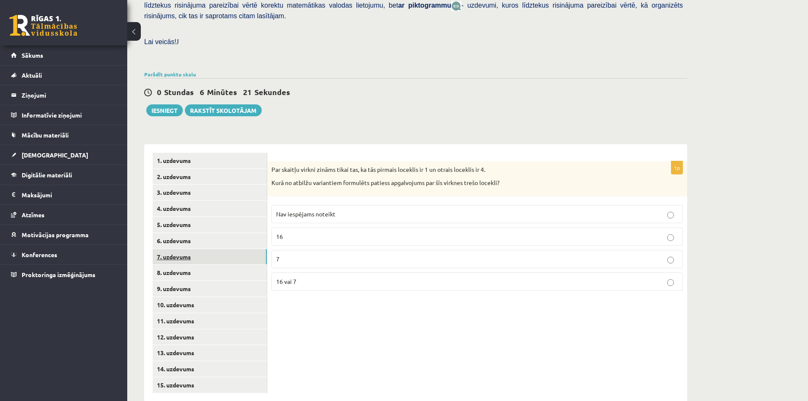
click at [207, 249] on link "7. uzdevums" at bounding box center [210, 257] width 114 height 16
click at [209, 233] on link "6. uzdevums" at bounding box center [210, 241] width 114 height 16
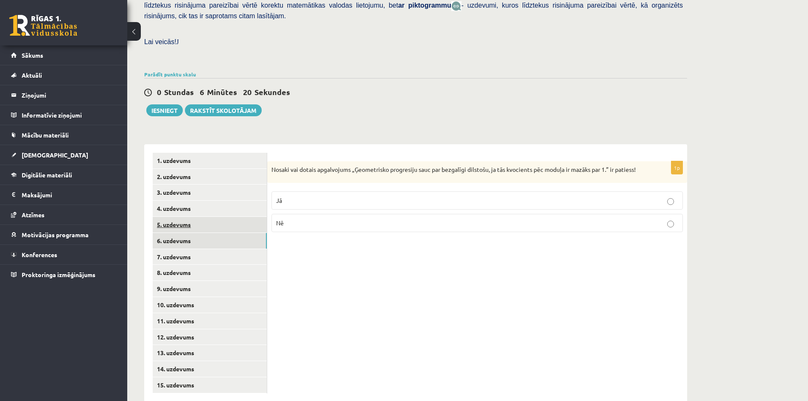
click at [214, 217] on link "5. uzdevums" at bounding box center [210, 225] width 114 height 16
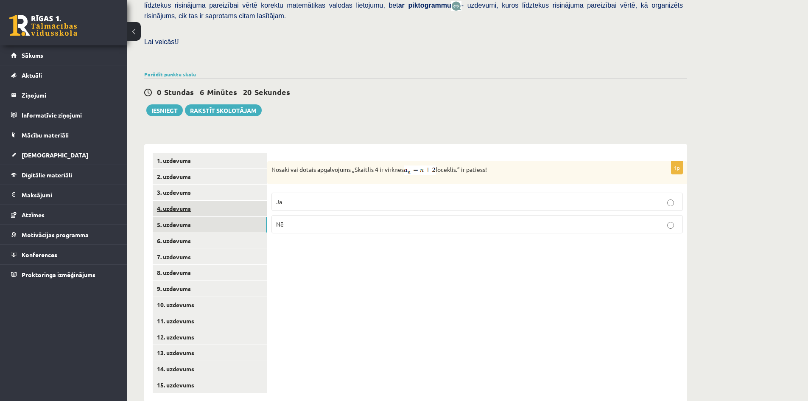
click at [220, 201] on link "4. uzdevums" at bounding box center [210, 209] width 114 height 16
click at [224, 184] on link "3. uzdevums" at bounding box center [210, 192] width 114 height 16
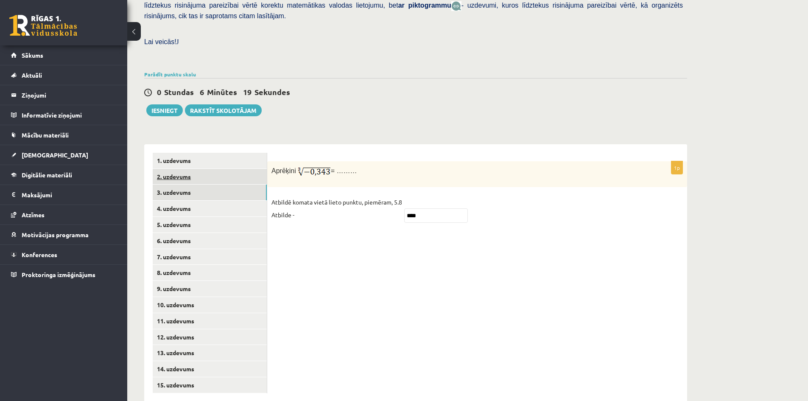
click at [231, 169] on link "2. uzdevums" at bounding box center [210, 177] width 114 height 16
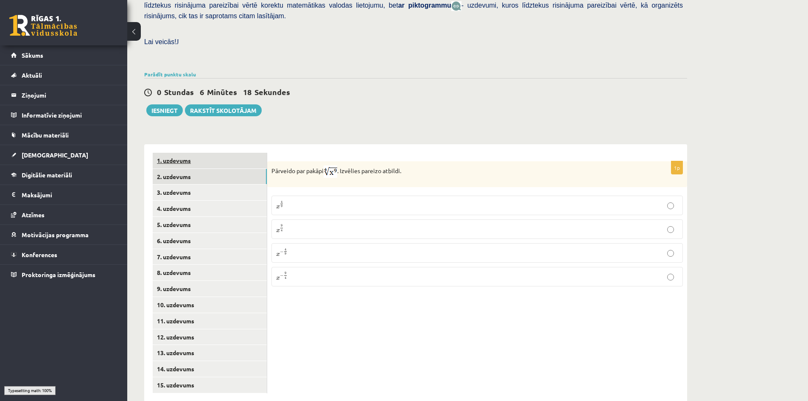
click at [230, 153] on link "1. uzdevums" at bounding box center [210, 161] width 114 height 16
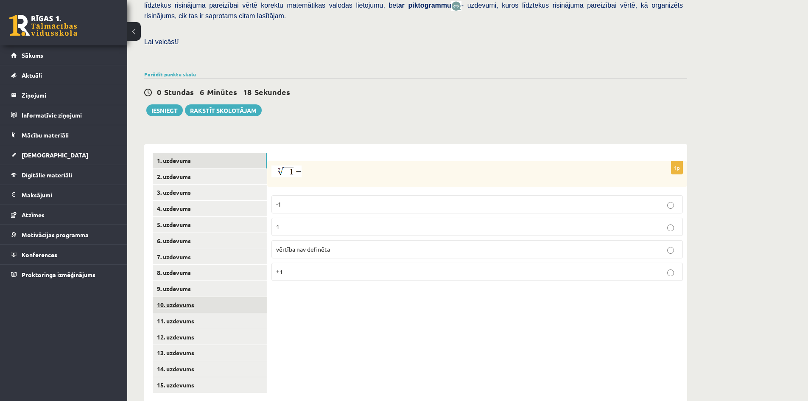
click at [208, 297] on link "10. uzdevums" at bounding box center [210, 305] width 114 height 16
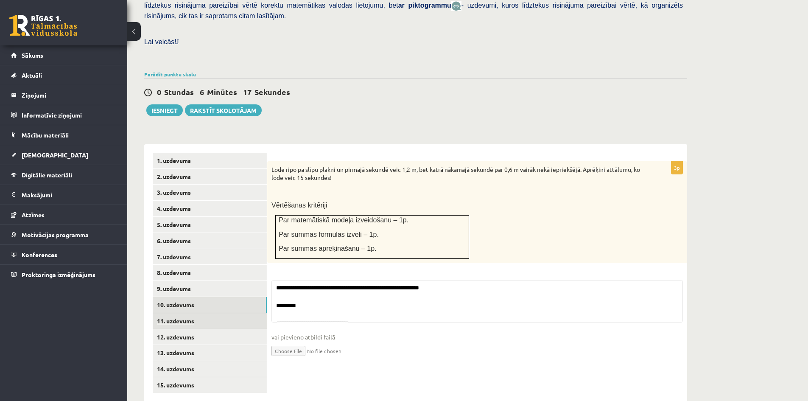
click at [201, 313] on link "11. uzdevums" at bounding box center [210, 321] width 114 height 16
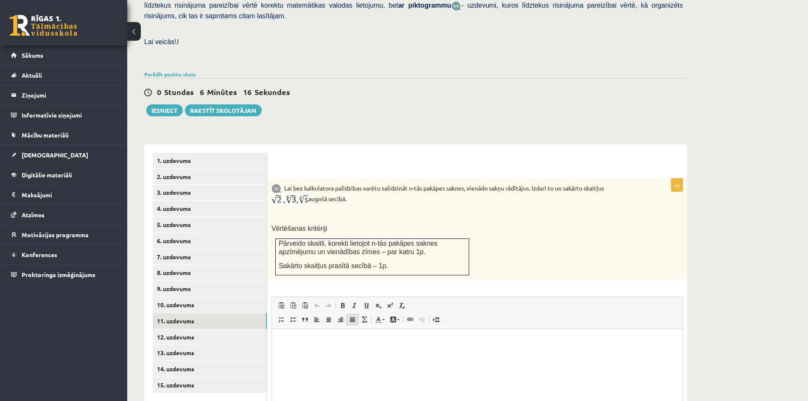
scroll to position [0, 0]
click at [351, 349] on html at bounding box center [477, 342] width 410 height 26
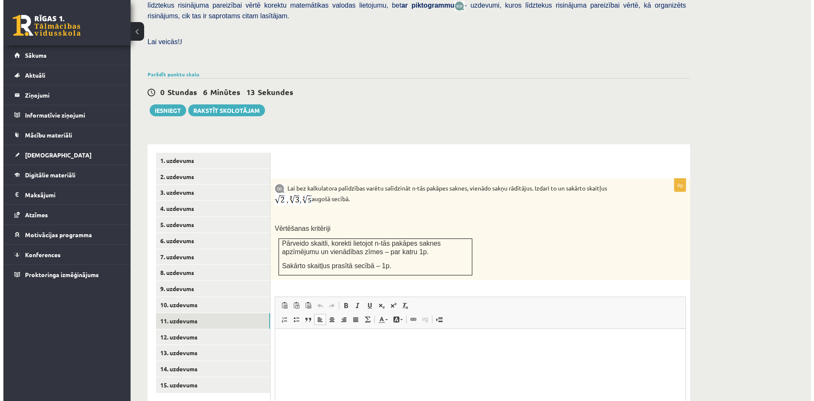
scroll to position [266, 0]
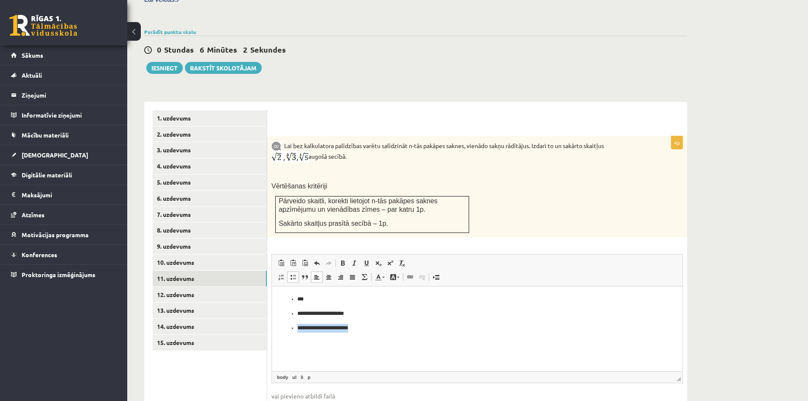
drag, startPoint x: 366, startPoint y: 327, endPoint x: 297, endPoint y: 324, distance: 68.7
click at [297, 324] on ul "**********" at bounding box center [477, 313] width 394 height 37
copy p "**********"
click at [365, 274] on span at bounding box center [364, 277] width 7 height 7
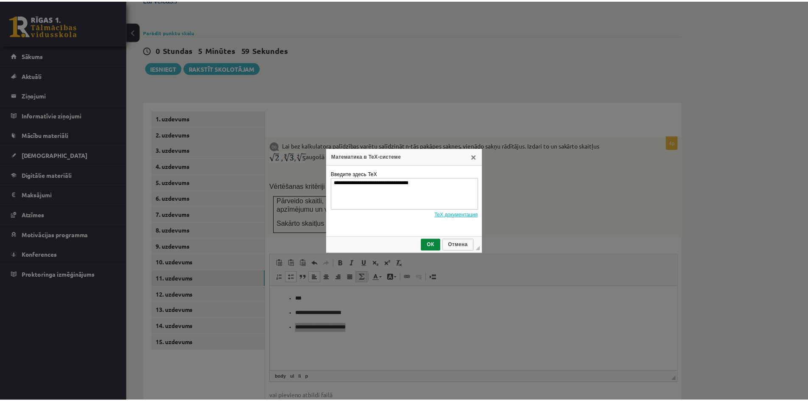
scroll to position [0, 0]
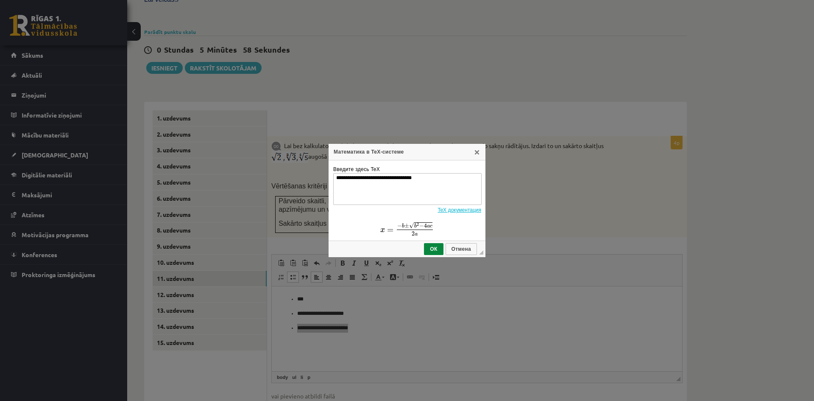
drag, startPoint x: 422, startPoint y: 181, endPoint x: 304, endPoint y: 176, distance: 117.6
click at [314, 175] on div "**********" at bounding box center [407, 200] width 814 height 401
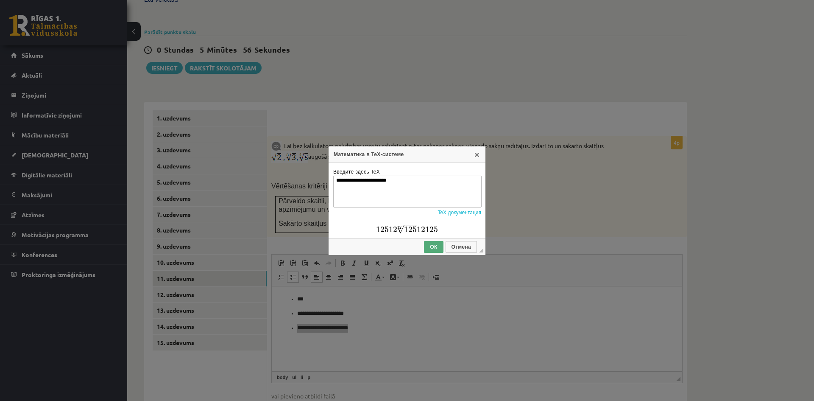
type textarea "**********"
click at [436, 249] on span "ОК" at bounding box center [433, 247] width 17 height 6
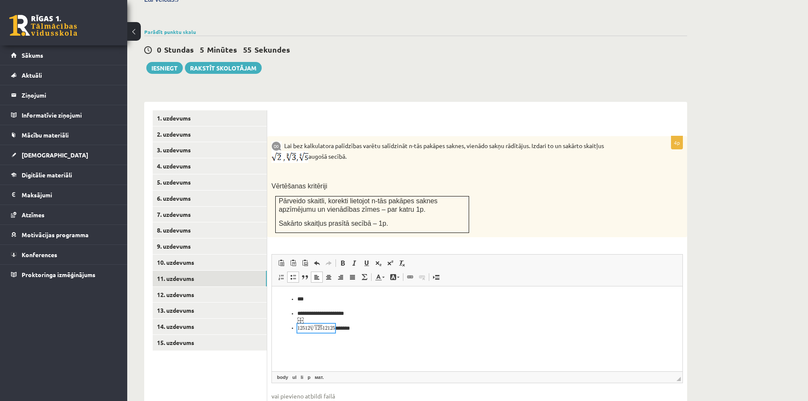
click at [309, 327] on img "мат. виджет" at bounding box center [316, 343] width 38 height 38
click at [309, 329] on img "мат. виджет" at bounding box center [316, 343] width 38 height 38
click at [363, 274] on span at bounding box center [364, 277] width 7 height 7
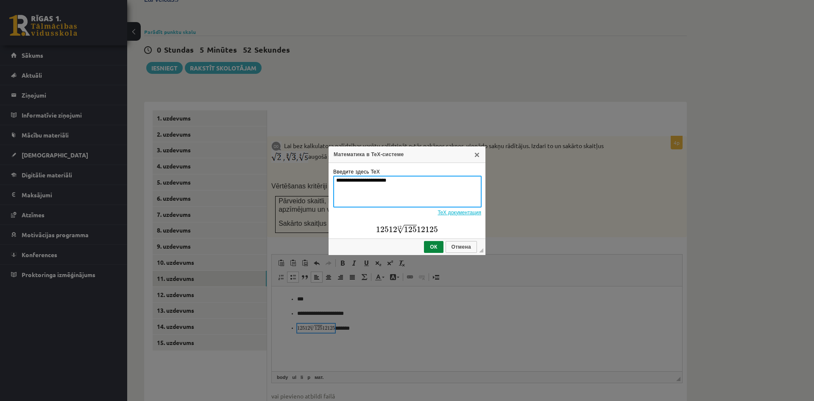
drag, startPoint x: 350, startPoint y: 180, endPoint x: 282, endPoint y: 181, distance: 68.7
click at [307, 180] on div "**********" at bounding box center [407, 200] width 814 height 401
drag, startPoint x: 384, startPoint y: 179, endPoint x: 363, endPoint y: 176, distance: 21.7
click at [363, 176] on textarea "**********" at bounding box center [407, 192] width 148 height 32
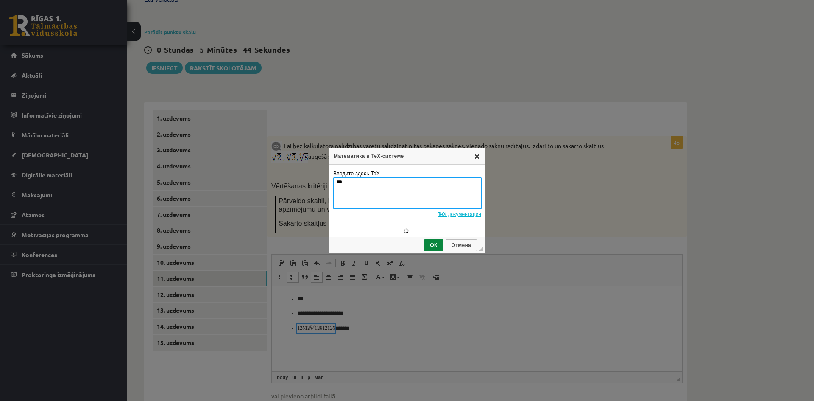
type textarea "***"
click at [478, 153] on link "X" at bounding box center [477, 156] width 7 height 7
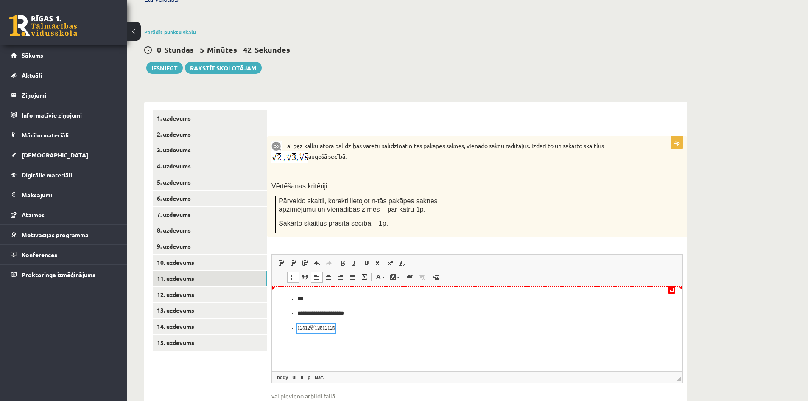
click at [374, 299] on p "***" at bounding box center [477, 299] width 360 height 9
click at [345, 330] on p "Визуальный текстовый редактор, wiswyg-editor-user-answer-47363995557400" at bounding box center [477, 328] width 360 height 9
click at [363, 274] on span at bounding box center [364, 277] width 7 height 7
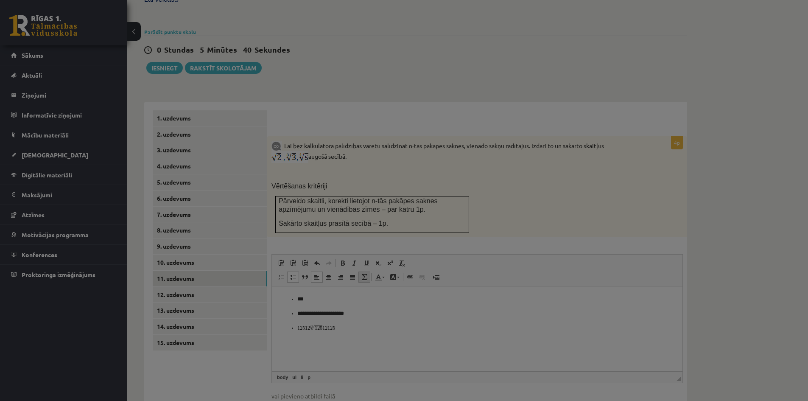
type textarea "**********"
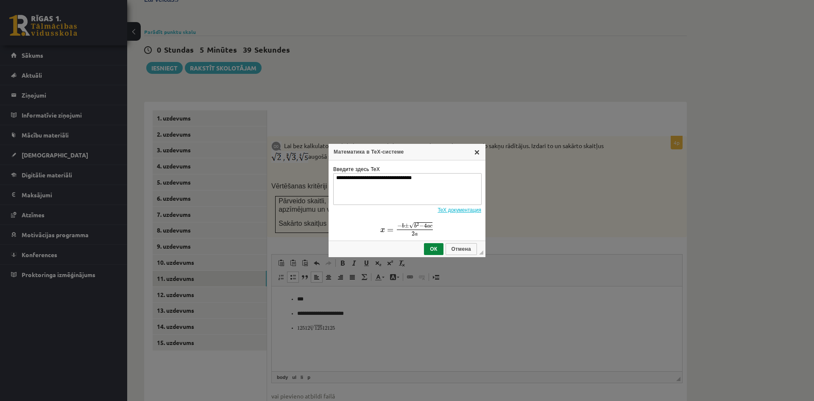
click at [478, 148] on link "X" at bounding box center [477, 151] width 7 height 7
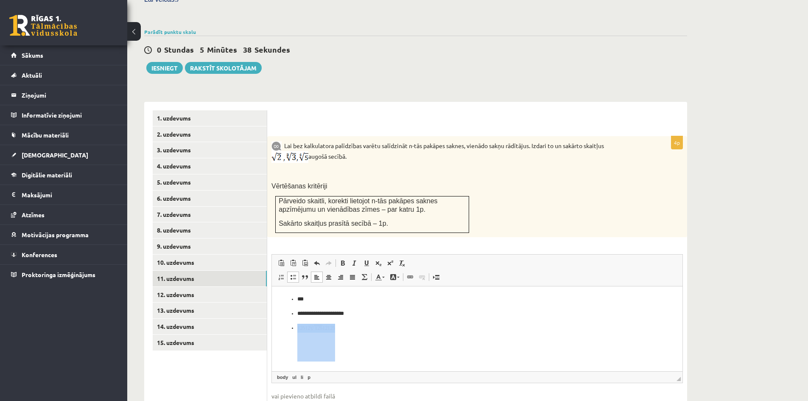
drag, startPoint x: 339, startPoint y: 330, endPoint x: 271, endPoint y: 322, distance: 68.7
click at [272, 322] on html "**********" at bounding box center [477, 313] width 410 height 55
copy p "Визуальный текстовый редактор, wiswyg-editor-user-answer-47363995557400"
click at [368, 271] on link "Математика" at bounding box center [364, 276] width 12 height 11
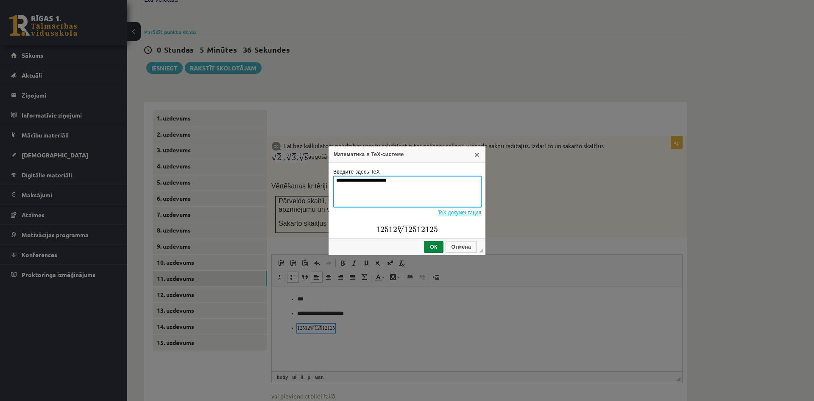
drag, startPoint x: 402, startPoint y: 179, endPoint x: 266, endPoint y: 170, distance: 136.4
click at [293, 177] on div "**********" at bounding box center [407, 200] width 814 height 401
paste textarea
type textarea "* *"
click at [477, 151] on link "X" at bounding box center [477, 154] width 7 height 7
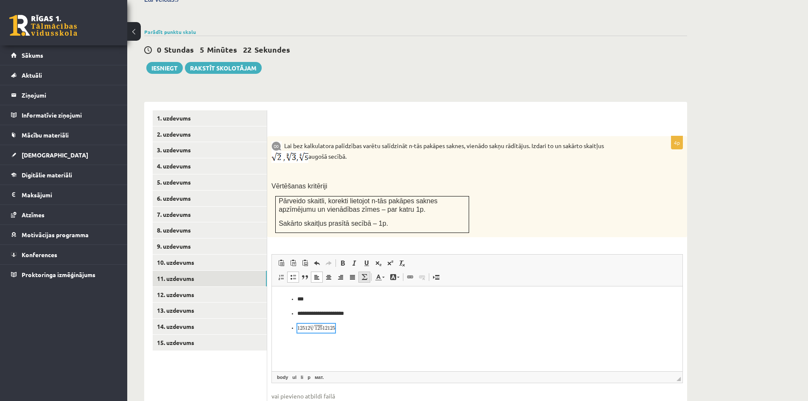
click at [360, 271] on link "Математика" at bounding box center [364, 276] width 12 height 11
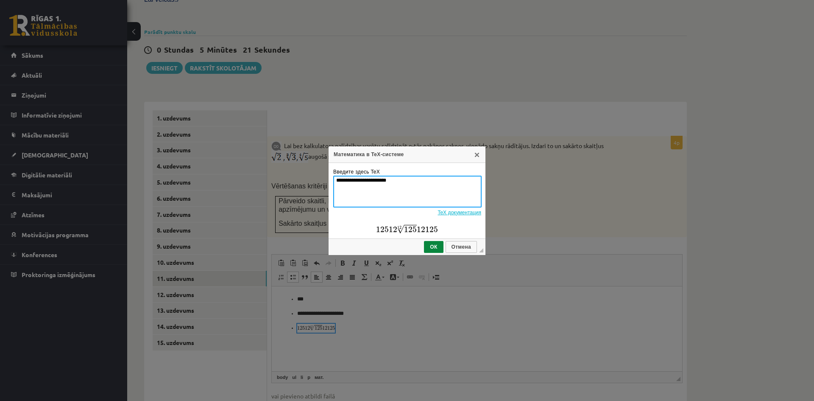
drag, startPoint x: 403, startPoint y: 178, endPoint x: 281, endPoint y: 169, distance: 122.4
click at [299, 172] on div "**********" at bounding box center [407, 200] width 814 height 401
type textarea "*** ** *****"
click at [479, 154] on link "X" at bounding box center [477, 154] width 7 height 7
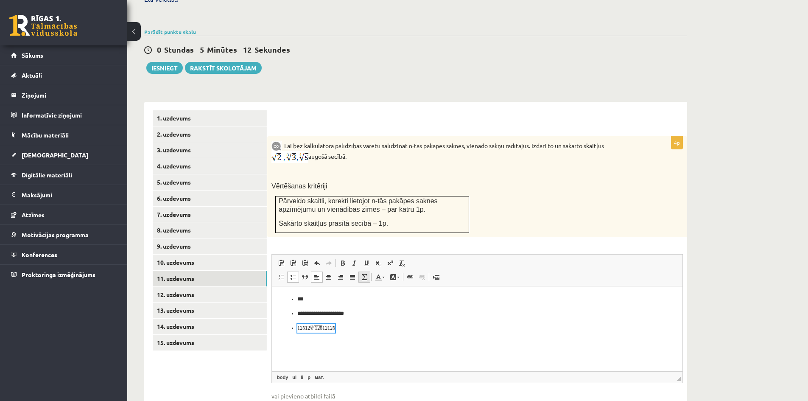
click at [360, 271] on link "Математика" at bounding box center [364, 276] width 12 height 11
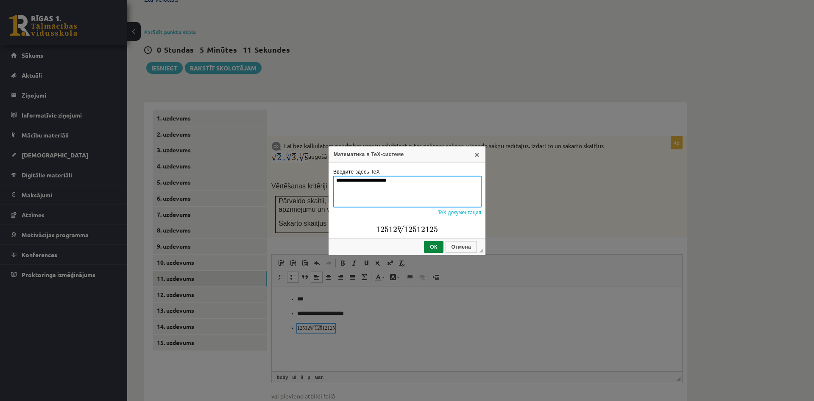
drag, startPoint x: 401, startPoint y: 186, endPoint x: 294, endPoint y: 183, distance: 107.3
click at [323, 186] on div "**********" at bounding box center [407, 200] width 814 height 401
paste textarea "** ****"
drag, startPoint x: 358, startPoint y: 196, endPoint x: 311, endPoint y: 160, distance: 59.5
click at [315, 165] on div "Математика в TeX-системе X Введите здесь TeX ** ** **** * TeX документация ◢ ОК…" at bounding box center [407, 200] width 814 height 401
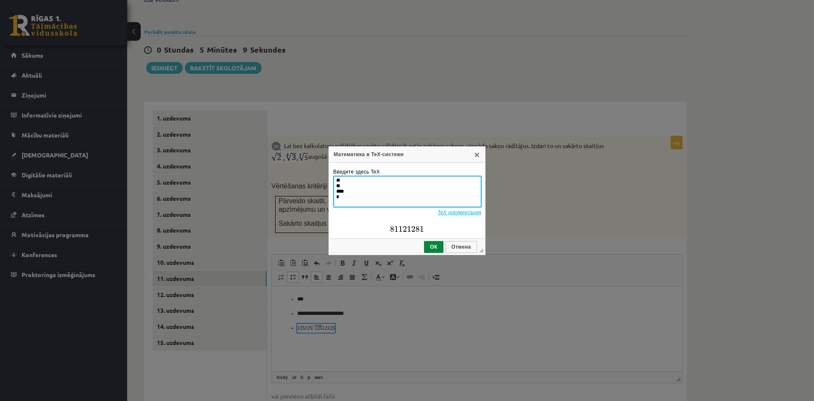
paste textarea
drag, startPoint x: 379, startPoint y: 190, endPoint x: 299, endPoint y: 131, distance: 99.1
click at [302, 132] on div "Математика в TeX-системе X Введите здесь TeX ** ** **** * TeX документация ◢ ОК…" at bounding box center [407, 200] width 814 height 401
paste textarea "* ** *****"
type textarea "*** ** ***** * *"
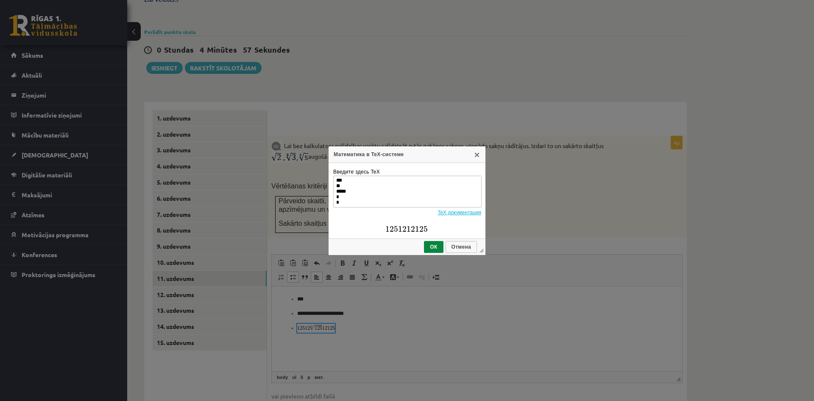
drag, startPoint x: 477, startPoint y: 153, endPoint x: 448, endPoint y: 51, distance: 105.8
click at [477, 153] on link "X" at bounding box center [477, 154] width 7 height 7
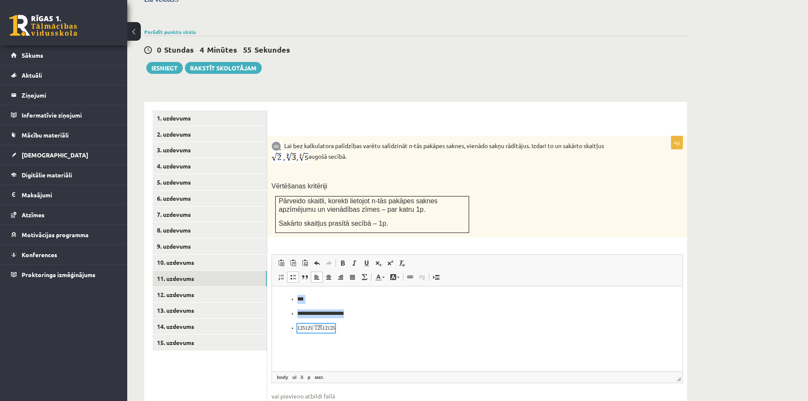
drag, startPoint x: 346, startPoint y: 321, endPoint x: 235, endPoint y: 284, distance: 117.2
click at [272, 286] on html "**********" at bounding box center [477, 313] width 410 height 55
drag, startPoint x: 334, startPoint y: 316, endPoint x: 324, endPoint y: 313, distance: 10.0
click at [322, 313] on img "мат. виджет" at bounding box center [316, 328] width 38 height 38
click at [309, 313] on p "*******" at bounding box center [477, 313] width 360 height 9
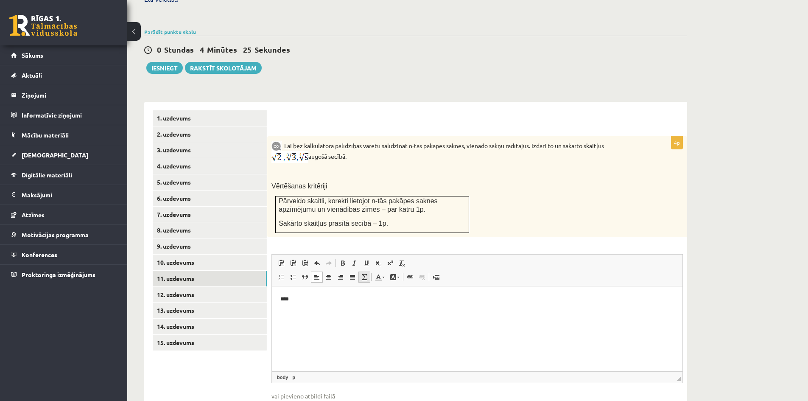
click at [366, 274] on span at bounding box center [364, 277] width 7 height 7
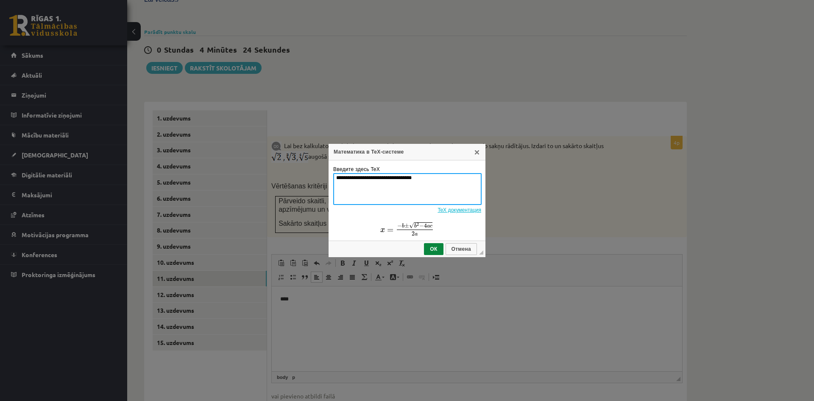
drag, startPoint x: 414, startPoint y: 176, endPoint x: 320, endPoint y: 178, distance: 94.2
click at [322, 178] on div "**********" at bounding box center [407, 200] width 814 height 401
paste textarea
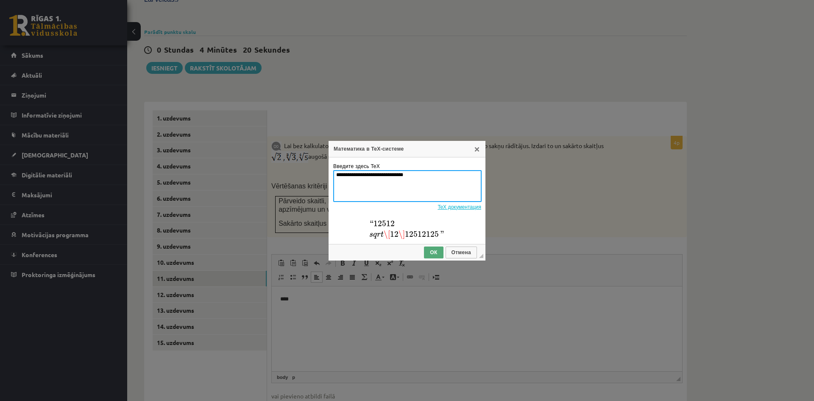
type textarea "**********"
click at [437, 255] on span "ОК" at bounding box center [433, 252] width 17 height 6
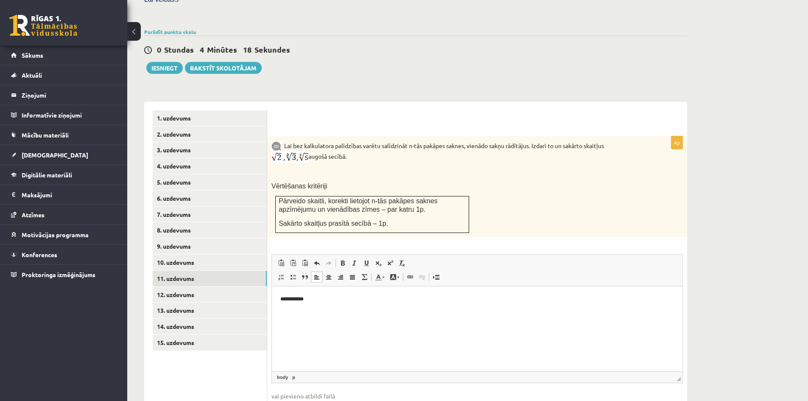
click at [338, 295] on p "**** *******" at bounding box center [477, 299] width 394 height 9
click at [199, 287] on link "12. uzdevums" at bounding box center [210, 295] width 114 height 16
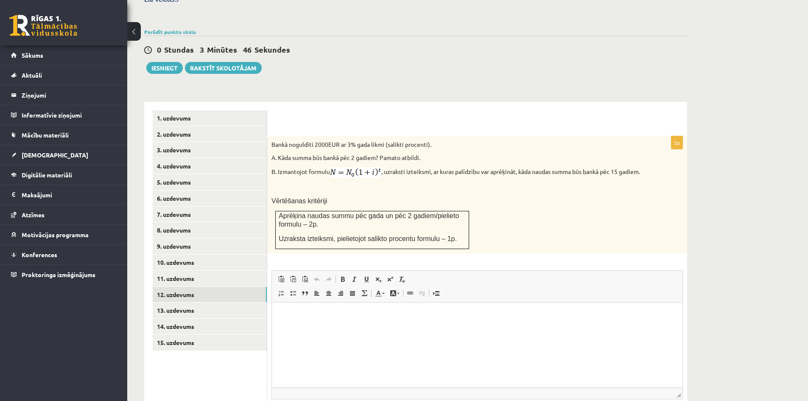
click at [347, 318] on p "Визуальный текстовый редактор, wiswyg-editor-user-answer-47363763038880" at bounding box center [477, 315] width 394 height 9
click at [323, 316] on p "**********" at bounding box center [477, 315] width 394 height 9
click at [391, 276] on span at bounding box center [390, 279] width 7 height 7
click at [349, 329] on html "**********" at bounding box center [477, 315] width 410 height 27
click at [371, 322] on html "**********" at bounding box center [477, 315] width 410 height 27
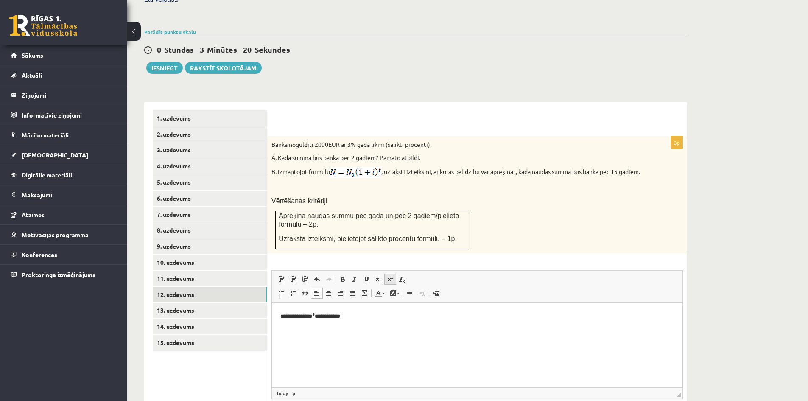
click at [388, 276] on span at bounding box center [390, 279] width 7 height 7
drag, startPoint x: 285, startPoint y: 331, endPoint x: 270, endPoint y: 331, distance: 14.8
click at [272, 331] on html "**********" at bounding box center [477, 323] width 410 height 42
drag, startPoint x: 304, startPoint y: 340, endPoint x: 299, endPoint y: 339, distance: 5.7
click at [304, 340] on html "**********" at bounding box center [477, 323] width 410 height 42
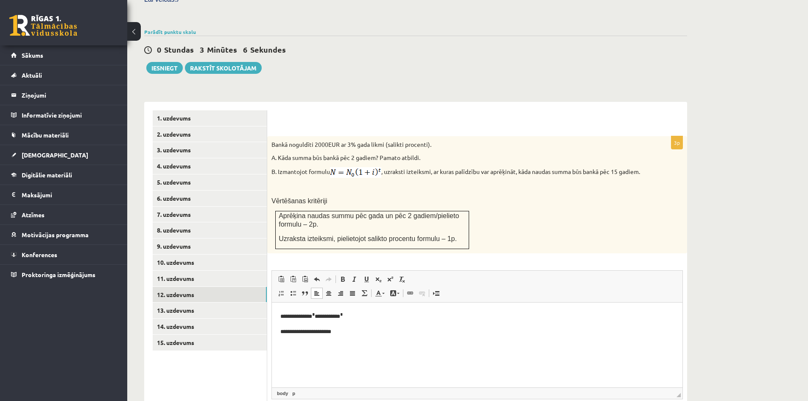
click at [284, 334] on p "**********" at bounding box center [477, 331] width 394 height 10
click at [283, 318] on p "**********" at bounding box center [477, 316] width 394 height 10
click at [323, 334] on p "**********" at bounding box center [477, 330] width 394 height 9
click at [363, 318] on p "**********" at bounding box center [477, 316] width 394 height 10
click at [360, 319] on p "**********" at bounding box center [477, 316] width 394 height 10
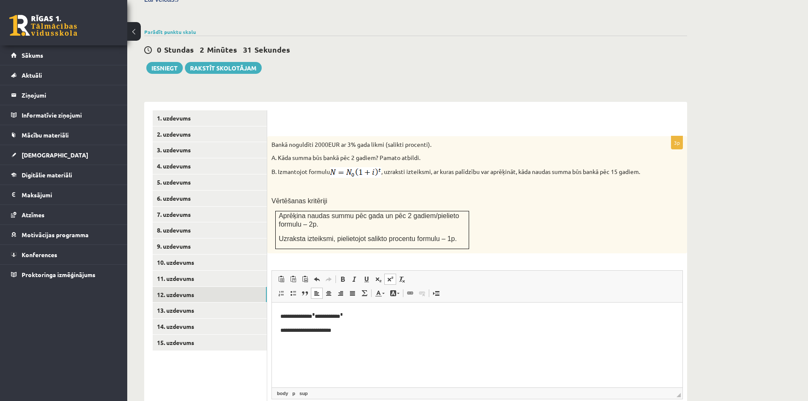
drag, startPoint x: 279, startPoint y: 316, endPoint x: 283, endPoint y: 316, distance: 4.7
click at [279, 316] on html "**********" at bounding box center [477, 322] width 410 height 41
click at [358, 334] on p "**********" at bounding box center [477, 330] width 394 height 9
click at [280, 316] on p "**********" at bounding box center [477, 316] width 394 height 10
click at [280, 316] on p "Визуальный текстовый редактор, wiswyg-editor-user-answer-47363763038880" at bounding box center [477, 315] width 394 height 9
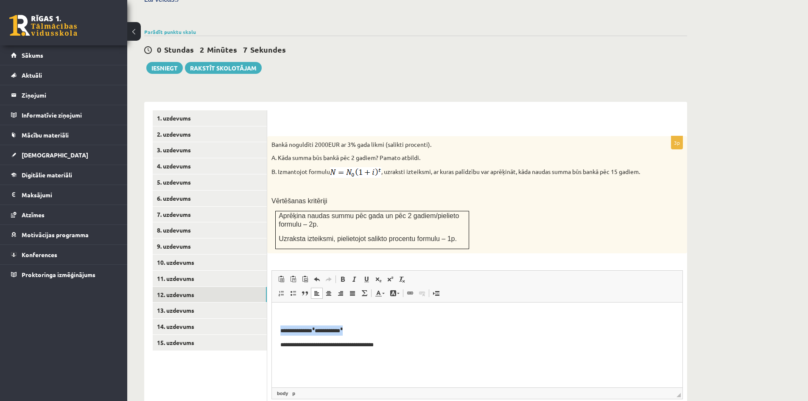
drag, startPoint x: 279, startPoint y: 331, endPoint x: 369, endPoint y: 326, distance: 90.4
click at [369, 326] on html "**********" at bounding box center [477, 330] width 410 height 56
copy p "**********"
click at [307, 310] on html "**********" at bounding box center [477, 330] width 410 height 56
click at [315, 314] on sup "*" at bounding box center [313, 314] width 3 height 4
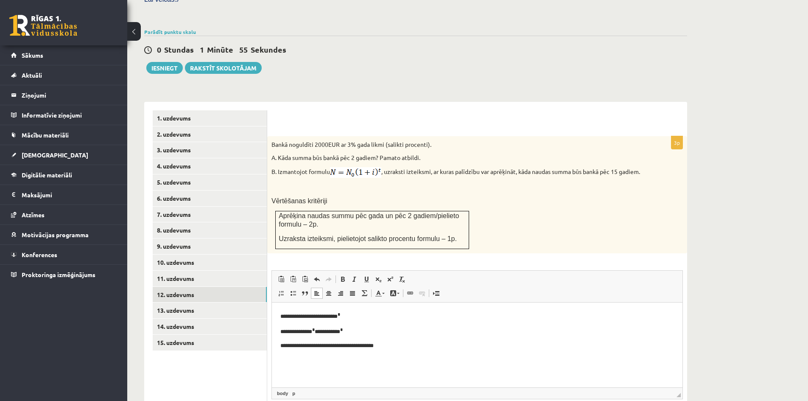
click at [356, 315] on p "**********" at bounding box center [477, 316] width 394 height 10
click at [300, 346] on p "**********" at bounding box center [477, 345] width 394 height 10
click at [299, 360] on p "**********" at bounding box center [477, 359] width 394 height 9
click at [300, 360] on p "**********" at bounding box center [477, 359] width 394 height 9
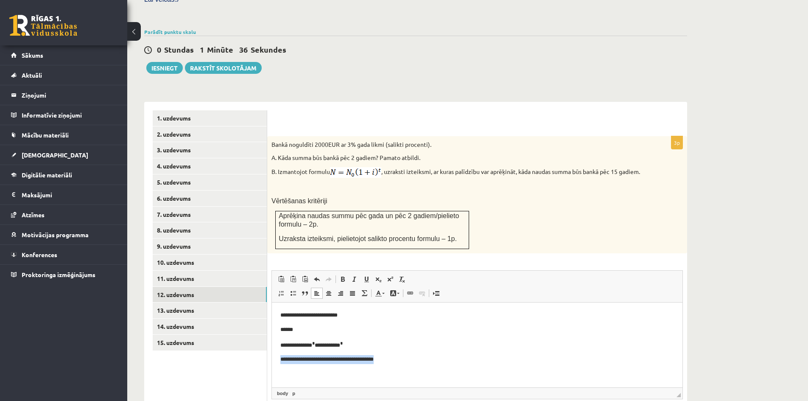
click at [300, 360] on p "**********" at bounding box center [477, 359] width 394 height 9
click at [303, 369] on html "**********" at bounding box center [477, 337] width 410 height 70
click at [300, 359] on p "**********" at bounding box center [477, 359] width 394 height 9
click at [341, 344] on p "**********" at bounding box center [477, 345] width 394 height 10
click at [338, 316] on p "**********" at bounding box center [477, 315] width 394 height 9
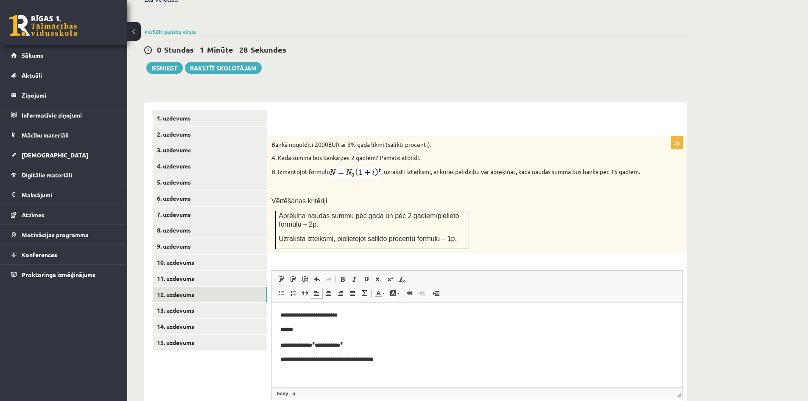
click at [300, 316] on p "**********" at bounding box center [477, 315] width 394 height 9
click at [302, 327] on p "******" at bounding box center [477, 329] width 394 height 9
click at [218, 302] on link "13. uzdevums" at bounding box center [210, 310] width 114 height 16
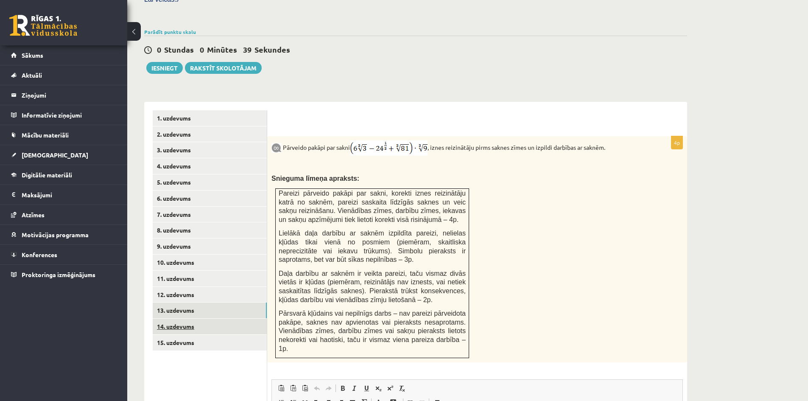
click at [204, 318] on link "14. uzdevums" at bounding box center [210, 326] width 114 height 16
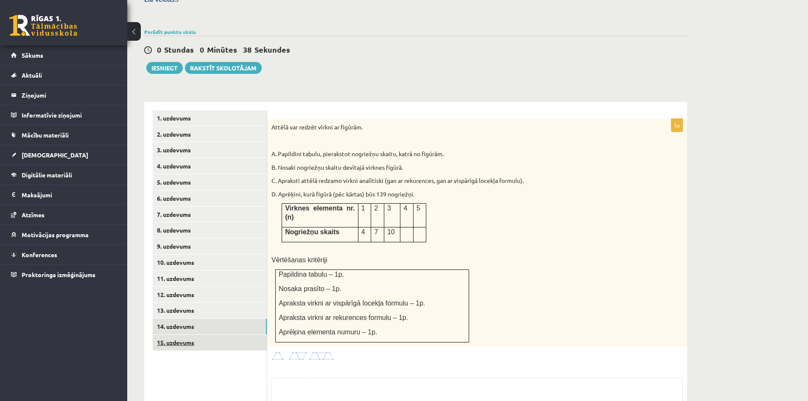
click at [212, 335] on link "15. uzdevums" at bounding box center [210, 343] width 114 height 16
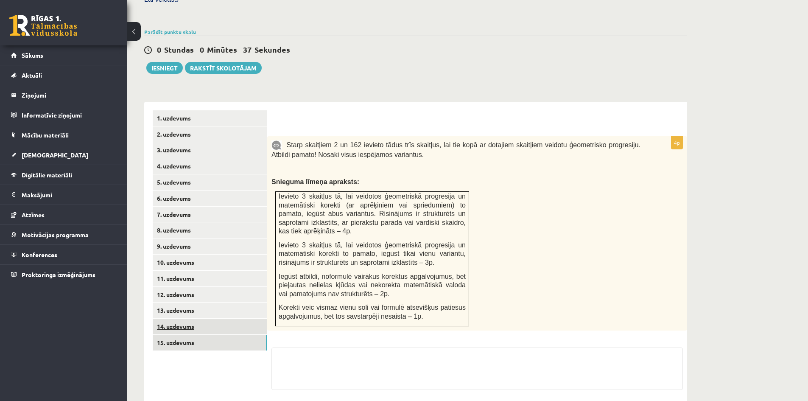
click at [211, 318] on link "14. uzdevums" at bounding box center [210, 326] width 114 height 16
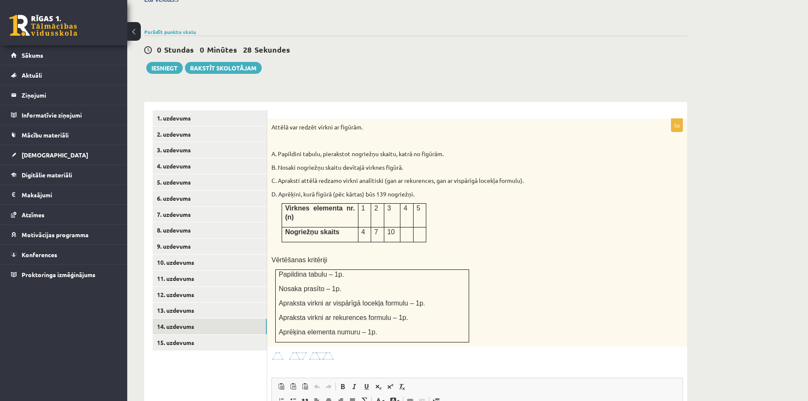
scroll to position [309, 0]
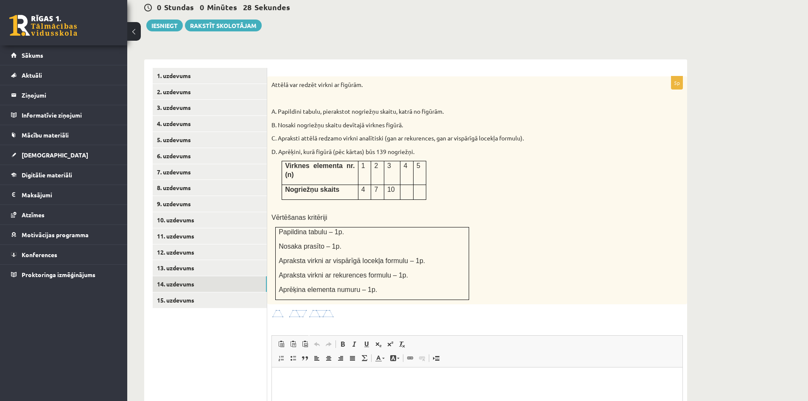
click at [344, 393] on html at bounding box center [477, 380] width 410 height 26
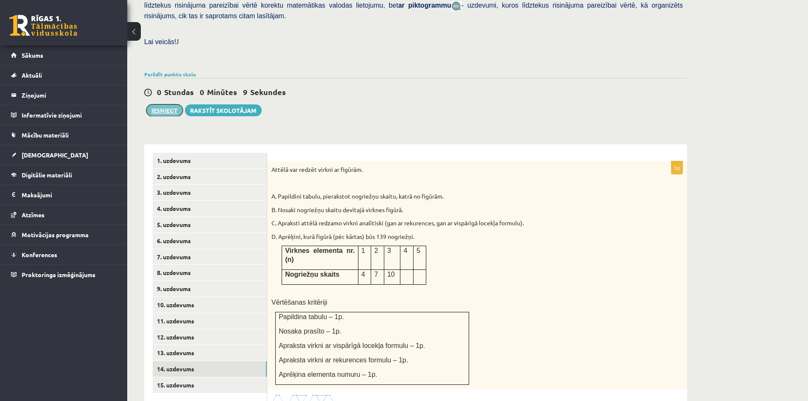
click at [156, 104] on button "Iesniegt" at bounding box center [164, 110] width 36 height 12
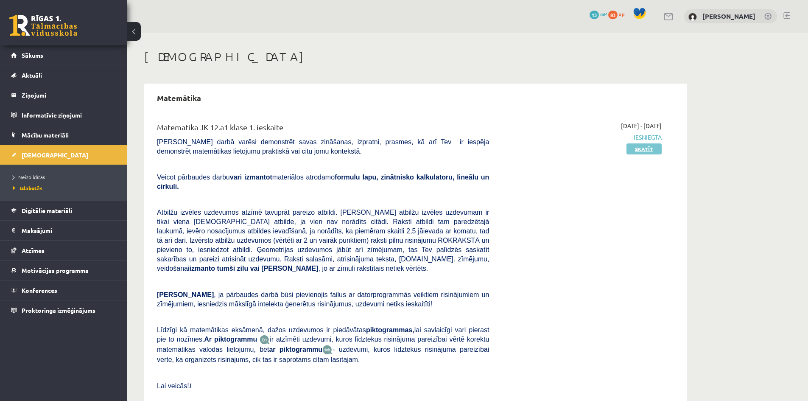
click at [636, 152] on link "Skatīt" at bounding box center [643, 148] width 35 height 11
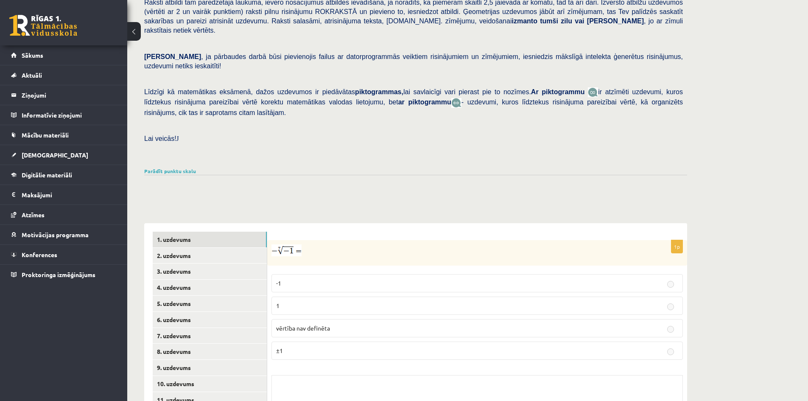
scroll to position [170, 0]
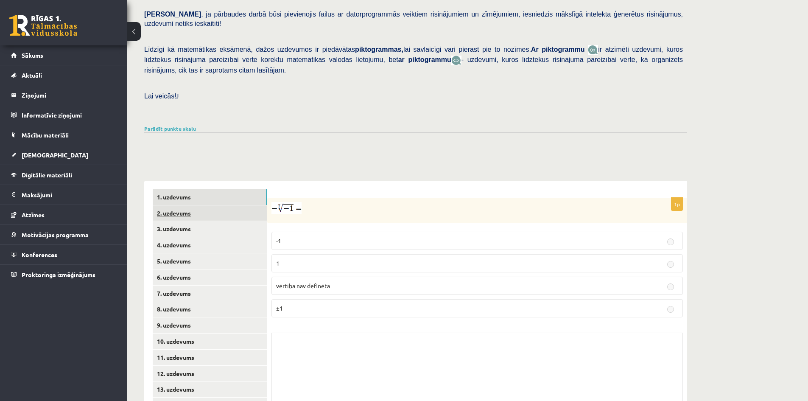
click at [215, 205] on link "2. uzdevums" at bounding box center [210, 213] width 114 height 16
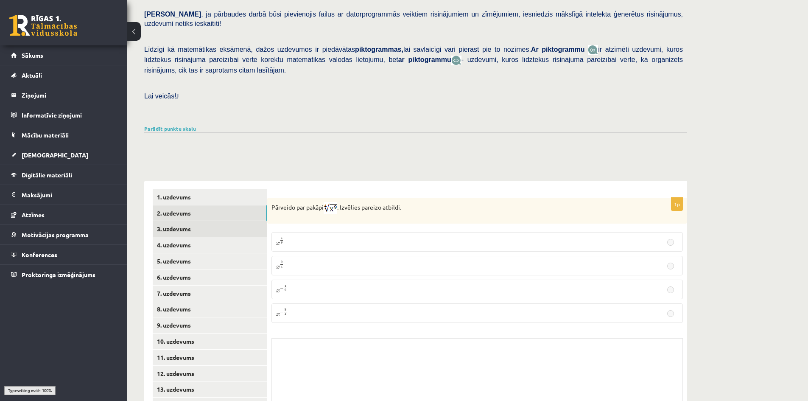
click at [216, 221] on link "3. uzdevums" at bounding box center [210, 229] width 114 height 16
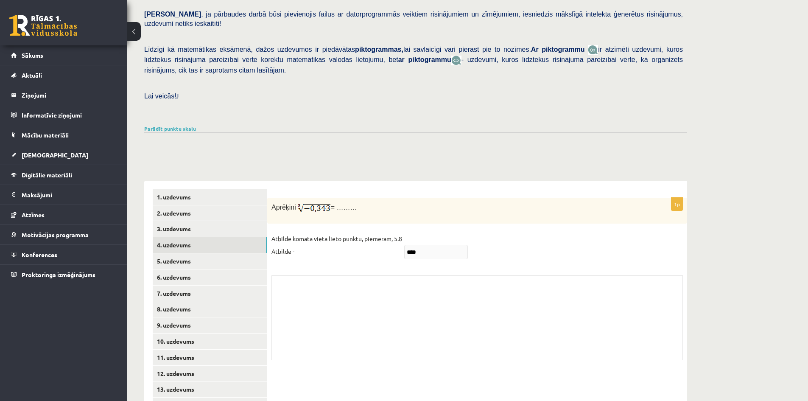
click at [218, 237] on link "4. uzdevums" at bounding box center [210, 245] width 114 height 16
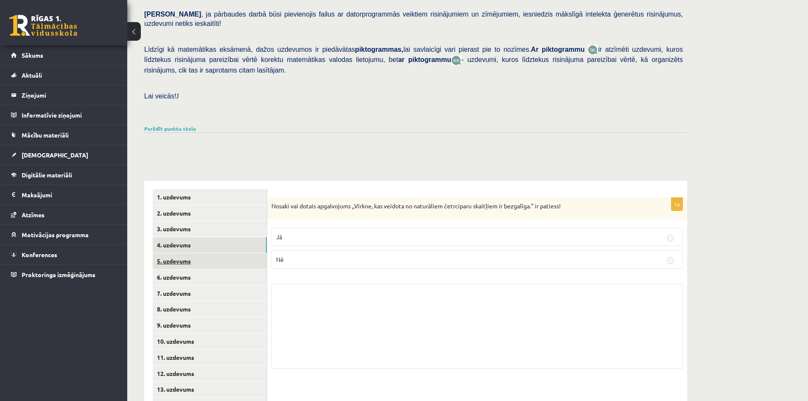
click at [212, 253] on link "5. uzdevums" at bounding box center [210, 261] width 114 height 16
click at [223, 221] on link "3. uzdevums" at bounding box center [210, 229] width 114 height 16
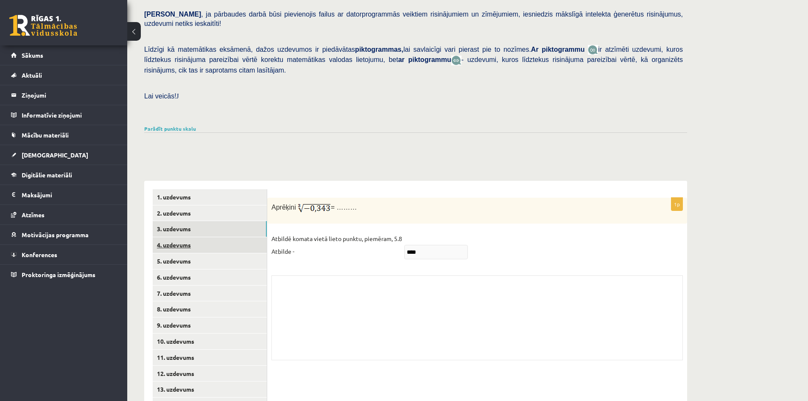
click at [219, 237] on link "4. uzdevums" at bounding box center [210, 245] width 114 height 16
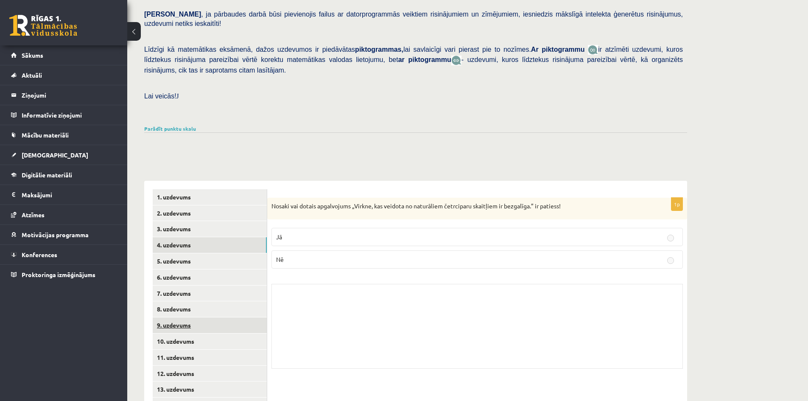
scroll to position [206, 0]
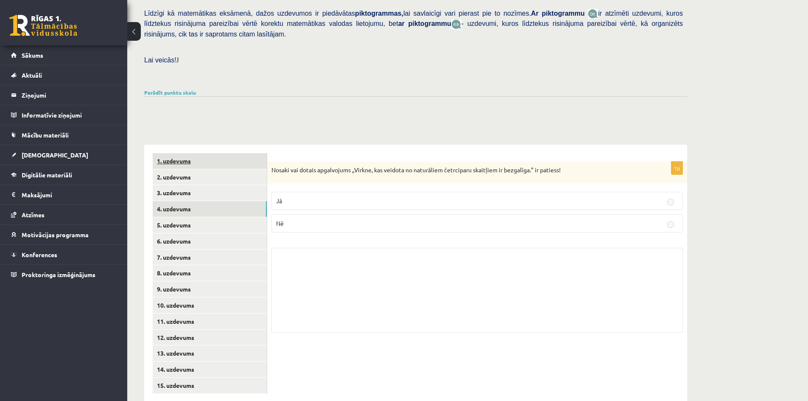
click at [235, 153] on link "1. uzdevums" at bounding box center [210, 161] width 114 height 16
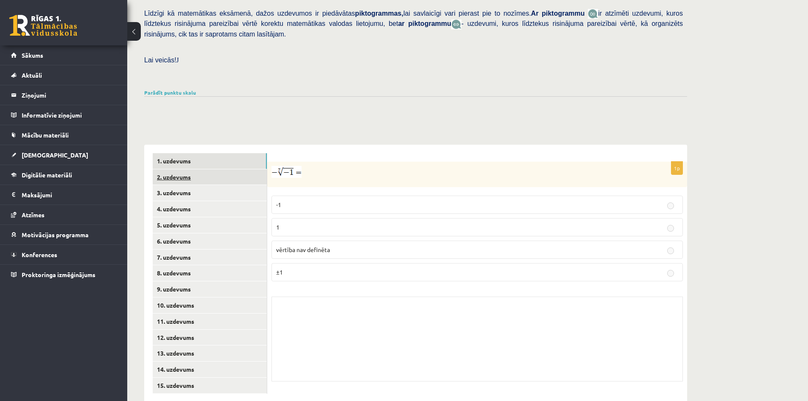
click at [236, 169] on link "2. uzdevums" at bounding box center [210, 177] width 114 height 16
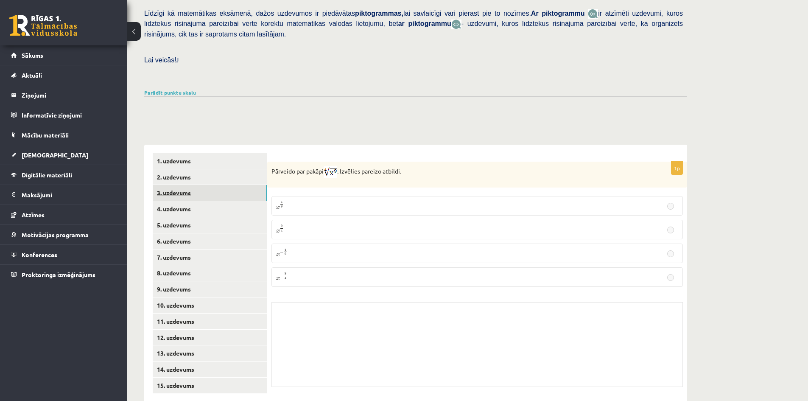
click at [235, 185] on link "3. uzdevums" at bounding box center [210, 193] width 114 height 16
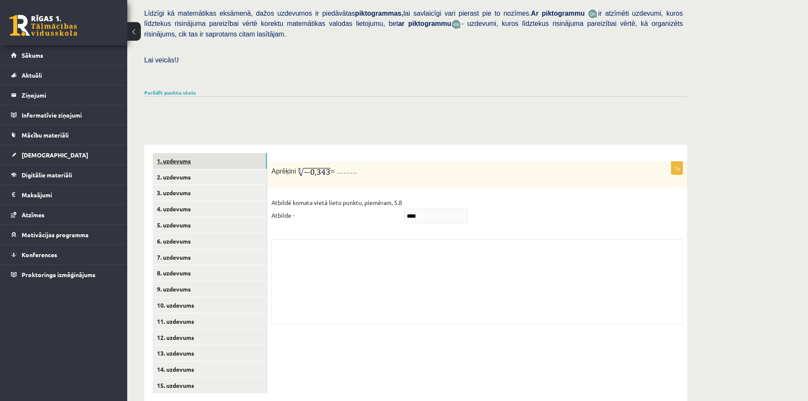
click at [232, 153] on link "1. uzdevums" at bounding box center [210, 161] width 114 height 16
click at [229, 169] on link "2. uzdevums" at bounding box center [210, 177] width 114 height 16
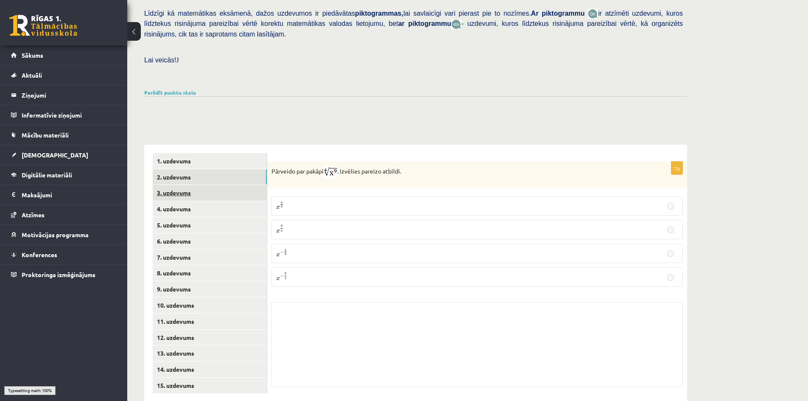
click at [228, 185] on link "3. uzdevums" at bounding box center [210, 193] width 114 height 16
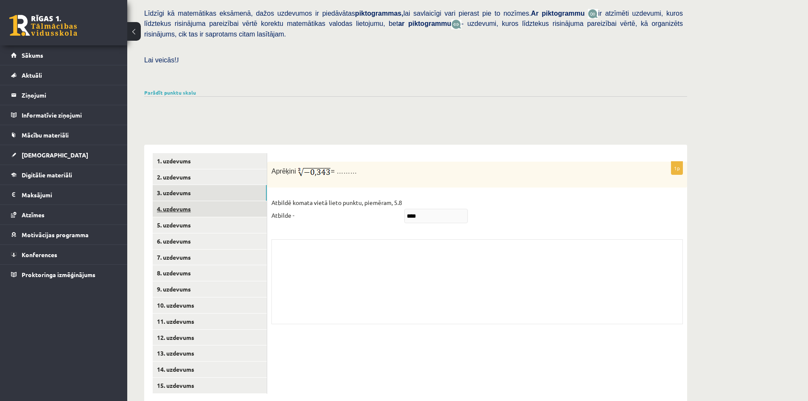
click at [230, 201] on link "4. uzdevums" at bounding box center [210, 209] width 114 height 16
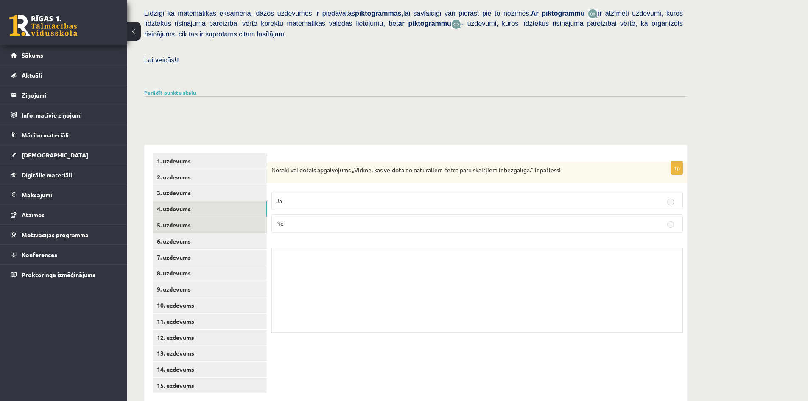
click at [229, 217] on link "5. uzdevums" at bounding box center [210, 225] width 114 height 16
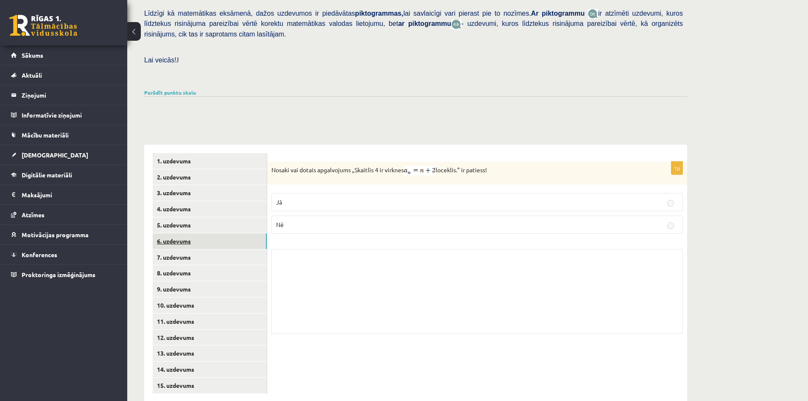
click at [229, 233] on link "6. uzdevums" at bounding box center [210, 241] width 114 height 16
click at [229, 249] on link "7. uzdevums" at bounding box center [210, 257] width 114 height 16
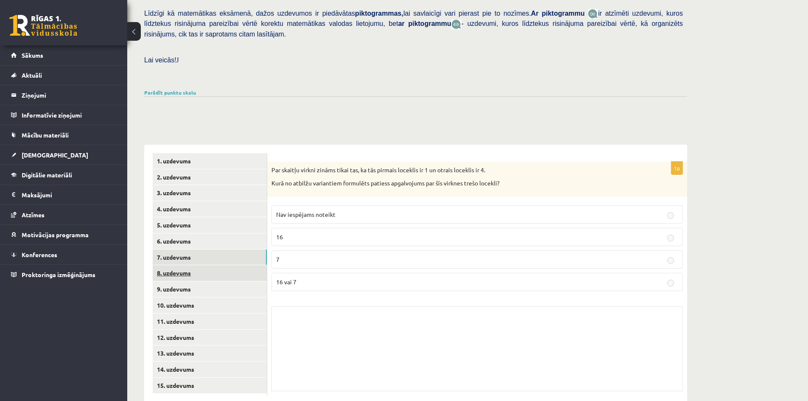
click at [229, 265] on link "8. uzdevums" at bounding box center [210, 273] width 114 height 16
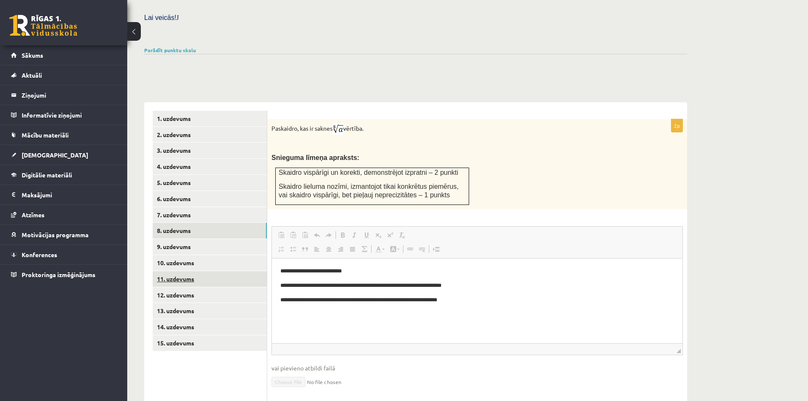
scroll to position [0, 0]
click at [232, 239] on link "9. uzdevums" at bounding box center [210, 247] width 114 height 16
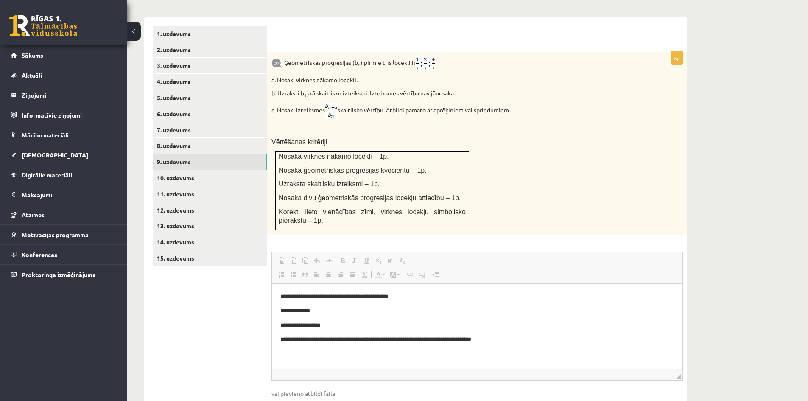
scroll to position [290, 0]
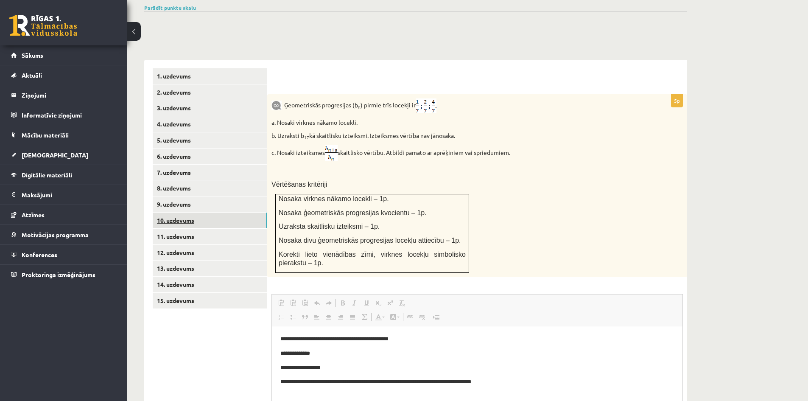
click at [177, 212] on link "10. uzdevums" at bounding box center [210, 220] width 114 height 16
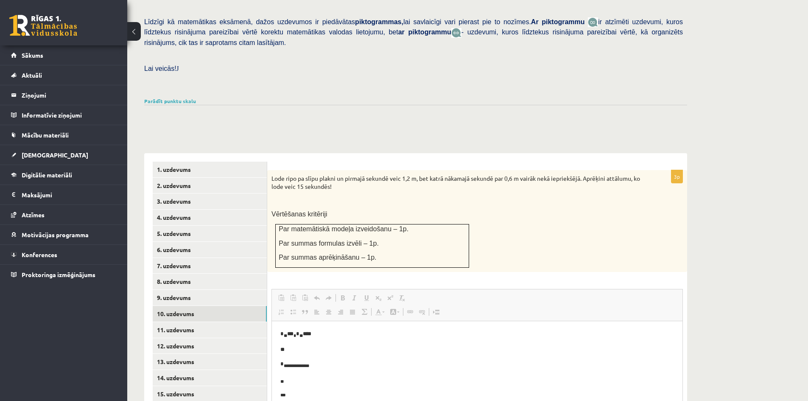
scroll to position [17, 0]
click at [218, 322] on link "11. uzdevums" at bounding box center [210, 330] width 114 height 16
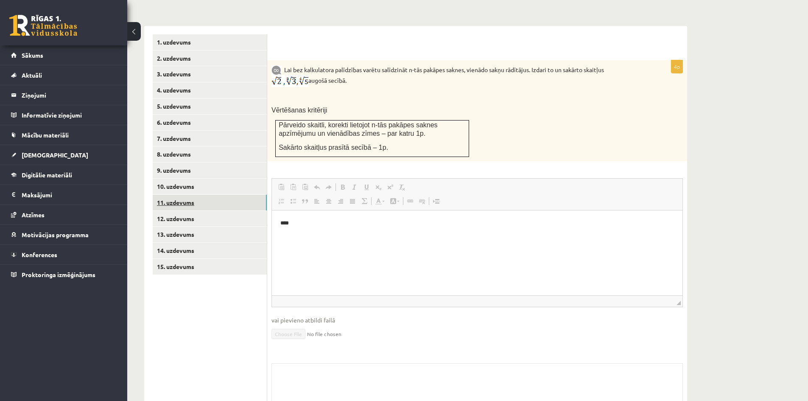
scroll to position [282, 0]
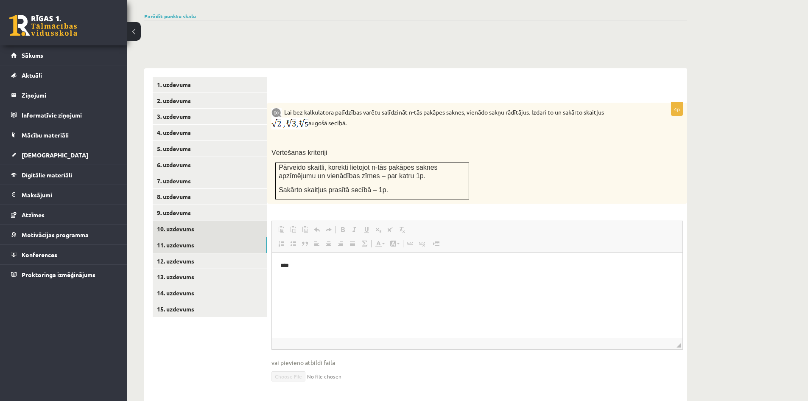
click at [212, 221] on link "10. uzdevums" at bounding box center [210, 229] width 114 height 16
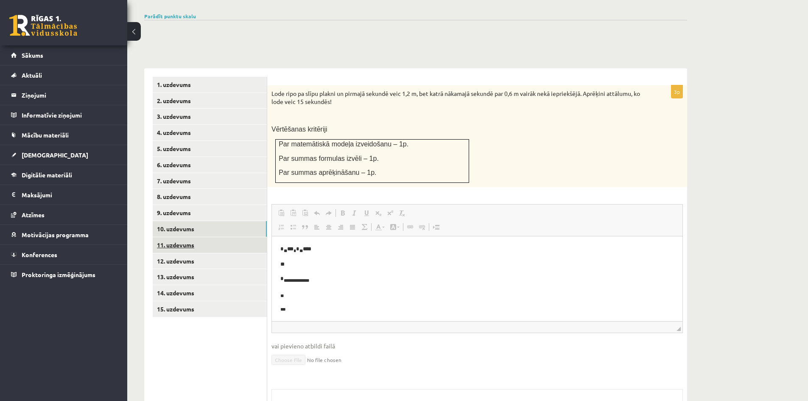
scroll to position [0, 0]
click at [210, 237] on link "11. uzdevums" at bounding box center [210, 245] width 114 height 16
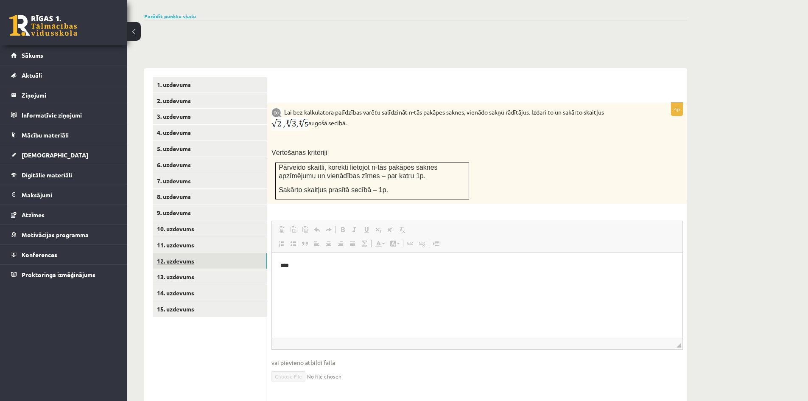
click at [214, 253] on link "12. uzdevums" at bounding box center [210, 261] width 114 height 16
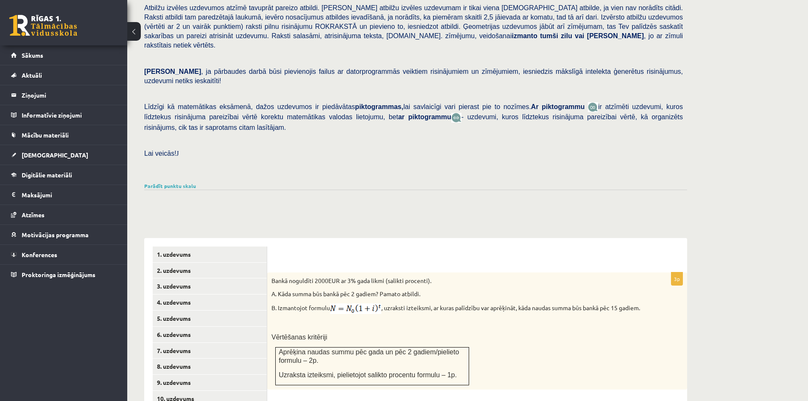
scroll to position [70, 0]
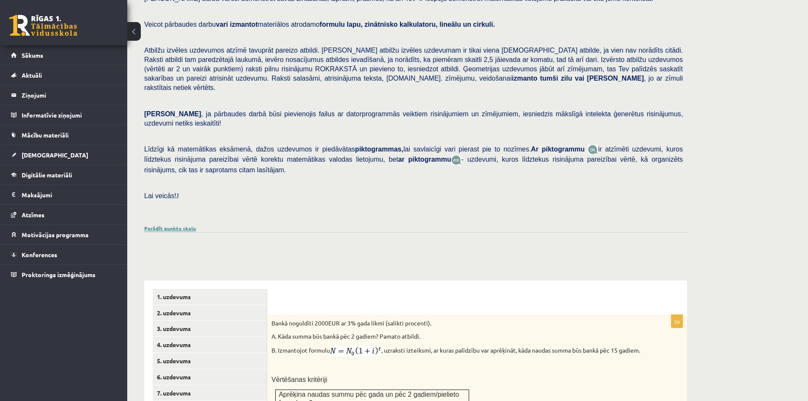
click at [177, 225] on link "Parādīt punktu skalu" at bounding box center [170, 228] width 52 height 7
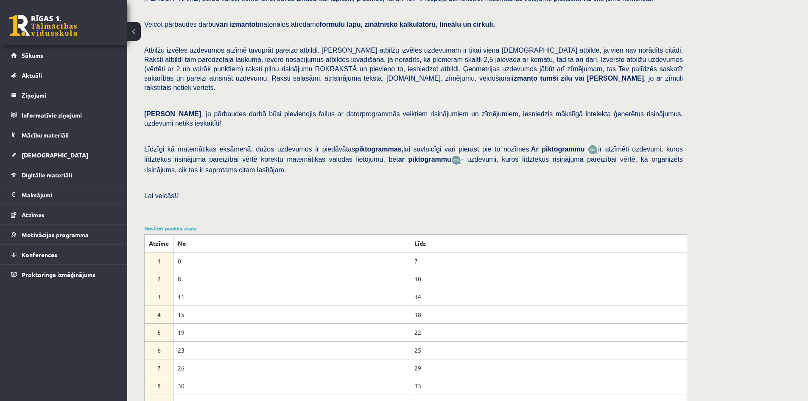
scroll to position [155, 0]
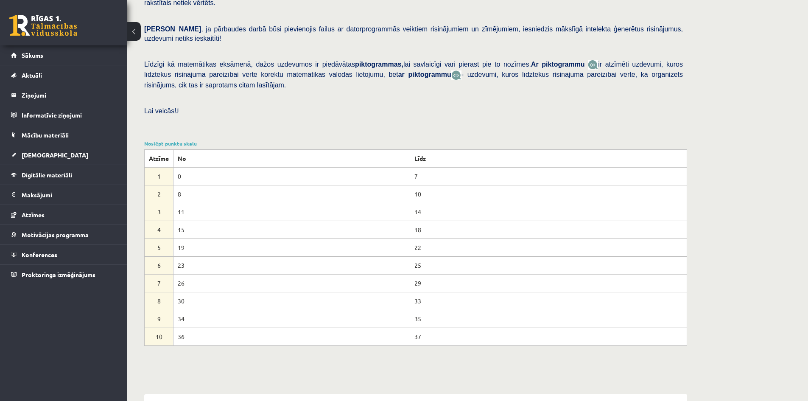
drag, startPoint x: 180, startPoint y: 209, endPoint x: 195, endPoint y: 212, distance: 15.9
click at [195, 221] on td "15" at bounding box center [291, 230] width 237 height 18
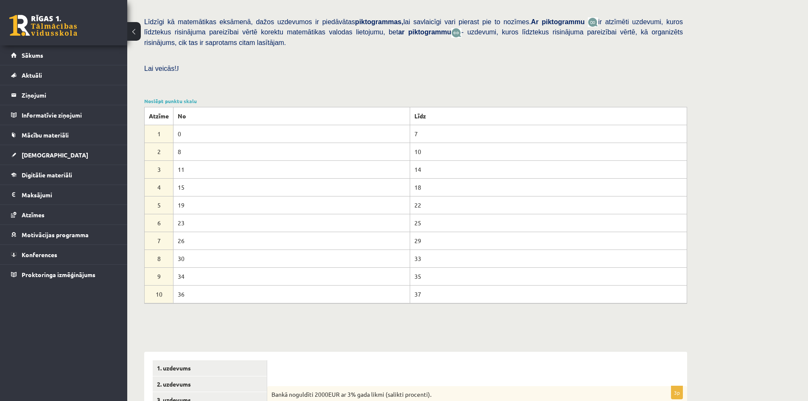
click at [197, 214] on td "23" at bounding box center [291, 223] width 237 height 18
click at [130, 28] on button at bounding box center [134, 31] width 14 height 19
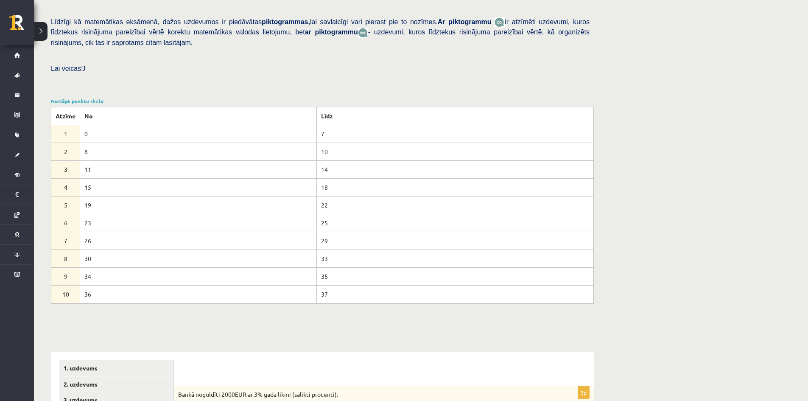
click at [39, 28] on button at bounding box center [41, 31] width 14 height 19
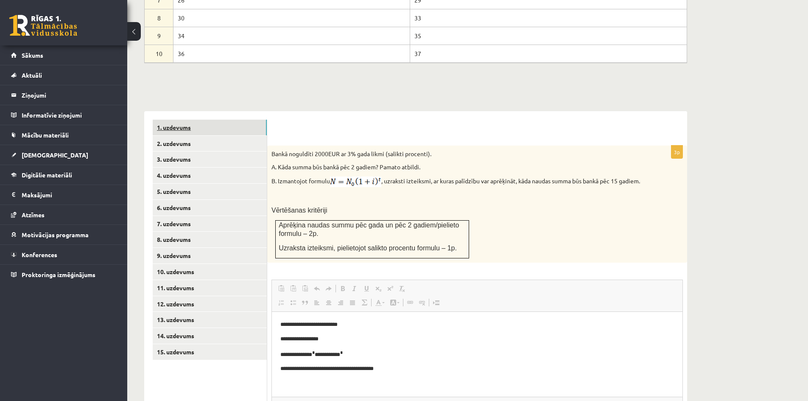
click at [206, 120] on link "1. uzdevums" at bounding box center [210, 128] width 114 height 16
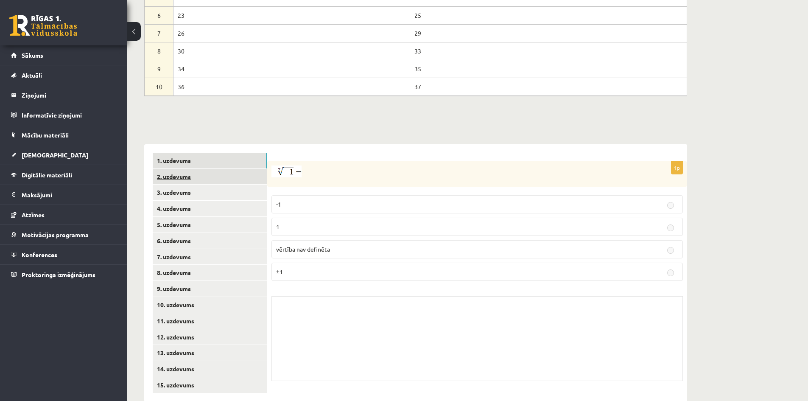
click at [204, 169] on link "2. uzdevums" at bounding box center [210, 177] width 114 height 16
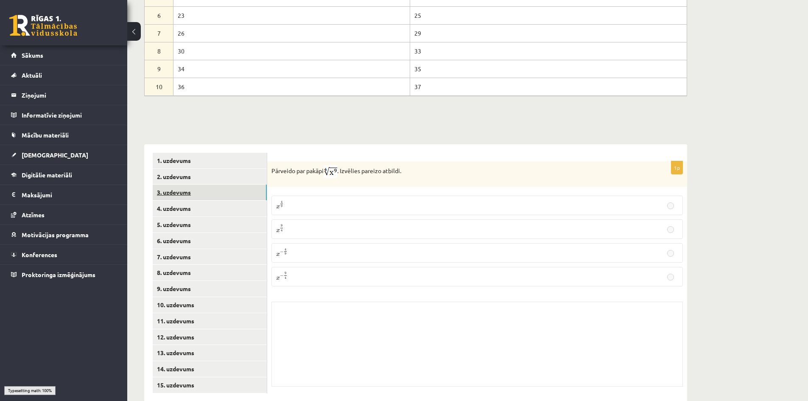
click at [207, 184] on link "3. uzdevums" at bounding box center [210, 192] width 114 height 16
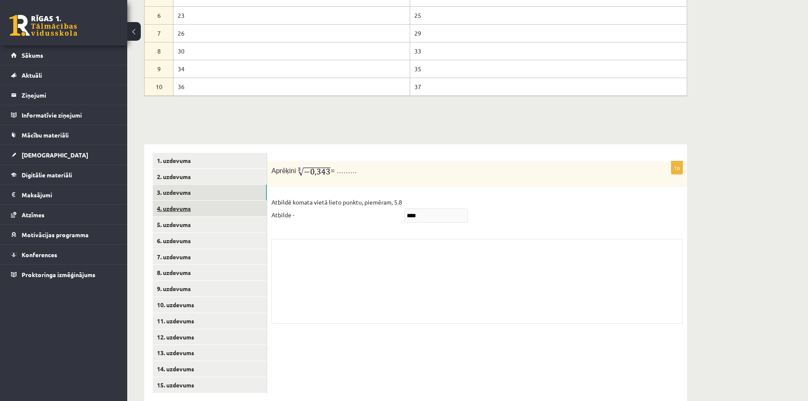
click at [208, 201] on link "4. uzdevums" at bounding box center [210, 209] width 114 height 16
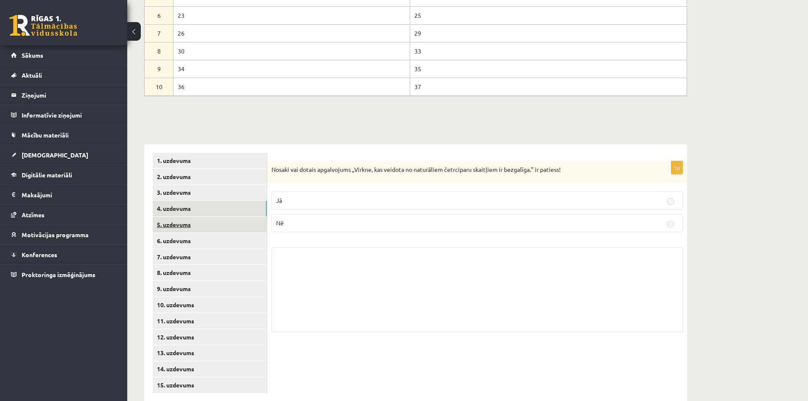
click at [208, 217] on link "5. uzdevums" at bounding box center [210, 225] width 114 height 16
click at [209, 233] on link "6. uzdevums" at bounding box center [210, 241] width 114 height 16
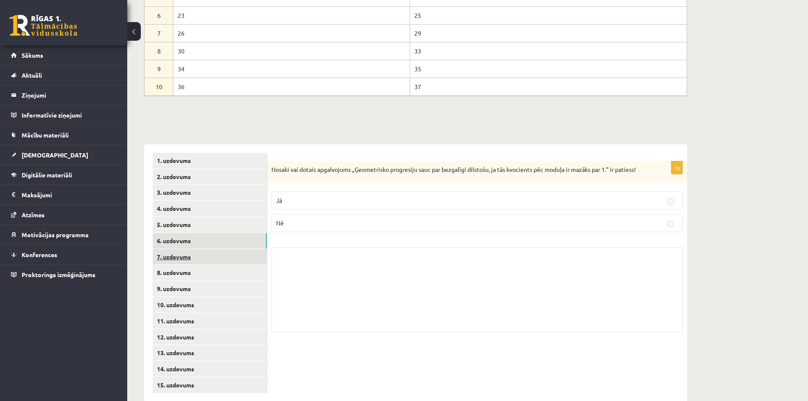
click at [208, 249] on link "7. uzdevums" at bounding box center [210, 257] width 114 height 16
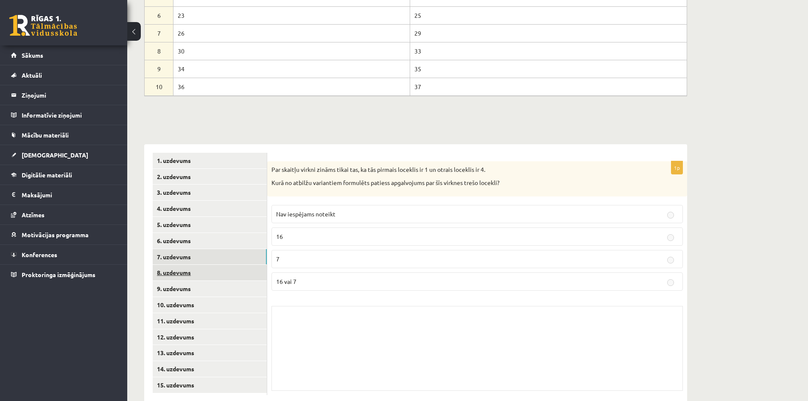
click at [204, 265] on link "8. uzdevums" at bounding box center [210, 273] width 114 height 16
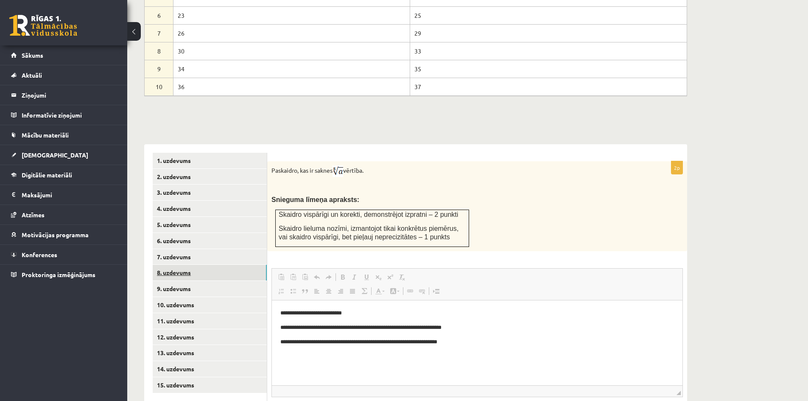
click at [203, 265] on link "8. uzdevums" at bounding box center [210, 273] width 114 height 16
click at [219, 281] on link "9. uzdevums" at bounding box center [210, 289] width 114 height 16
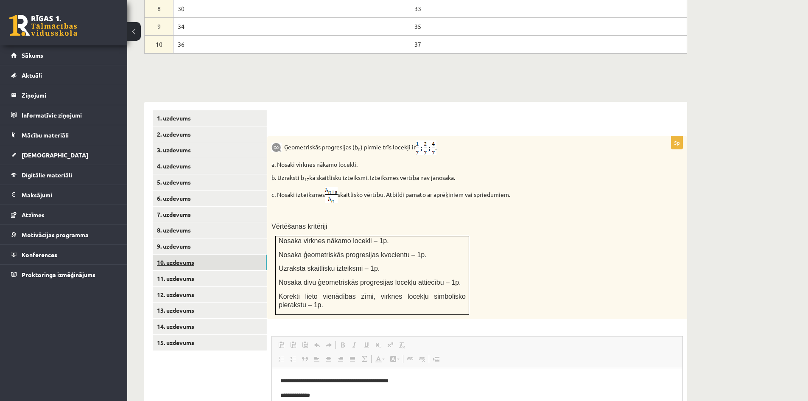
click at [223, 254] on link "10. uzdevums" at bounding box center [210, 262] width 114 height 16
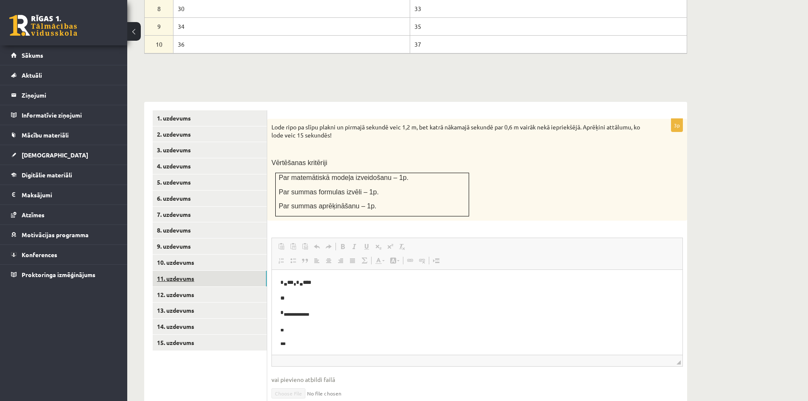
click at [215, 271] on link "11. uzdevums" at bounding box center [210, 279] width 114 height 16
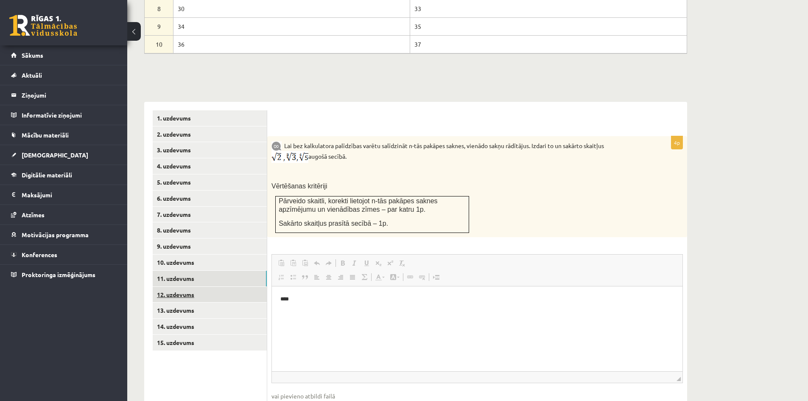
click at [227, 287] on link "12. uzdevums" at bounding box center [210, 295] width 114 height 16
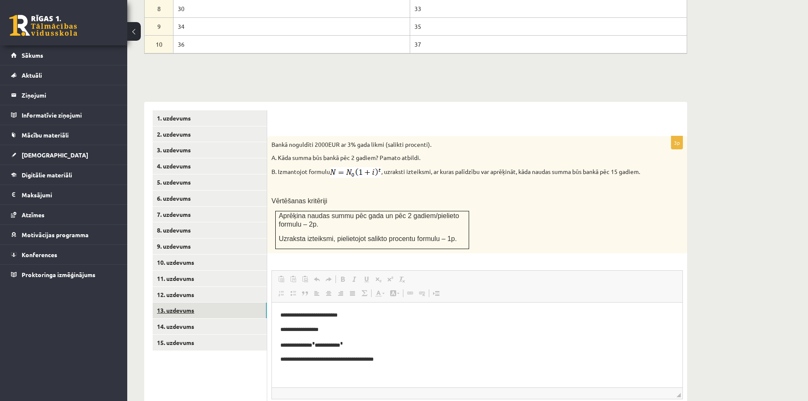
click at [235, 302] on link "13. uzdevums" at bounding box center [210, 310] width 114 height 16
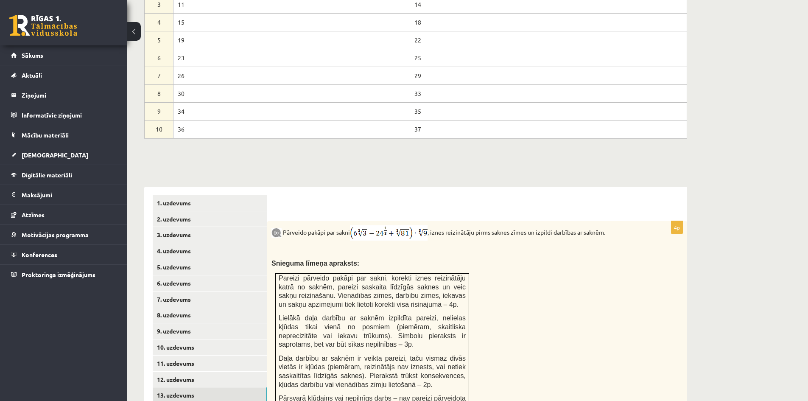
scroll to position [193, 0]
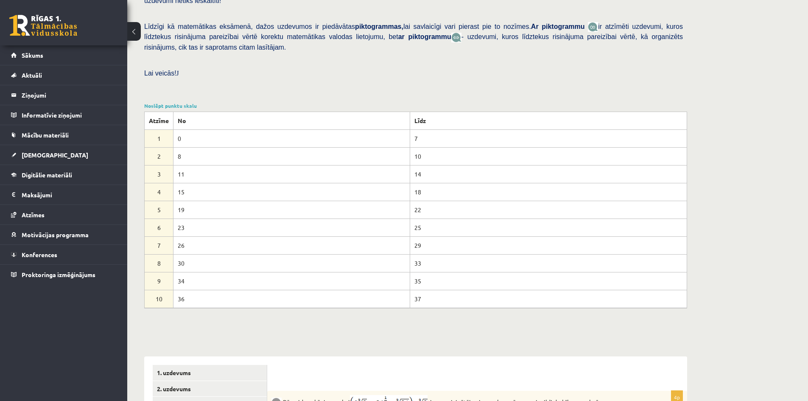
drag, startPoint x: 178, startPoint y: 207, endPoint x: 200, endPoint y: 208, distance: 22.1
click at [200, 218] on td "23" at bounding box center [291, 227] width 237 height 18
click at [199, 218] on td "23" at bounding box center [291, 227] width 237 height 18
drag, startPoint x: 177, startPoint y: 189, endPoint x: 192, endPoint y: 190, distance: 15.3
click at [192, 201] on td "19" at bounding box center [291, 210] width 237 height 18
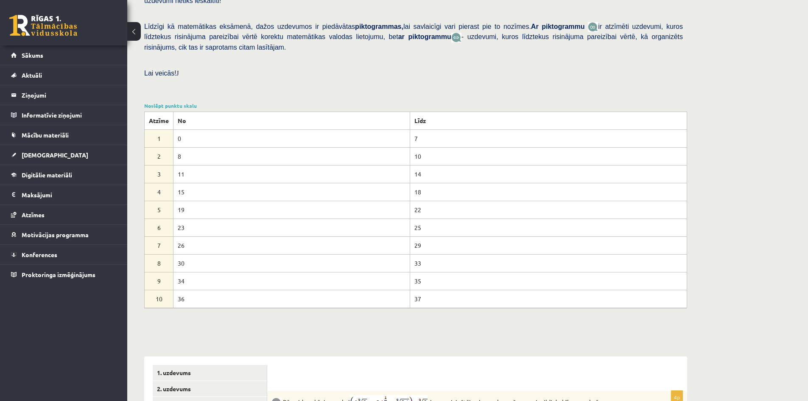
click at [192, 201] on td "19" at bounding box center [291, 210] width 237 height 18
drag, startPoint x: 179, startPoint y: 174, endPoint x: 193, endPoint y: 172, distance: 14.6
click at [191, 183] on td "15" at bounding box center [291, 192] width 237 height 18
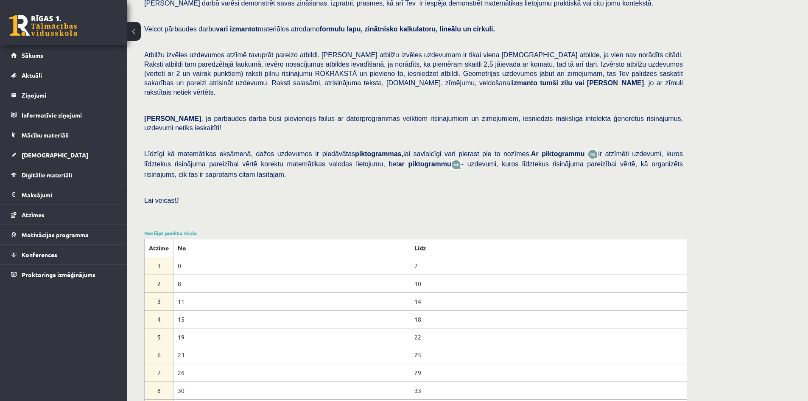
scroll to position [0, 0]
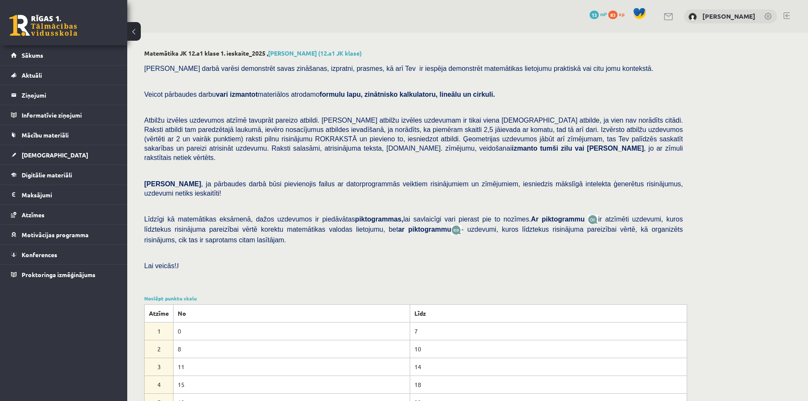
click at [137, 28] on button at bounding box center [134, 31] width 14 height 19
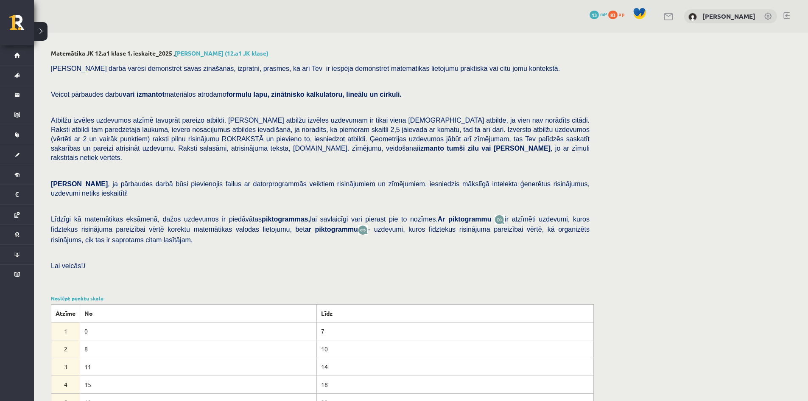
click at [36, 33] on button at bounding box center [41, 31] width 14 height 19
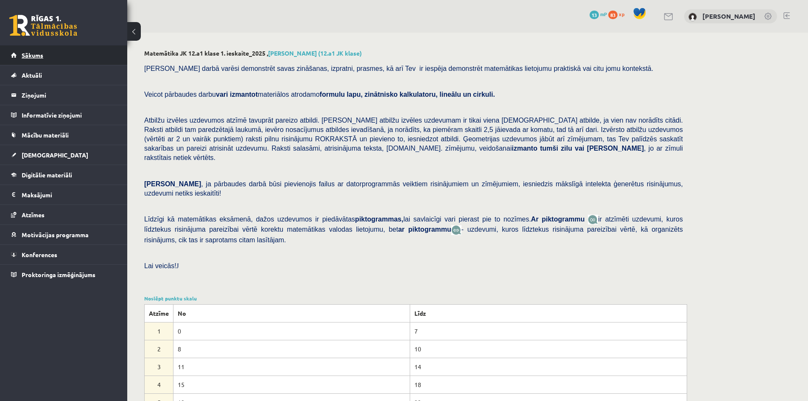
click at [50, 60] on link "Sākums" at bounding box center [64, 55] width 106 height 20
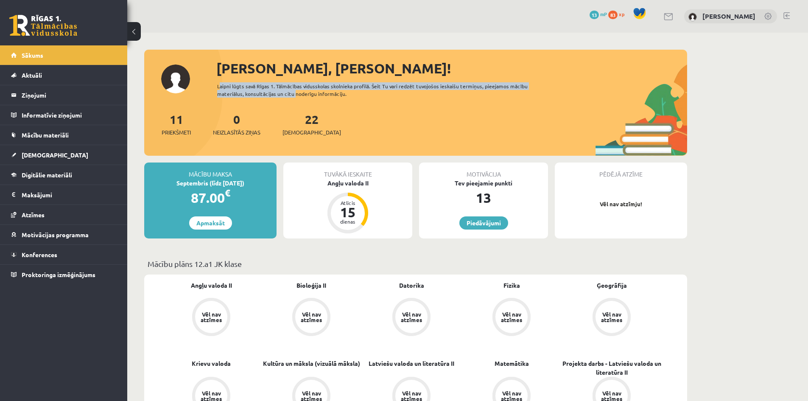
drag, startPoint x: 217, startPoint y: 86, endPoint x: 294, endPoint y: 95, distance: 77.2
click at [294, 95] on div "Laipni lūgts savā Rīgas 1. Tālmācības vidusskolas skolnieka profilā. Šeit Tu va…" at bounding box center [380, 89] width 326 height 15
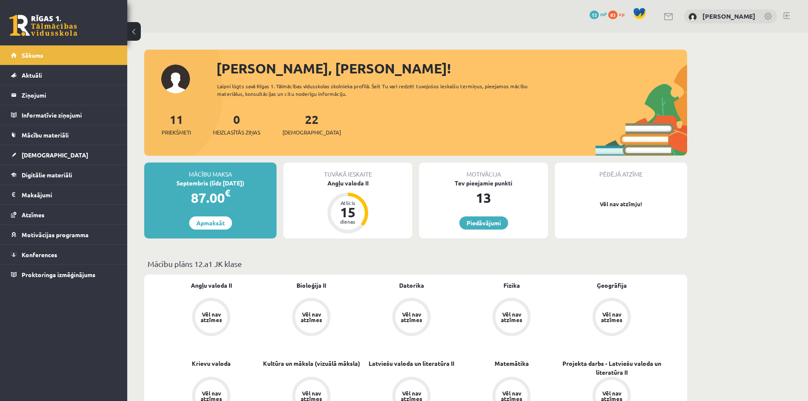
drag, startPoint x: 217, startPoint y: 88, endPoint x: 333, endPoint y: 99, distance: 116.7
click at [321, 98] on div "[PERSON_NAME], [PERSON_NAME]! Laipni lūgts savā Rīgas 1. Tālmācības vidusskolas…" at bounding box center [415, 107] width 543 height 98
click at [334, 99] on div "[PERSON_NAME], [PERSON_NAME]! Laipni lūgts savā Rīgas 1. Tālmācības vidusskolas…" at bounding box center [415, 107] width 543 height 98
drag, startPoint x: 218, startPoint y: 86, endPoint x: 351, endPoint y: 96, distance: 133.6
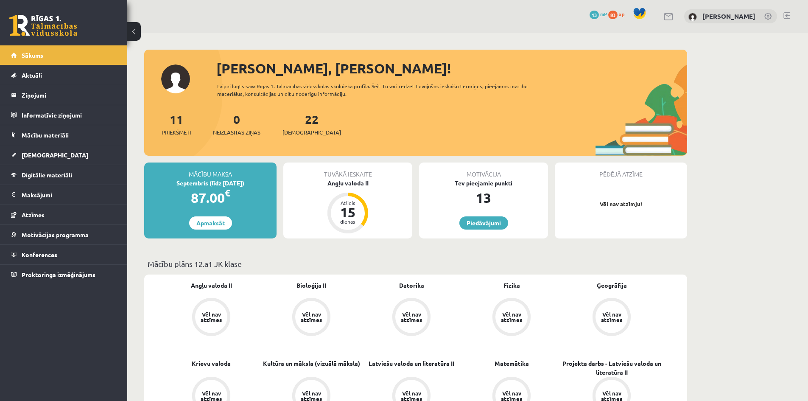
click at [351, 96] on div "Laipni lūgts savā Rīgas 1. Tālmācības vidusskolas skolnieka profilā. Šeit Tu va…" at bounding box center [380, 89] width 326 height 15
click at [296, 126] on link "22 Ieskaites" at bounding box center [311, 124] width 59 height 25
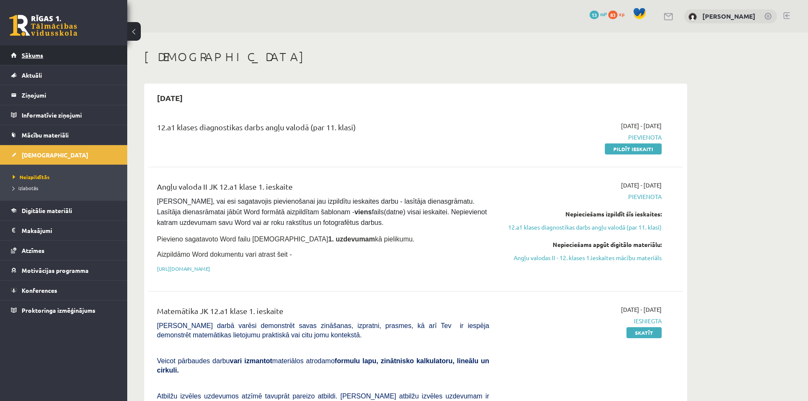
click at [74, 59] on link "Sākums" at bounding box center [64, 55] width 106 height 20
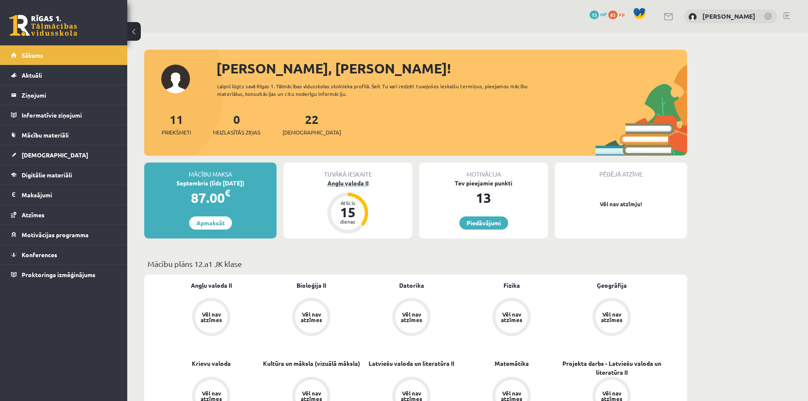
click at [338, 182] on div "Angļu valoda II" at bounding box center [347, 183] width 129 height 9
click at [349, 206] on div "15" at bounding box center [347, 212] width 25 height 14
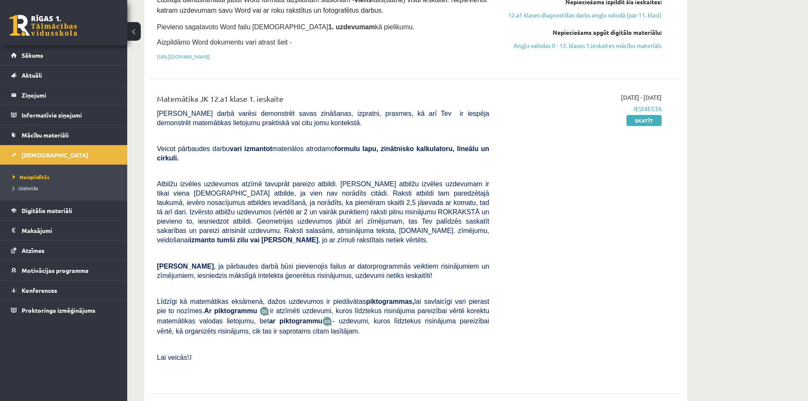
scroll to position [297, 0]
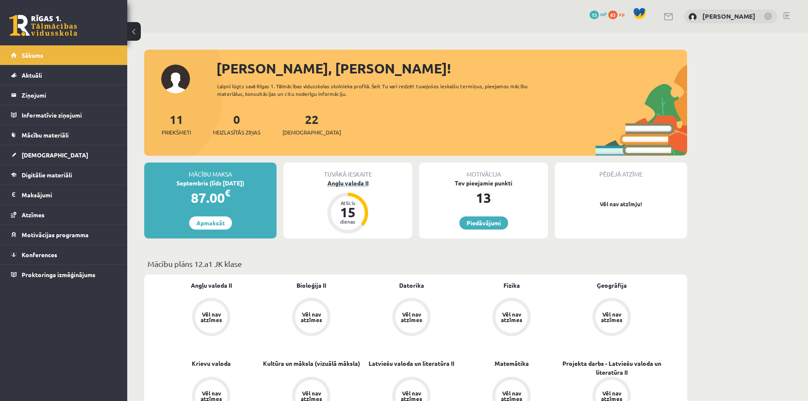
click at [356, 217] on div "15" at bounding box center [347, 212] width 25 height 14
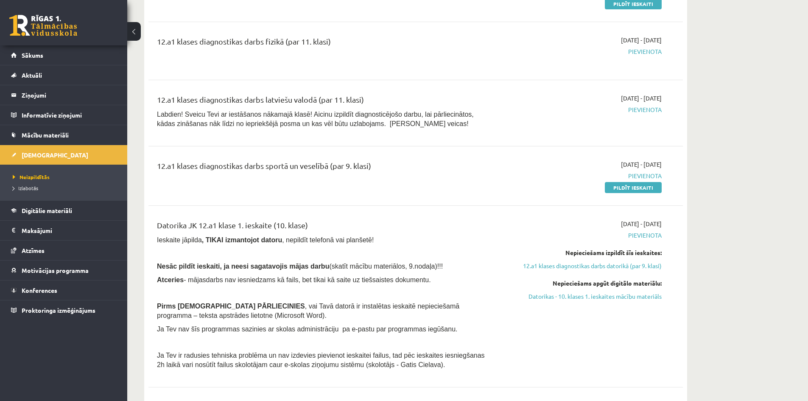
scroll to position [1272, 0]
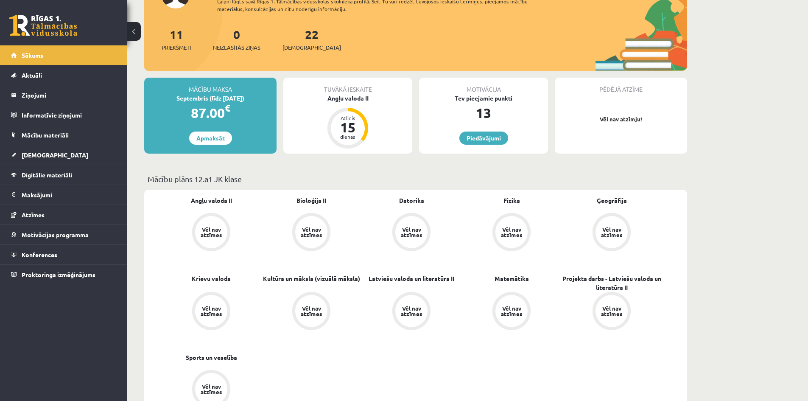
scroll to position [170, 0]
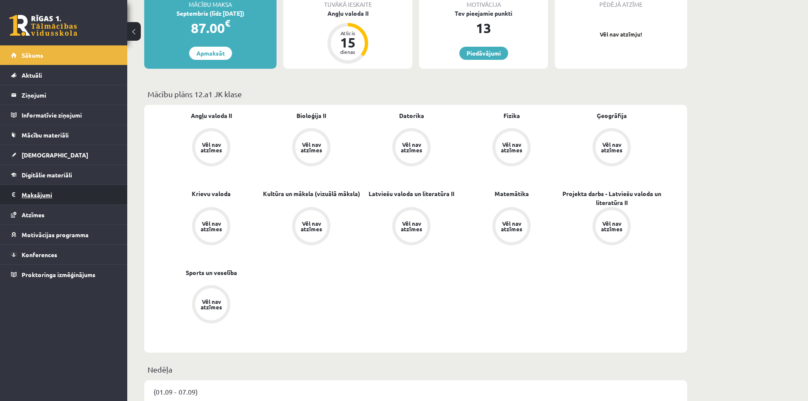
click at [88, 185] on legend "Maksājumi 0" at bounding box center [69, 195] width 95 height 20
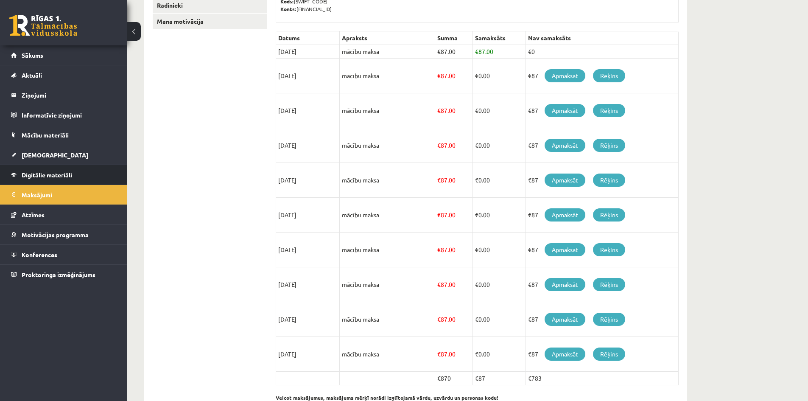
click at [96, 173] on link "Digitālie materiāli" at bounding box center [64, 175] width 106 height 20
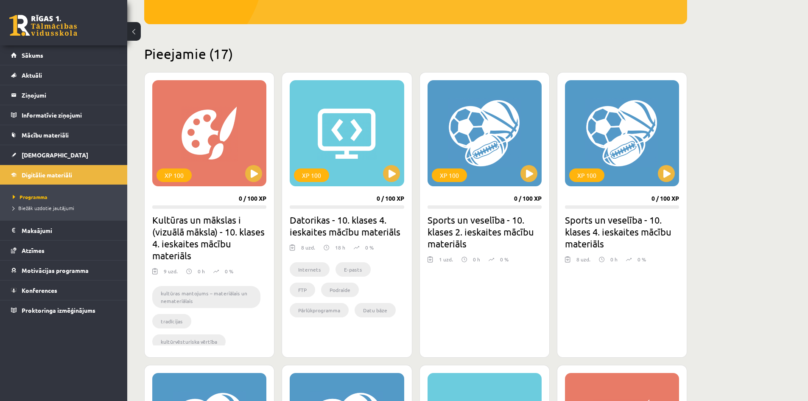
click at [89, 161] on link "[DEMOGRAPHIC_DATA]" at bounding box center [64, 155] width 106 height 20
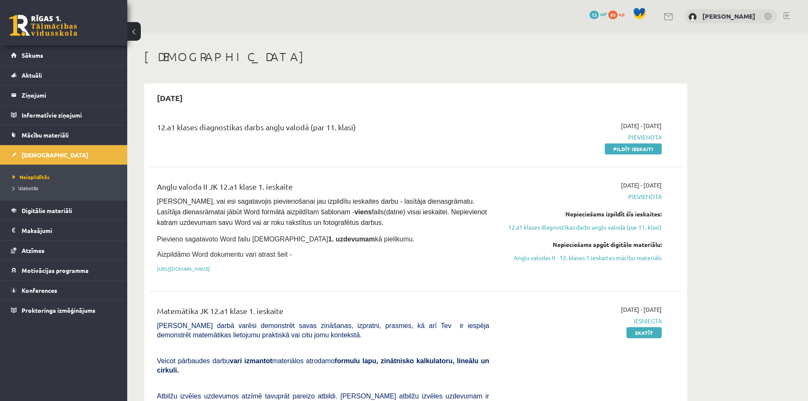
click at [86, 142] on link "Mācību materiāli" at bounding box center [64, 135] width 106 height 20
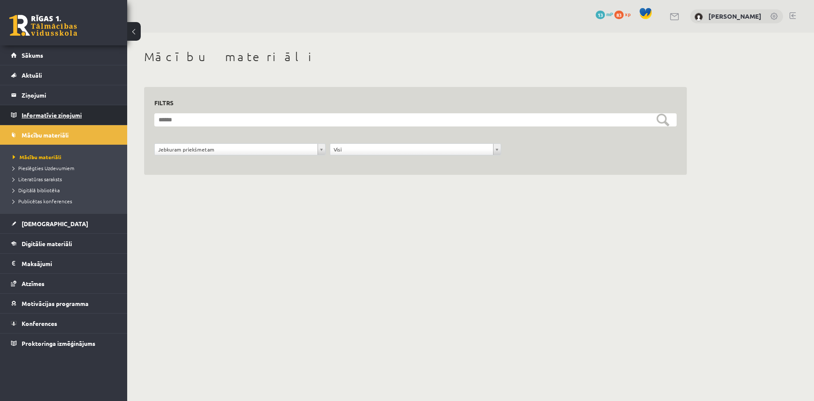
click at [91, 114] on legend "Informatīvie ziņojumi 0" at bounding box center [69, 115] width 95 height 20
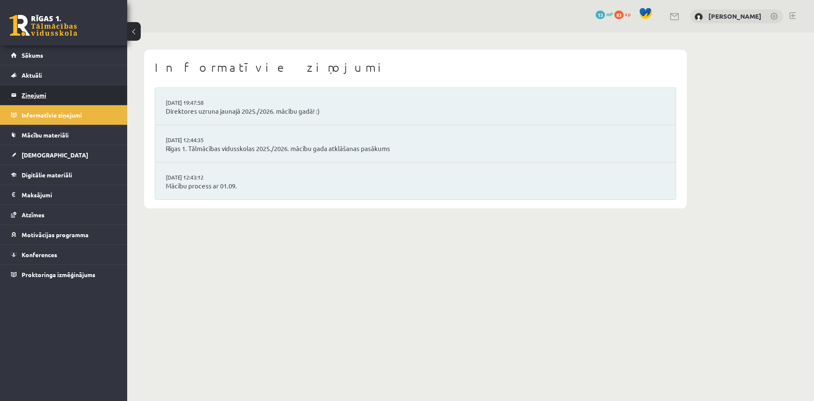
click at [86, 96] on legend "Ziņojumi 0" at bounding box center [69, 95] width 95 height 20
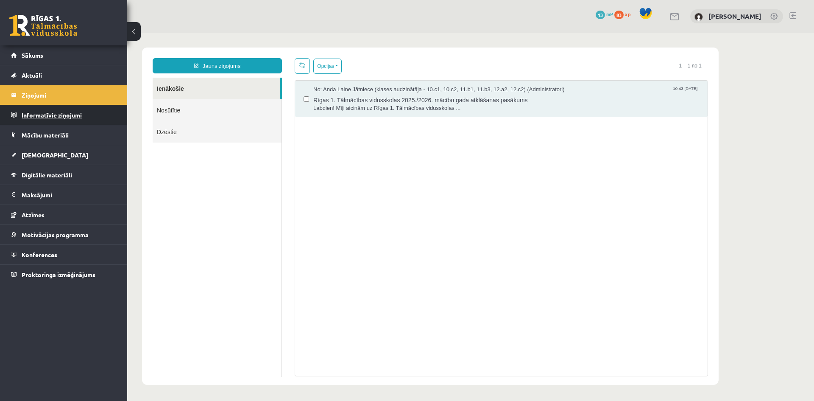
click at [74, 109] on legend "Informatīvie ziņojumi 0" at bounding box center [69, 115] width 95 height 20
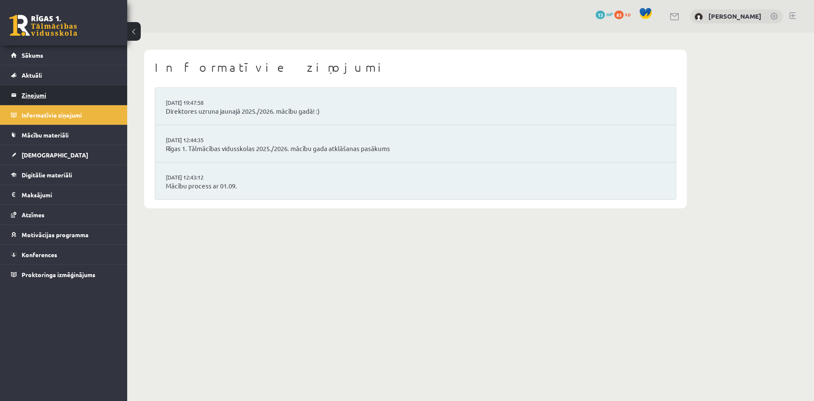
click at [76, 90] on legend "Ziņojumi 0" at bounding box center [69, 95] width 95 height 20
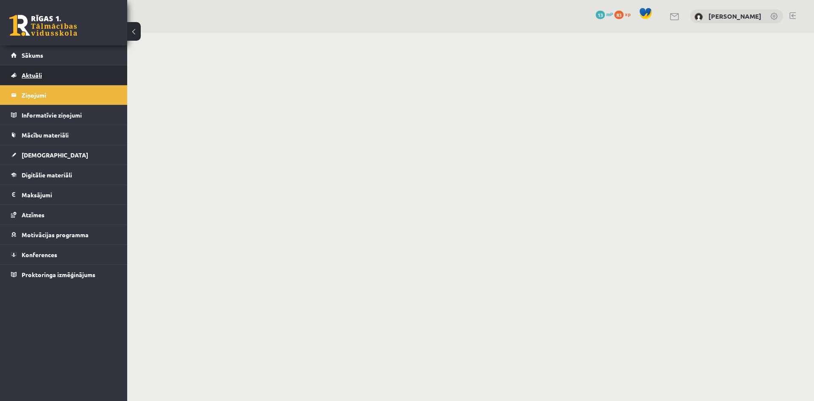
click at [77, 75] on link "Aktuāli" at bounding box center [64, 75] width 106 height 20
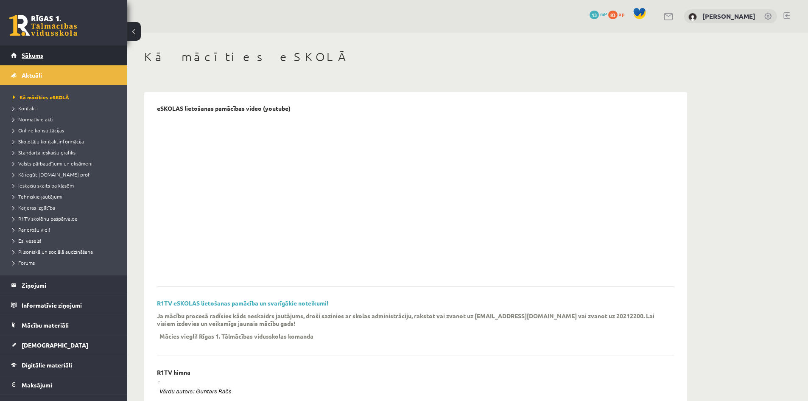
click at [80, 59] on link "Sākums" at bounding box center [64, 55] width 106 height 20
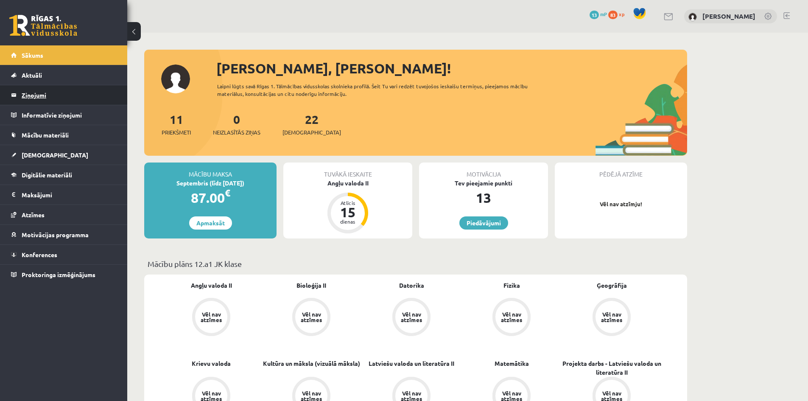
click at [91, 102] on legend "Ziņojumi 0" at bounding box center [69, 95] width 95 height 20
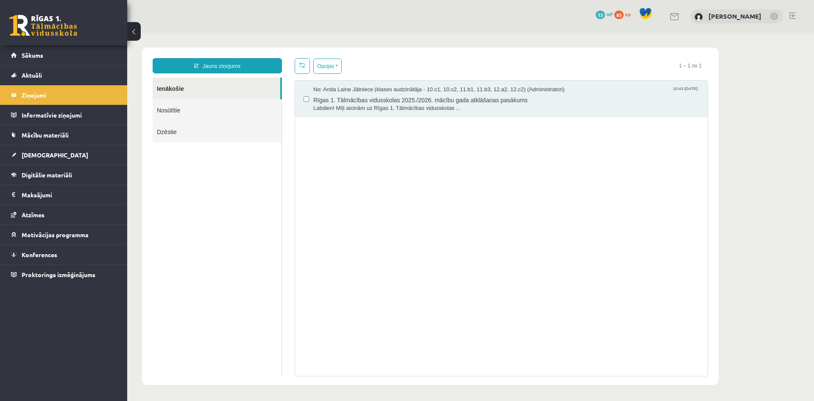
click at [182, 108] on link "Nosūtītie" at bounding box center [217, 110] width 129 height 22
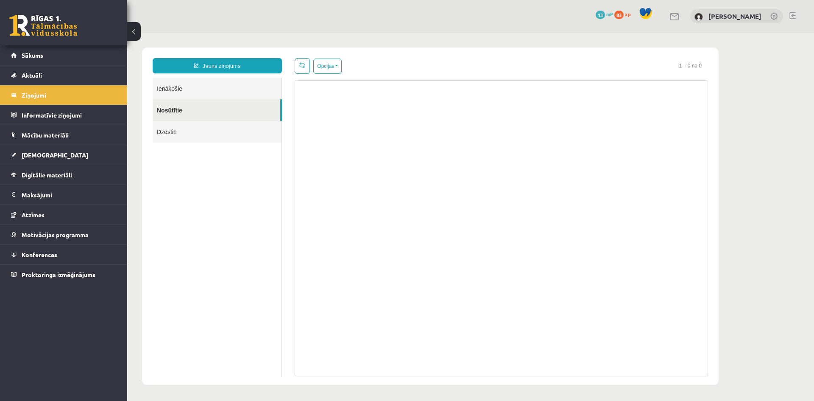
click at [187, 104] on link "Nosūtītie" at bounding box center [217, 110] width 128 height 22
click at [187, 97] on link "Ienākošie" at bounding box center [217, 89] width 129 height 22
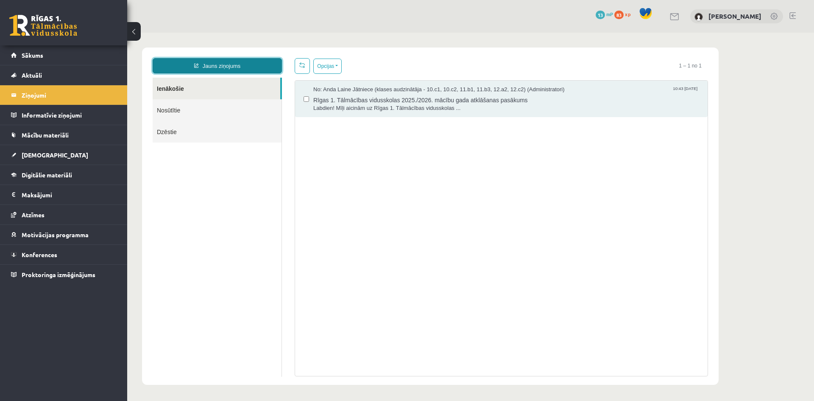
click at [233, 64] on link "Jauns ziņojums" at bounding box center [217, 65] width 129 height 15
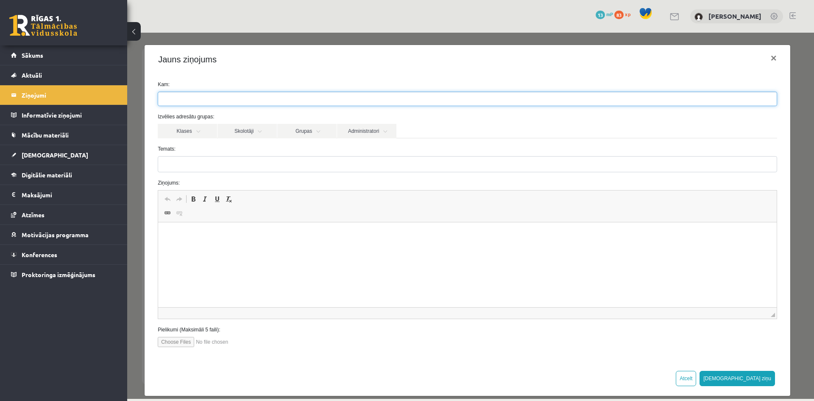
click at [208, 101] on ul at bounding box center [467, 99] width 619 height 14
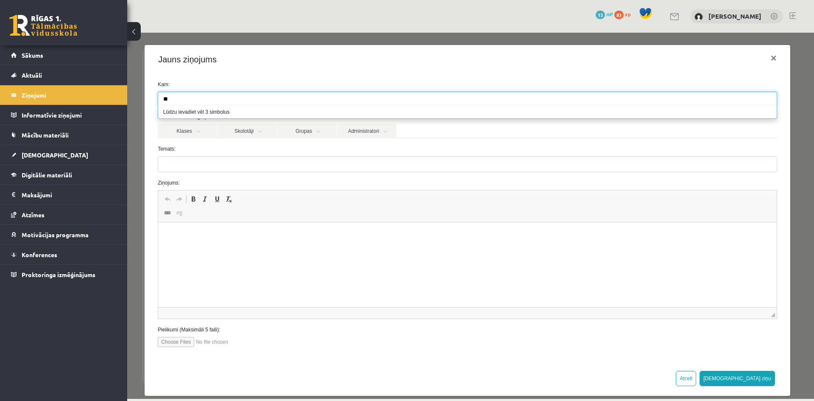
type input "*"
click at [200, 133] on link "Klases" at bounding box center [187, 131] width 59 height 14
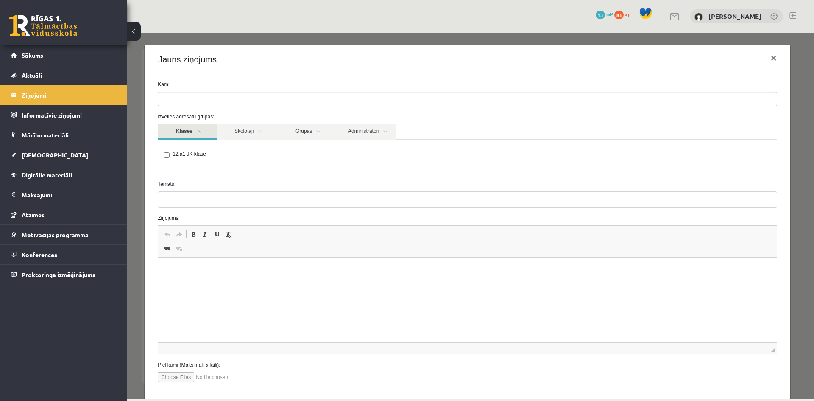
click at [200, 133] on link "Klases" at bounding box center [187, 132] width 59 height 16
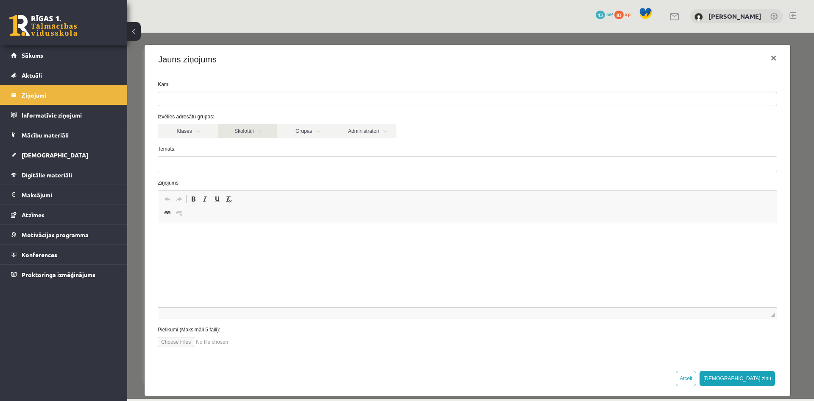
click at [247, 134] on link "Skolotāji" at bounding box center [247, 131] width 59 height 14
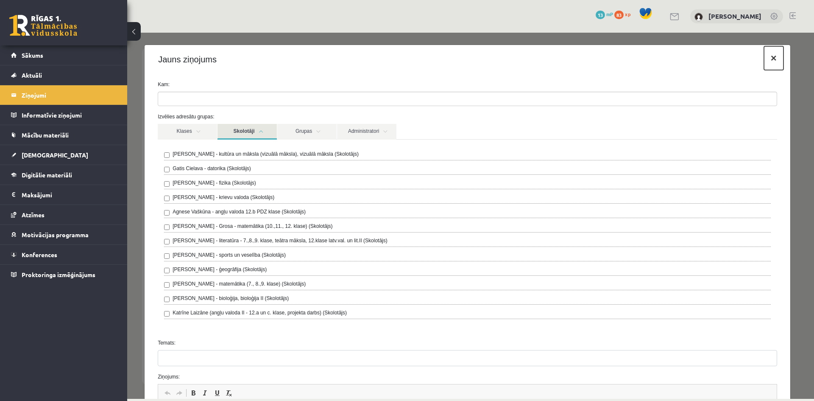
click at [764, 59] on button "×" at bounding box center [774, 58] width 20 height 24
